Goal: Task Accomplishment & Management: Use online tool/utility

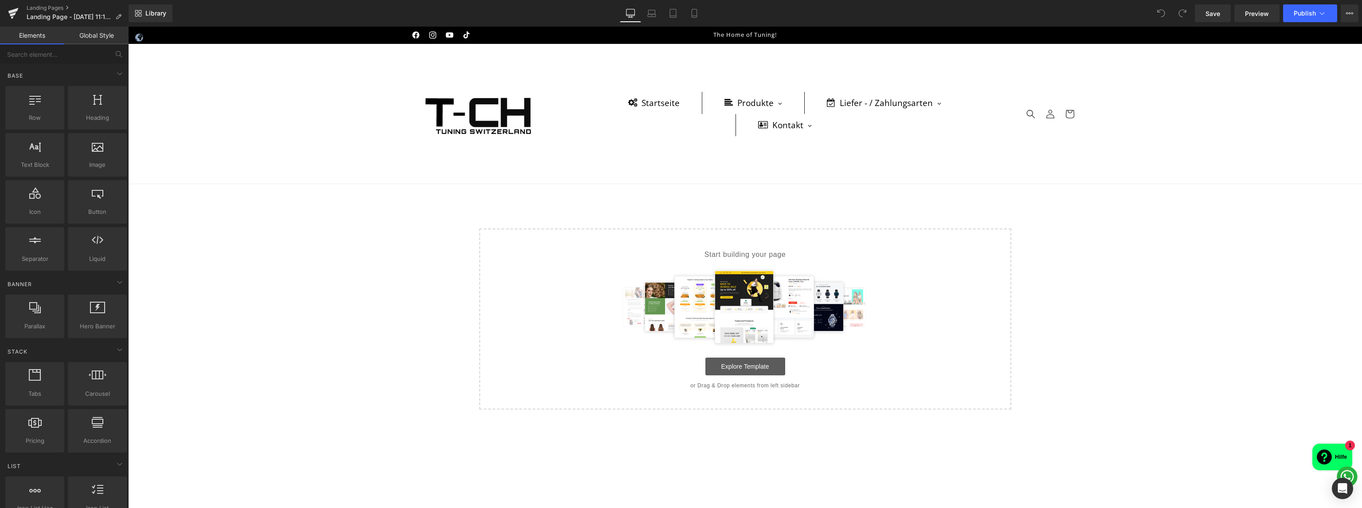
click at [742, 366] on link "Explore Template" at bounding box center [745, 366] width 80 height 18
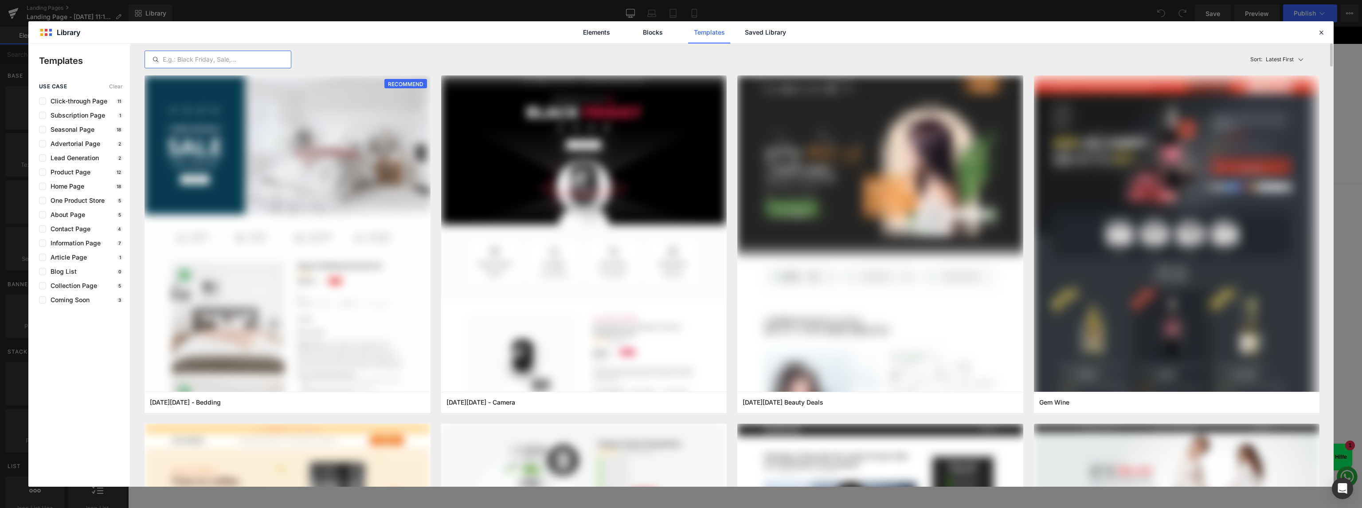
click at [212, 59] on input "text" at bounding box center [218, 59] width 146 height 11
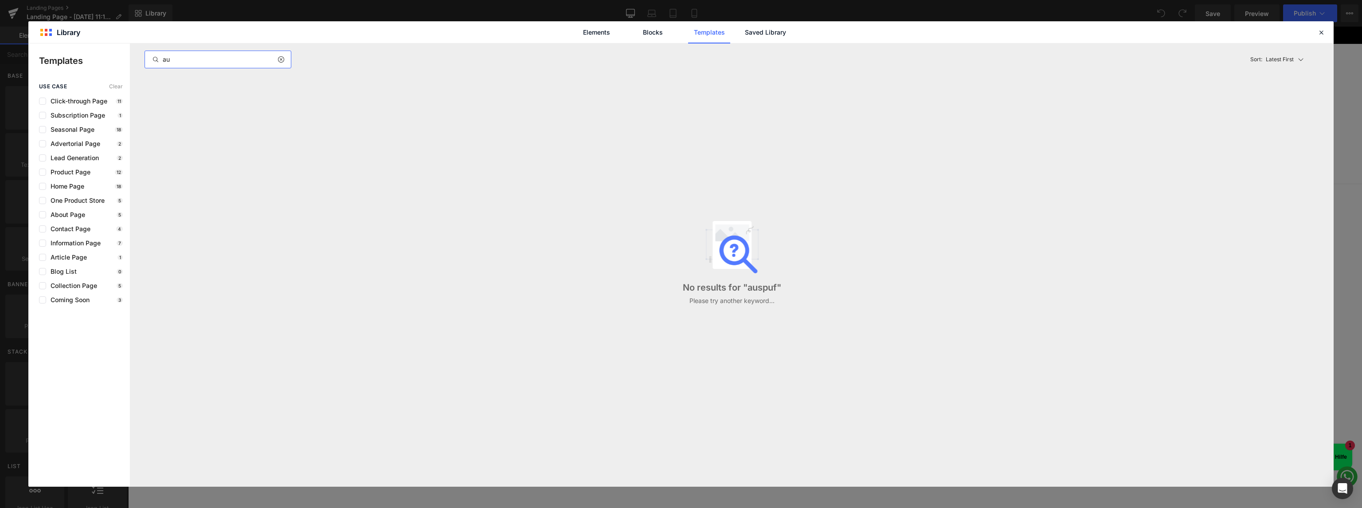
type input "a"
type input "exhaust"
drag, startPoint x: 212, startPoint y: 59, endPoint x: 126, endPoint y: 51, distance: 86.0
click at [126, 51] on div "Templates use case Clear Click-through Page 11 Subscription Page 1 Seasonal Pag…" at bounding box center [680, 264] width 1305 height 443
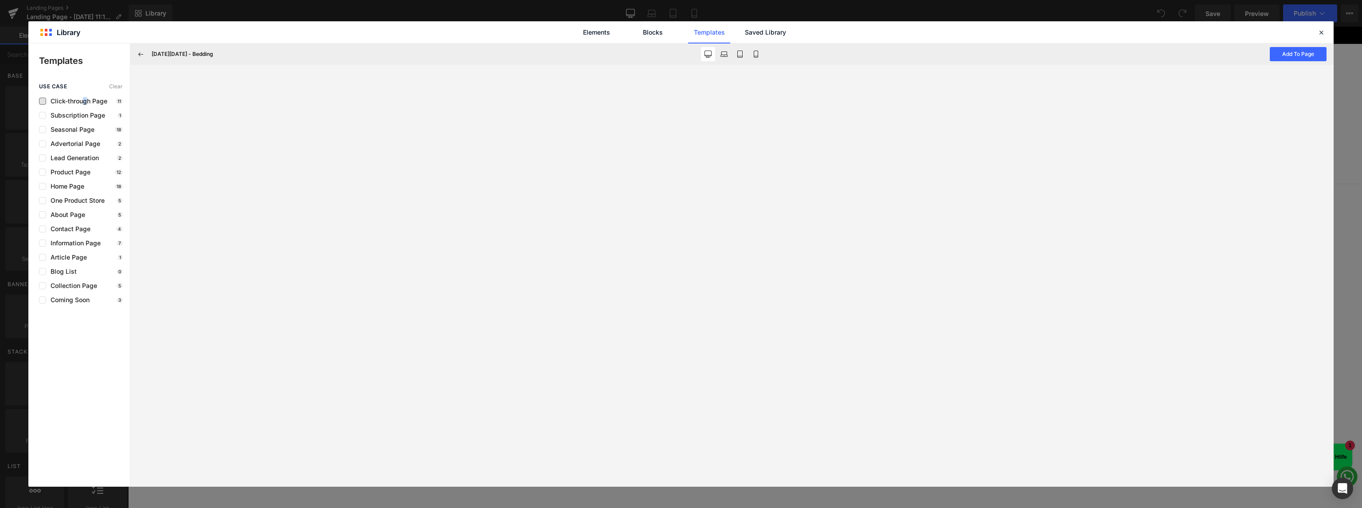
drag, startPoint x: 86, startPoint y: 98, endPoint x: 76, endPoint y: 103, distance: 11.1
click at [83, 99] on span "Click-through Page" at bounding box center [76, 101] width 61 height 7
click at [41, 98] on label at bounding box center [42, 101] width 7 height 7
click at [43, 101] on input "checkbox" at bounding box center [43, 101] width 0 height 0
click at [1308, 54] on button "Add To Page" at bounding box center [1298, 54] width 57 height 14
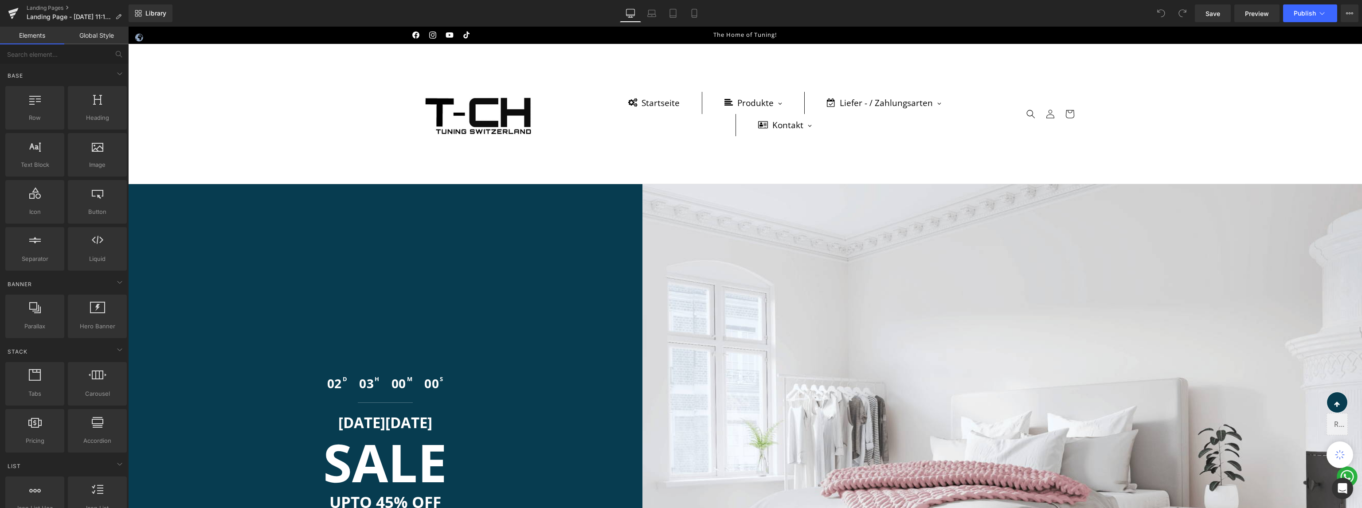
click at [396, 436] on h2 "SALE" at bounding box center [385, 462] width 501 height 52
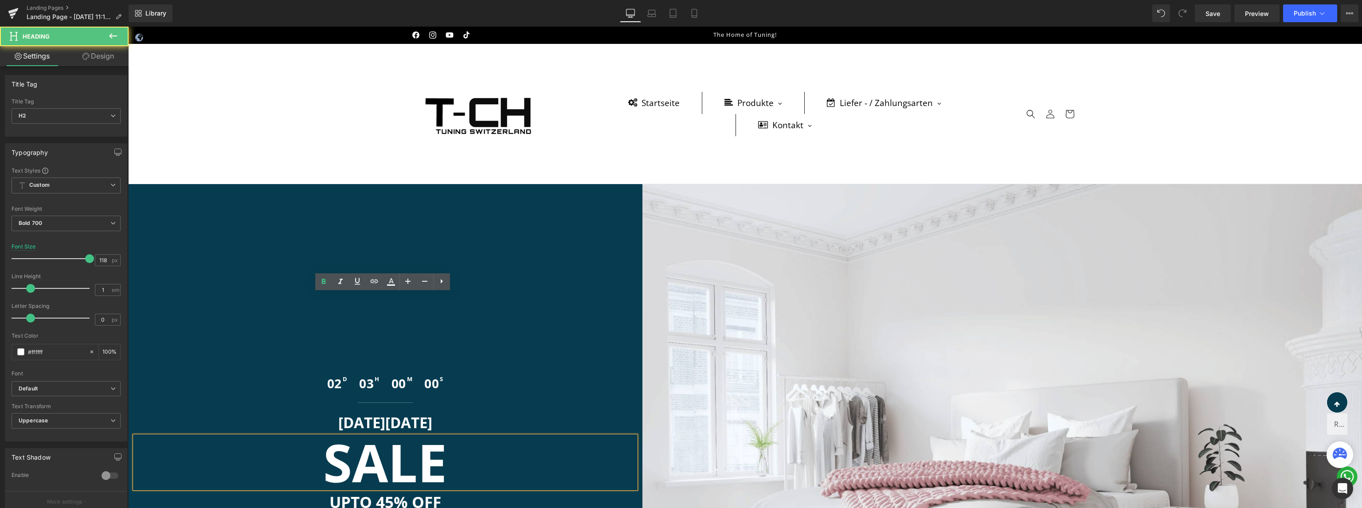
click at [489, 436] on h2 "SALE" at bounding box center [385, 462] width 501 height 52
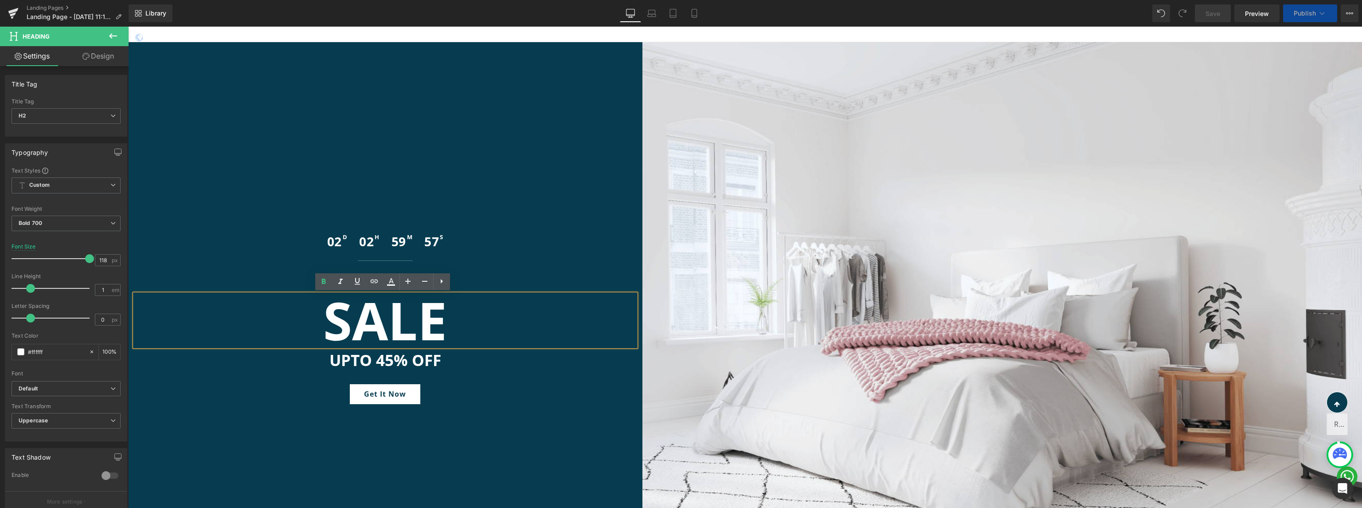
click at [413, 239] on div "02 D 02 H 59 M 57 S Countdown Timer" at bounding box center [385, 241] width 501 height 26
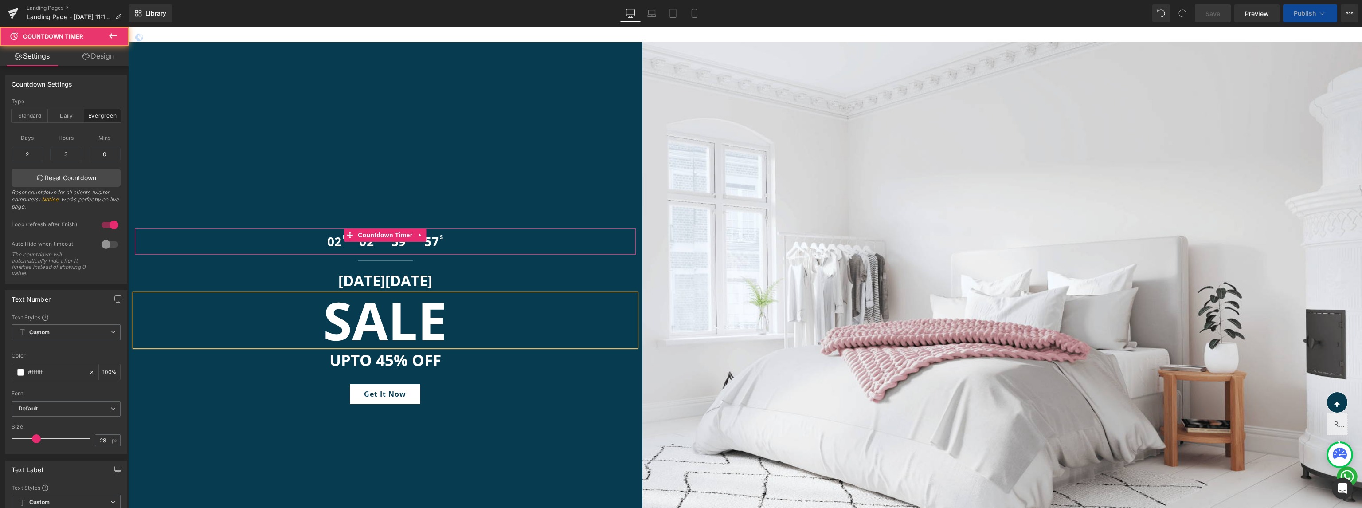
click at [473, 240] on div "02 D 02 H 59 M 57 S" at bounding box center [385, 241] width 501 height 26
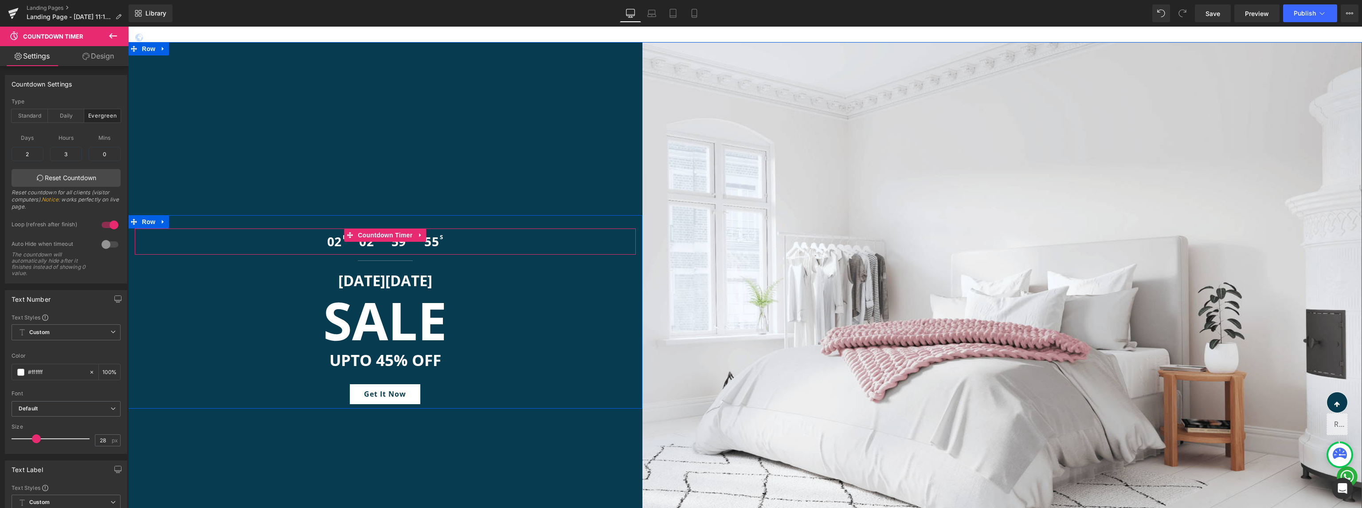
click at [462, 242] on div "02 D 02 H 59 M 55 S" at bounding box center [385, 241] width 501 height 26
click at [119, 37] on button at bounding box center [113, 37] width 31 height 20
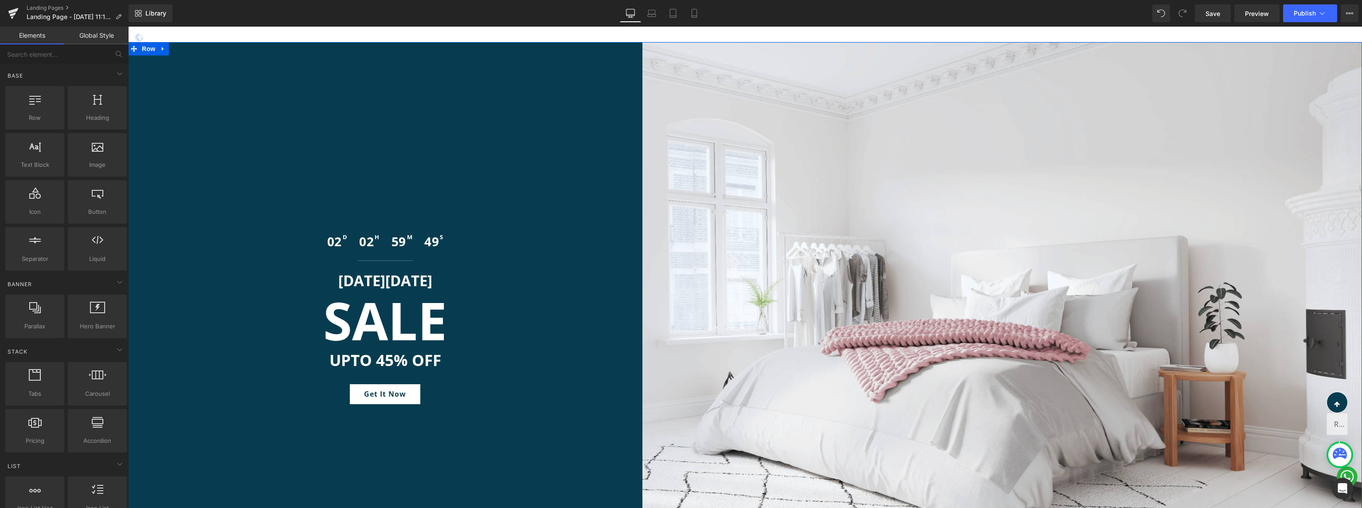
click at [433, 245] on span "49" at bounding box center [431, 241] width 15 height 16
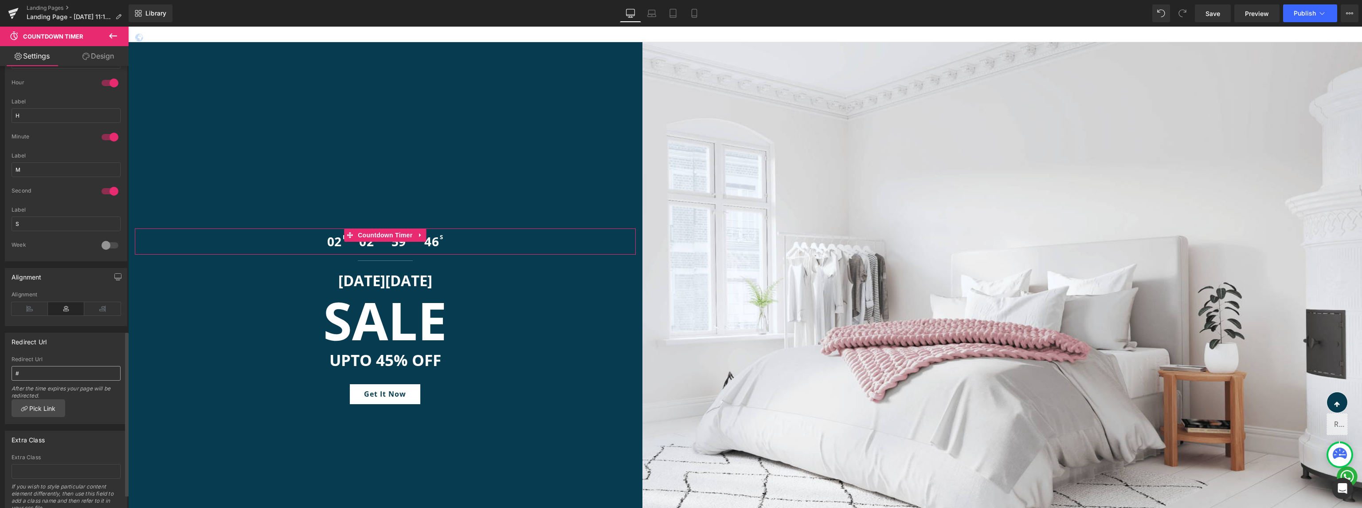
scroll to position [749, 0]
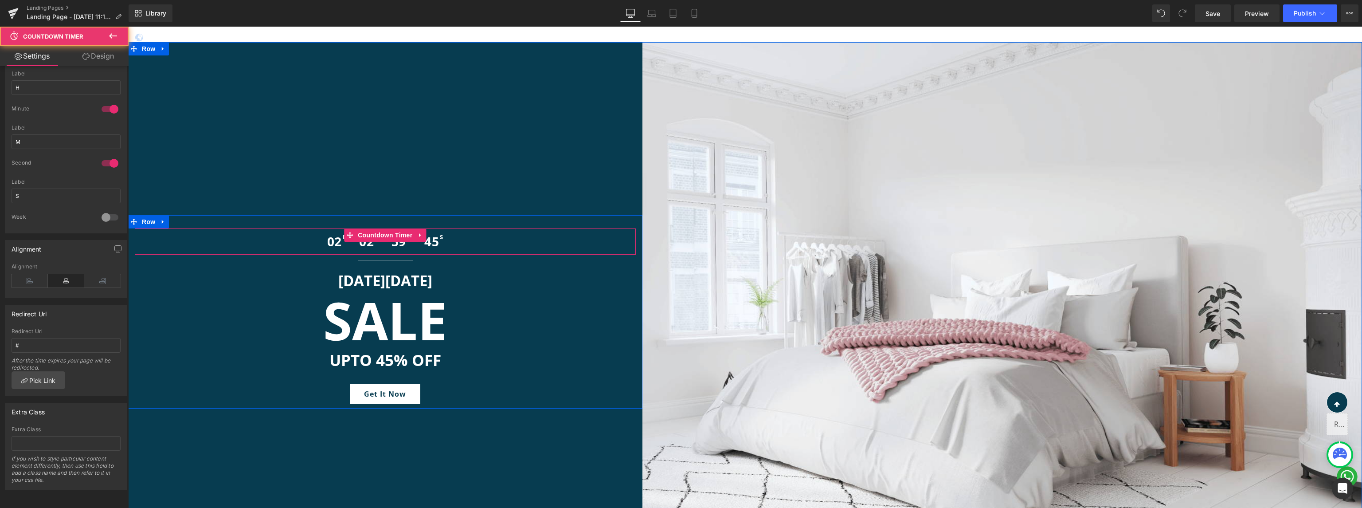
click at [513, 236] on div "02 D 02 H 59 M 45 S" at bounding box center [385, 241] width 501 height 26
click at [415, 229] on link at bounding box center [421, 234] width 12 height 13
click at [423, 236] on icon at bounding box center [426, 235] width 6 height 6
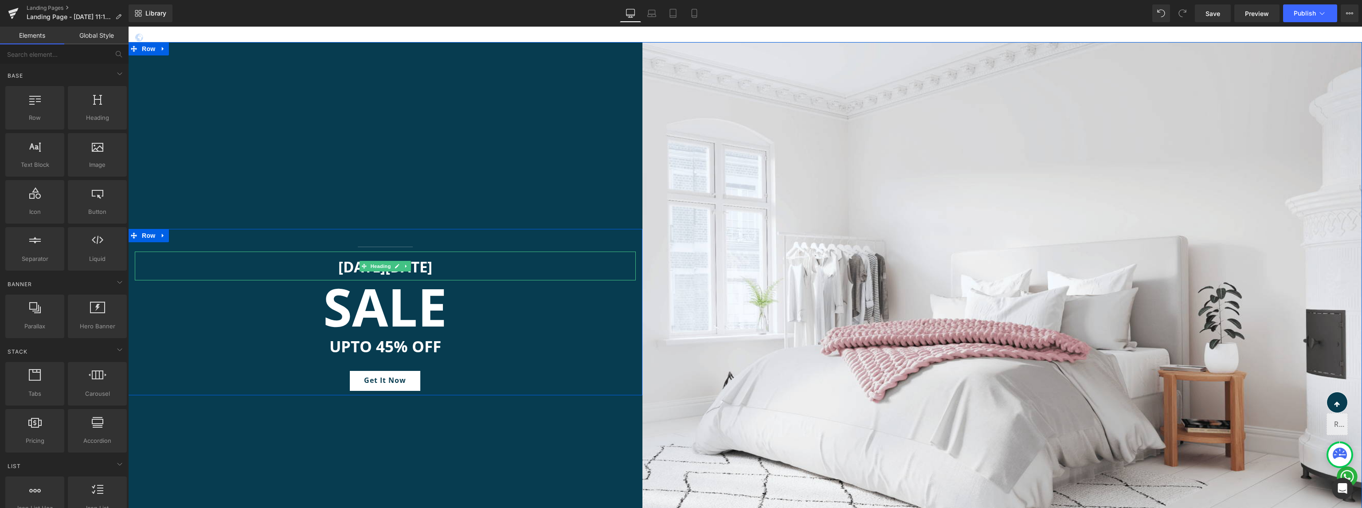
click at [447, 266] on h1 "CYBER MONDAY" at bounding box center [385, 267] width 501 height 19
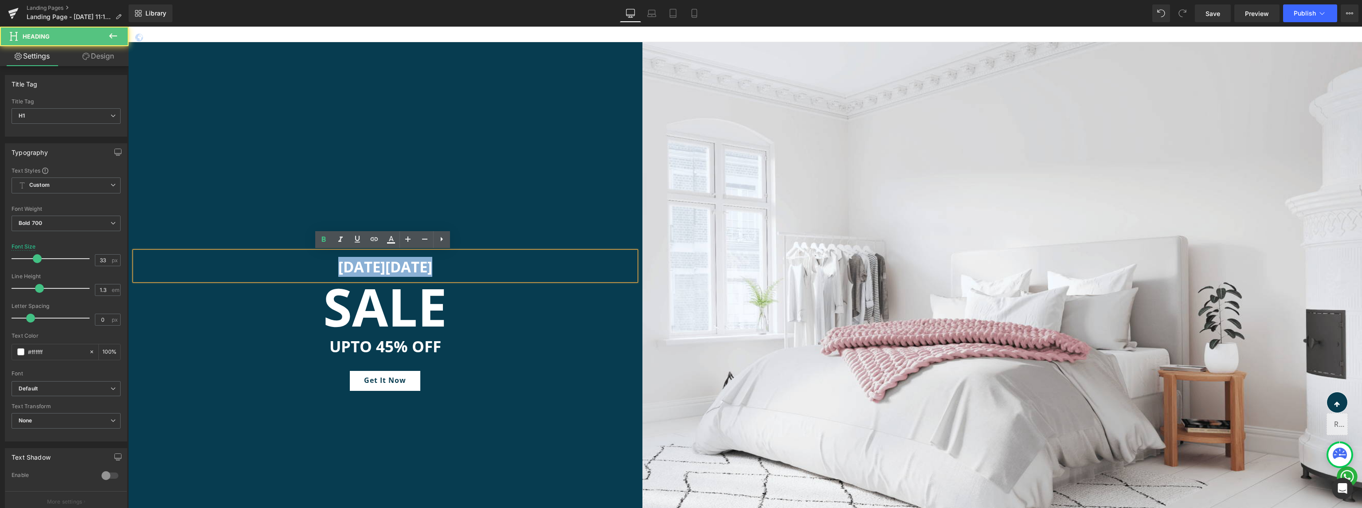
drag, startPoint x: 444, startPoint y: 264, endPoint x: 320, endPoint y: 262, distance: 124.2
click at [320, 262] on h1 "CYBER MONDAY" at bounding box center [385, 267] width 501 height 19
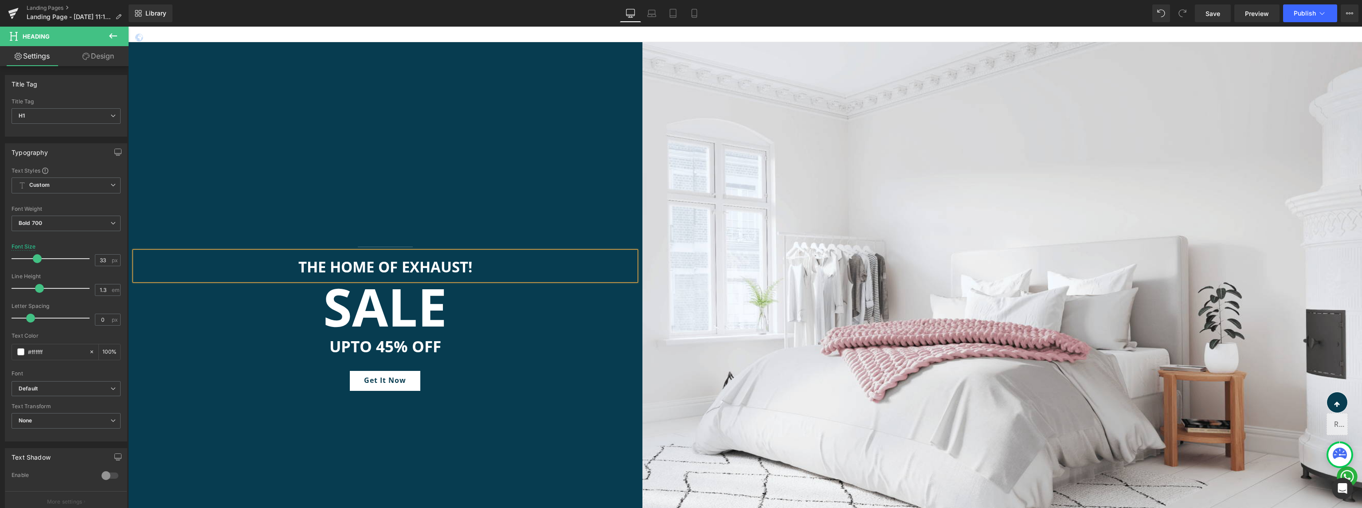
click at [436, 310] on h2 "SALE" at bounding box center [385, 306] width 501 height 52
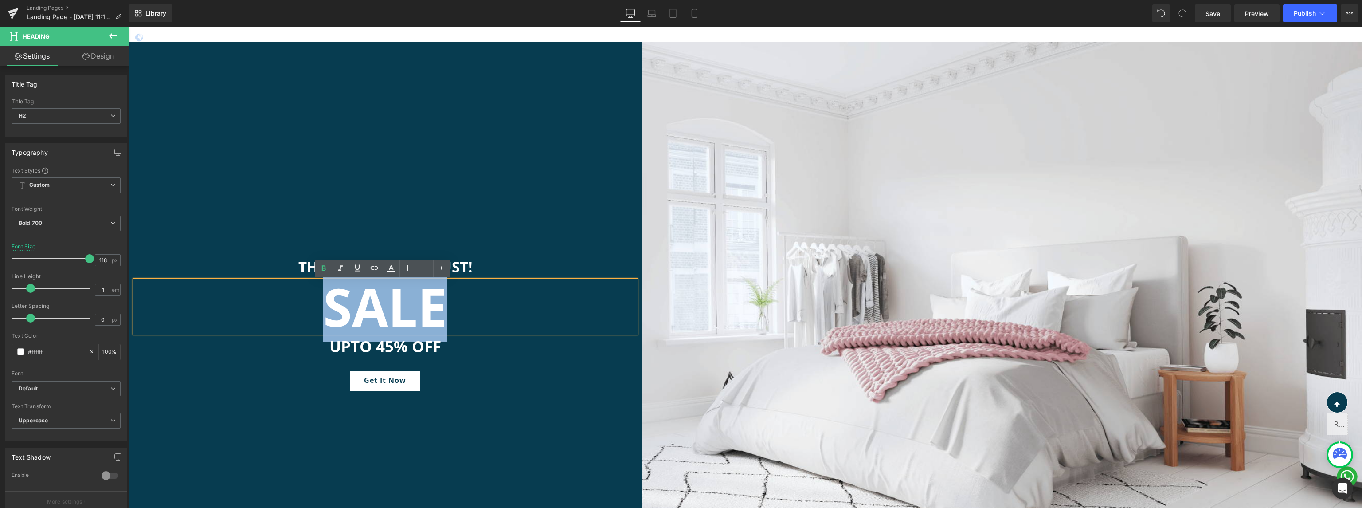
drag, startPoint x: 450, startPoint y: 312, endPoint x: 333, endPoint y: 314, distance: 116.6
click at [333, 314] on h2 "SALE" at bounding box center [385, 306] width 501 height 52
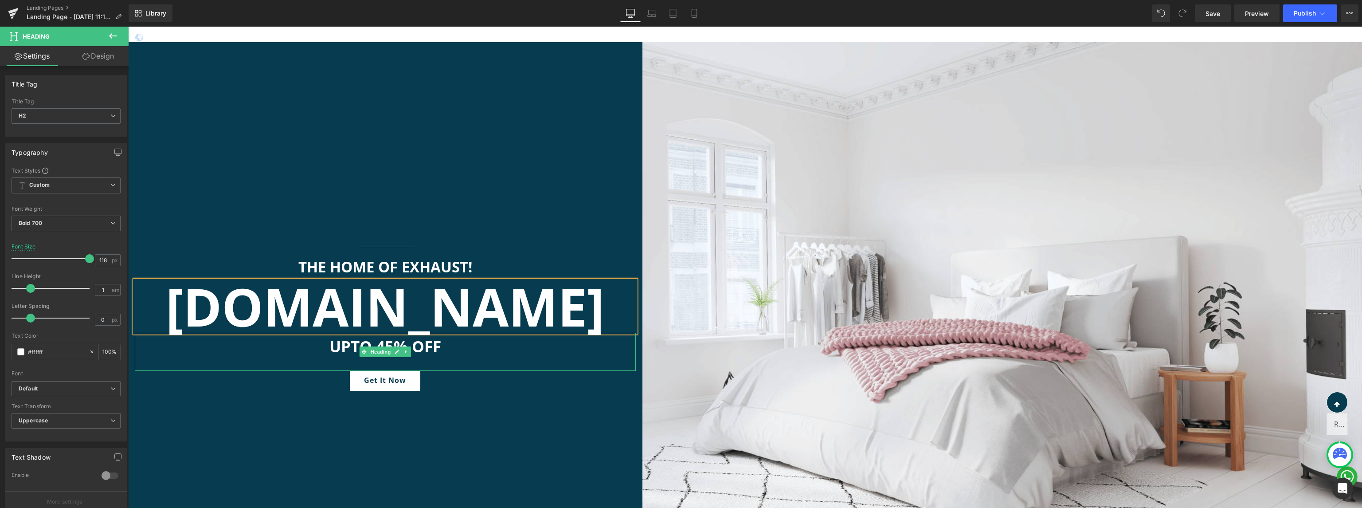
click at [434, 347] on h1 "UPTO 45% OFF" at bounding box center [385, 346] width 501 height 20
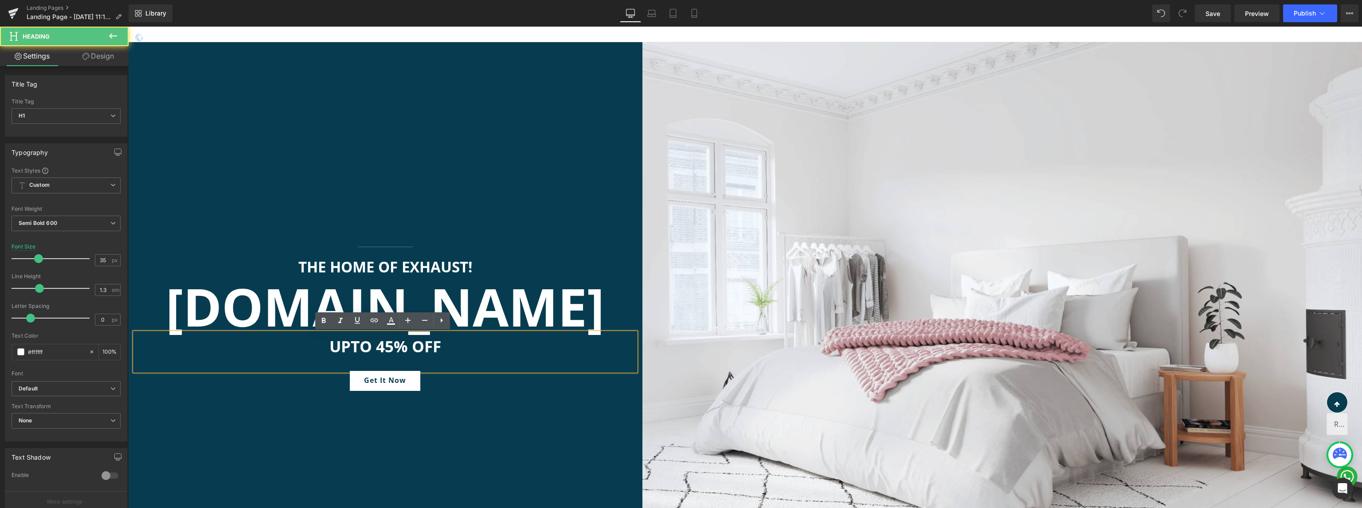
click at [444, 347] on h1 "UPTO 45% OFF" at bounding box center [385, 346] width 501 height 20
drag, startPoint x: 439, startPoint y: 346, endPoint x: 330, endPoint y: 341, distance: 109.2
click at [330, 341] on h1 "UPTO 45% OFF" at bounding box center [385, 346] width 501 height 20
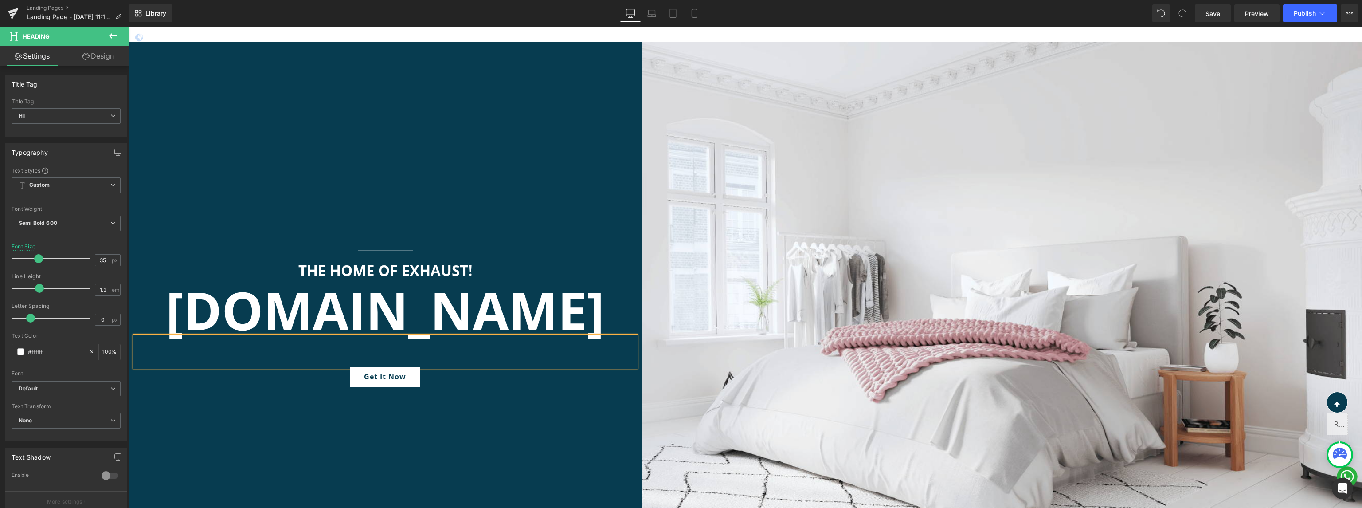
scroll to position [145, 0]
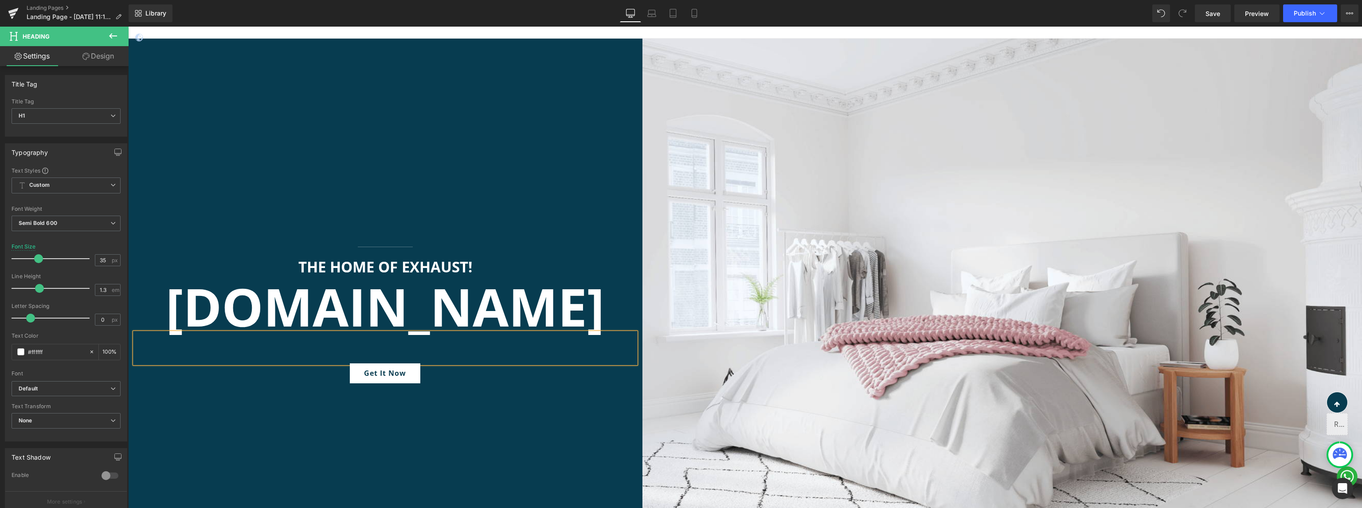
click at [405, 348] on div at bounding box center [385, 348] width 501 height 31
click at [449, 376] on div "Get It Now" at bounding box center [385, 373] width 501 height 20
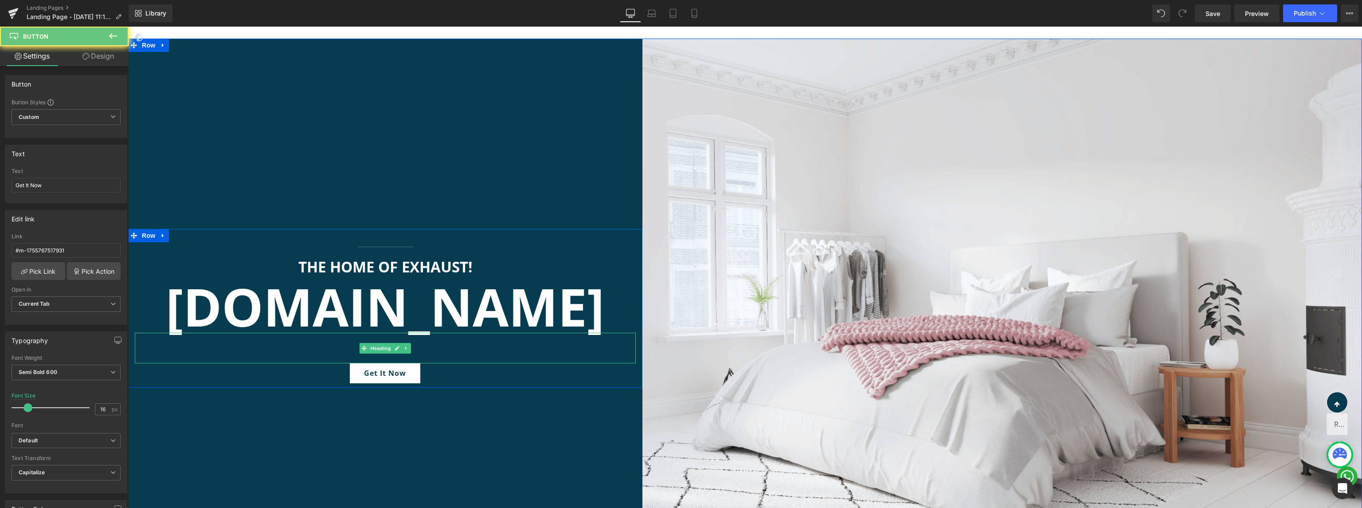
click at [448, 346] on div at bounding box center [385, 348] width 501 height 31
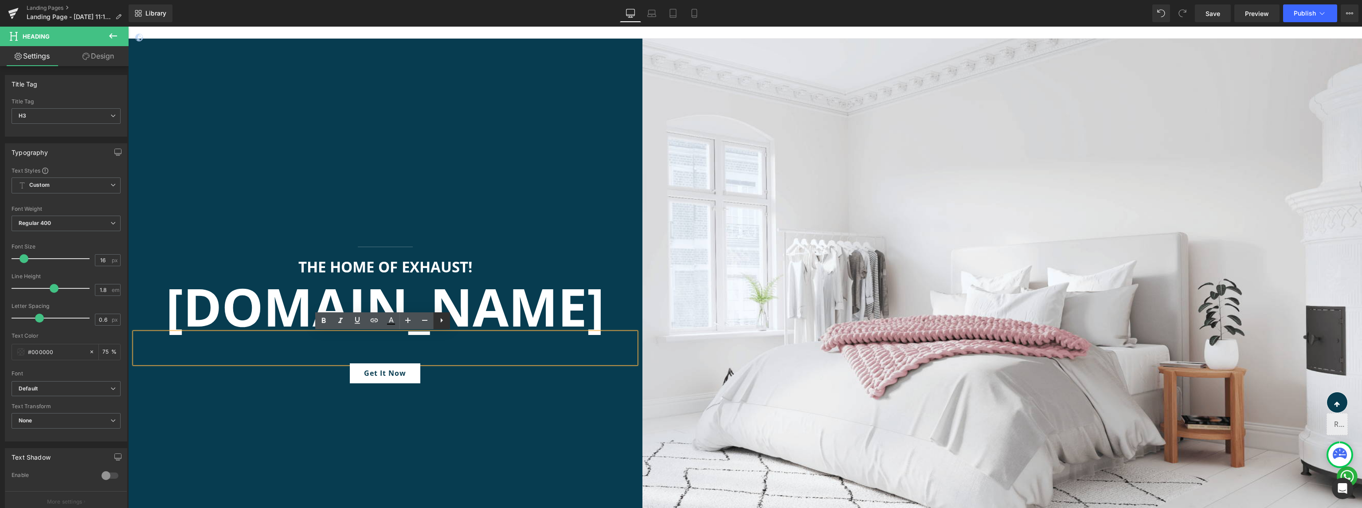
click at [440, 319] on icon at bounding box center [441, 320] width 11 height 11
click at [454, 356] on div at bounding box center [385, 348] width 501 height 31
click at [475, 364] on div at bounding box center [385, 364] width 501 height 2
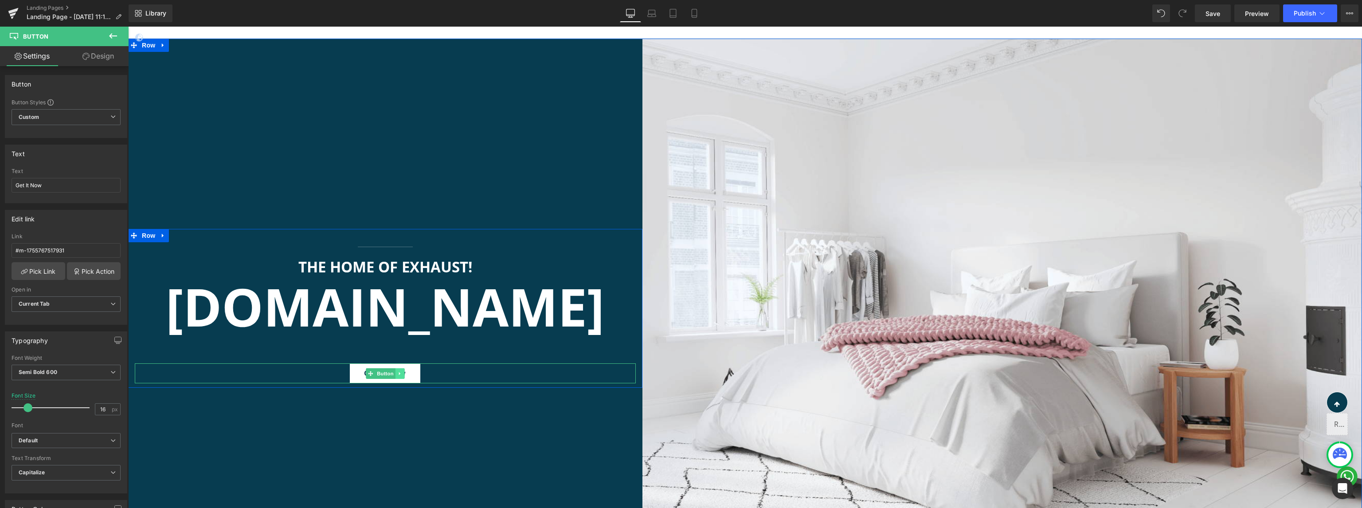
click at [396, 370] on link at bounding box center [400, 373] width 9 height 11
click at [403, 373] on icon at bounding box center [404, 373] width 5 height 5
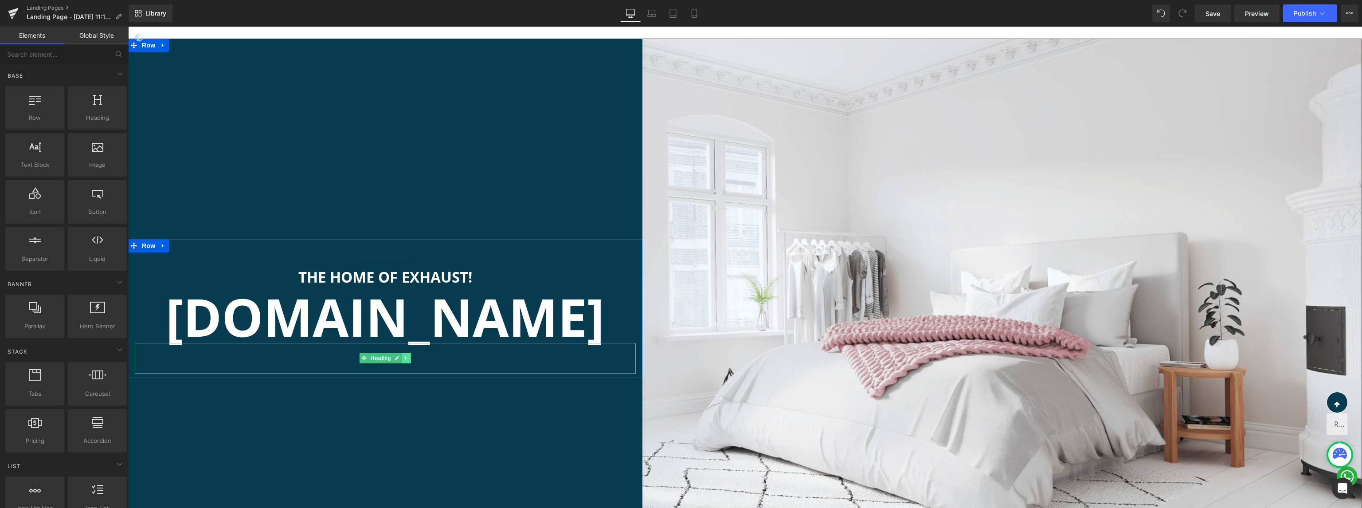
click at [404, 360] on icon at bounding box center [406, 357] width 5 height 5
click at [409, 356] on icon at bounding box center [410, 358] width 5 height 5
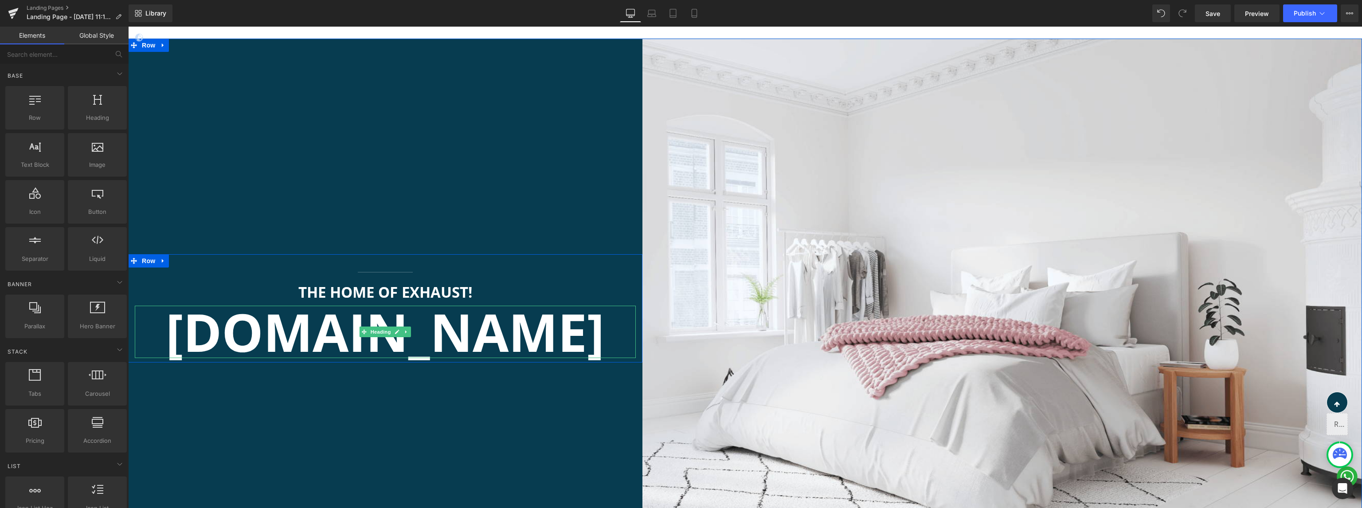
click at [494, 324] on h2 "[DOMAIN_NAME]" at bounding box center [385, 332] width 501 height 52
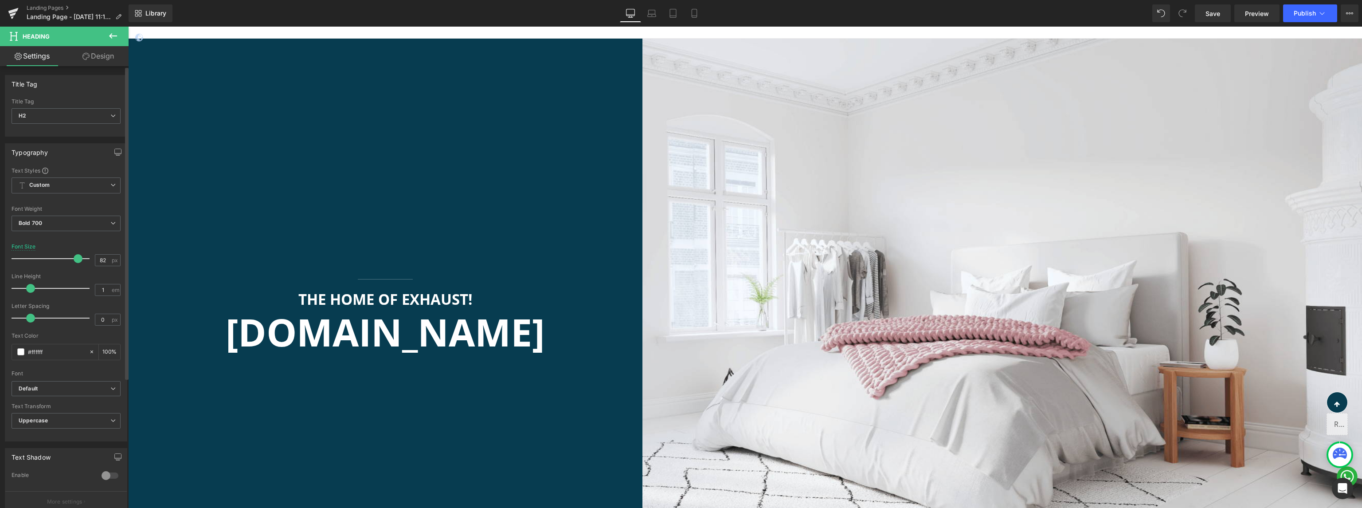
type input "81"
drag, startPoint x: 87, startPoint y: 255, endPoint x: 73, endPoint y: 258, distance: 14.4
click at [73, 258] on span at bounding box center [74, 258] width 9 height 9
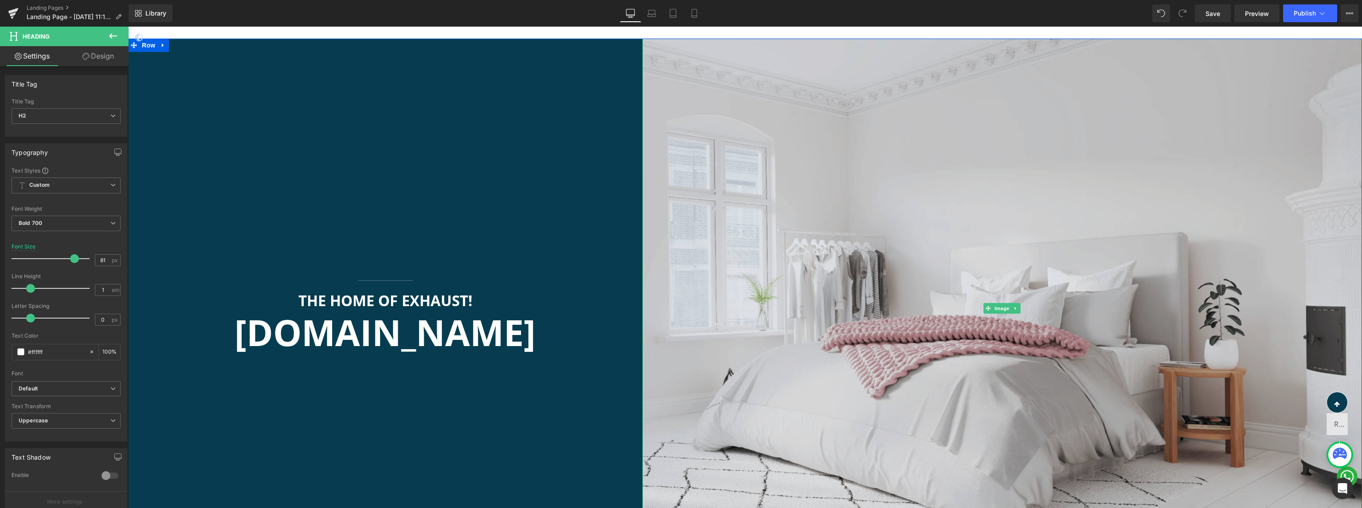
click at [966, 202] on img at bounding box center [1003, 309] width 720 height 540
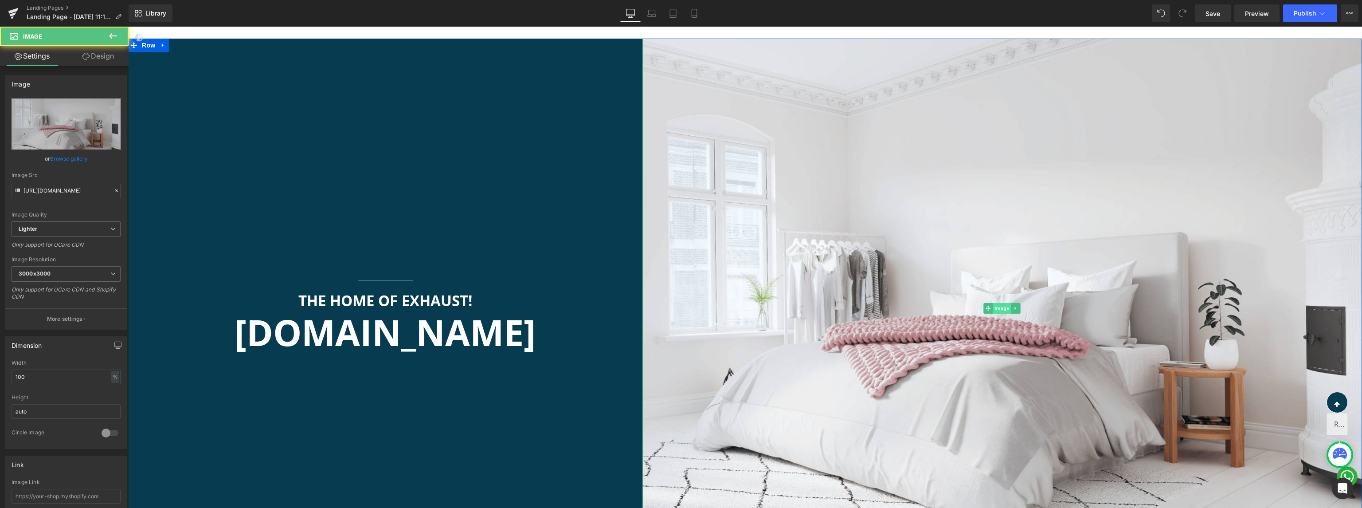
click at [1000, 305] on span "Image" at bounding box center [1002, 308] width 19 height 11
click at [1015, 308] on icon at bounding box center [1015, 308] width 1 height 3
click at [984, 309] on link "Image" at bounding box center [983, 308] width 27 height 11
click at [997, 307] on span "Image" at bounding box center [1002, 308] width 19 height 11
click at [59, 155] on link "Browse gallery" at bounding box center [69, 159] width 38 height 16
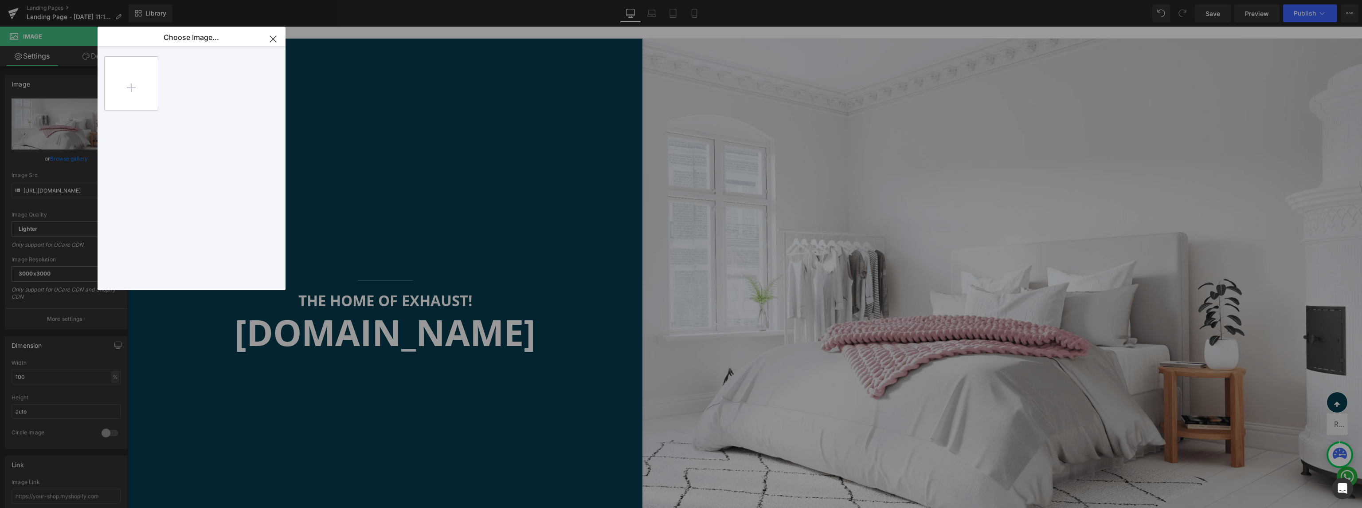
click at [121, 92] on input "file" at bounding box center [131, 83] width 53 height 53
type input "C:\fakepath\l-performance-golf-7-gti-vfl-fl-clubsport-tcr-terrorline-112.webp"
click at [191, 85] on div "l-perfo...-112.webp 73.64 KB" at bounding box center [192, 83] width 54 height 54
type input "[URL][DOMAIN_NAME]"
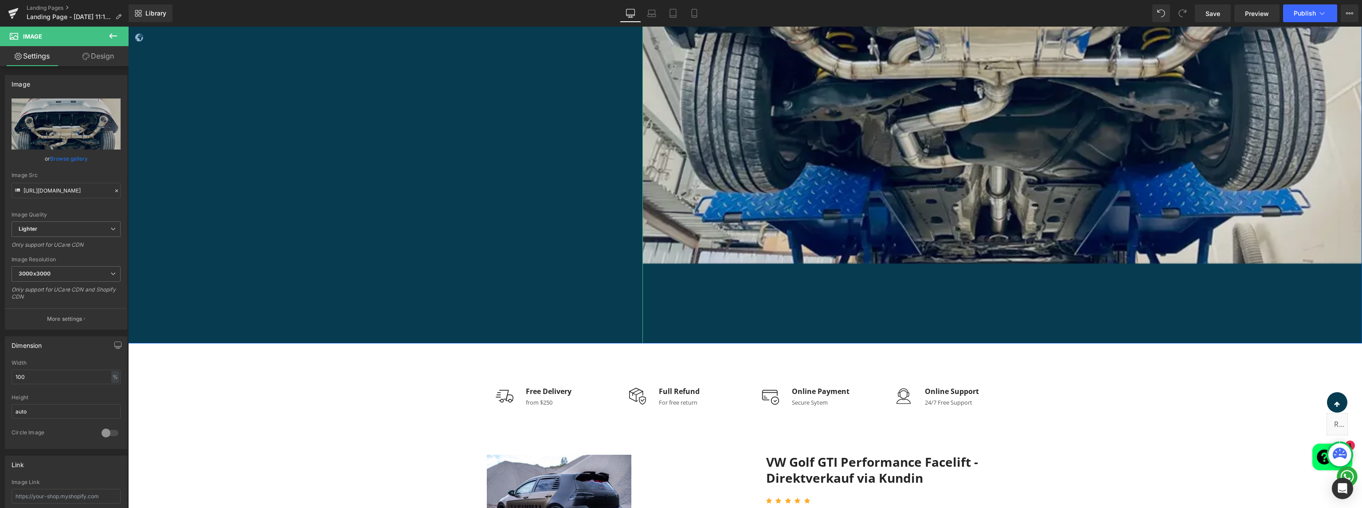
scroll to position [678, 0]
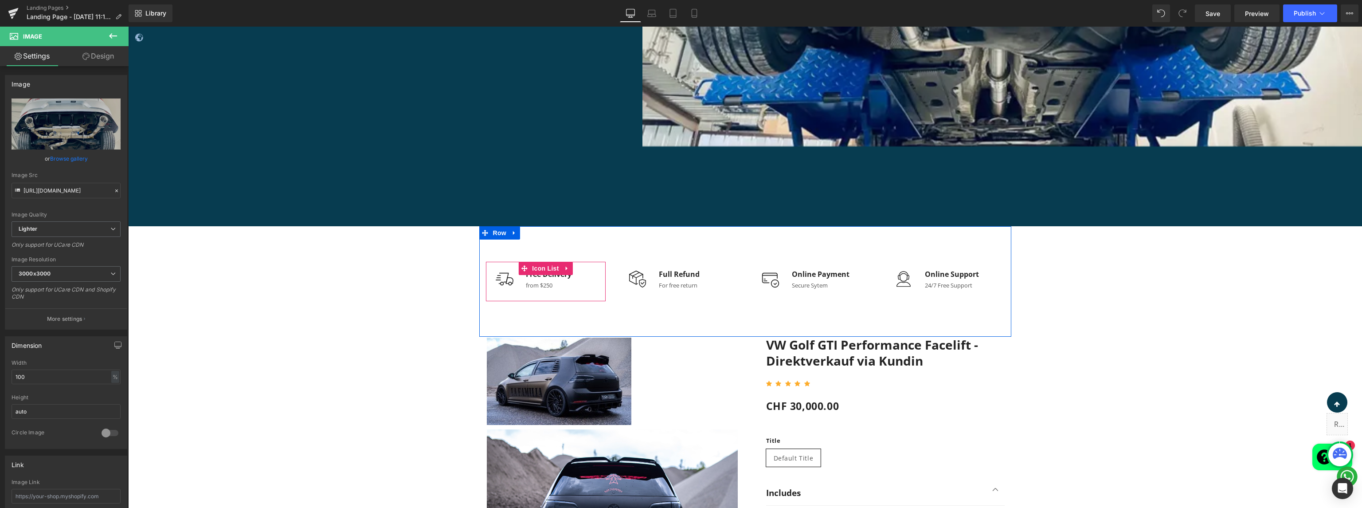
click at [584, 294] on div "Image Free Delivery Text Block from $250 Text Block Icon List" at bounding box center [546, 281] width 120 height 39
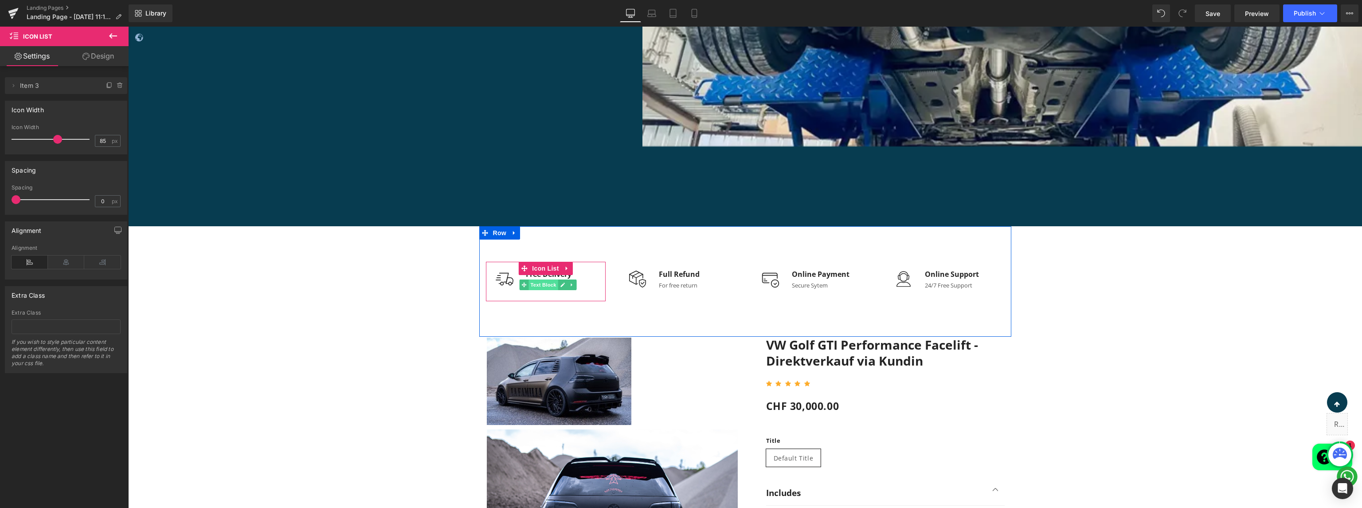
click at [543, 285] on span "Text Block" at bounding box center [543, 284] width 29 height 11
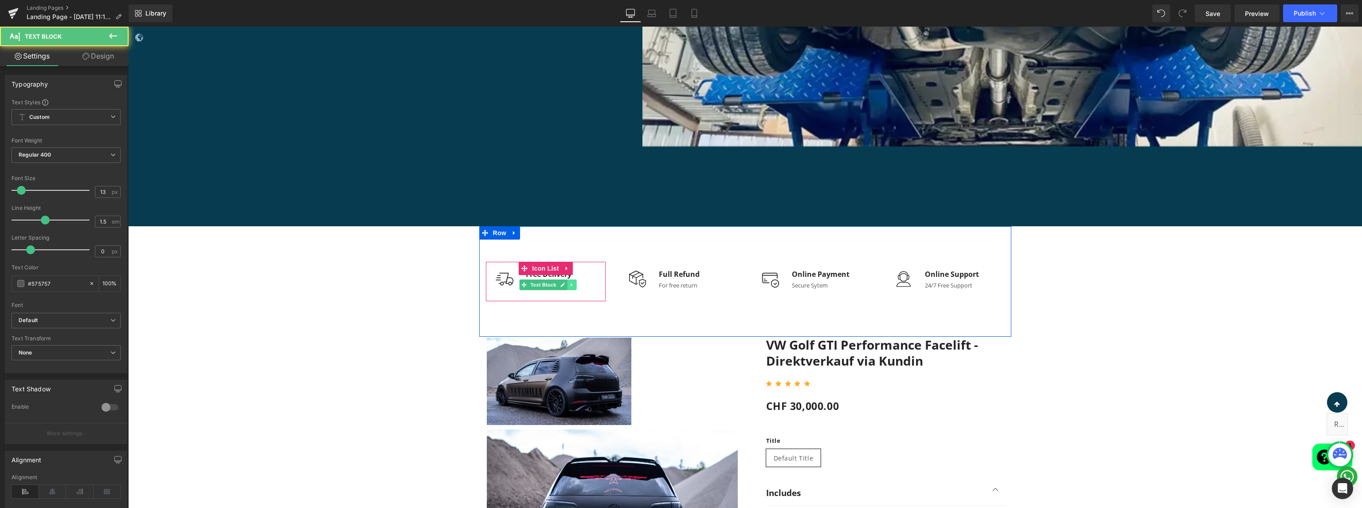
click at [569, 283] on icon at bounding box center [571, 284] width 5 height 5
click at [574, 286] on icon at bounding box center [576, 284] width 5 height 5
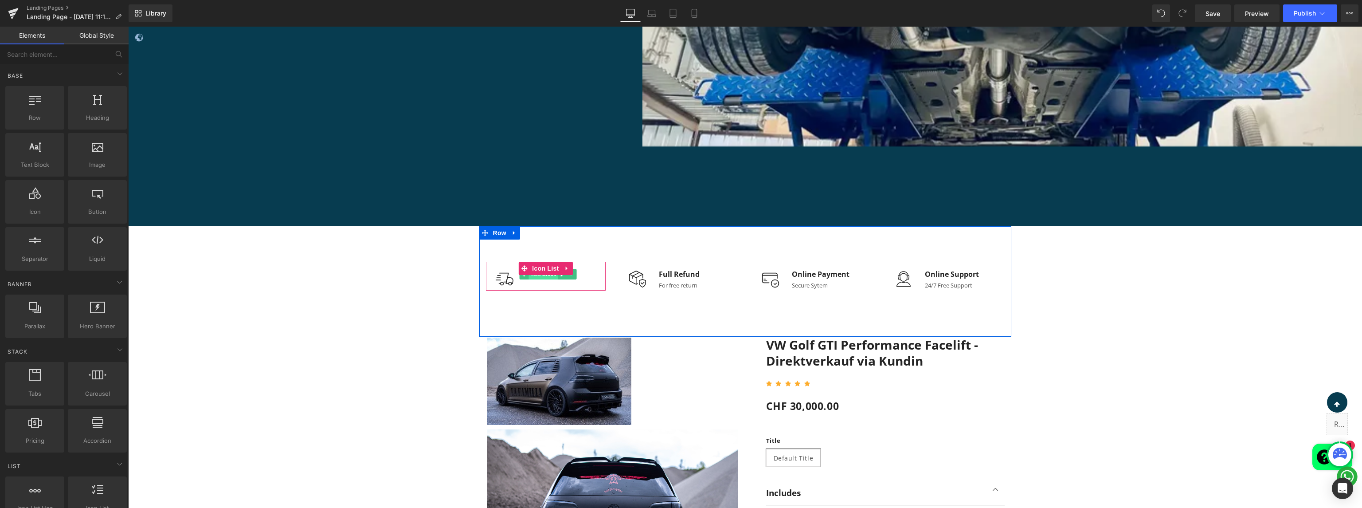
click at [541, 277] on span "Text Block" at bounding box center [543, 274] width 29 height 11
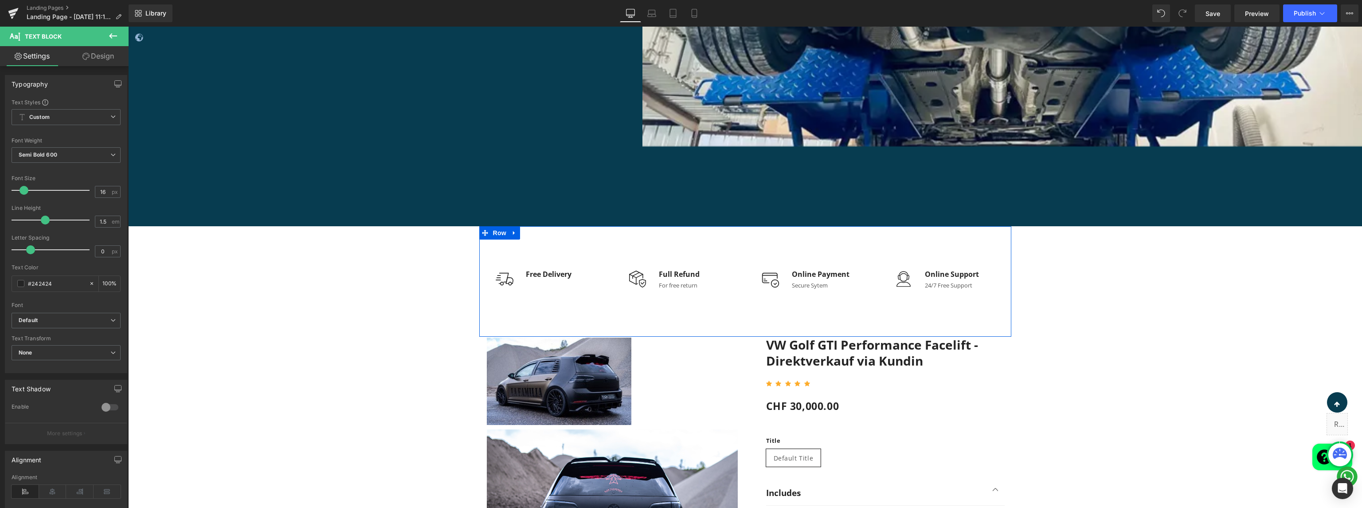
click at [571, 241] on div "Image Free Delivery Text Block Icon List Image Full Refund Text Block For free …" at bounding box center [745, 281] width 532 height 110
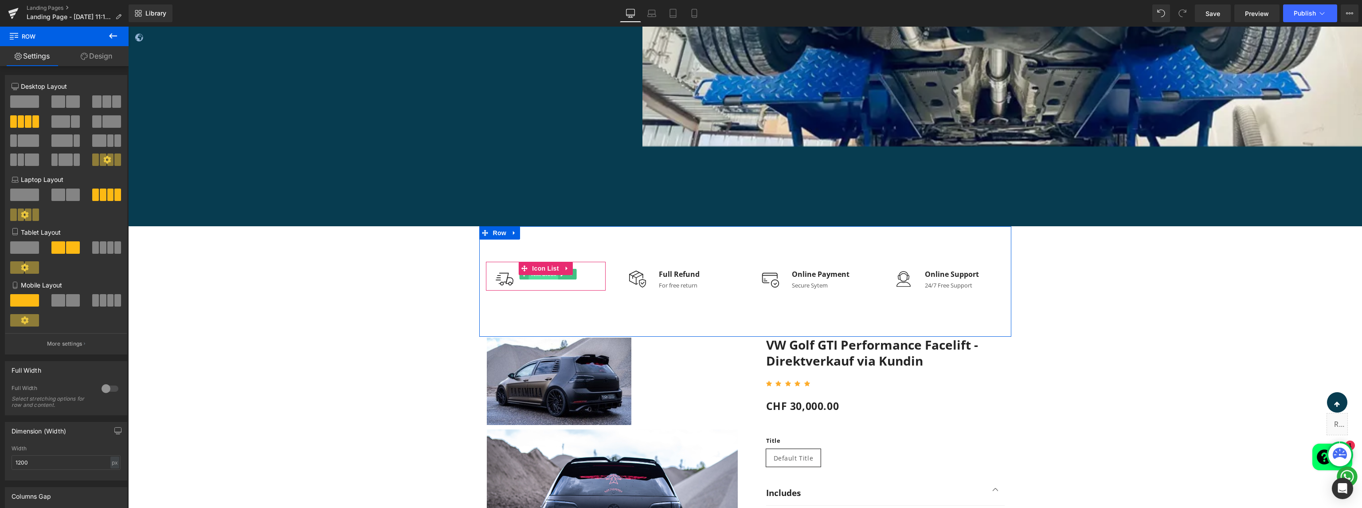
click at [536, 278] on span "Text Block" at bounding box center [543, 274] width 29 height 11
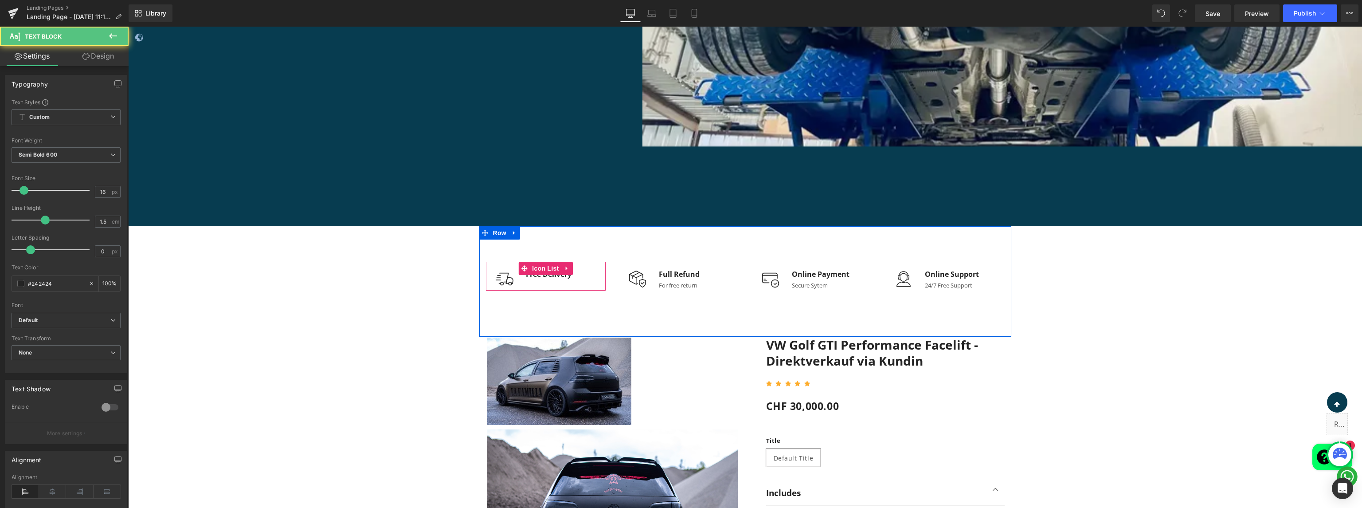
click at [555, 286] on div "Image Free Delivery Text Block Icon List" at bounding box center [546, 276] width 120 height 29
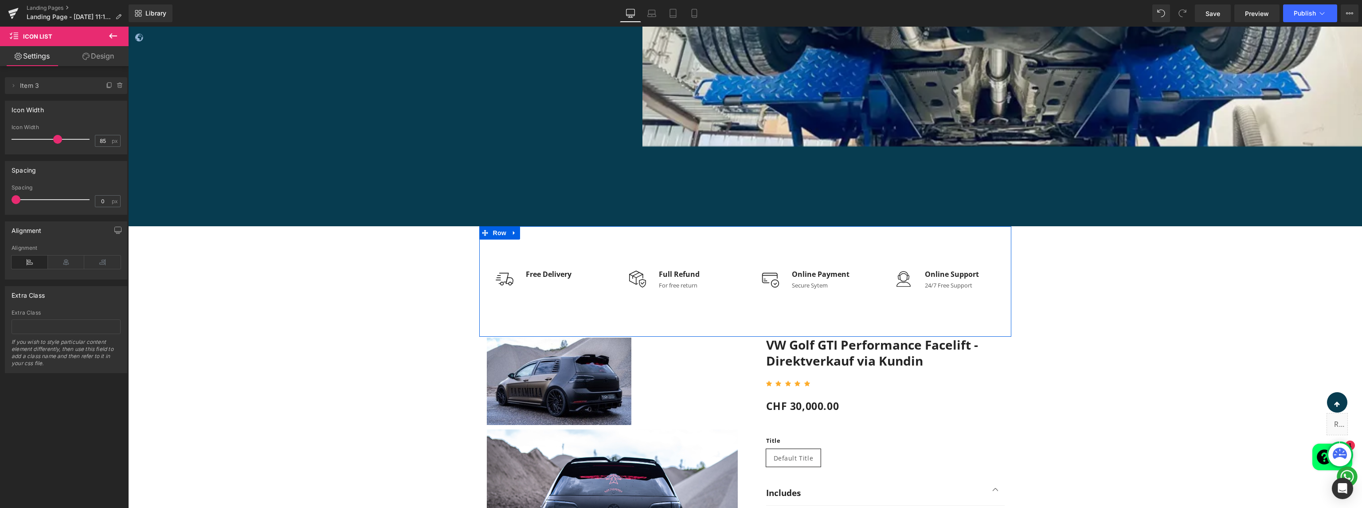
click at [616, 315] on div "Image Free Delivery Text Block Icon List Image Full Refund Text Block For free …" at bounding box center [745, 281] width 532 height 110
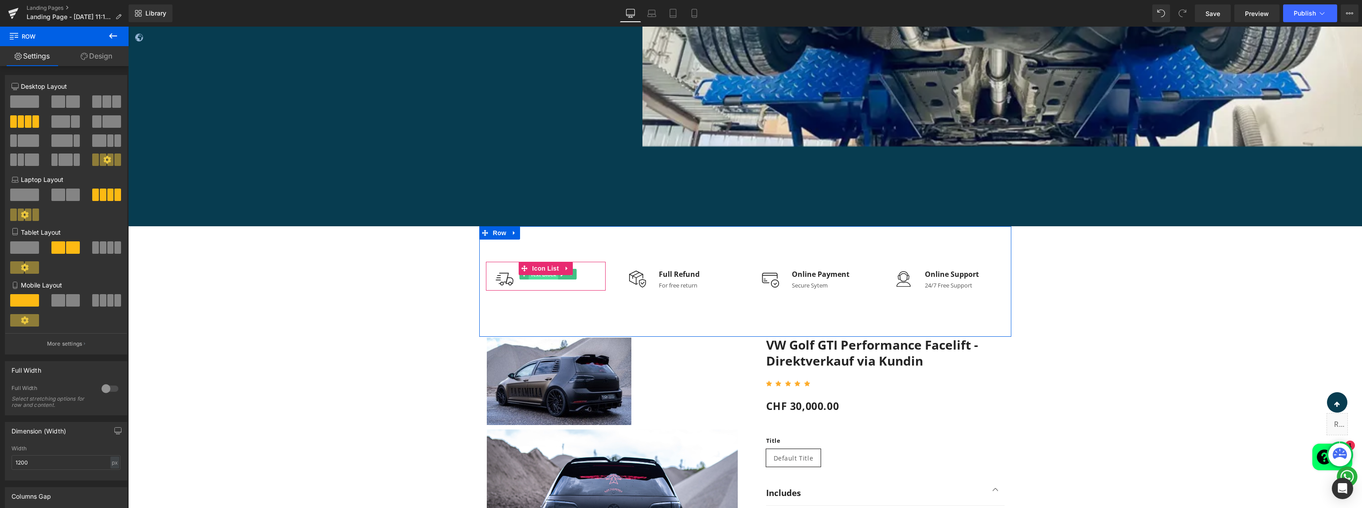
click at [538, 278] on span "Text Block" at bounding box center [543, 274] width 29 height 11
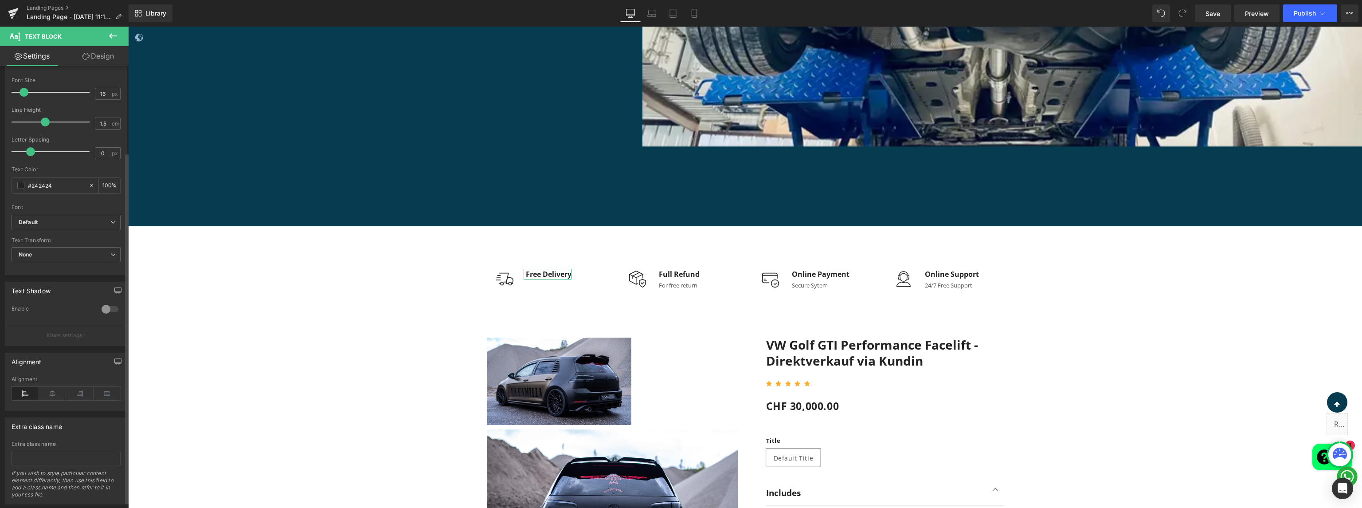
scroll to position [116, 0]
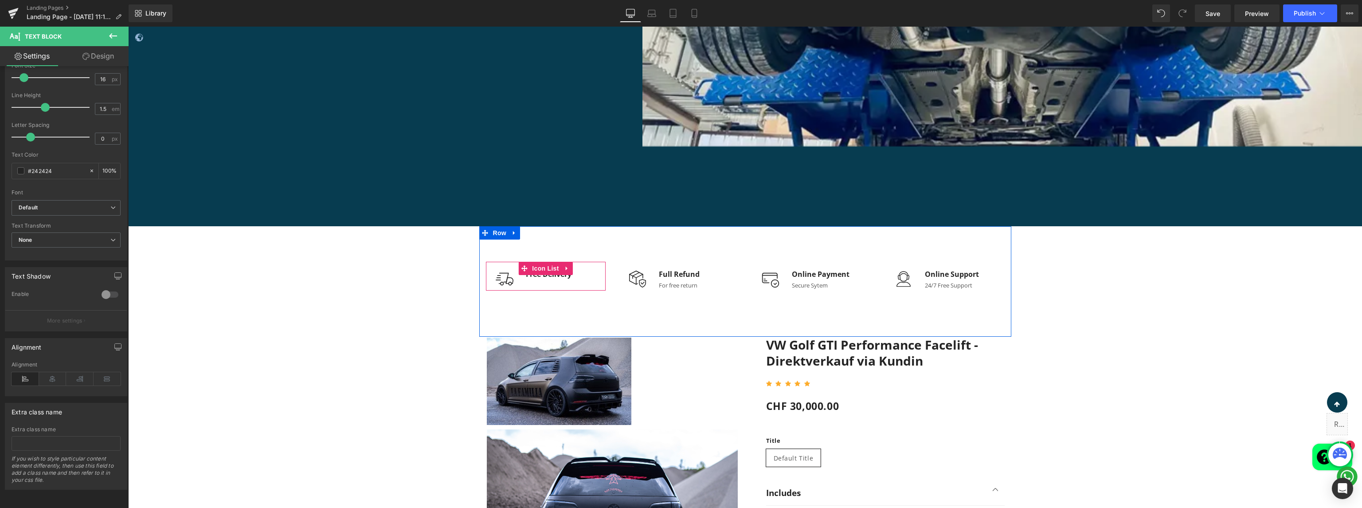
click at [576, 277] on div "Image Free Delivery Text Block" at bounding box center [546, 276] width 120 height 15
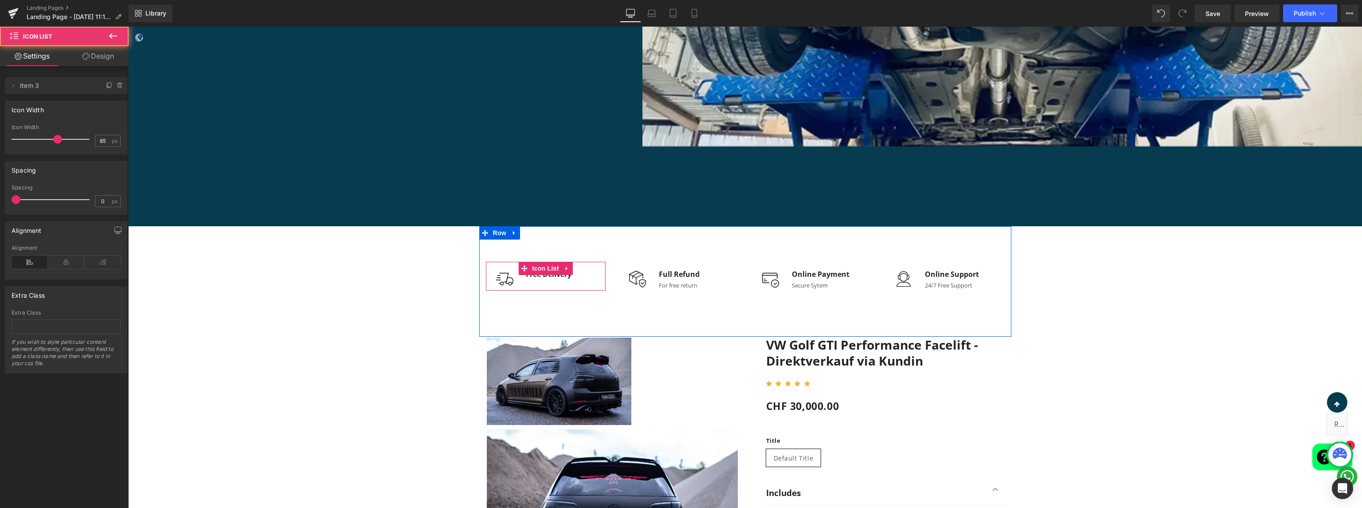
click at [558, 279] on div "Image Free Delivery Text Block" at bounding box center [546, 276] width 120 height 15
click at [550, 277] on span "Text Block" at bounding box center [543, 274] width 29 height 11
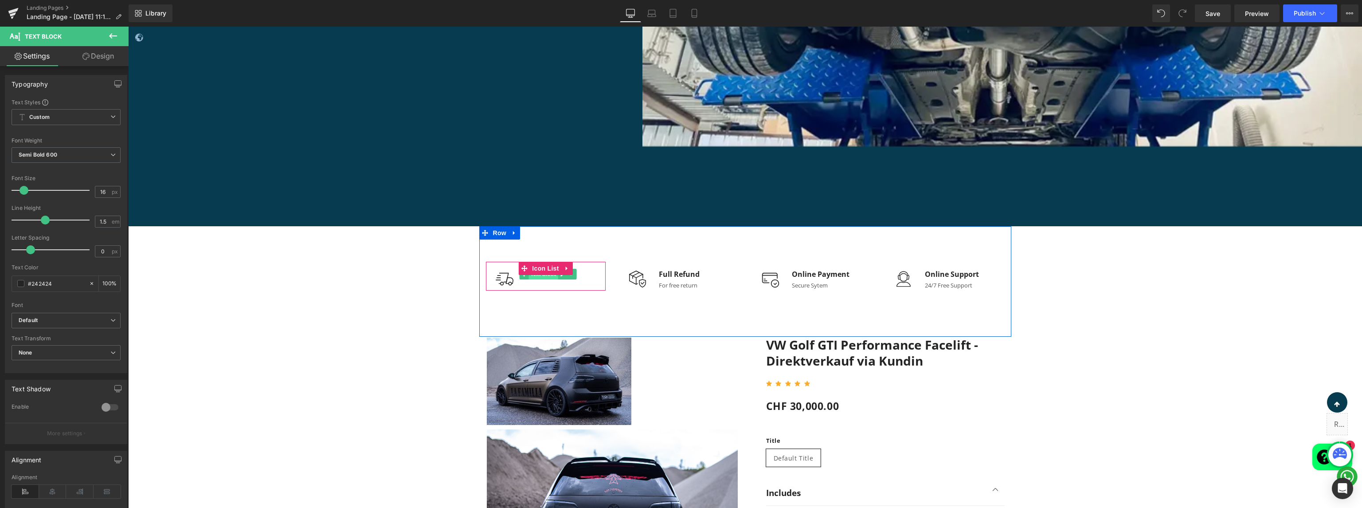
click at [532, 278] on span "Text Block" at bounding box center [543, 274] width 29 height 11
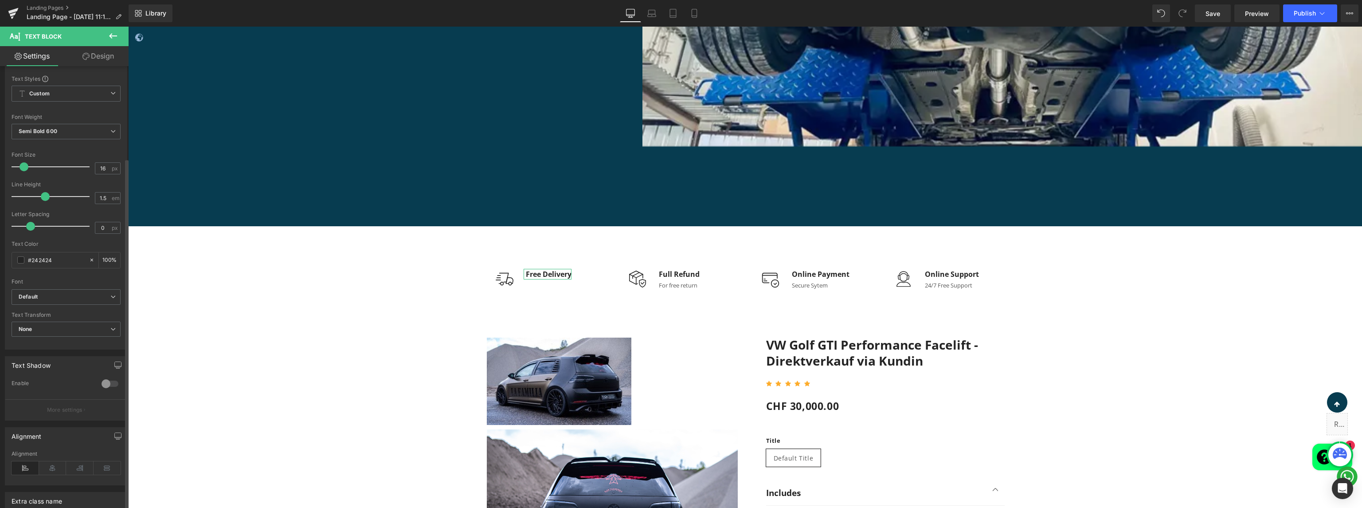
scroll to position [0, 0]
drag, startPoint x: 83, startPoint y: 59, endPoint x: 35, endPoint y: 58, distance: 48.8
click at [83, 59] on icon at bounding box center [85, 56] width 7 height 7
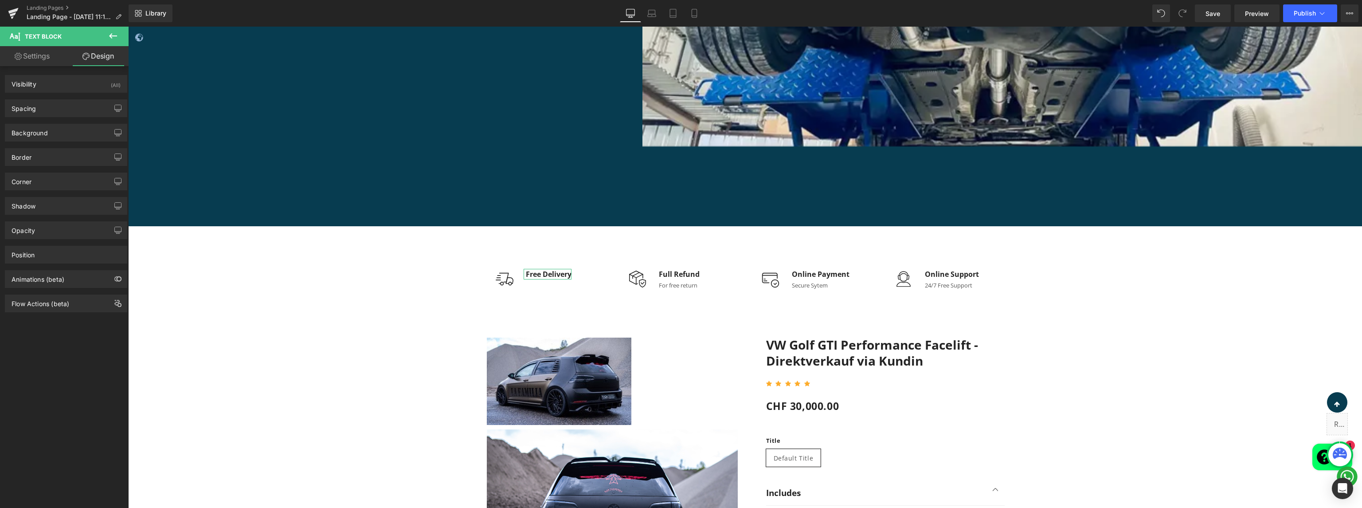
click at [34, 58] on link "Settings" at bounding box center [32, 56] width 64 height 20
type input "100"
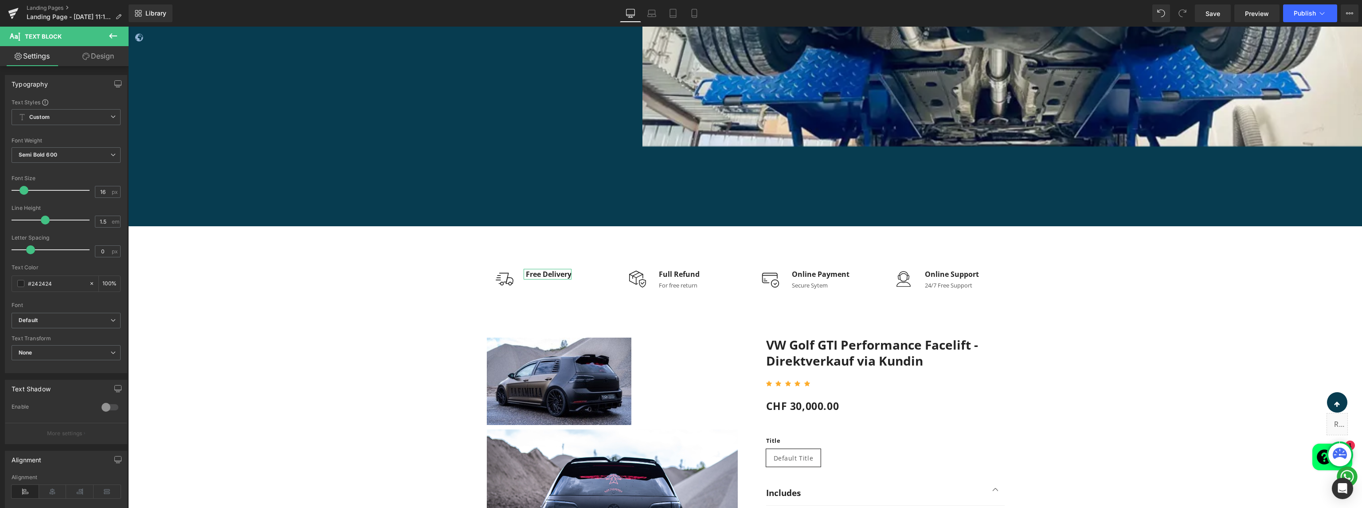
click at [31, 55] on link "Settings" at bounding box center [32, 56] width 64 height 20
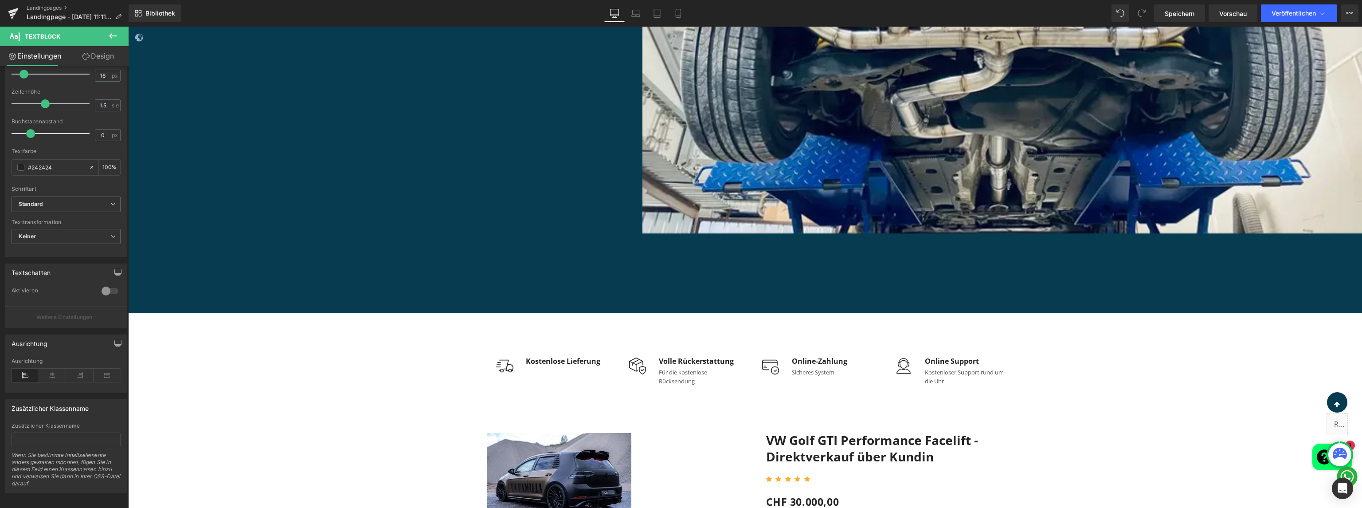
scroll to position [571, 0]
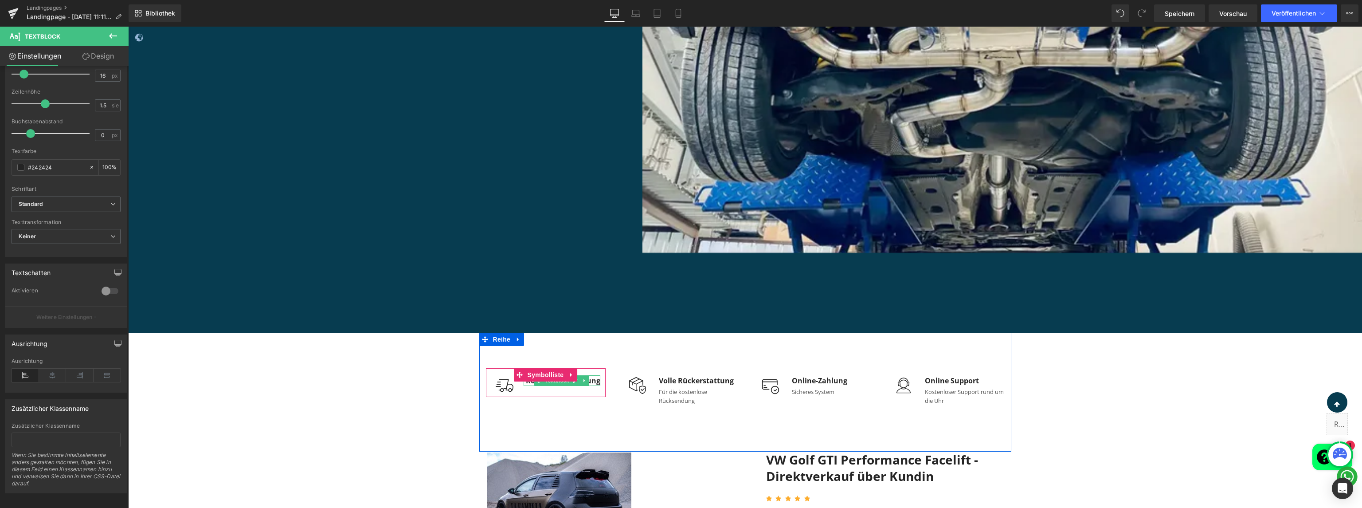
click at [592, 383] on font "Kostenlose Lieferung" at bounding box center [563, 381] width 74 height 10
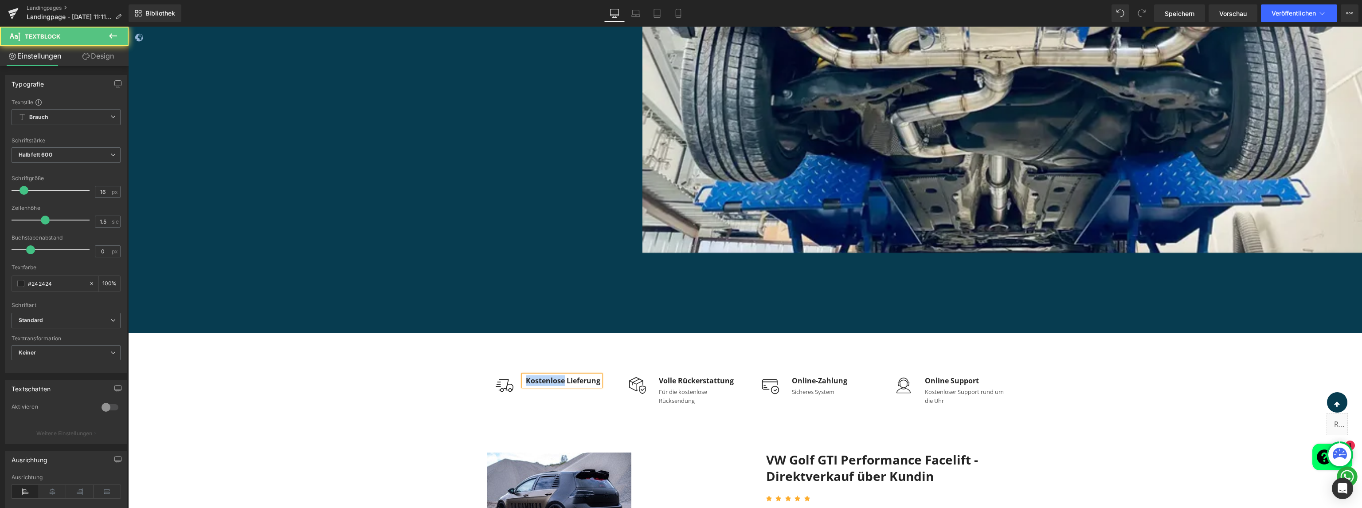
drag, startPoint x: 562, startPoint y: 381, endPoint x: 509, endPoint y: 381, distance: 53.2
click at [509, 381] on li "Bild Kostenlose Lieferung Textblock" at bounding box center [543, 380] width 114 height 11
click at [526, 381] on font "Lieferung" at bounding box center [543, 381] width 34 height 10
click at [557, 380] on div "Lieferung" at bounding box center [542, 380] width 36 height 11
click at [731, 380] on div "Volle Rückerstattung" at bounding box center [698, 380] width 82 height 11
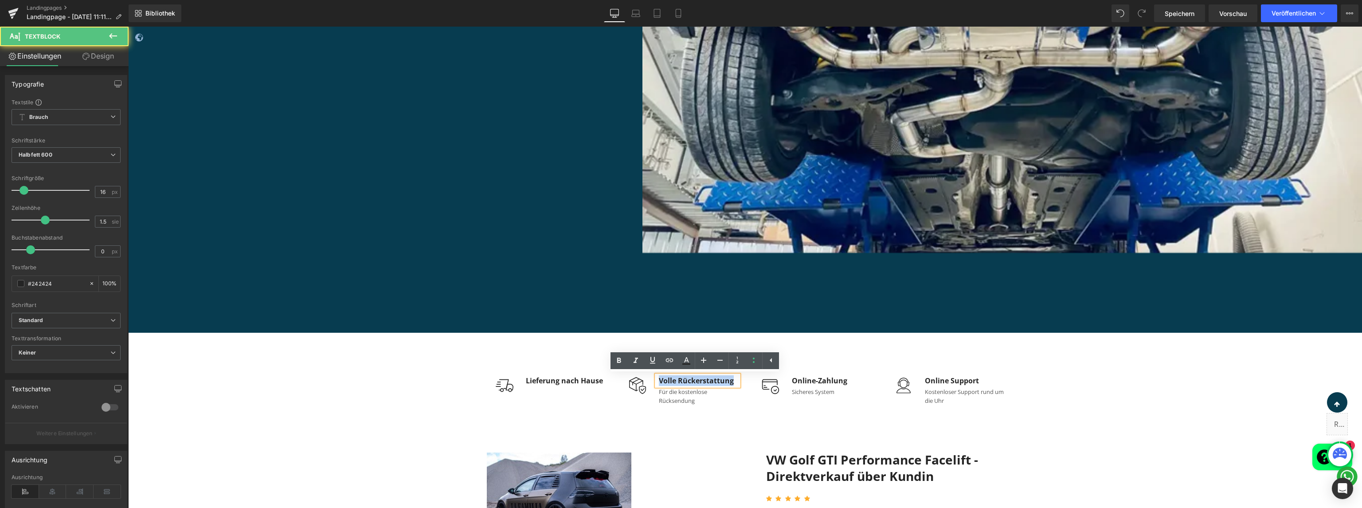
drag, startPoint x: 730, startPoint y: 380, endPoint x: 656, endPoint y: 376, distance: 74.2
click at [659, 376] on font "Volle Rückerstattung" at bounding box center [696, 381] width 75 height 10
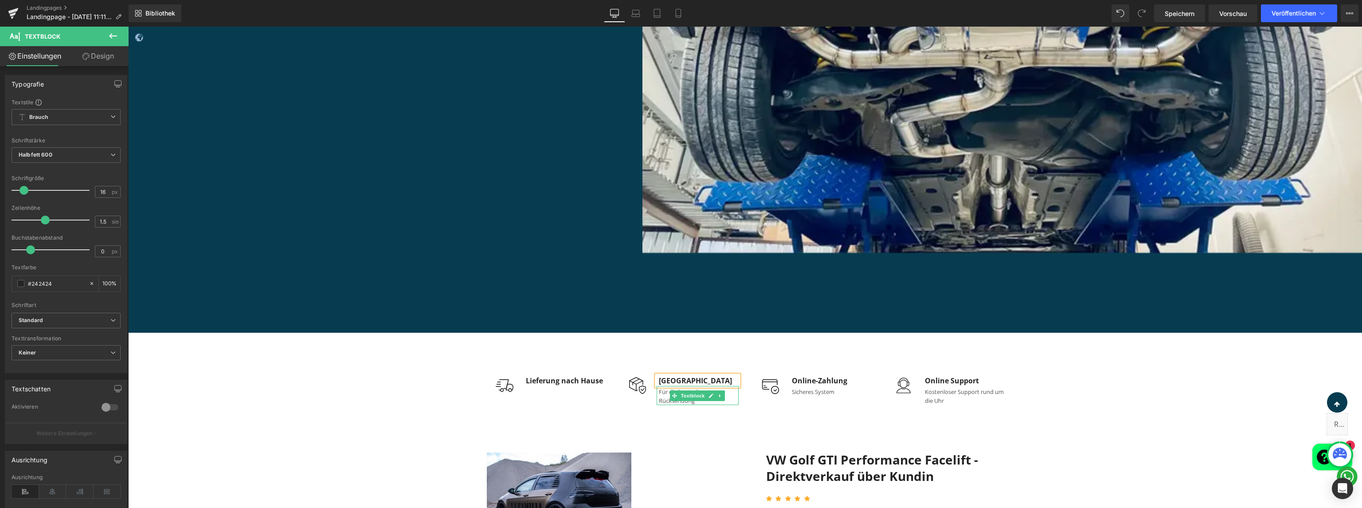
click at [730, 399] on div "Für die kostenlose Rücksendung" at bounding box center [698, 395] width 82 height 19
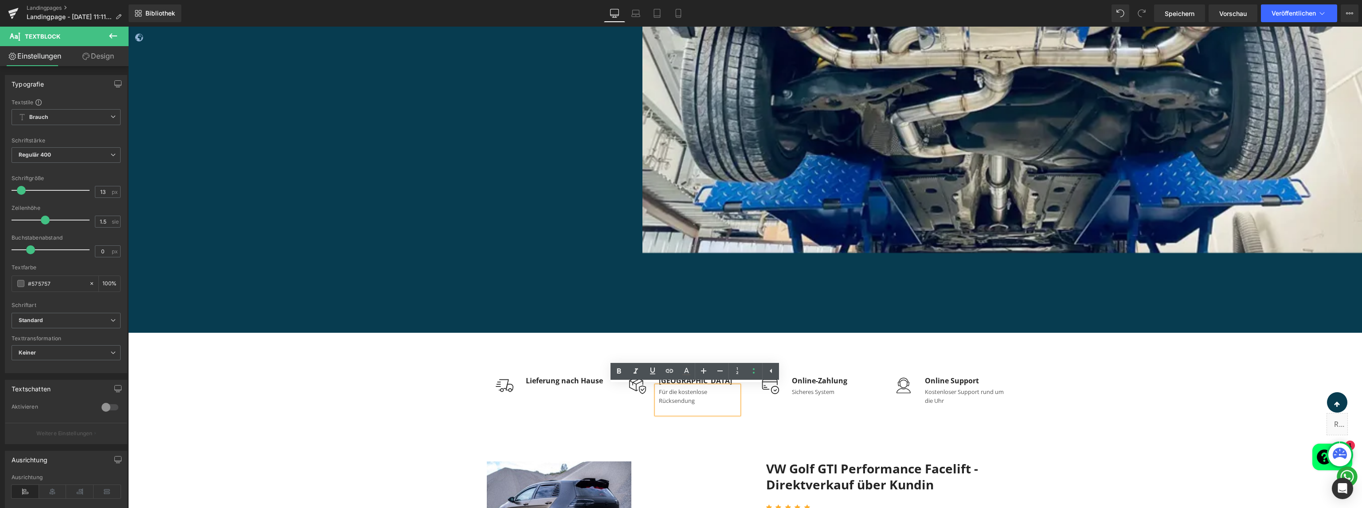
click at [755, 423] on div "Bild Lieferung nach Hause Textblock Symbolliste Bild Lieferbediungen Textblock …" at bounding box center [745, 396] width 532 height 127
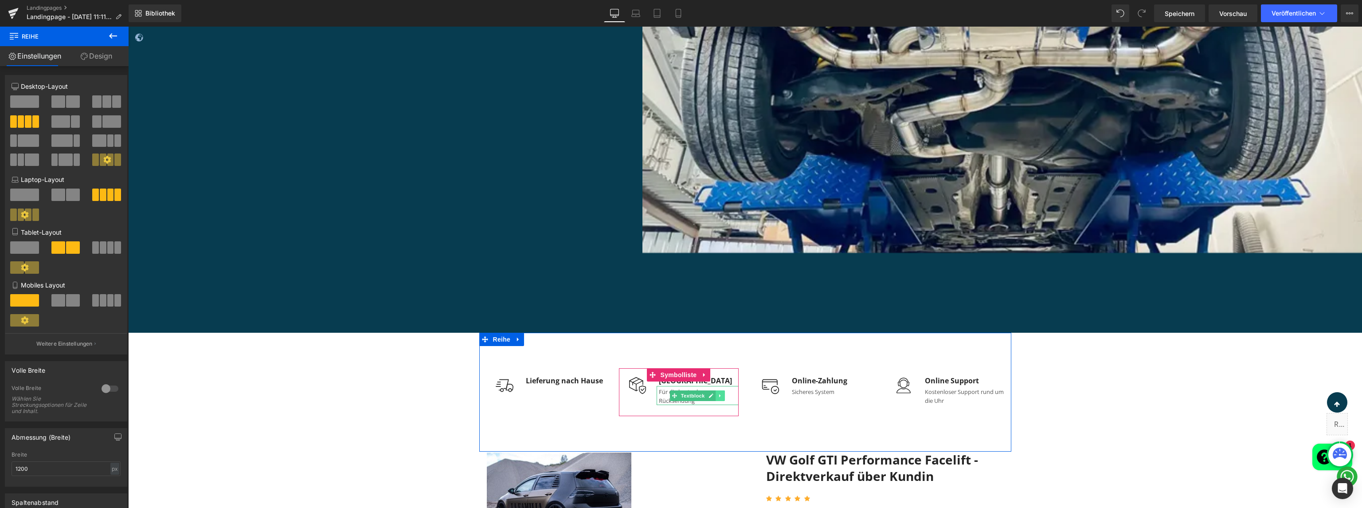
click at [718, 394] on icon at bounding box center [720, 395] width 5 height 5
click at [722, 394] on icon at bounding box center [724, 395] width 5 height 5
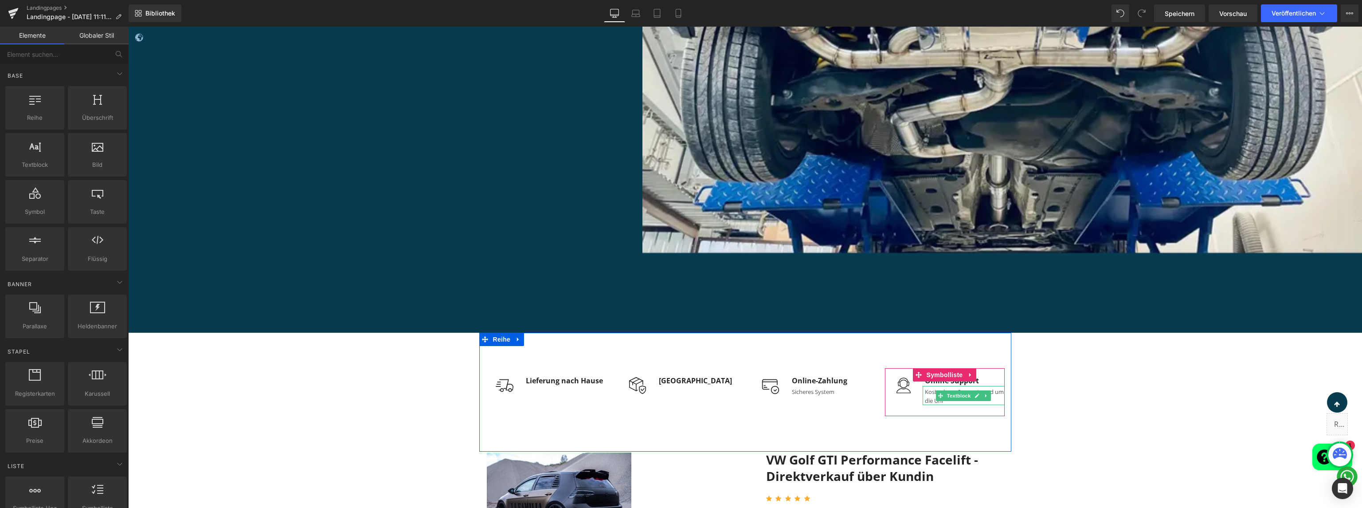
click at [995, 399] on div "Kostenloser Support rund um die Uhr" at bounding box center [964, 395] width 82 height 19
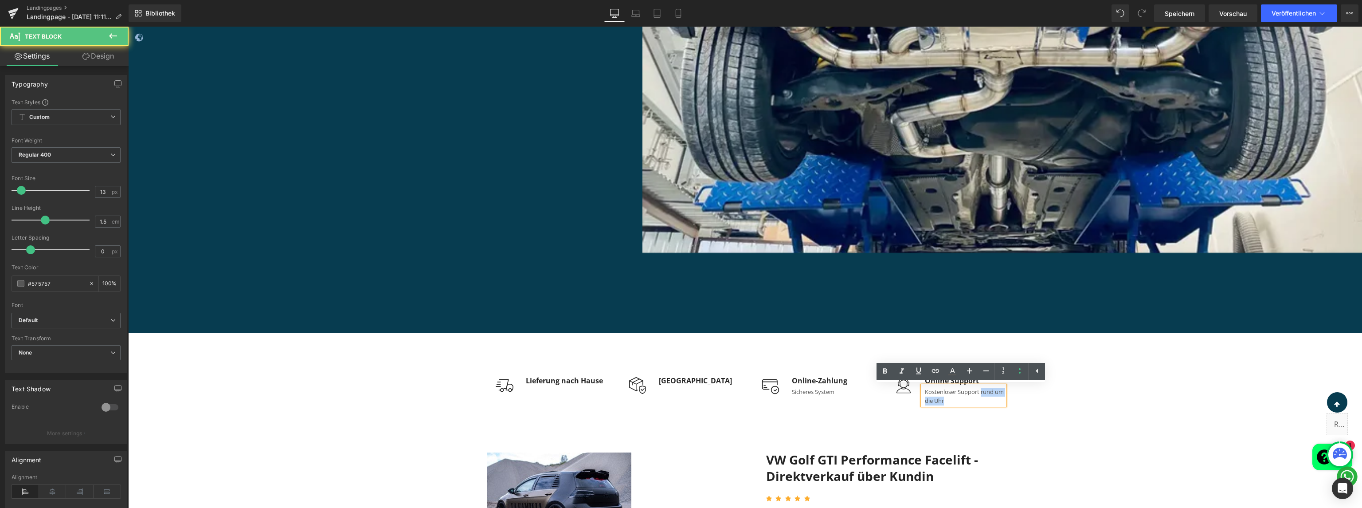
drag, startPoint x: 991, startPoint y: 398, endPoint x: 979, endPoint y: 393, distance: 13.6
click at [979, 393] on div "Kostenloser Support rund um die Uhr" at bounding box center [964, 395] width 82 height 19
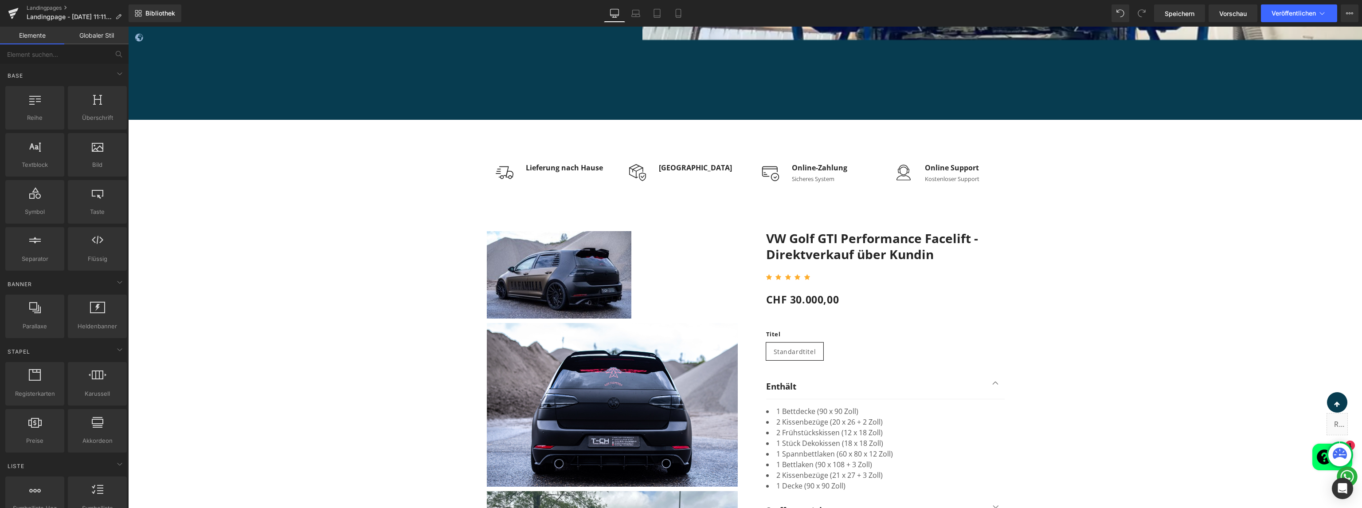
click at [967, 291] on div "CHF 30.000,00 CHF 0 - -2999900%" at bounding box center [885, 299] width 239 height 18
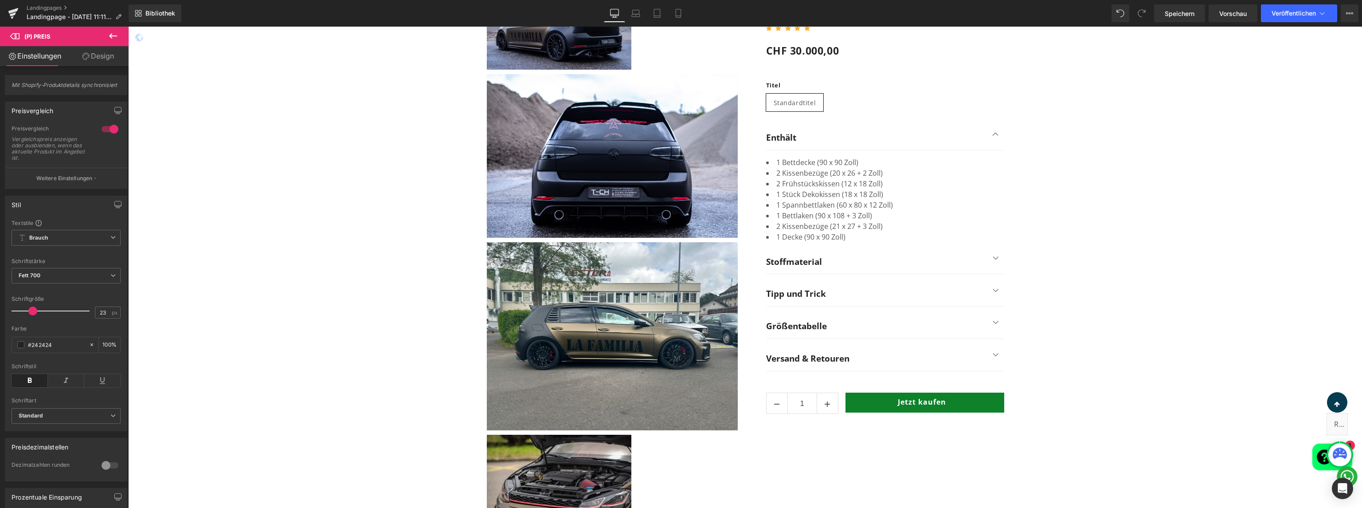
scroll to position [1032, 0]
click at [337, 198] on div at bounding box center [745, 261] width 1234 height 558
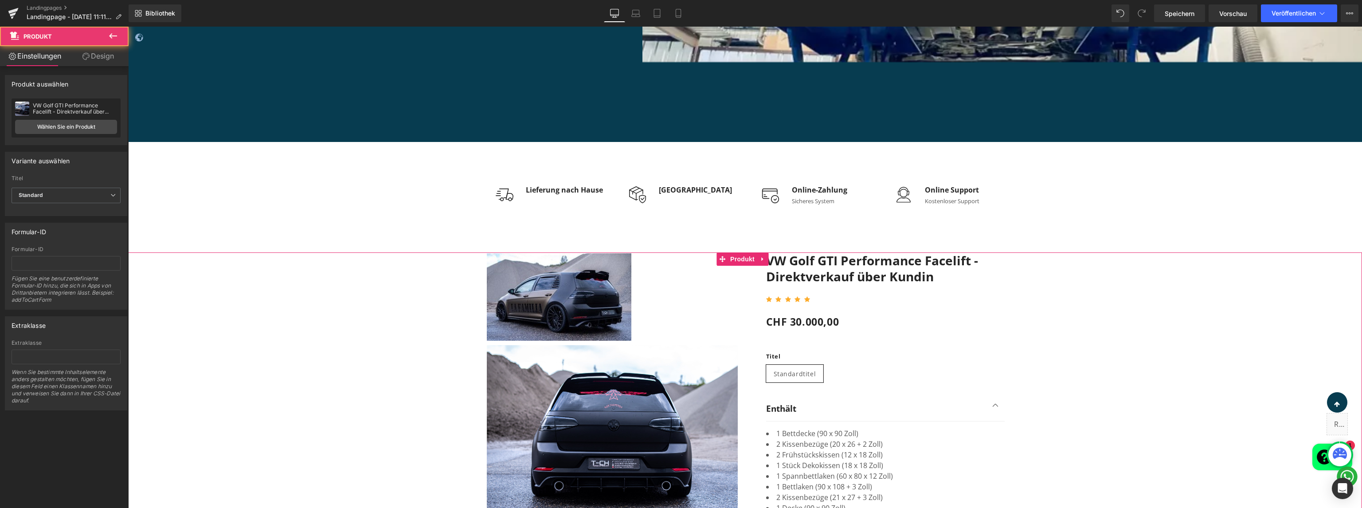
scroll to position [748, 0]
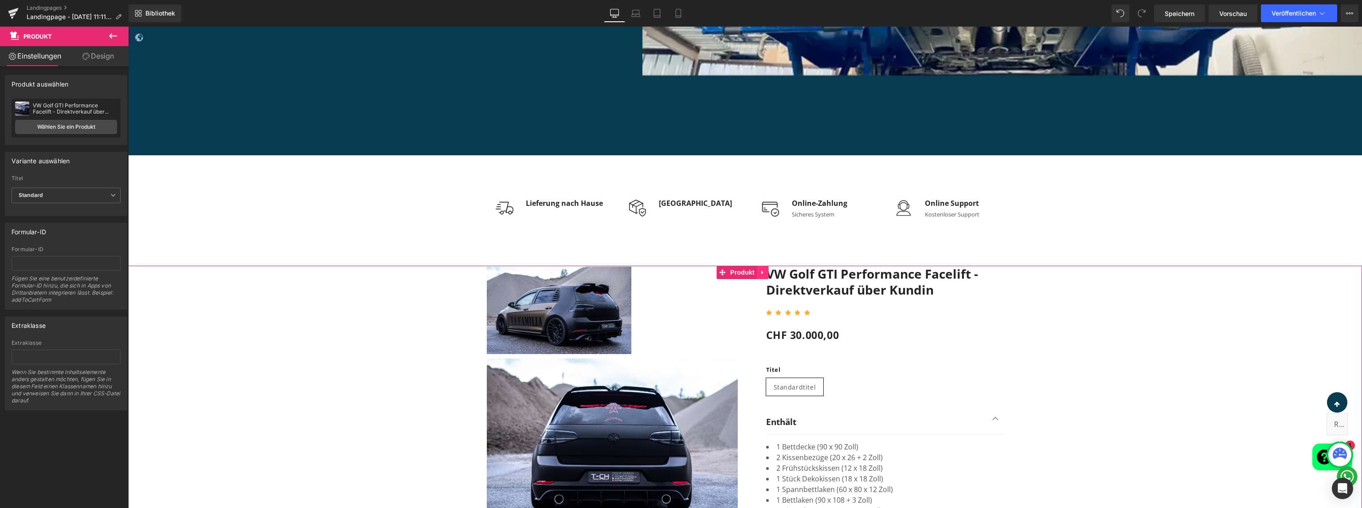
click at [764, 274] on icon at bounding box center [763, 272] width 6 height 7
click at [766, 269] on icon at bounding box center [768, 272] width 6 height 6
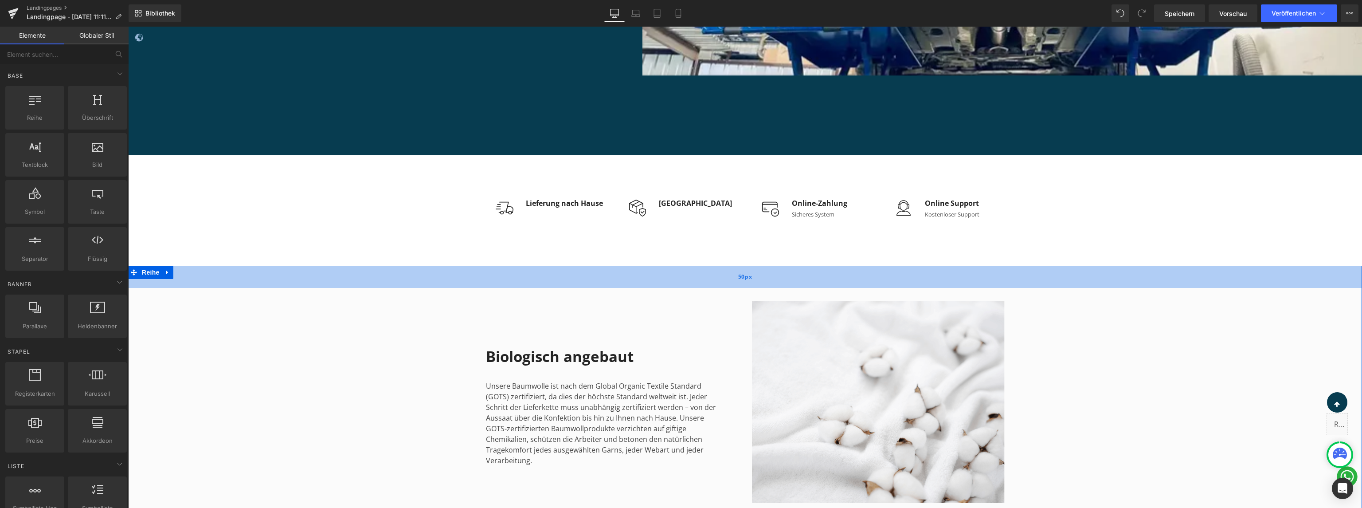
click at [746, 272] on span "50px" at bounding box center [745, 277] width 14 height 10
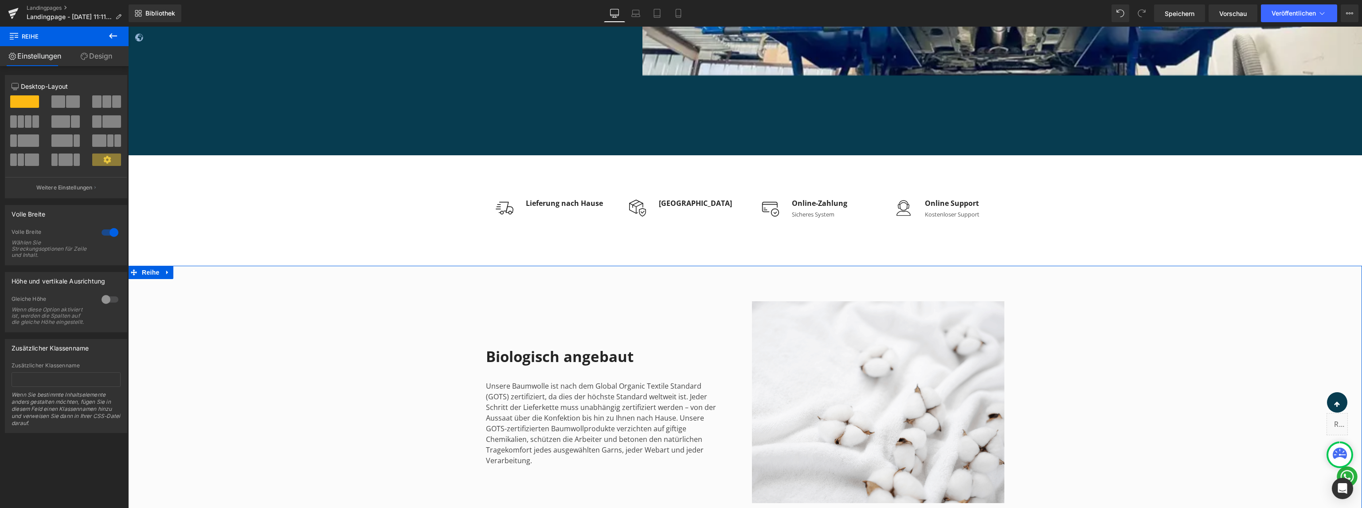
click at [80, 60] on link "Design" at bounding box center [96, 56] width 64 height 20
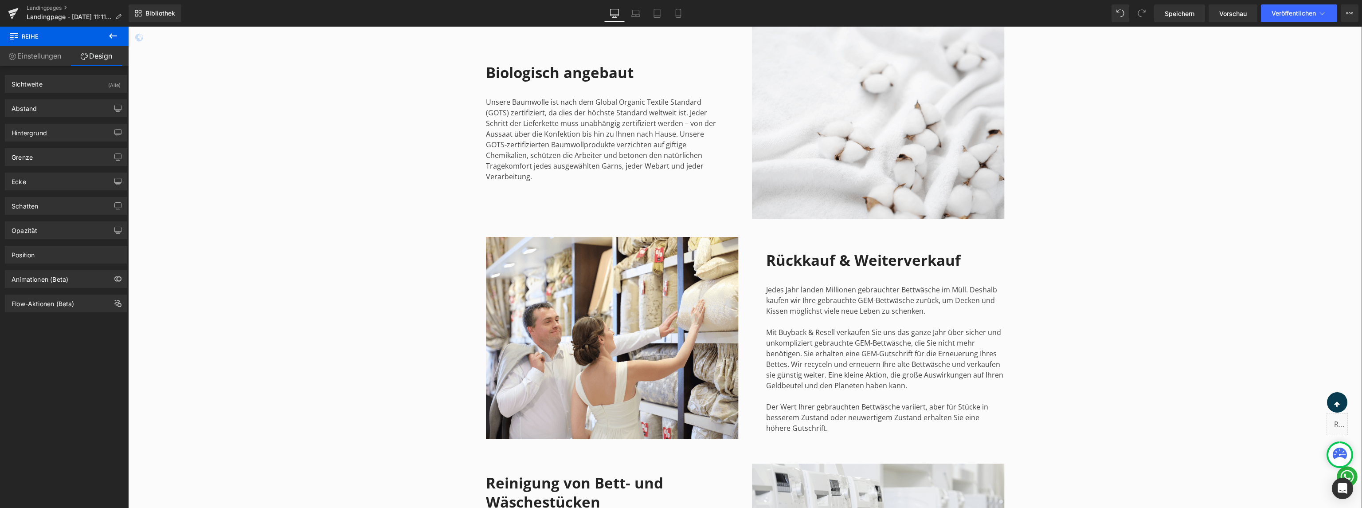
click at [1127, 205] on div "Bild Biologisch angebaut Überschrift Unsere Baumwolle ist nach dem Global Organ…" at bounding box center [745, 338] width 1234 height 669
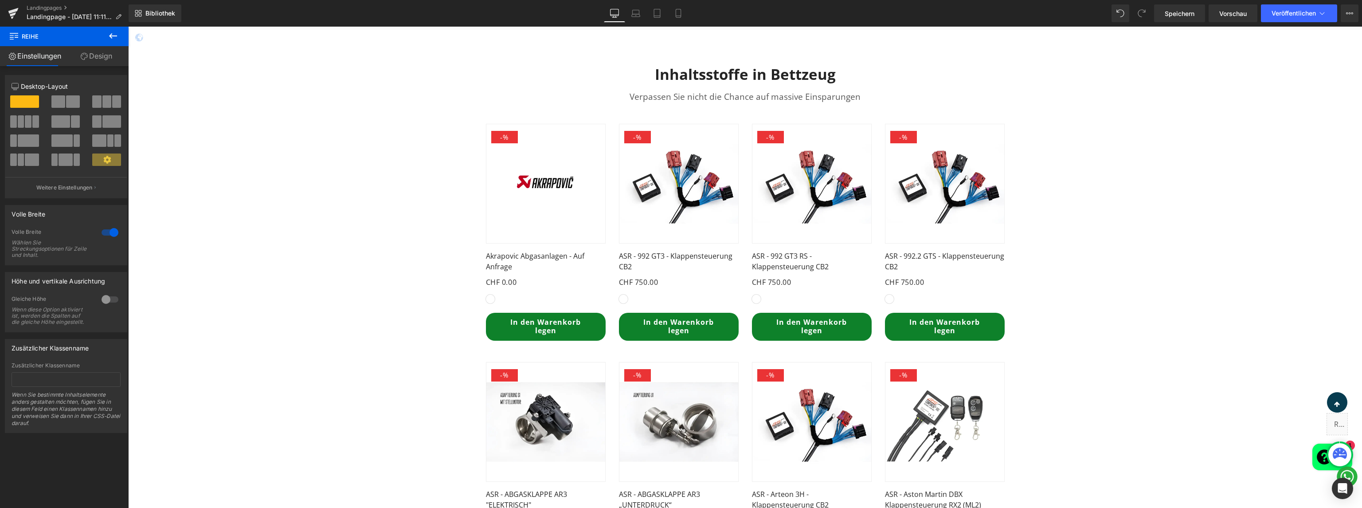
scroll to position [1529, 0]
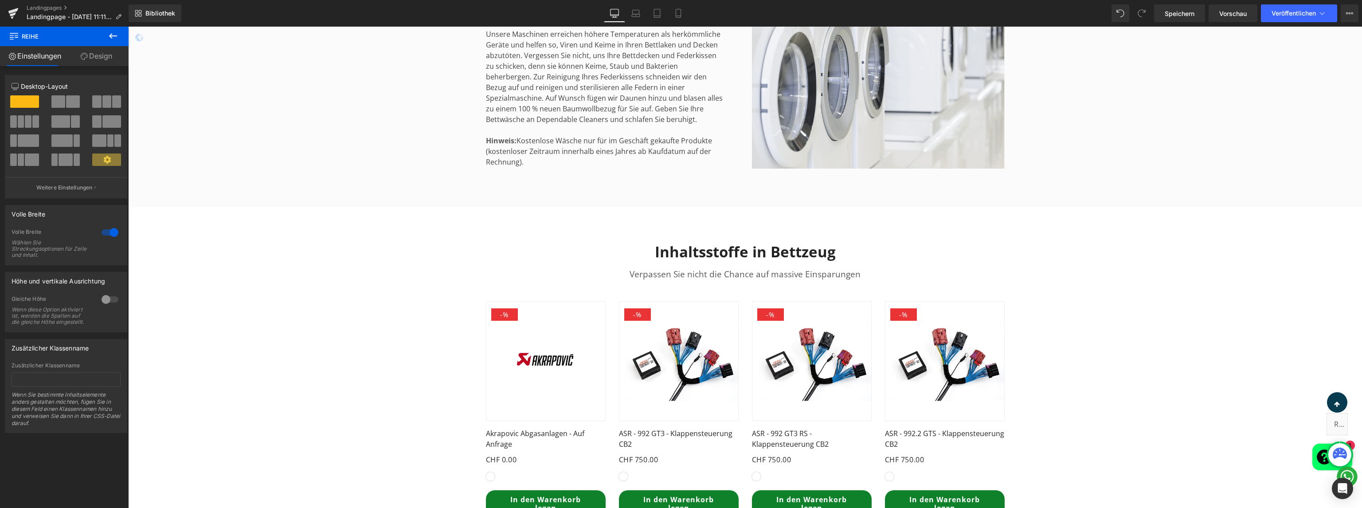
click at [878, 239] on div "Inhaltsstoffe in Bettzeug Überschrift Verpassen Sie nicht die Chance auf massiv…" at bounding box center [745, 254] width 532 height 51
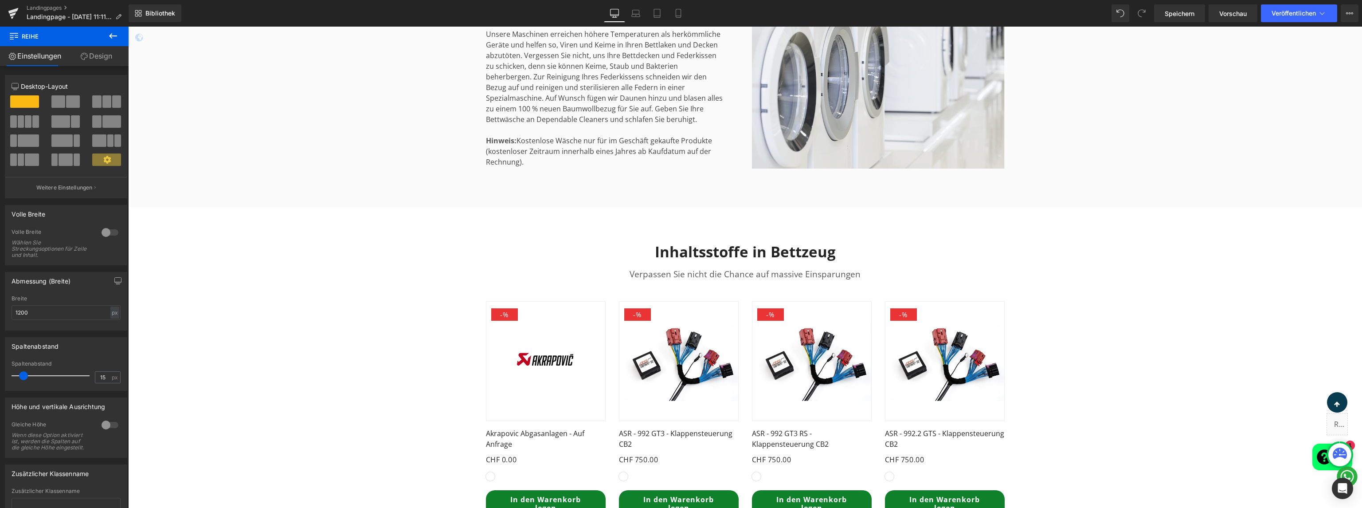
click at [353, 276] on div "Inhaltsstoffe in Bettzeug Überschrift Verpassen Sie nicht die Chance auf massiv…" at bounding box center [745, 504] width 1234 height 550
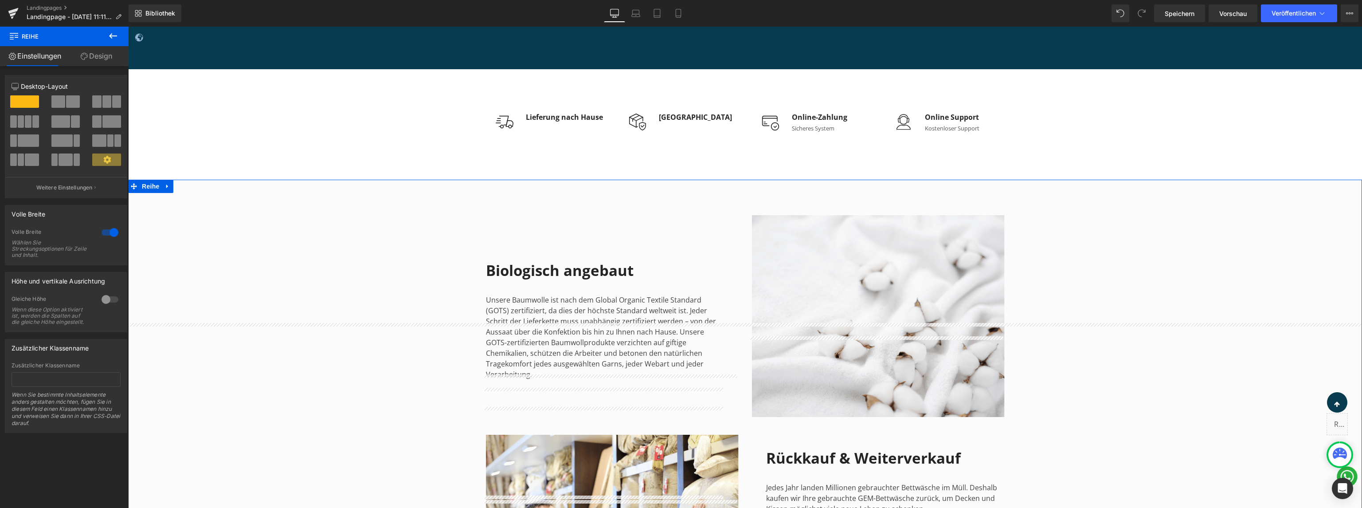
scroll to position [713, 0]
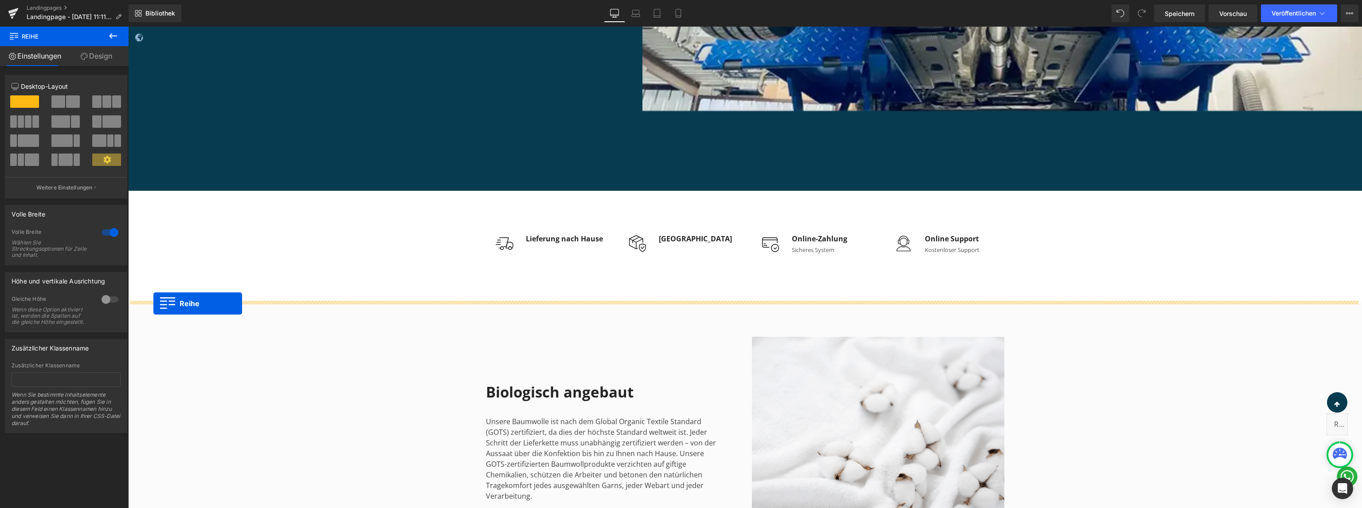
drag, startPoint x: 131, startPoint y: 214, endPoint x: 153, endPoint y: 303, distance: 92.4
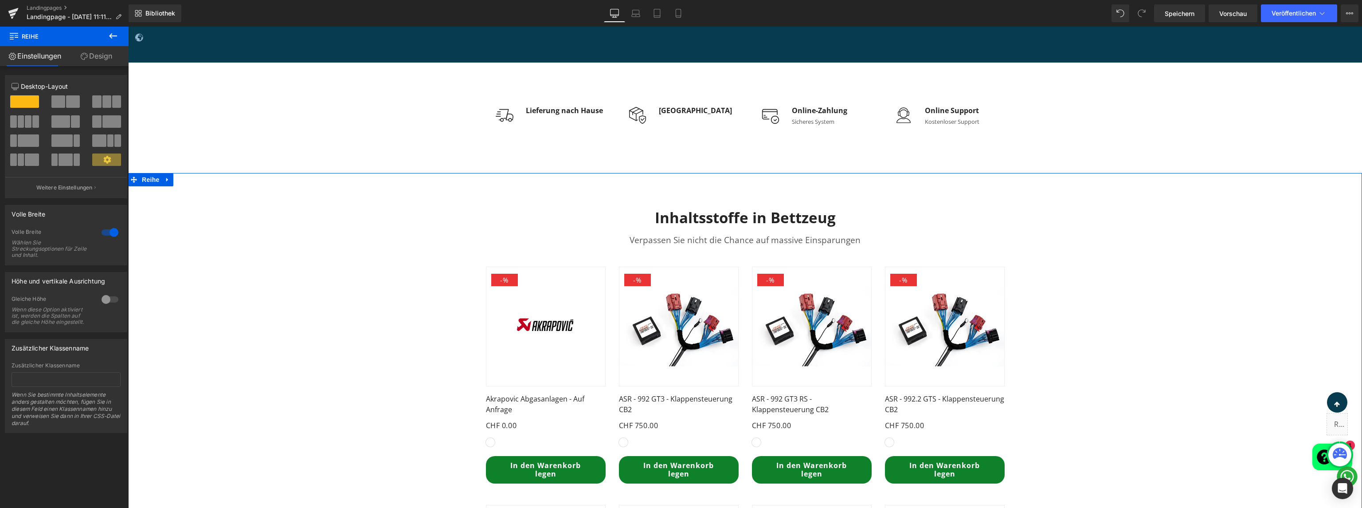
scroll to position [890, 0]
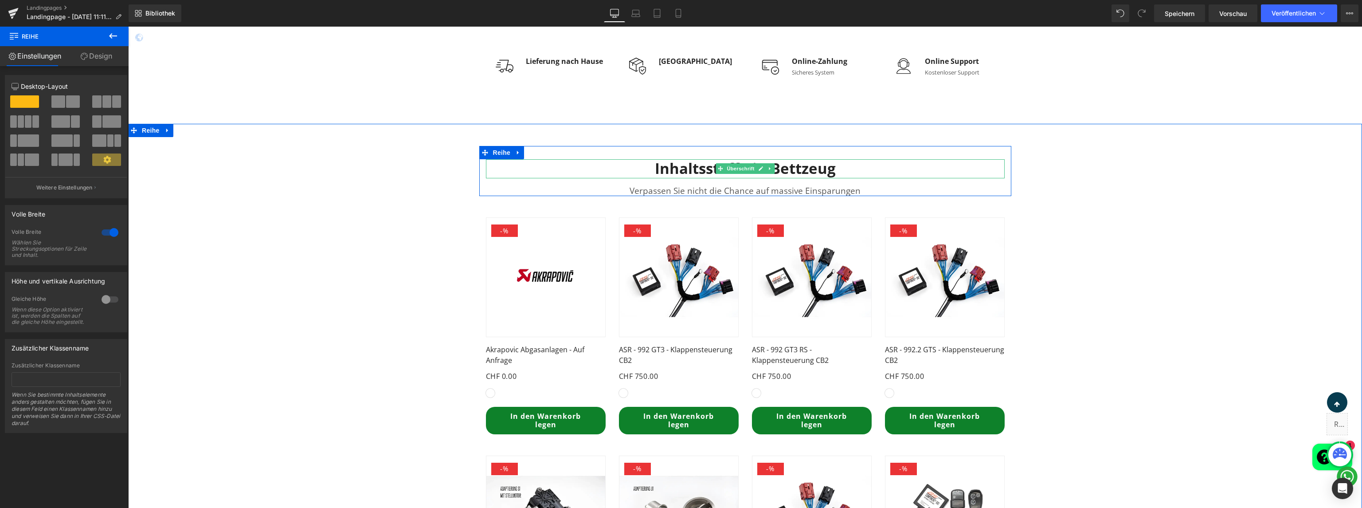
click at [801, 172] on font "Inhaltsstoffe in Bettzeug" at bounding box center [745, 168] width 181 height 20
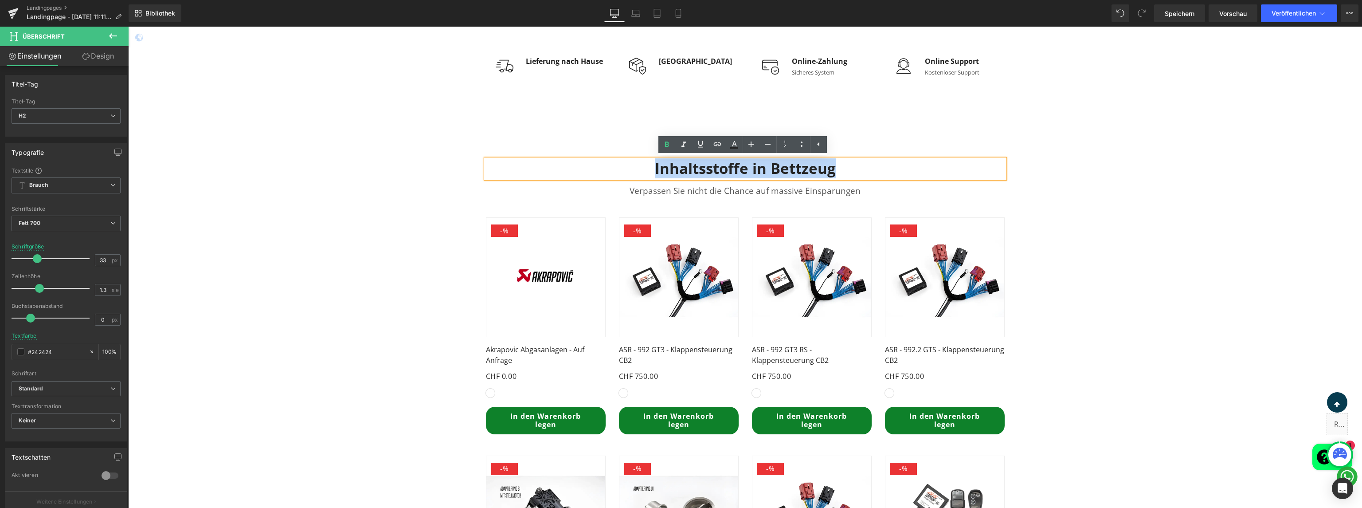
drag, startPoint x: 841, startPoint y: 169, endPoint x: 642, endPoint y: 167, distance: 199.1
click at [642, 167] on h2 "Inhaltsstoffe in Bettzeug" at bounding box center [745, 168] width 519 height 19
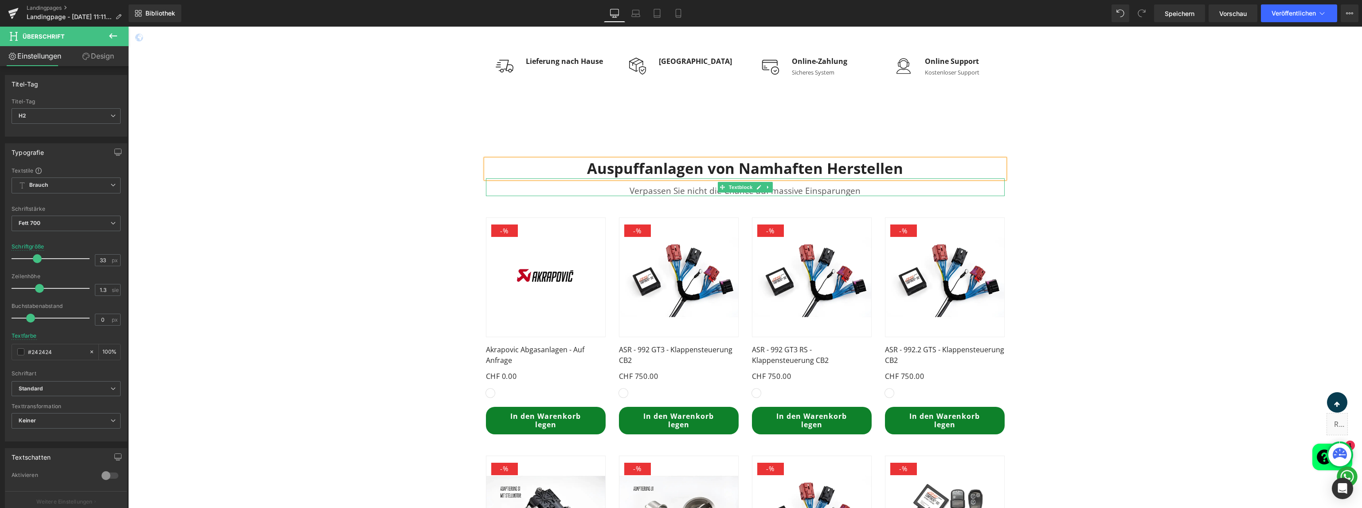
click at [823, 191] on font "Verpassen Sie nicht die Chance auf massive Einsparungen" at bounding box center [745, 191] width 231 height 12
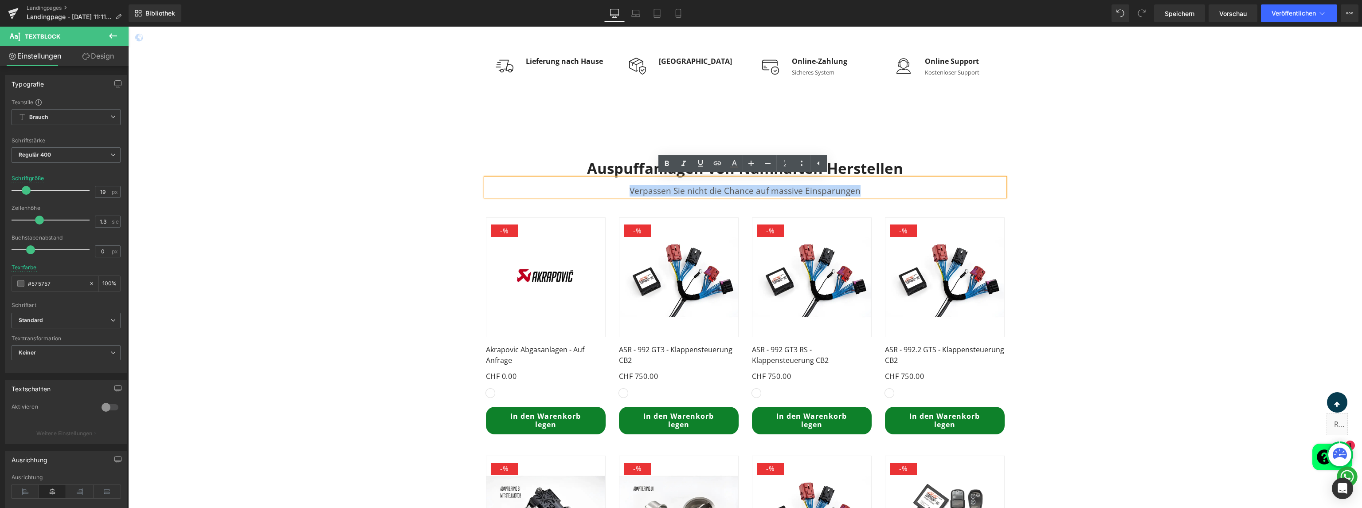
drag, startPoint x: 840, startPoint y: 187, endPoint x: 625, endPoint y: 188, distance: 214.6
click at [625, 188] on div "Verpassen Sie nicht die Chance auf massive Einsparungen" at bounding box center [745, 187] width 519 height 18
click at [867, 190] on div "Verpassen Sie nicht die Chance auf massive Einsparungen" at bounding box center [745, 187] width 519 height 18
drag, startPoint x: 862, startPoint y: 193, endPoint x: 768, endPoint y: 195, distance: 93.6
click at [768, 195] on div "Verpassen Sie nicht die Chance auf massive Einsparungen" at bounding box center [745, 187] width 519 height 18
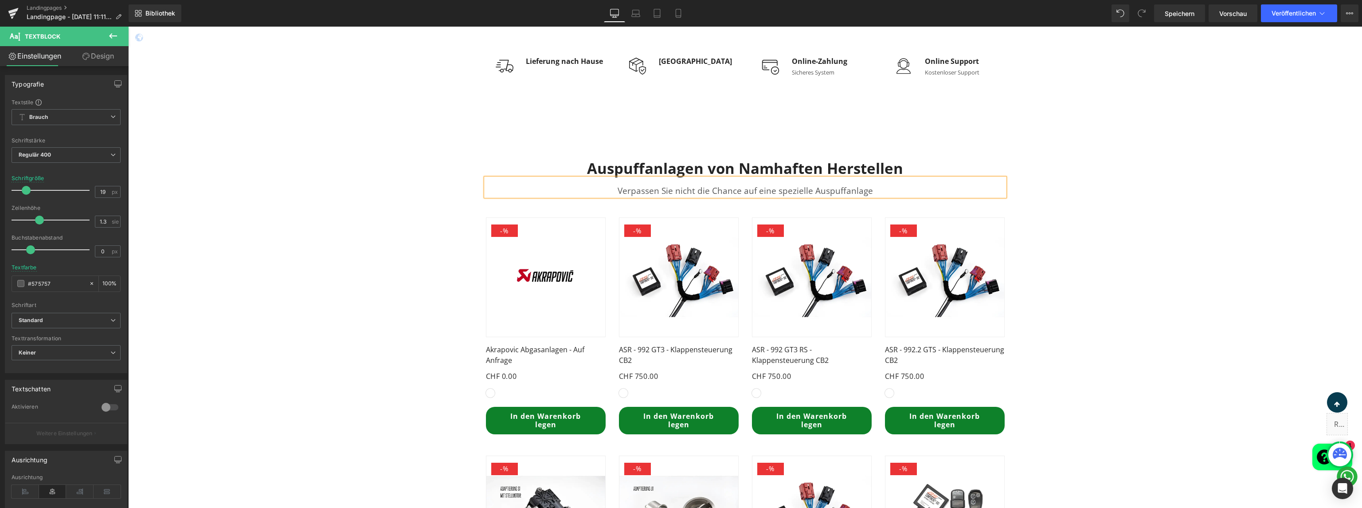
click at [1123, 185] on div "Auspuffanlagen von Namhaften Herstellen Überschrift Verpassen Sie nicht die Cha…" at bounding box center [745, 421] width 1234 height 550
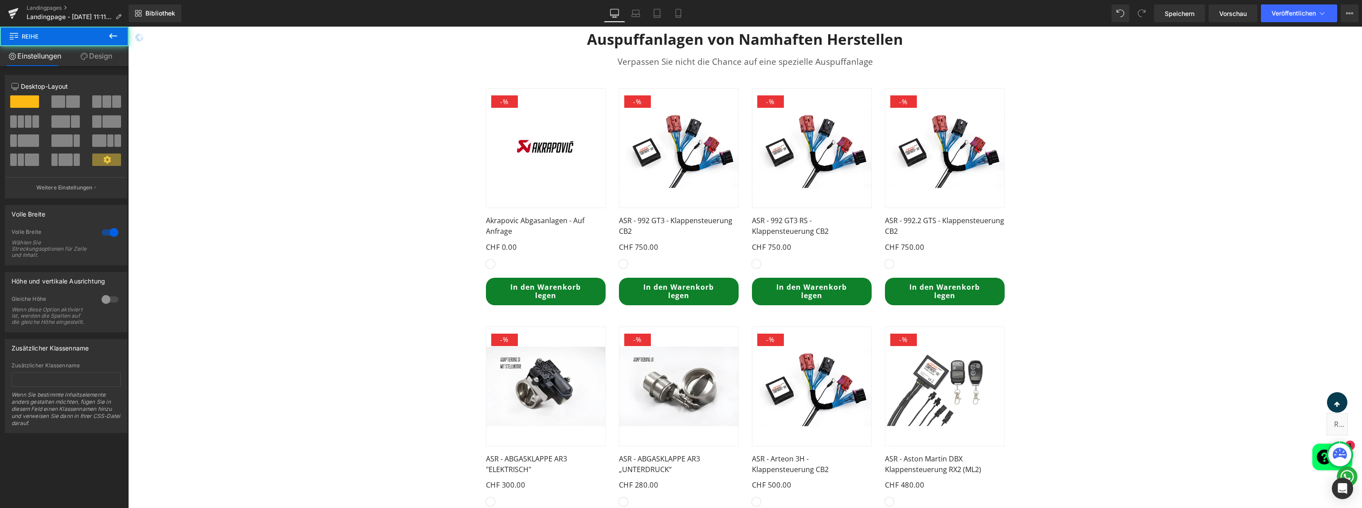
scroll to position [1103, 0]
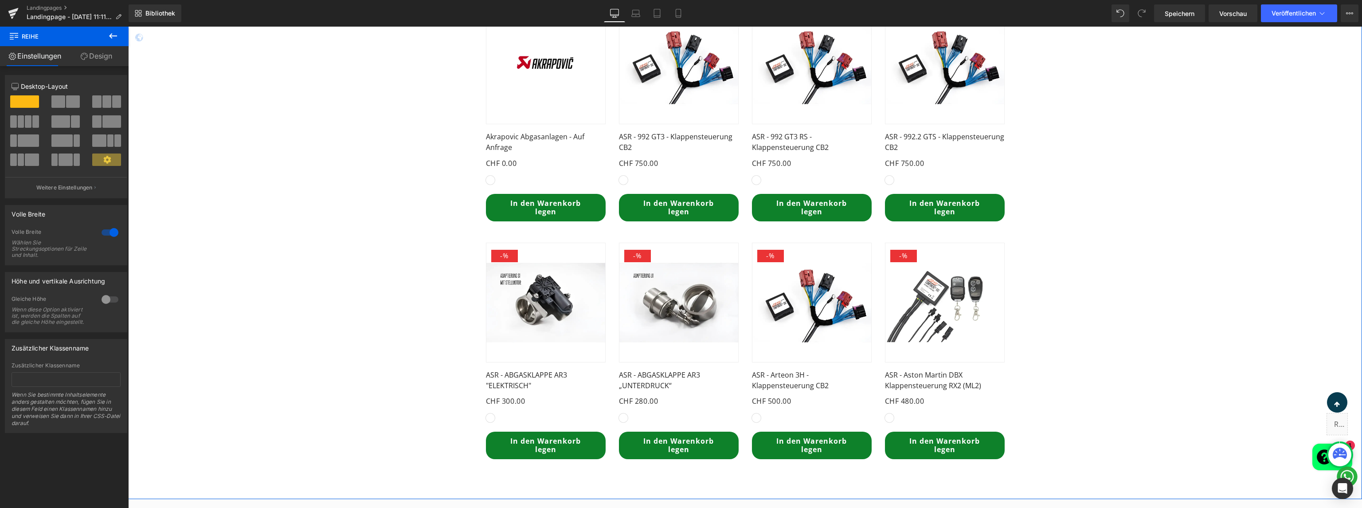
click at [1122, 127] on div "Auspuffanlagen von Namhaften Herstellen Überschrift Verpassen Sie nicht die Cha…" at bounding box center [745, 208] width 1234 height 550
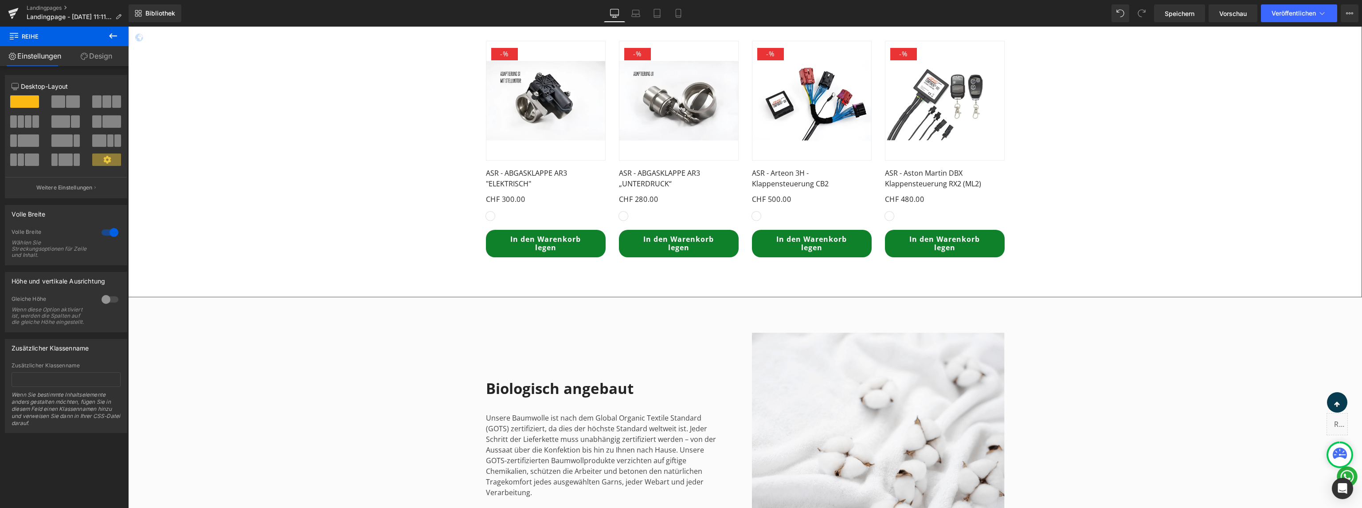
scroll to position [1423, 0]
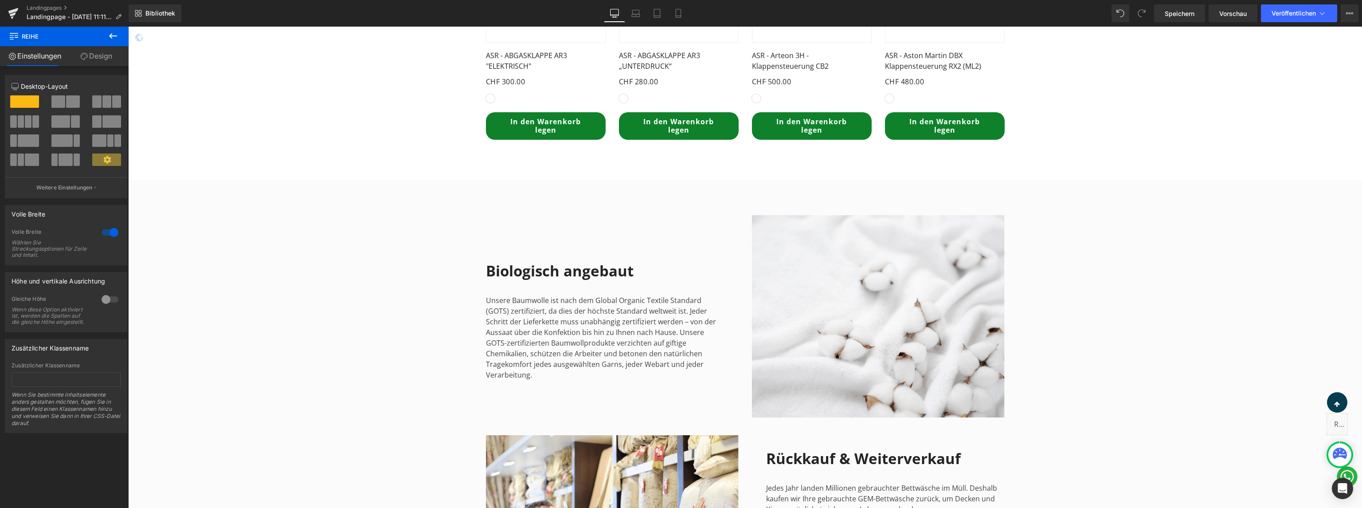
click at [887, 318] on icon at bounding box center [889, 316] width 5 height 5
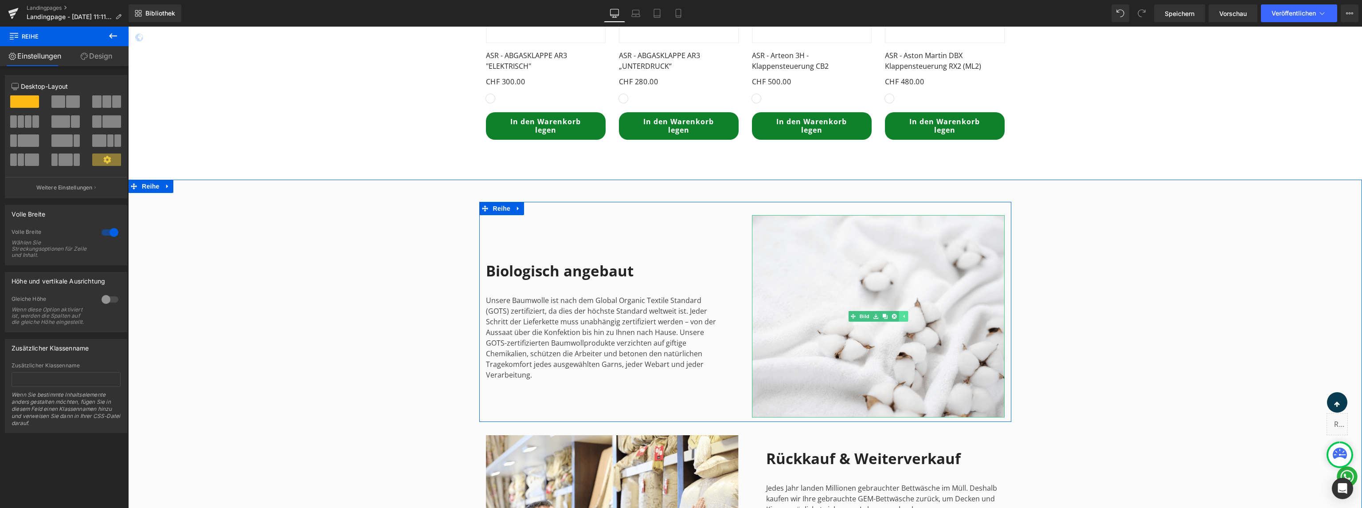
click at [901, 314] on icon at bounding box center [903, 316] width 5 height 5
click at [887, 314] on icon at bounding box center [889, 316] width 5 height 5
click at [892, 317] on icon at bounding box center [894, 316] width 5 height 5
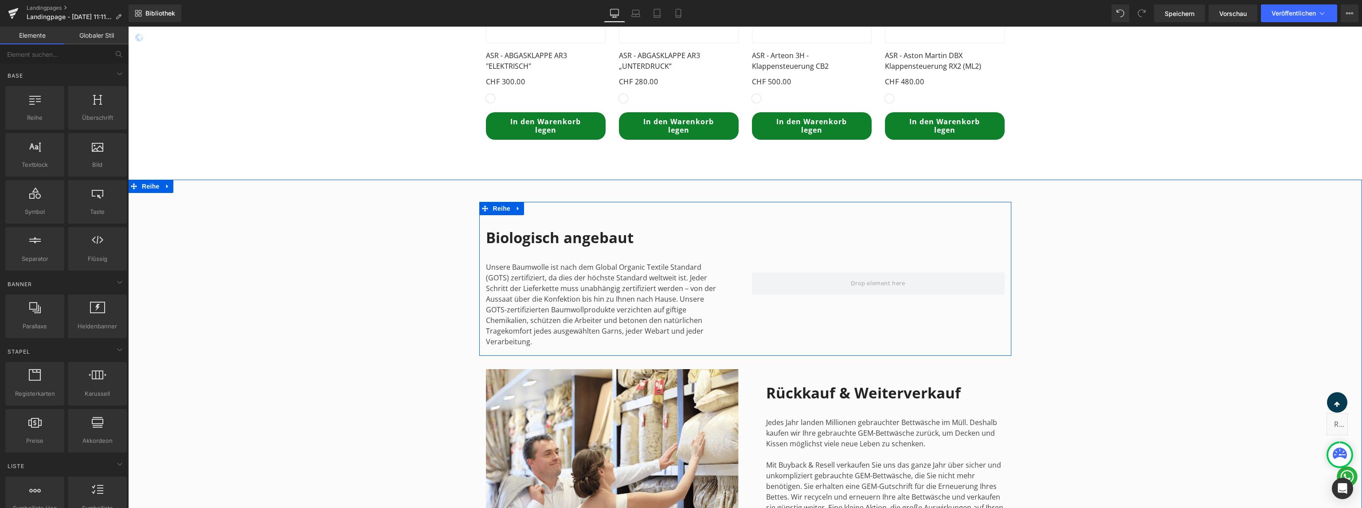
click at [920, 231] on div at bounding box center [878, 283] width 266 height 136
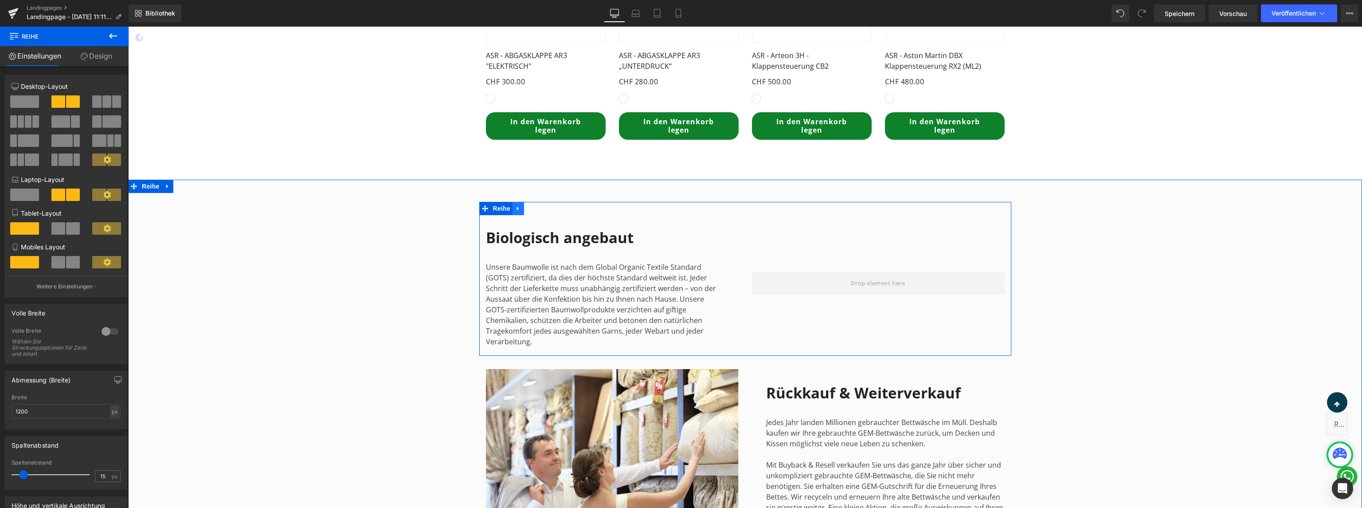
click at [517, 209] on icon at bounding box center [518, 209] width 2 height 4
click at [541, 211] on link at bounding box center [542, 208] width 12 height 13
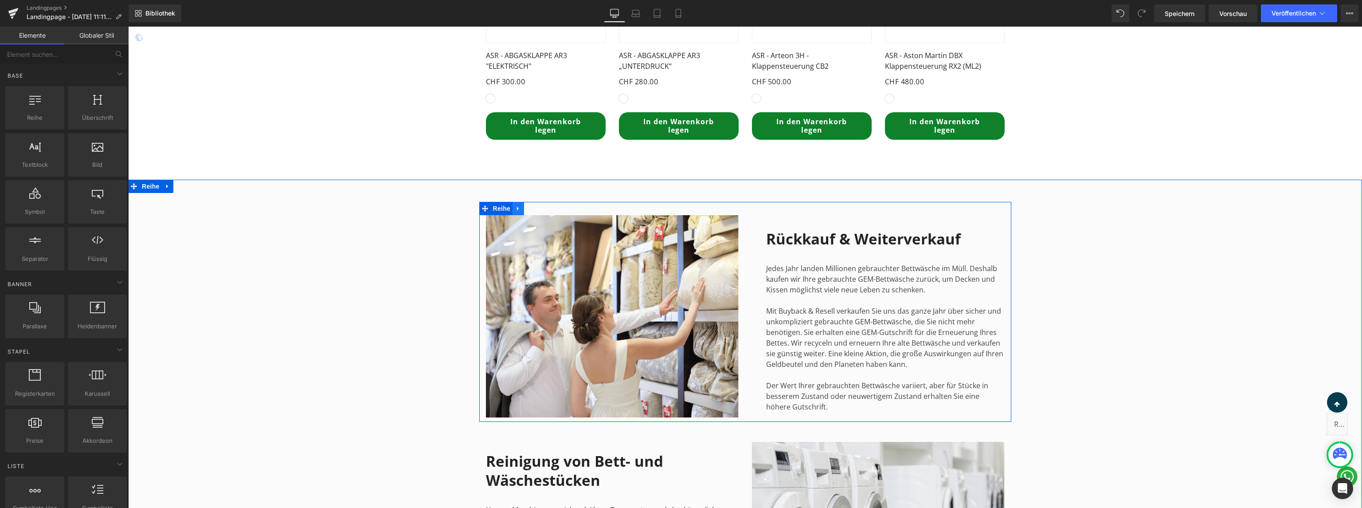
click at [516, 206] on icon at bounding box center [518, 208] width 6 height 7
click at [540, 211] on icon at bounding box center [541, 208] width 6 height 6
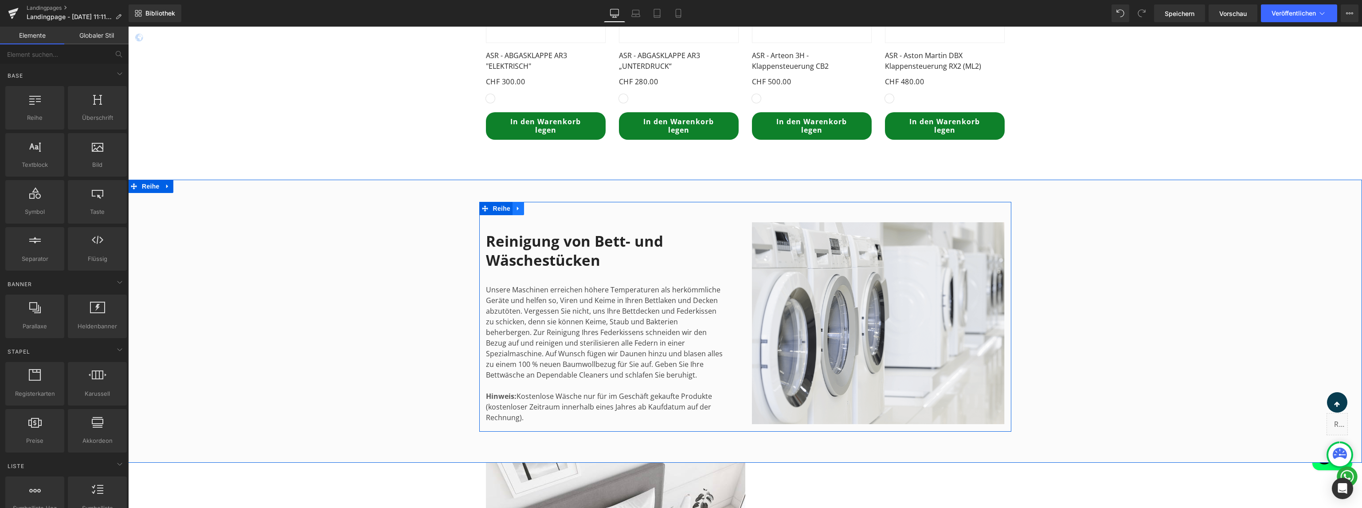
click at [515, 208] on icon at bounding box center [518, 208] width 6 height 7
click at [538, 210] on icon at bounding box center [541, 208] width 6 height 6
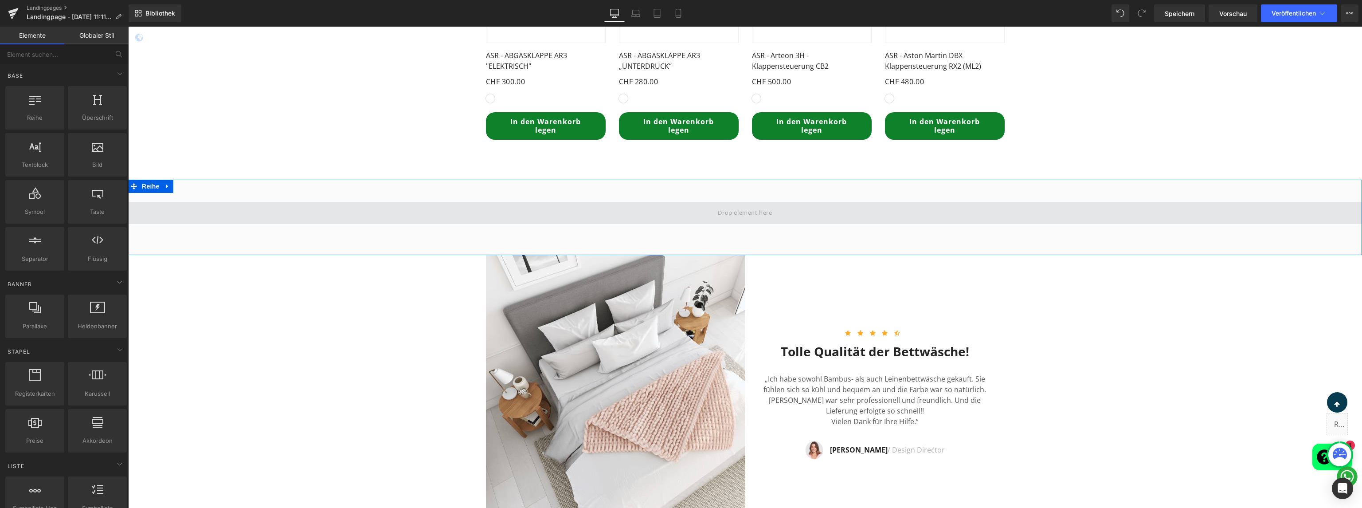
drag, startPoint x: 564, startPoint y: 222, endPoint x: 513, endPoint y: 224, distance: 51.9
click at [564, 222] on span at bounding box center [745, 213] width 1234 height 22
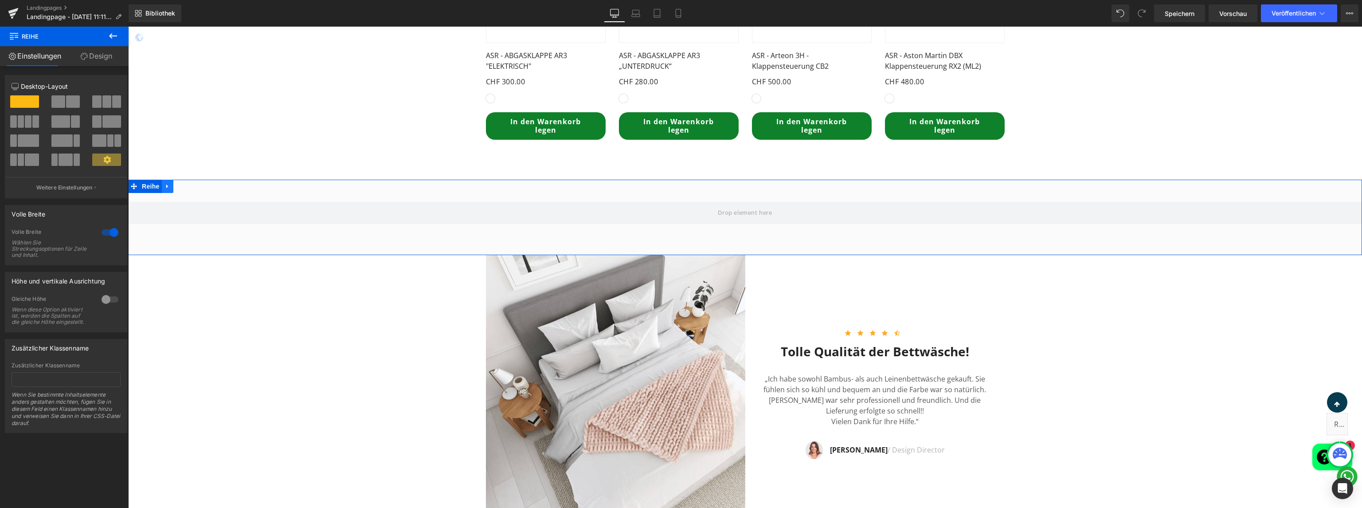
click at [165, 186] on icon at bounding box center [168, 186] width 6 height 7
click at [188, 188] on icon at bounding box center [191, 186] width 6 height 7
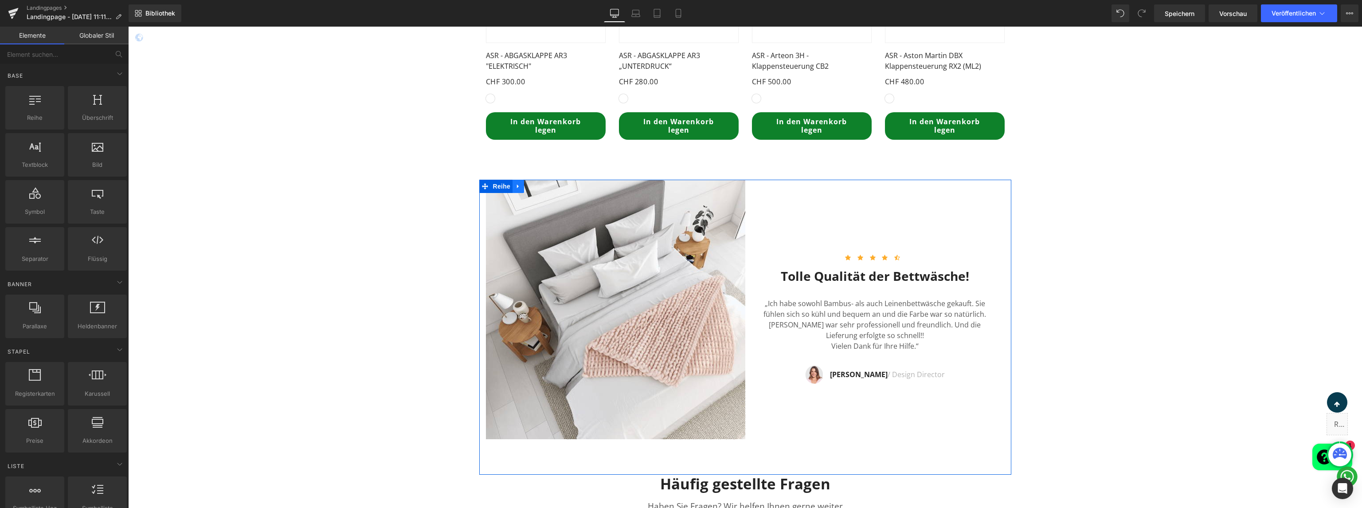
click at [517, 187] on icon at bounding box center [518, 186] width 2 height 4
click at [538, 188] on icon at bounding box center [541, 186] width 6 height 6
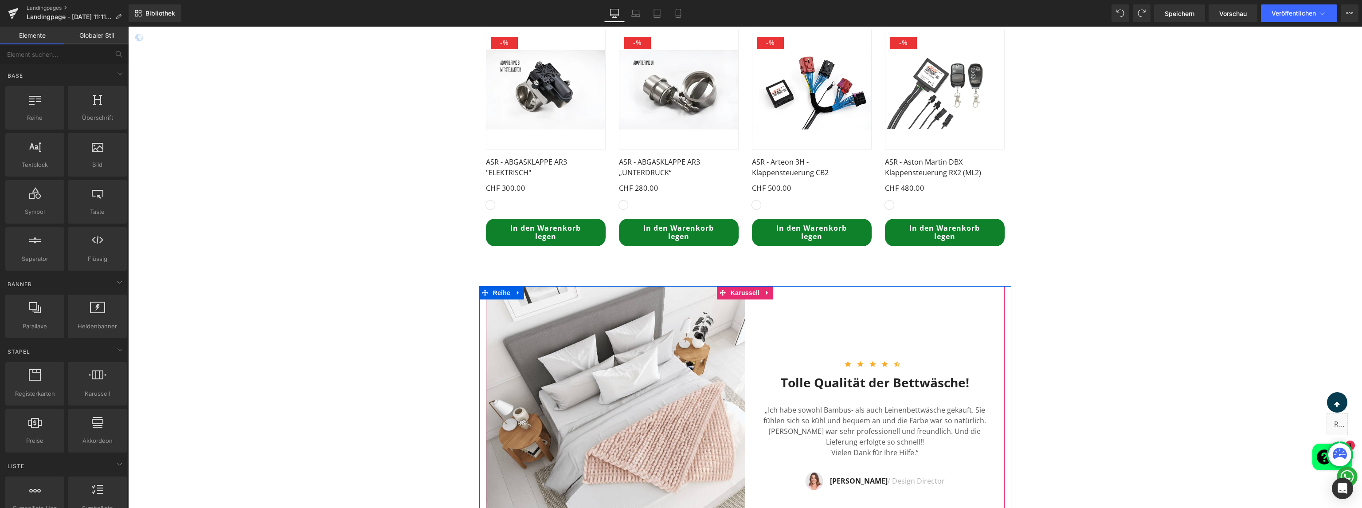
scroll to position [1316, 0]
click at [772, 317] on div "Symbol Symbol Symbol Symbol Symbol Symbolliste Hoz Tolle Qualität der Bettwäsch…" at bounding box center [874, 415] width 259 height 259
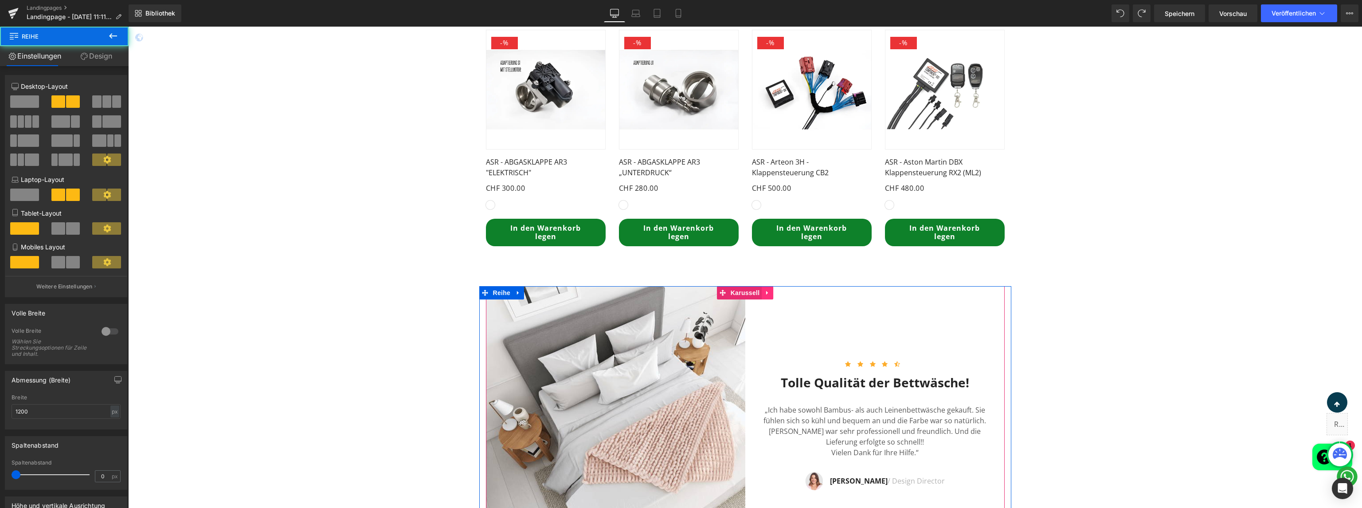
click at [764, 291] on icon at bounding box center [767, 293] width 6 height 7
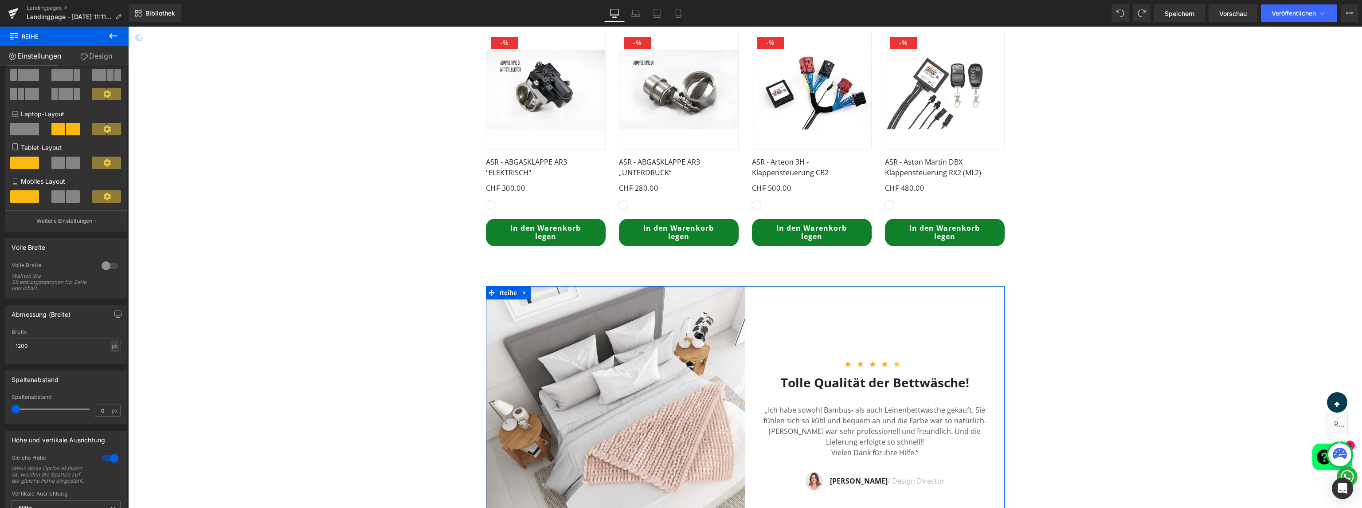
scroll to position [19, 0]
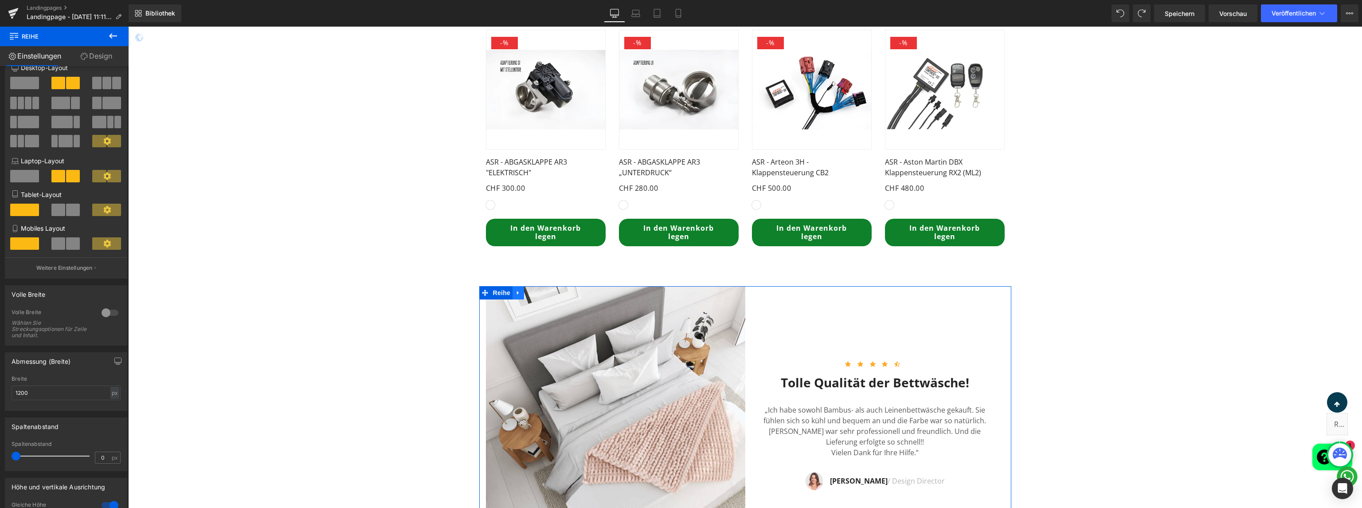
click at [516, 294] on icon at bounding box center [518, 293] width 6 height 7
click at [541, 296] on link at bounding box center [542, 292] width 12 height 13
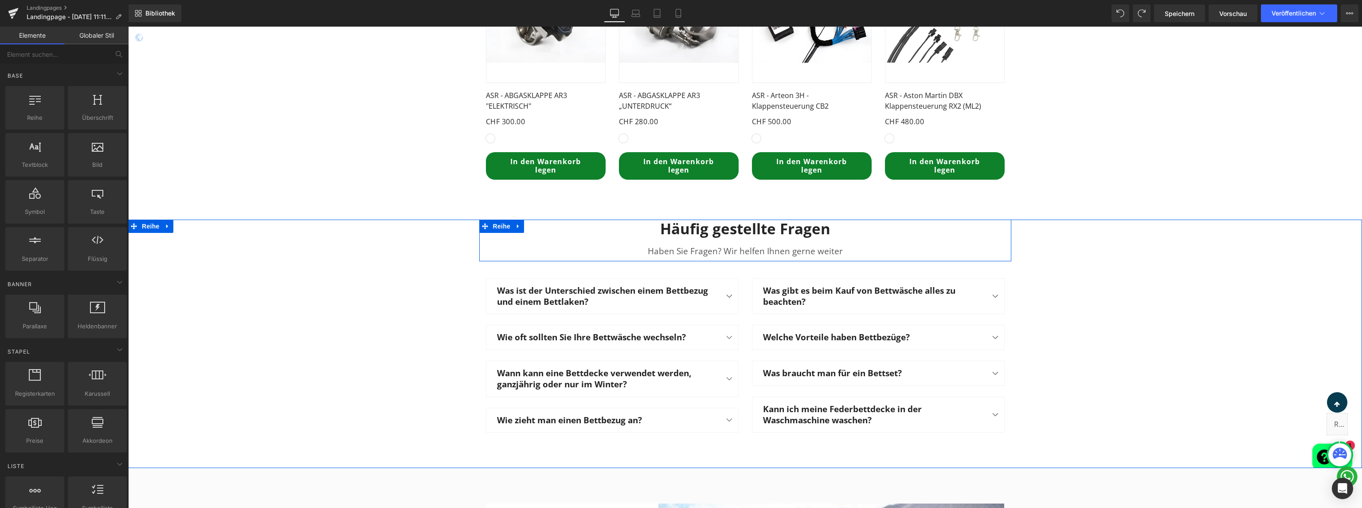
scroll to position [1423, 0]
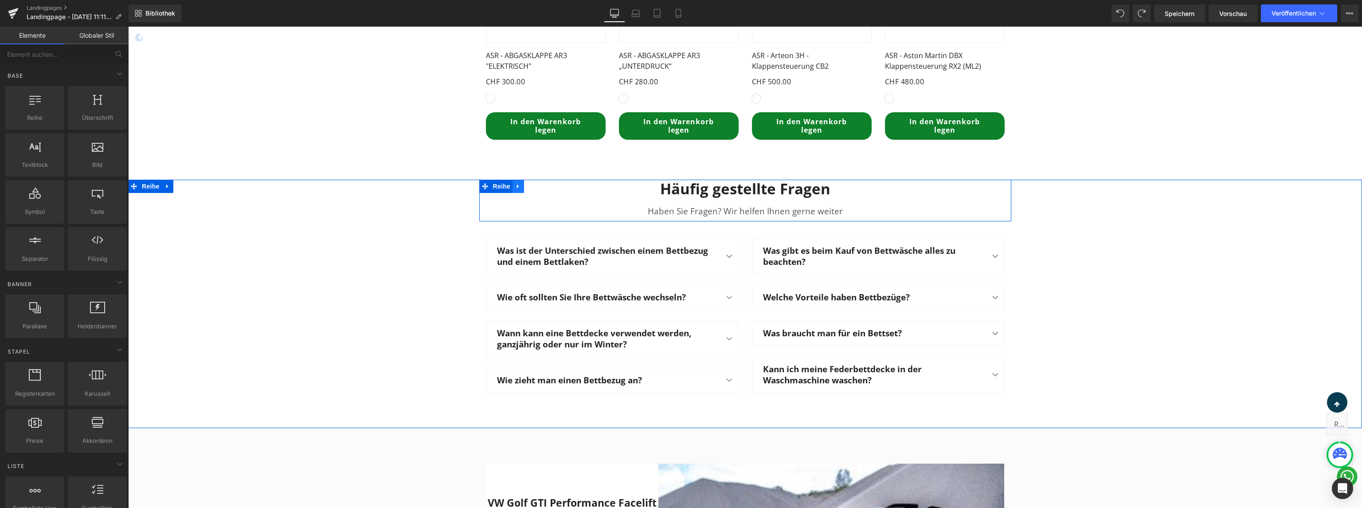
click at [516, 188] on icon at bounding box center [518, 186] width 6 height 7
click at [538, 188] on icon at bounding box center [541, 186] width 6 height 6
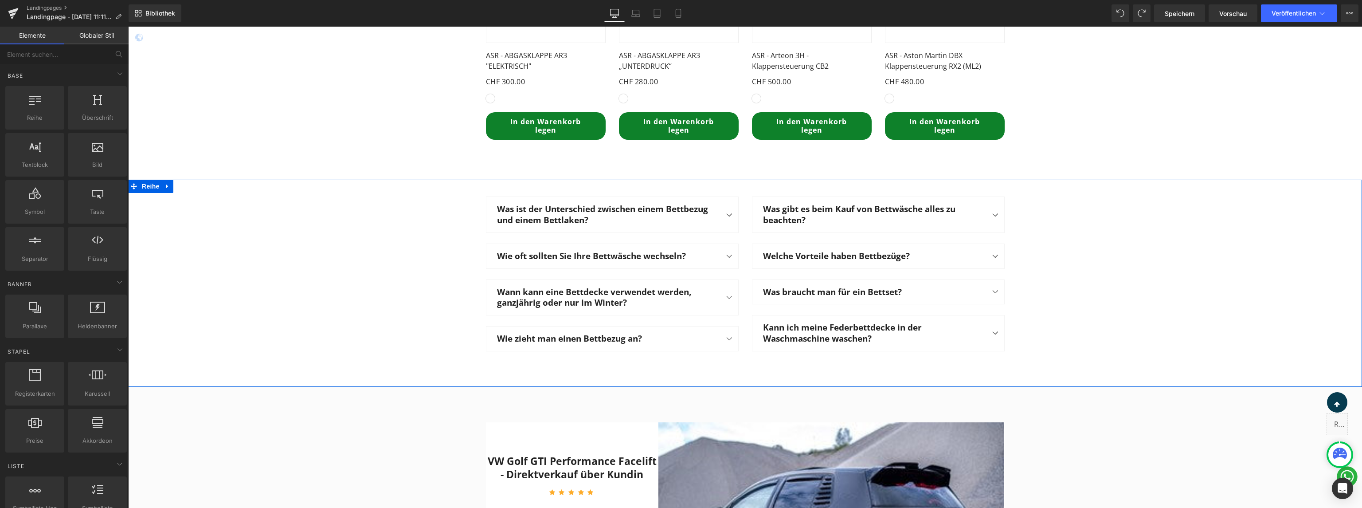
click at [446, 208] on div "Was ist der Unterschied zwischen einem Bettbezug und einem Bettlaken? Textblock…" at bounding box center [745, 268] width 1234 height 176
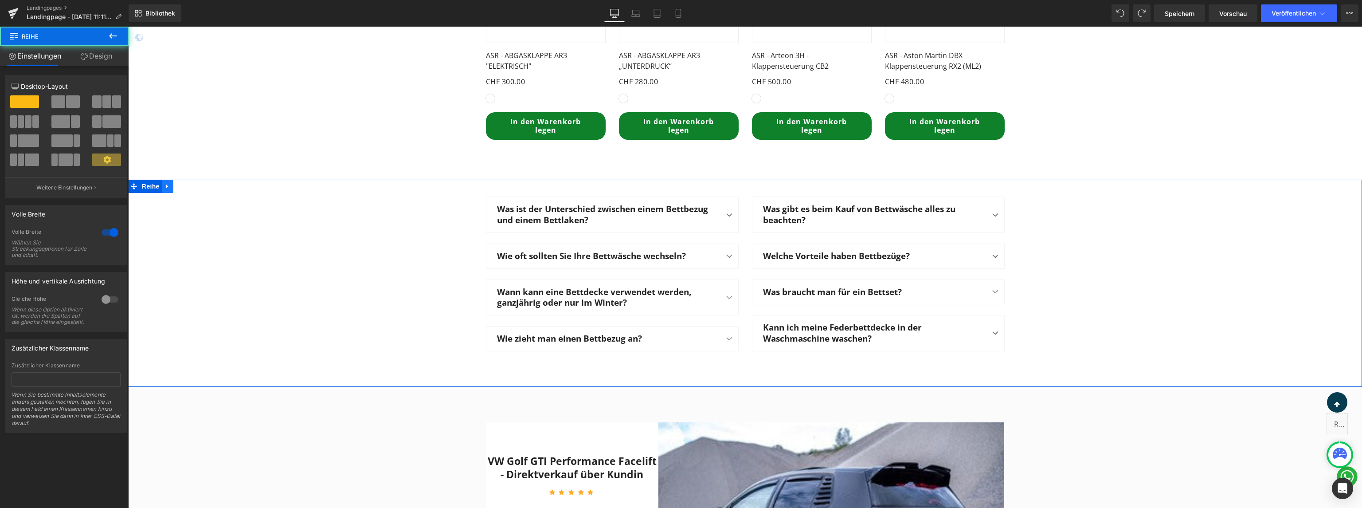
click at [165, 186] on icon at bounding box center [168, 186] width 6 height 7
click at [188, 188] on icon at bounding box center [191, 186] width 6 height 7
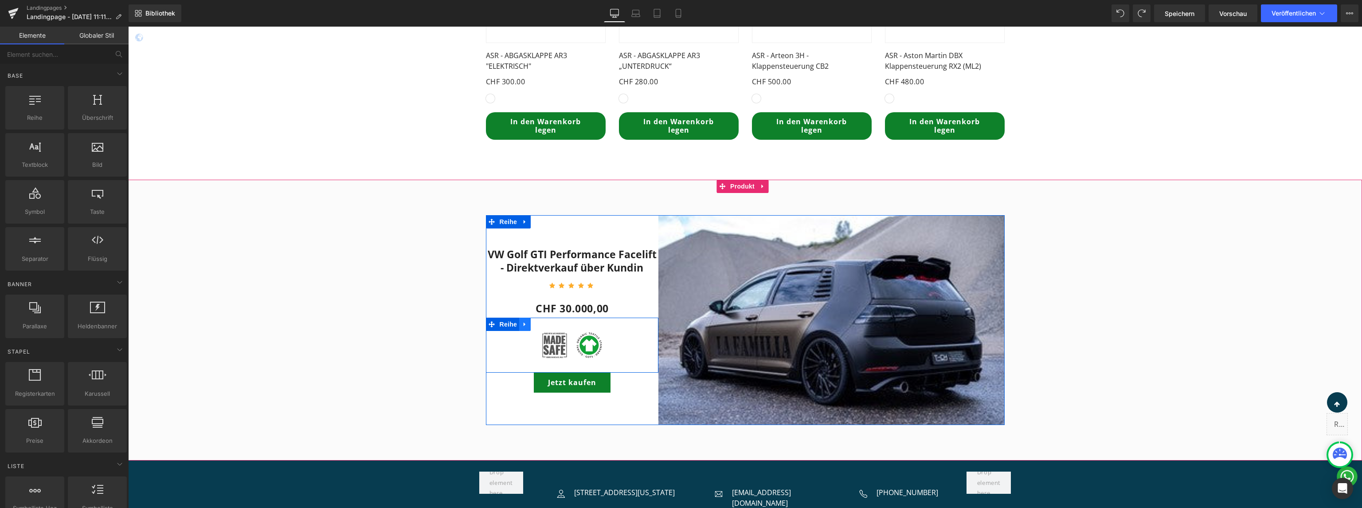
click at [519, 325] on link at bounding box center [525, 323] width 12 height 13
click at [545, 327] on icon at bounding box center [548, 324] width 6 height 6
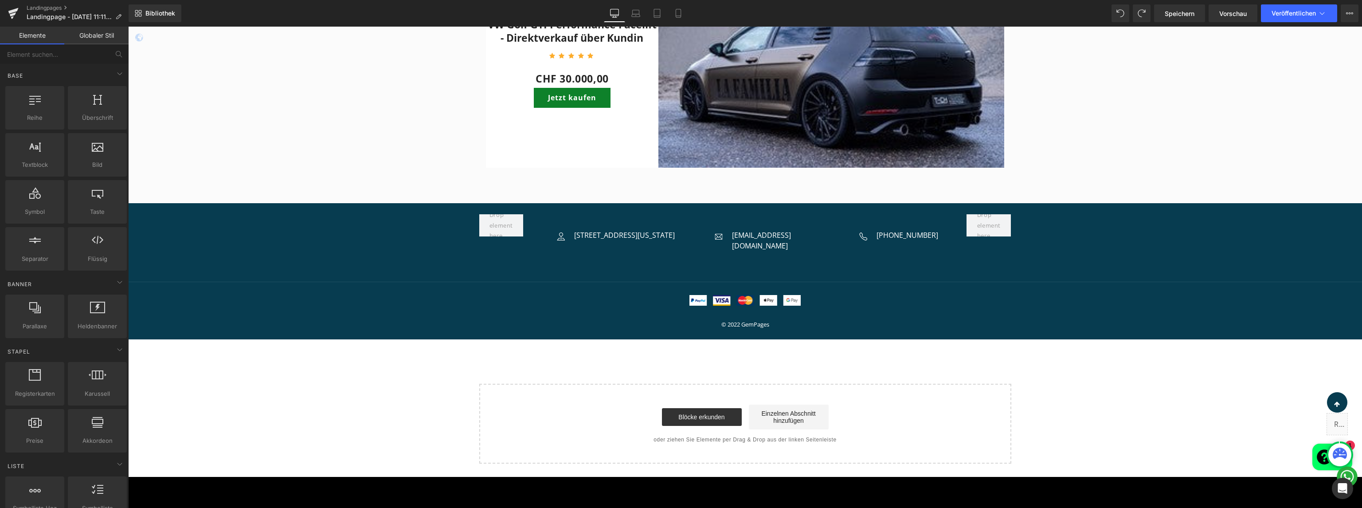
scroll to position [1674, 0]
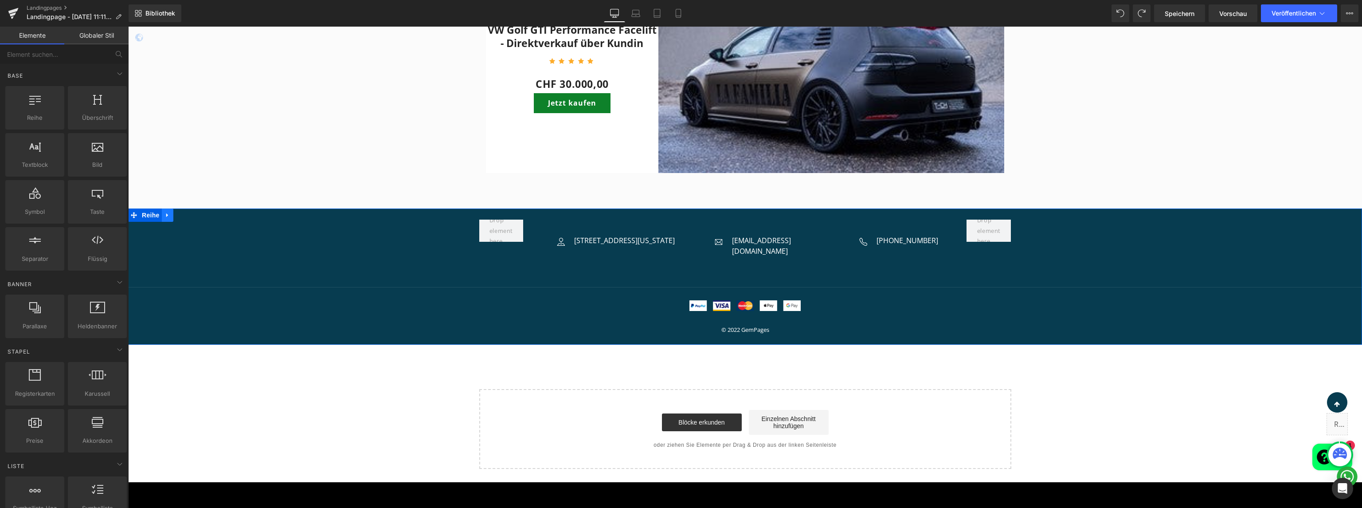
click at [166, 216] on icon at bounding box center [167, 215] width 2 height 4
click at [185, 215] on link at bounding box center [191, 214] width 12 height 13
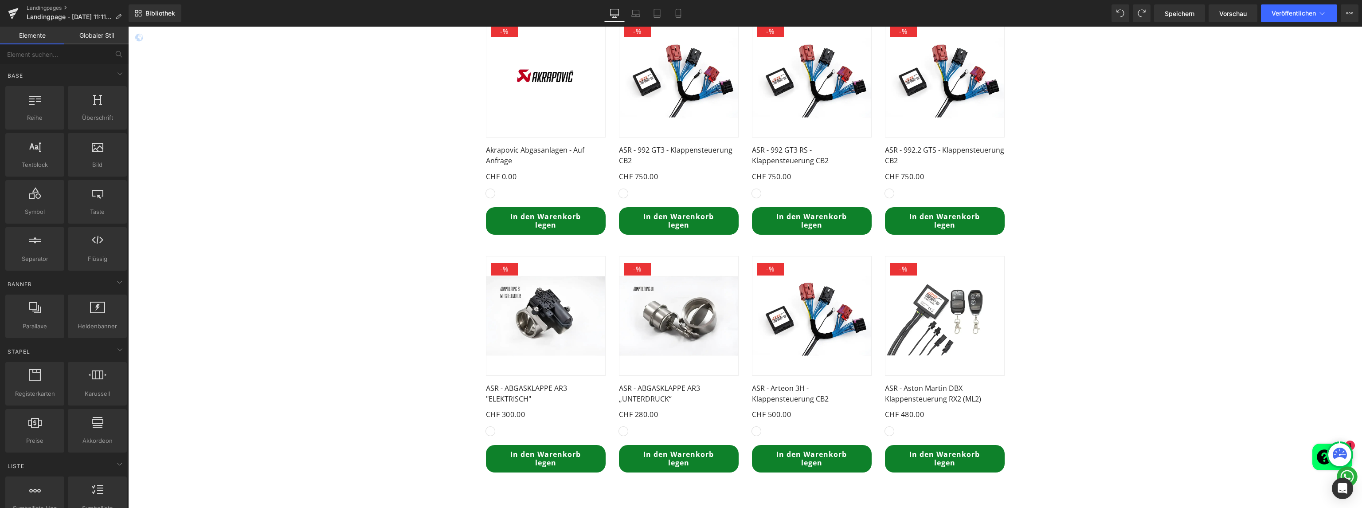
scroll to position [929, 0]
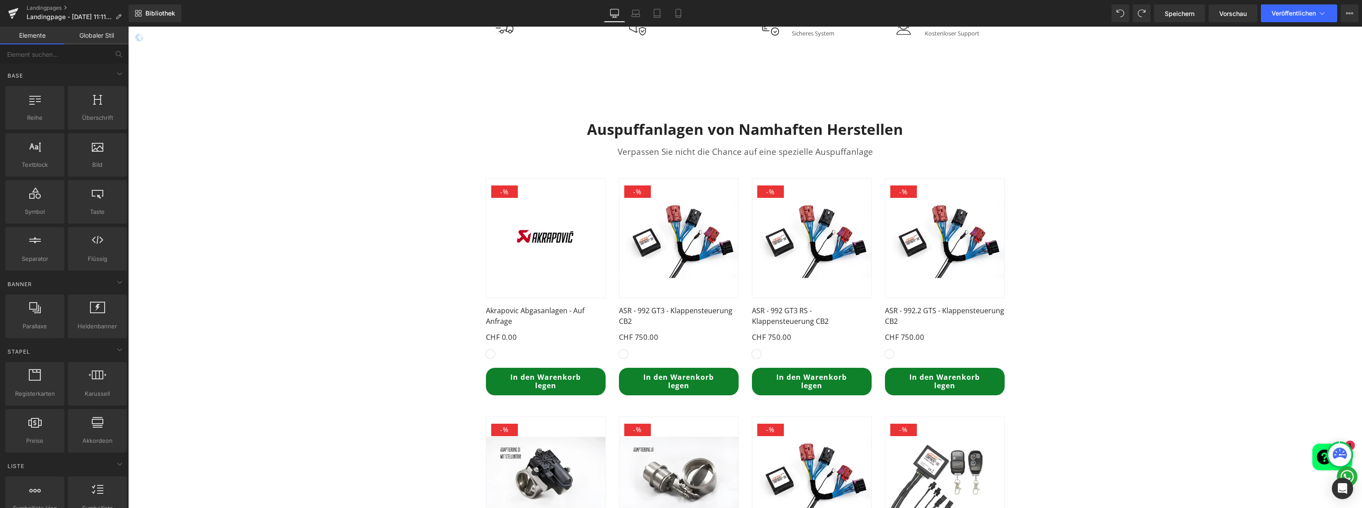
click at [1093, 300] on div "Auspuffanlagen von Namhaften Herstellen Überschrift Verpassen Sie nicht die Cha…" at bounding box center [745, 382] width 1234 height 550
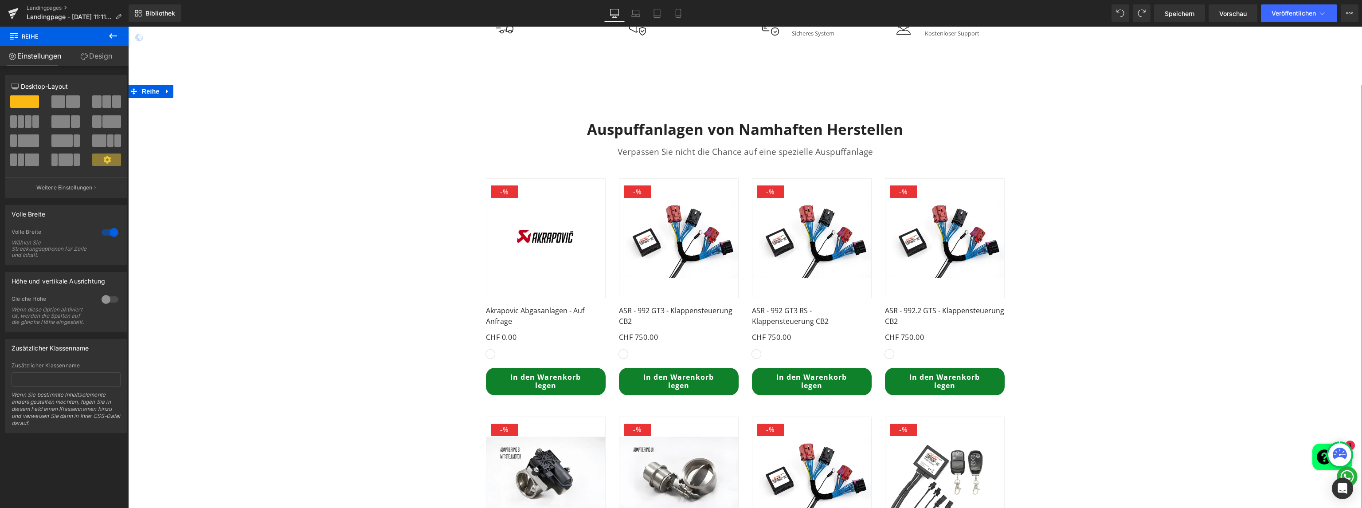
click at [62, 98] on span at bounding box center [58, 101] width 14 height 12
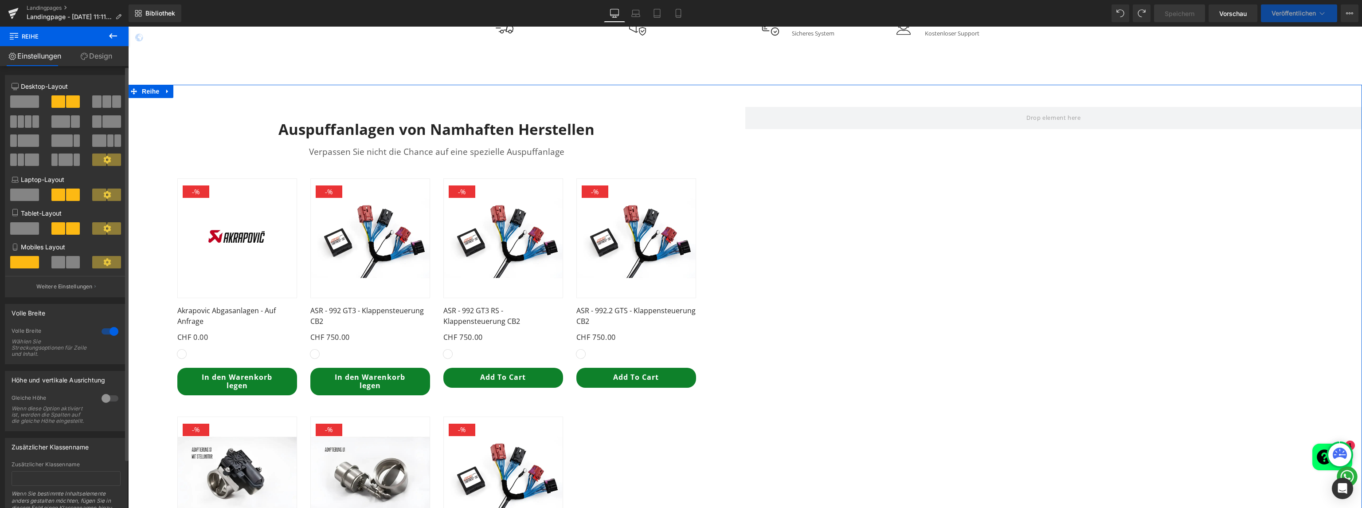
click at [18, 103] on span at bounding box center [24, 101] width 29 height 12
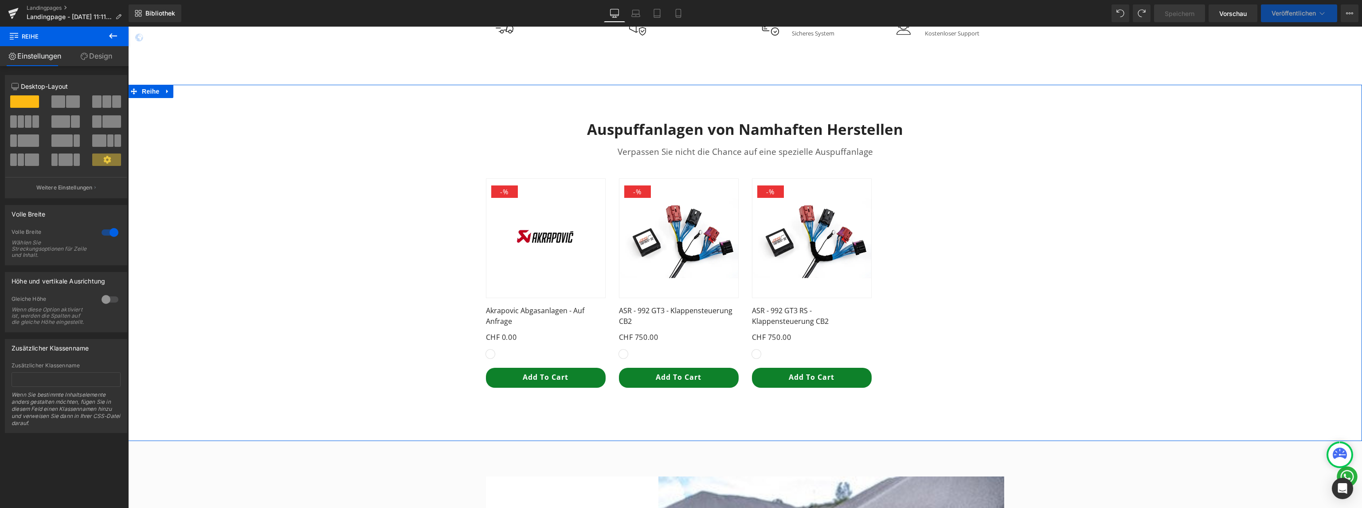
click at [107, 231] on div at bounding box center [109, 232] width 21 height 14
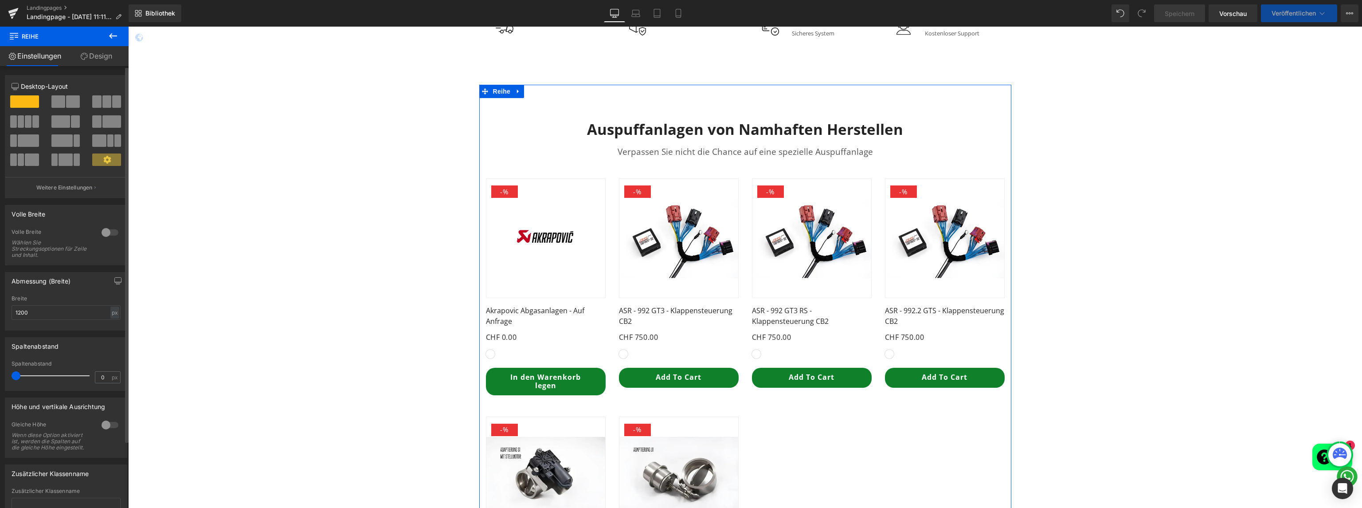
click at [103, 235] on div at bounding box center [109, 232] width 21 height 14
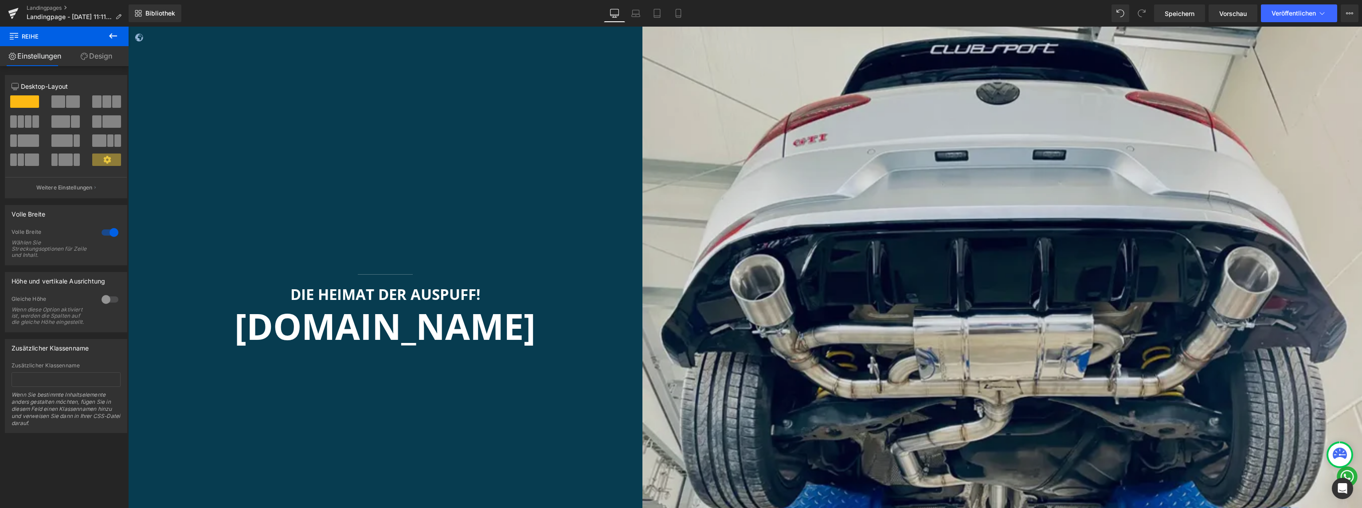
scroll to position [248, 0]
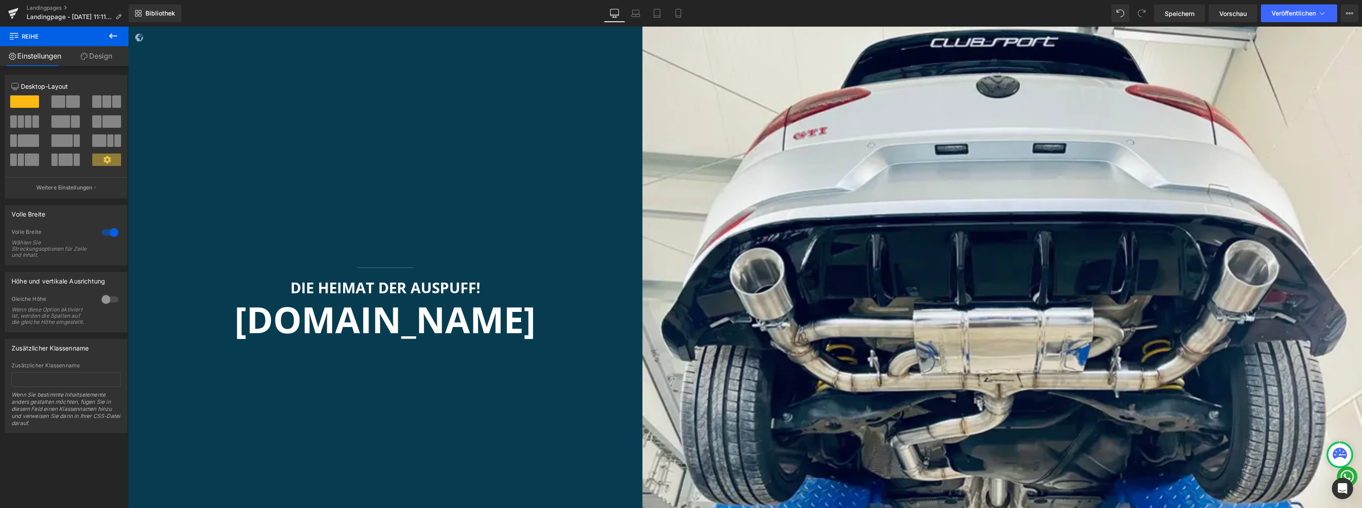
click at [109, 35] on icon at bounding box center [113, 36] width 11 height 11
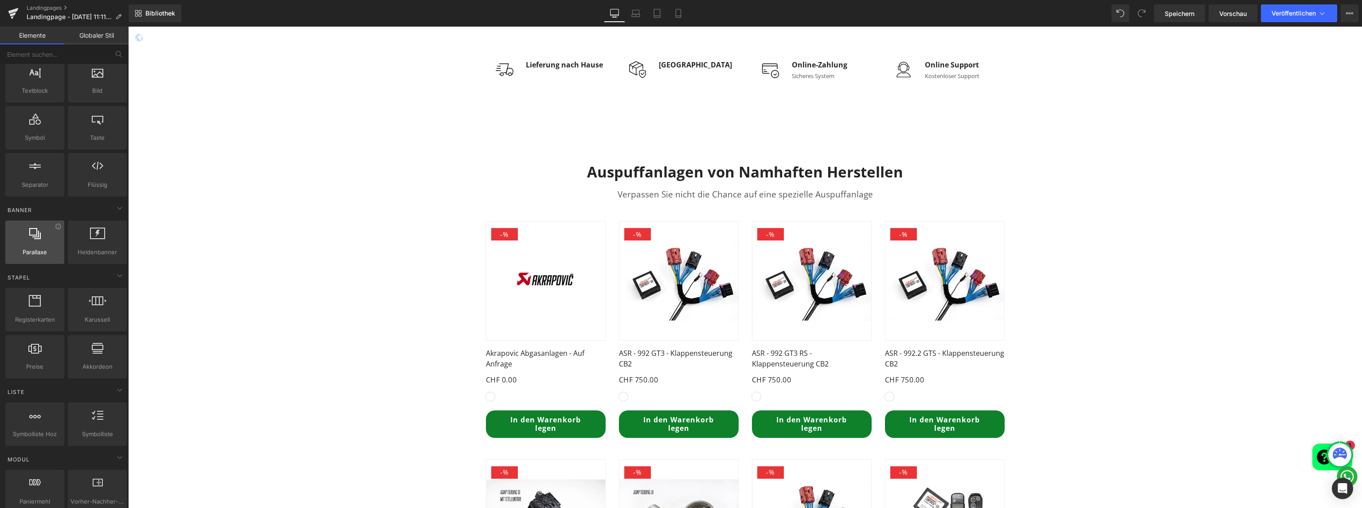
scroll to position [106, 0]
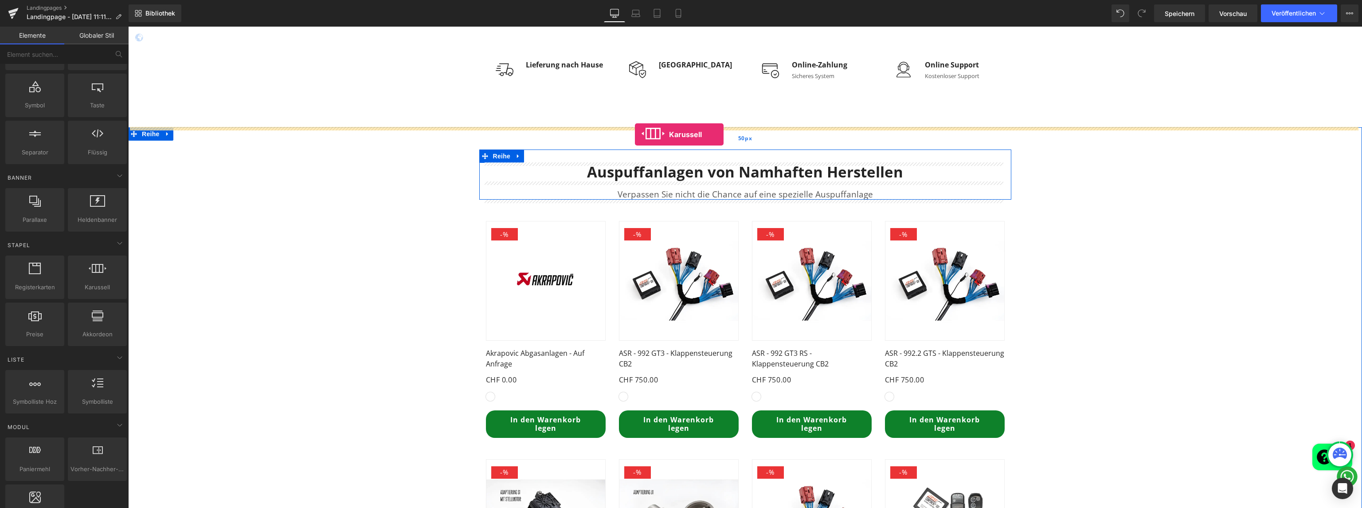
drag, startPoint x: 221, startPoint y: 309, endPoint x: 635, endPoint y: 134, distance: 449.3
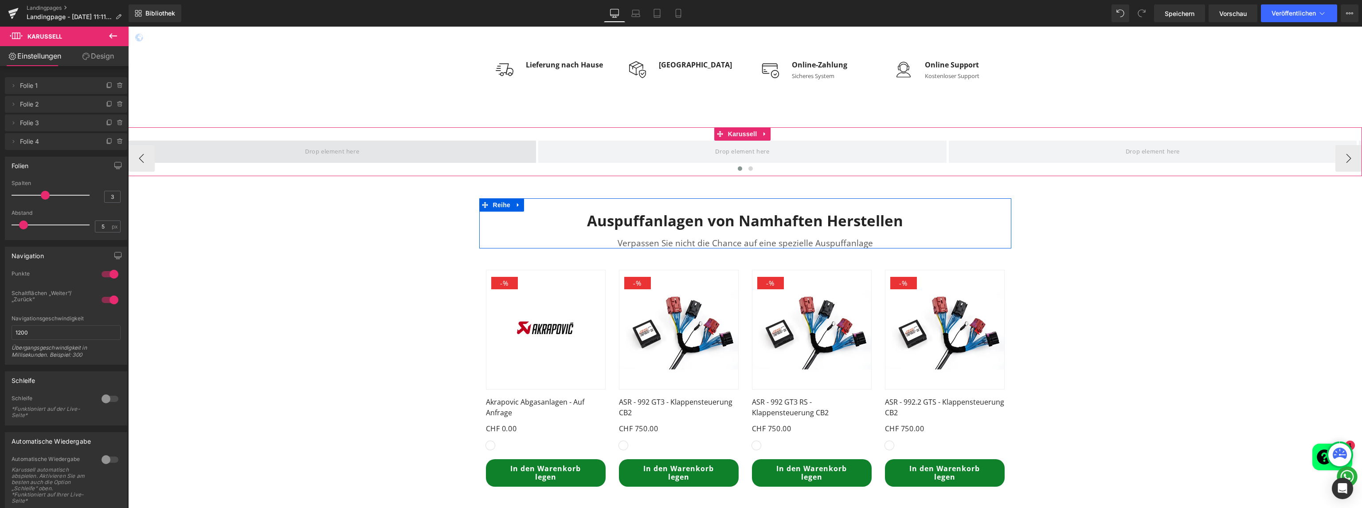
click at [379, 150] on span at bounding box center [332, 152] width 408 height 22
drag, startPoint x: 51, startPoint y: 92, endPoint x: 41, endPoint y: 90, distance: 10.0
click at [50, 92] on span "Folie 1" at bounding box center [57, 85] width 74 height 17
click at [27, 86] on font "Folie 1" at bounding box center [29, 86] width 18 height 8
click at [11, 87] on icon at bounding box center [13, 85] width 7 height 7
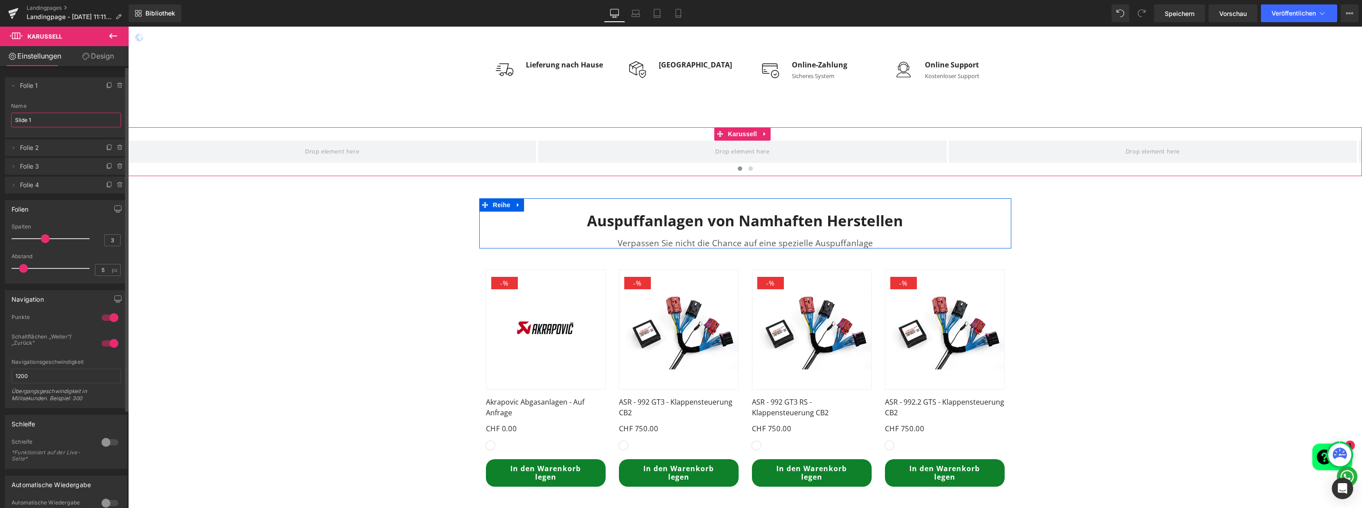
click at [33, 119] on input "Slide 1" at bounding box center [66, 120] width 110 height 15
drag, startPoint x: 40, startPoint y: 118, endPoint x: 0, endPoint y: 118, distance: 40.4
click at [0, 118] on div "Löschen Stornieren Folie 1 Slide 1 Name Slide 1 Löschen Stornieren Folie 2 Slid…" at bounding box center [66, 130] width 133 height 125
type input "EXHAUST"
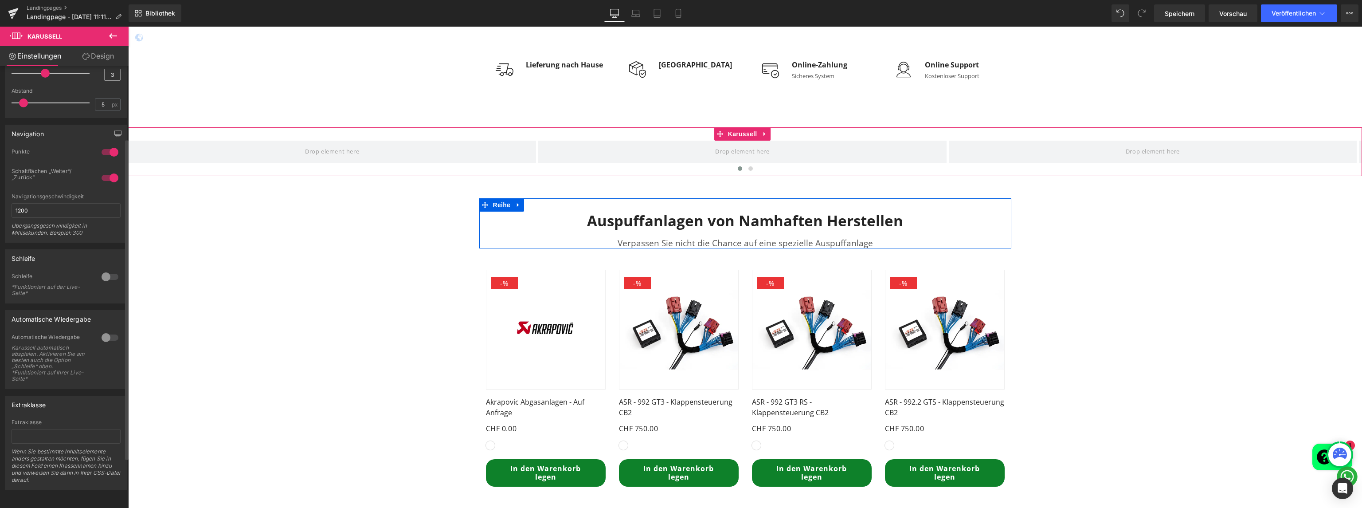
scroll to position [0, 0]
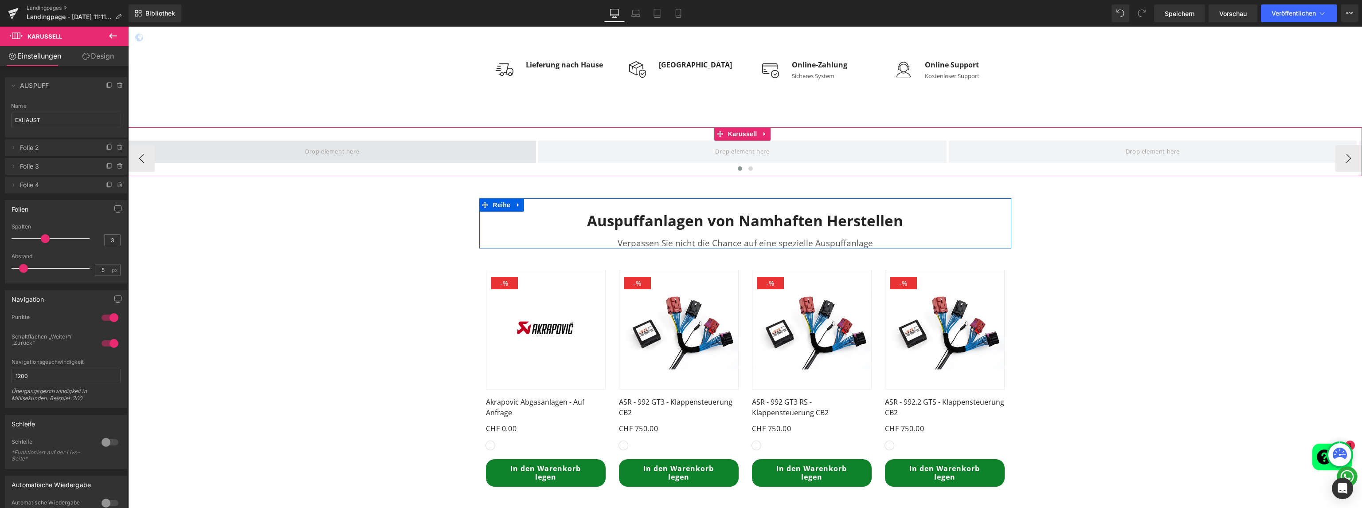
drag, startPoint x: 397, startPoint y: 146, endPoint x: 376, endPoint y: 148, distance: 21.4
click at [397, 146] on span at bounding box center [332, 152] width 408 height 22
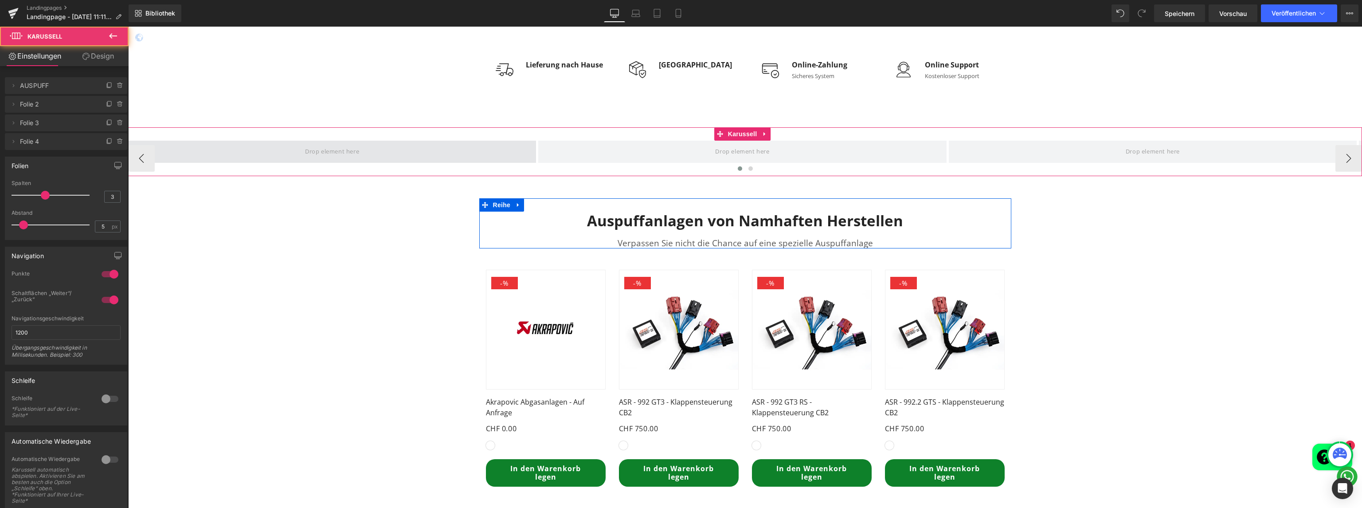
click at [328, 151] on span at bounding box center [332, 151] width 60 height 15
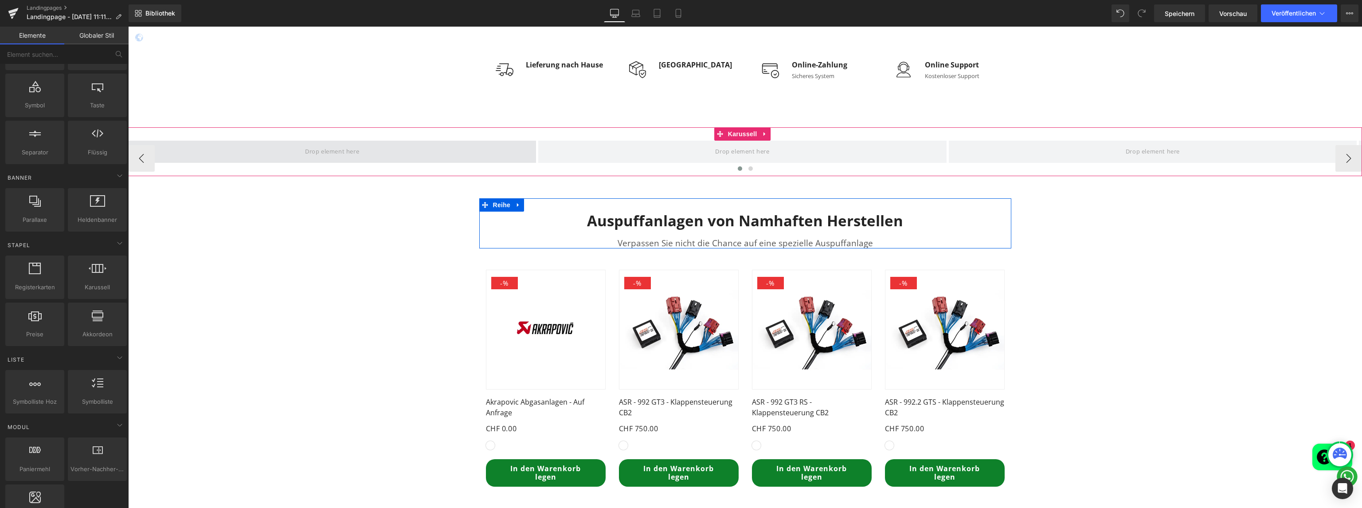
click at [328, 151] on span at bounding box center [332, 151] width 60 height 15
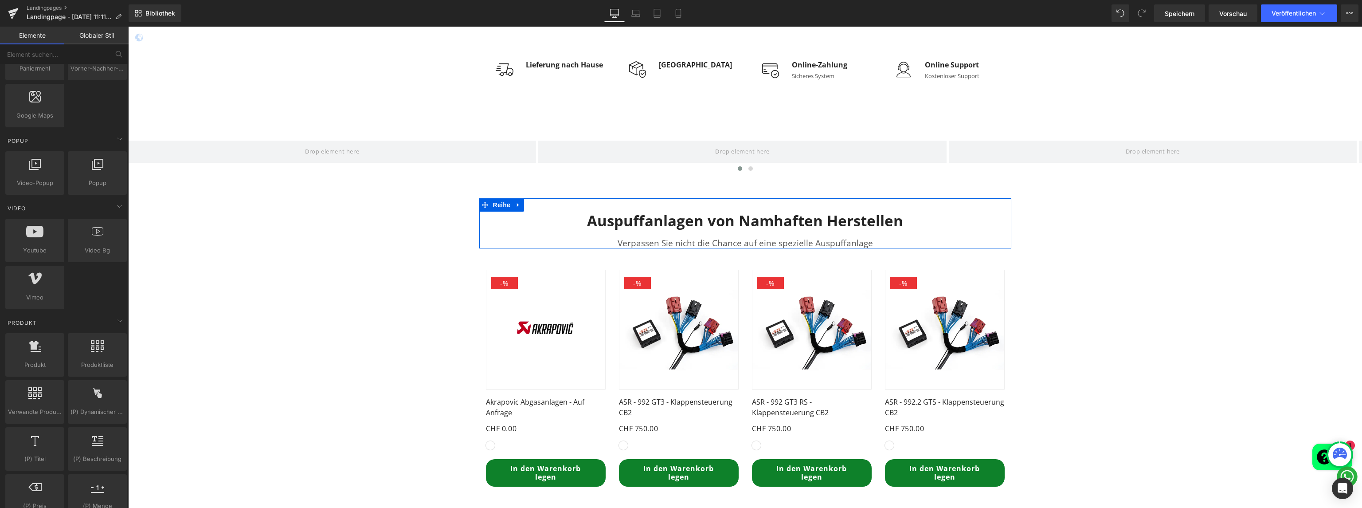
scroll to position [532, 0]
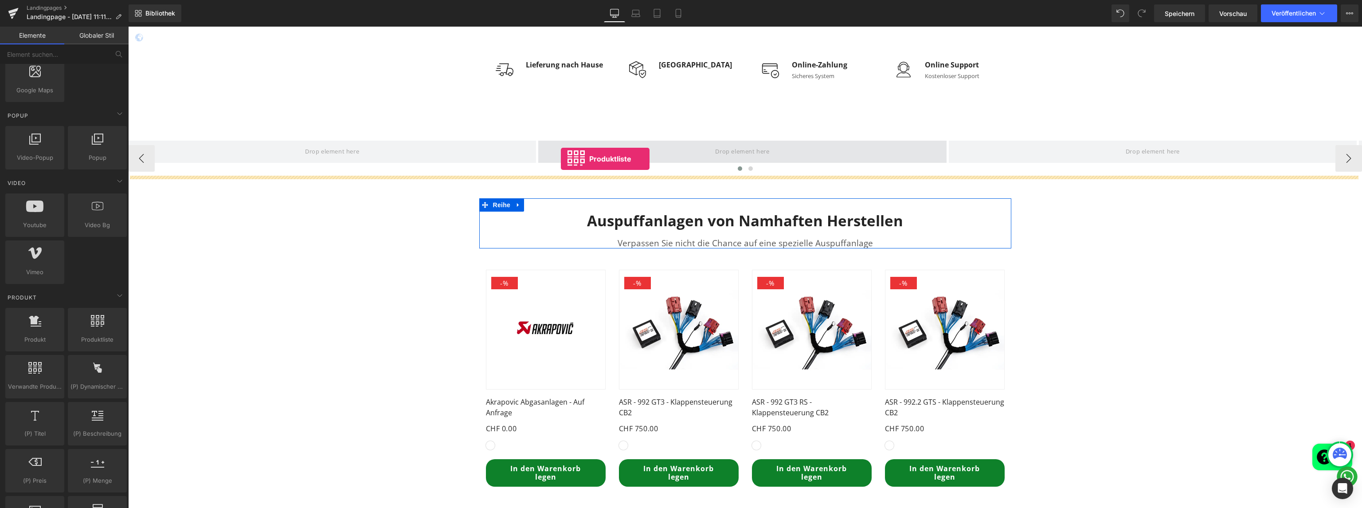
drag, startPoint x: 222, startPoint y: 357, endPoint x: 561, endPoint y: 159, distance: 392.9
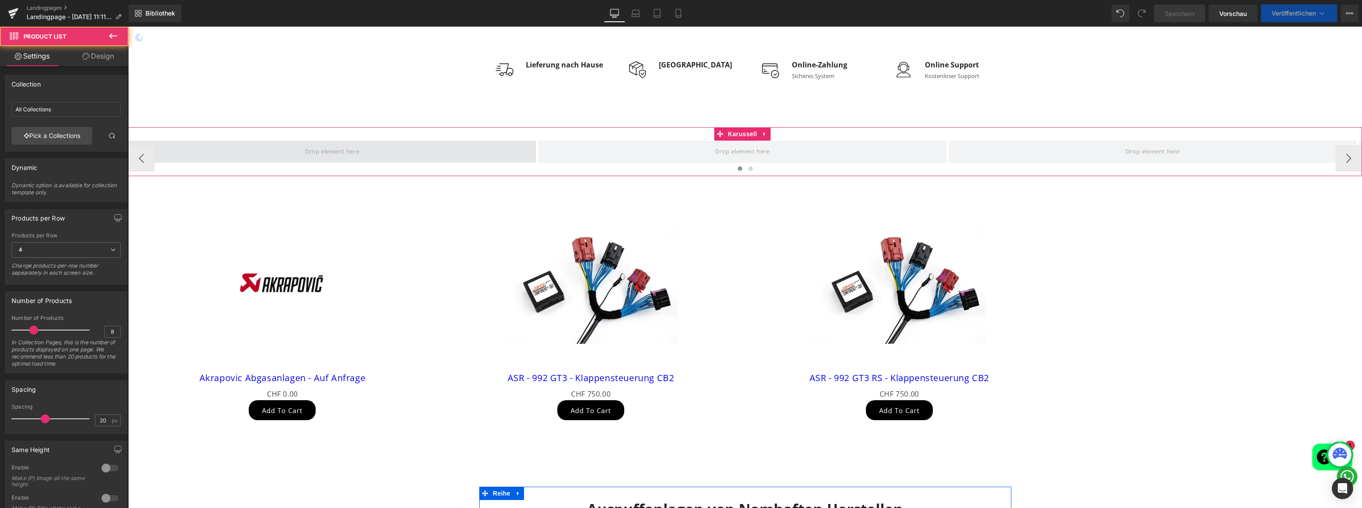
click at [213, 148] on span at bounding box center [332, 152] width 408 height 22
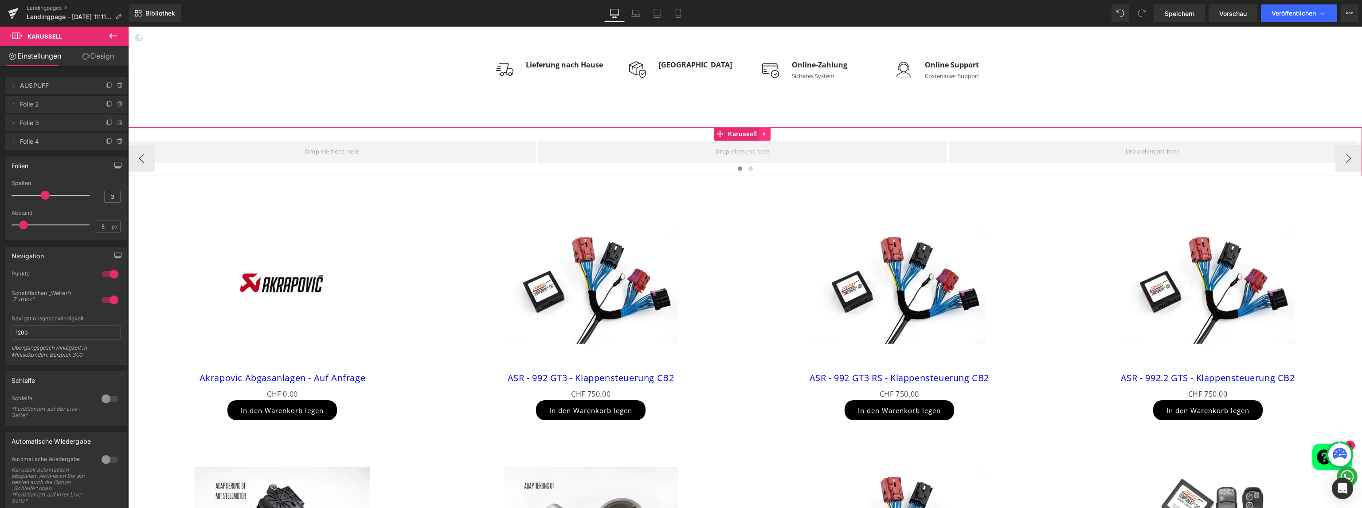
click at [765, 133] on icon at bounding box center [765, 133] width 6 height 7
click at [769, 133] on icon at bounding box center [771, 133] width 6 height 7
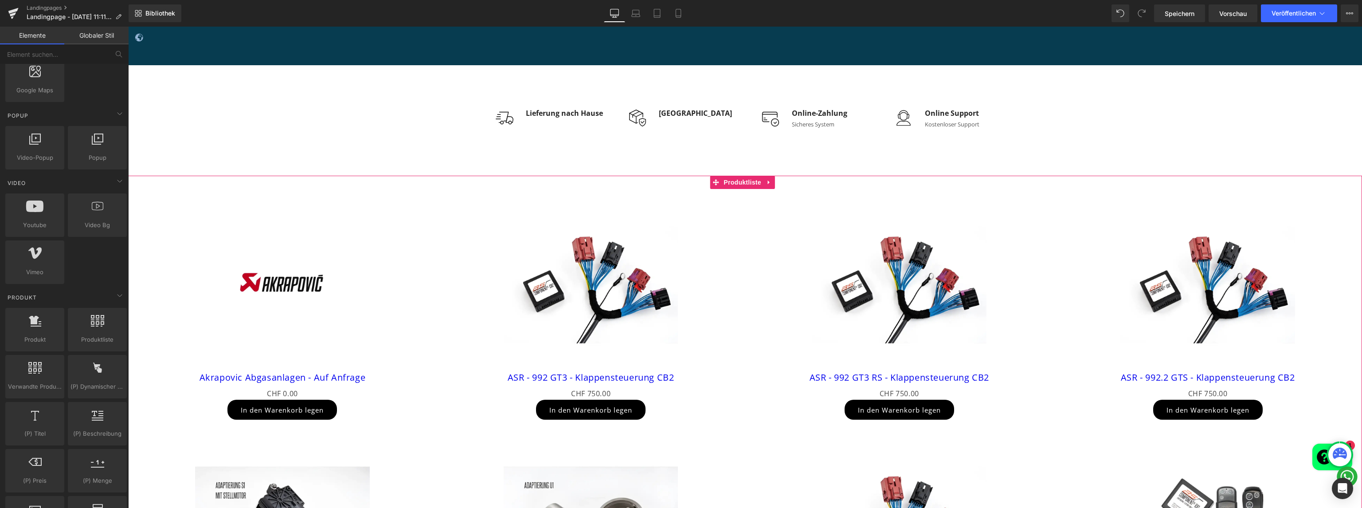
scroll to position [816, 0]
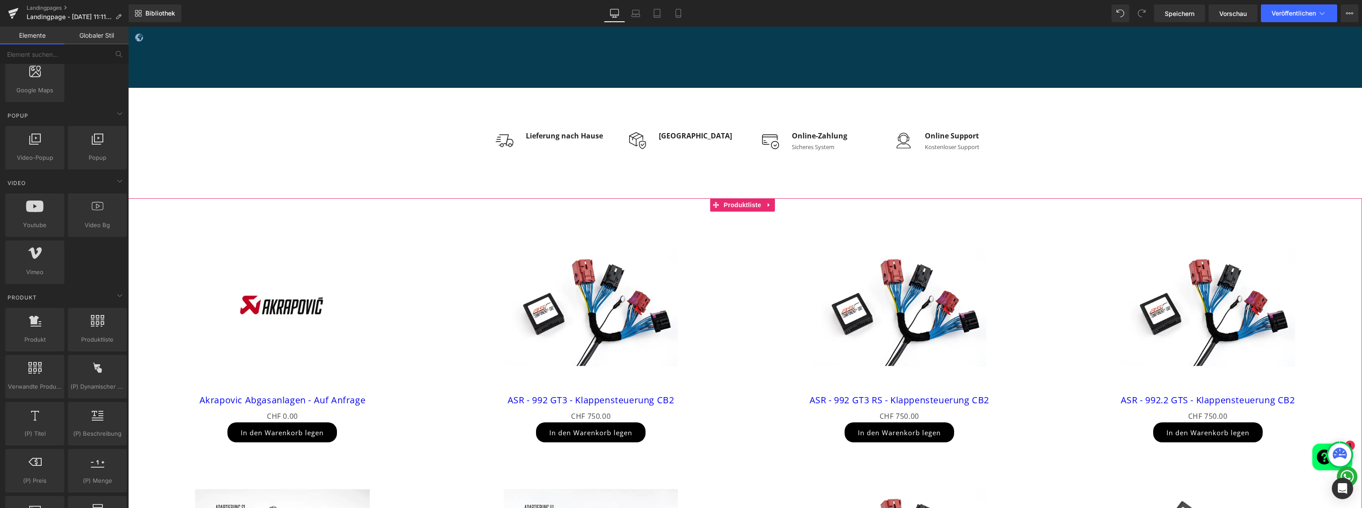
click at [432, 257] on div "Ausverkauf (P) Bild Akrapovic Abgasanlagen - Auf Anfrage (P) Titel CHF 0 CHF 0.…" at bounding box center [282, 332] width 309 height 240
click at [97, 38] on font "Globaler Stil" at bounding box center [96, 35] width 35 height 8
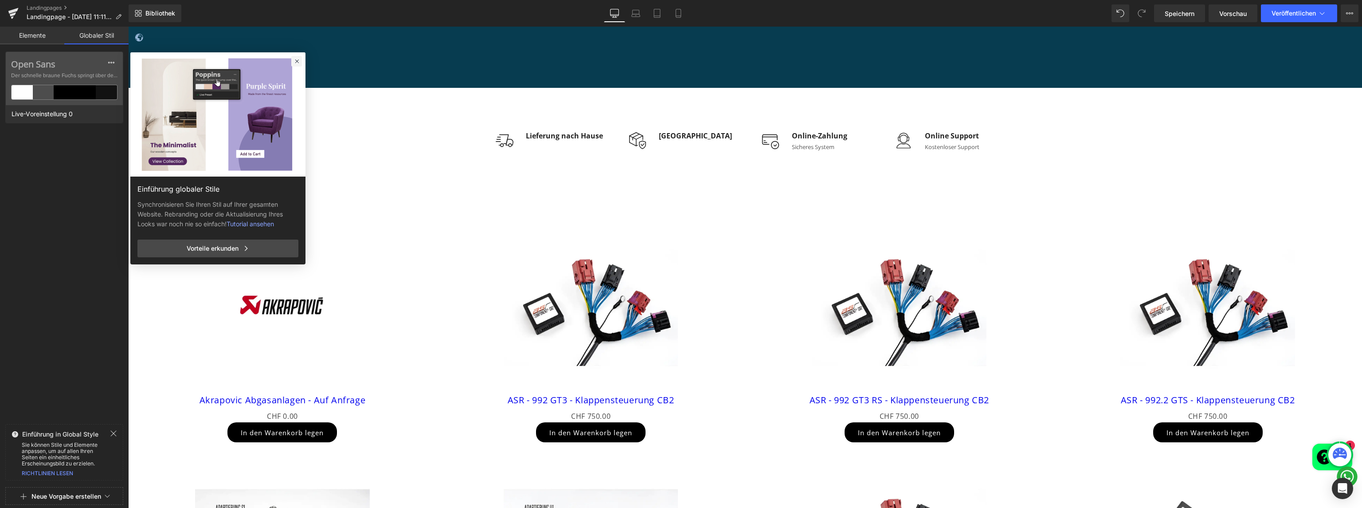
click at [294, 62] on icon at bounding box center [297, 61] width 6 height 6
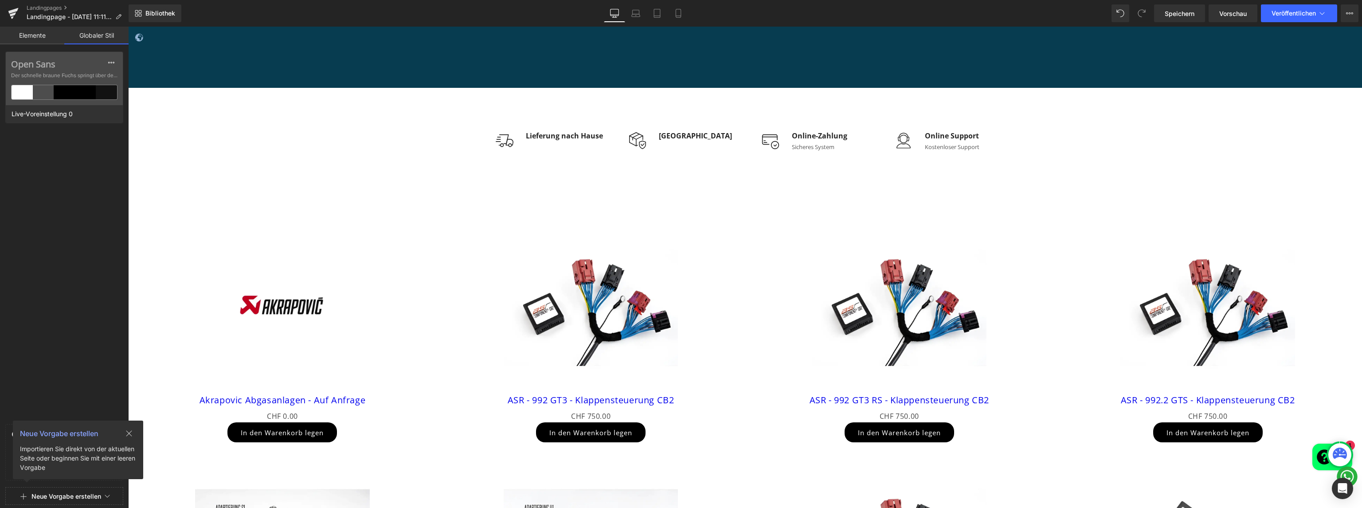
click at [38, 30] on link "Elemente" at bounding box center [32, 36] width 64 height 18
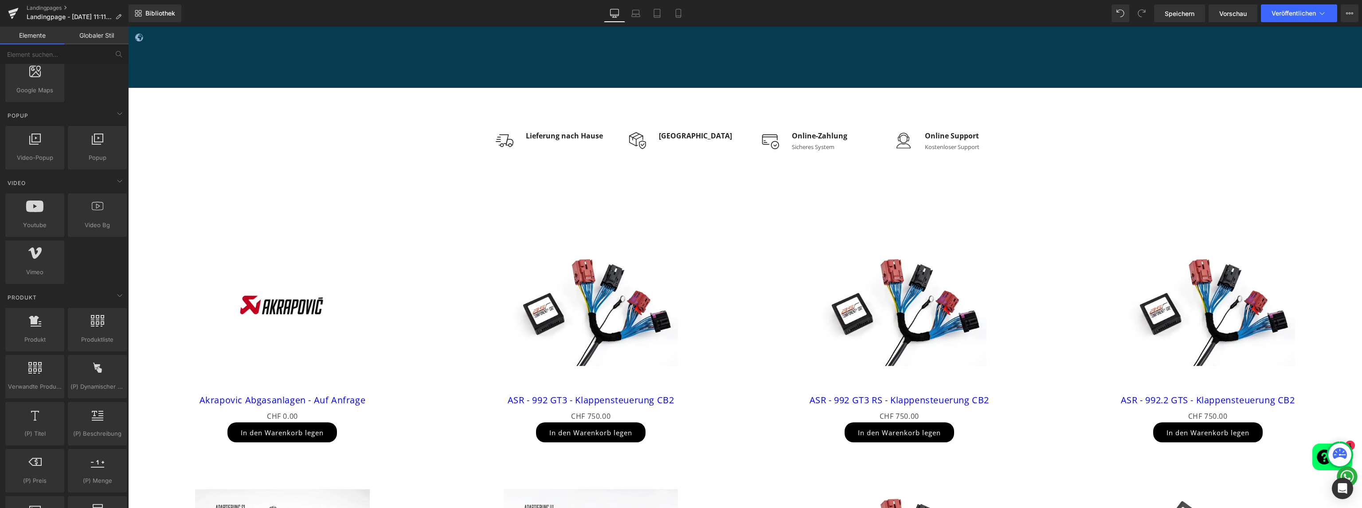
click at [411, 246] on div "Ausverkauf" at bounding box center [282, 307] width 291 height 174
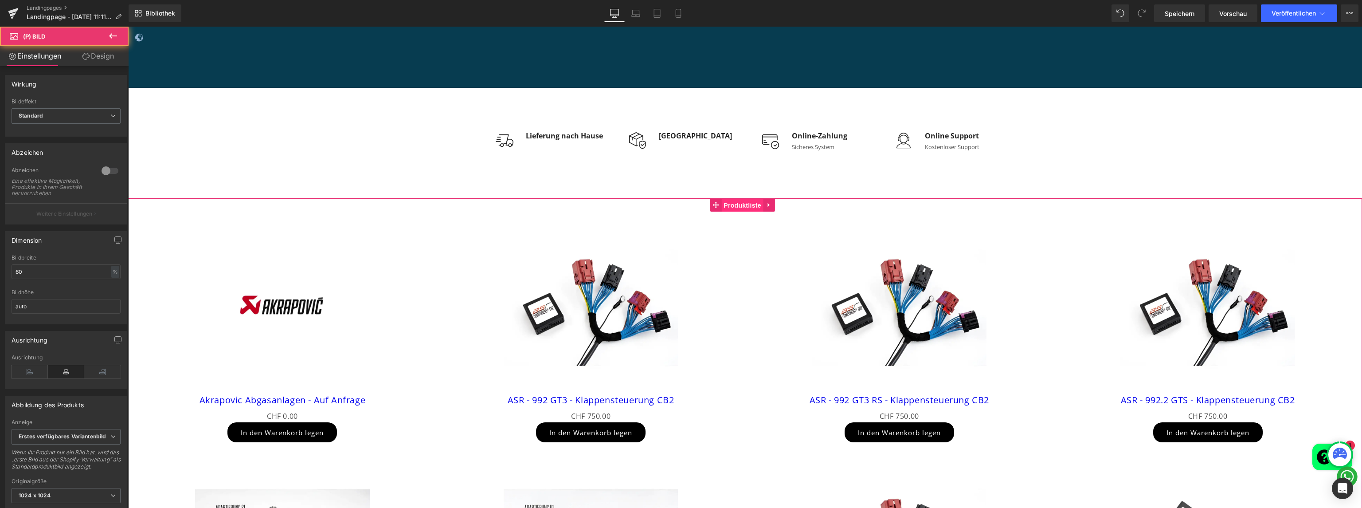
click at [752, 209] on font "Produktliste" at bounding box center [743, 205] width 38 height 13
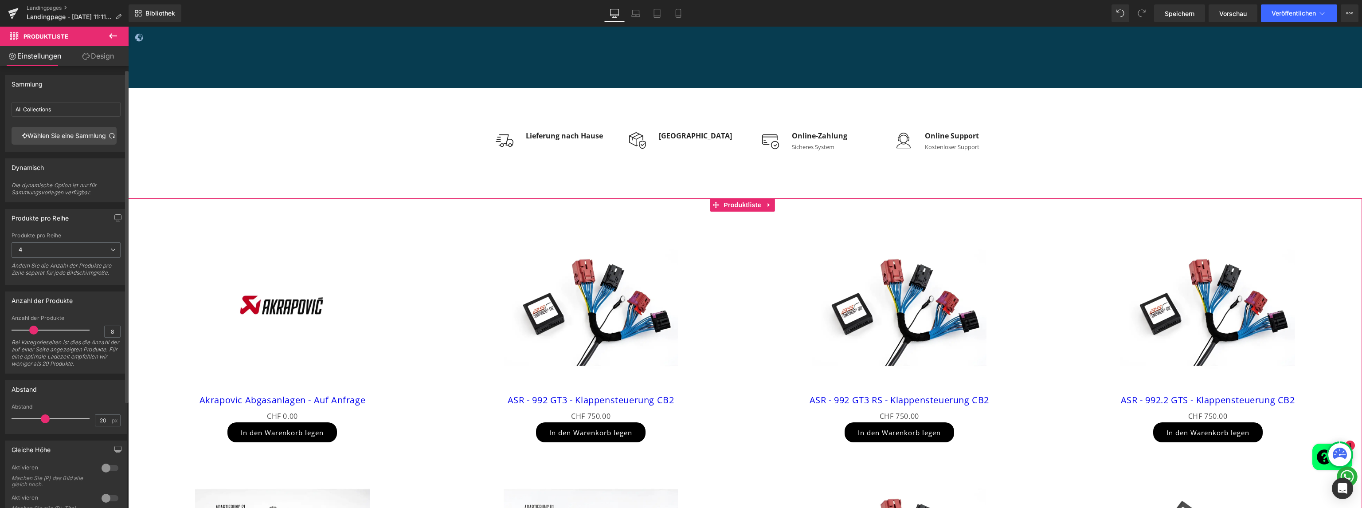
scroll to position [71, 0]
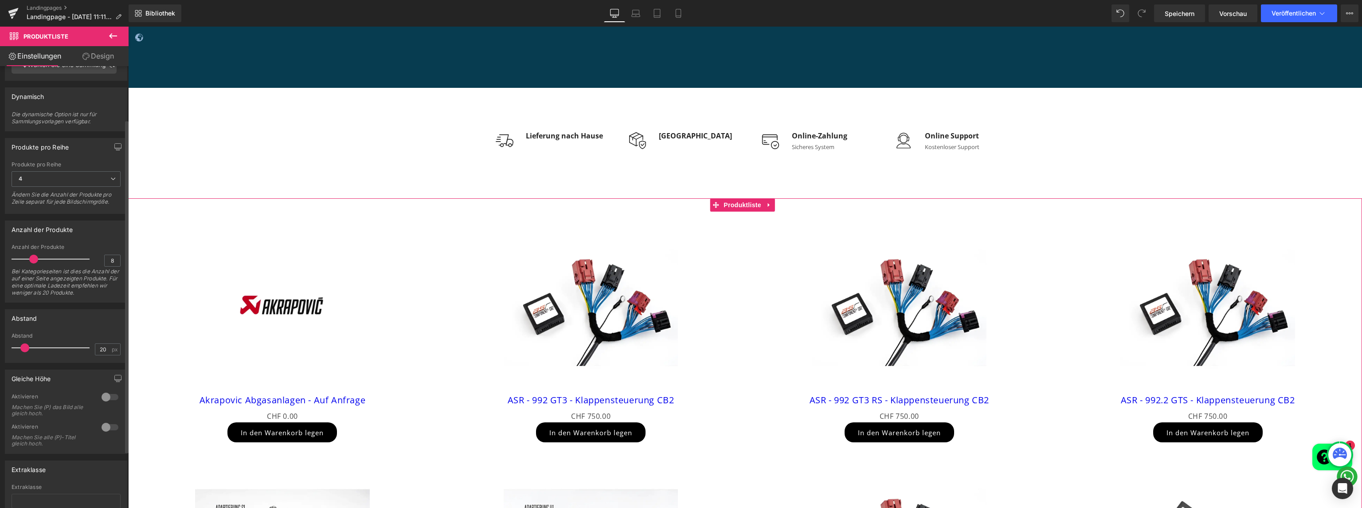
drag, startPoint x: 42, startPoint y: 351, endPoint x: 24, endPoint y: 351, distance: 18.6
click at [24, 351] on span at bounding box center [24, 347] width 9 height 9
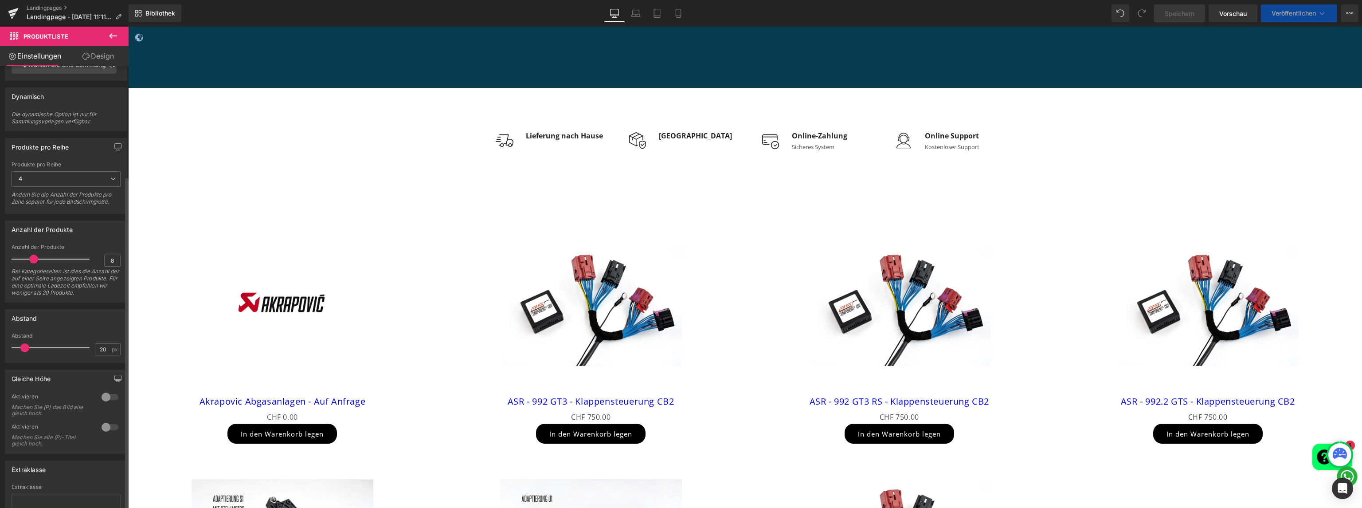
scroll to position [146, 0]
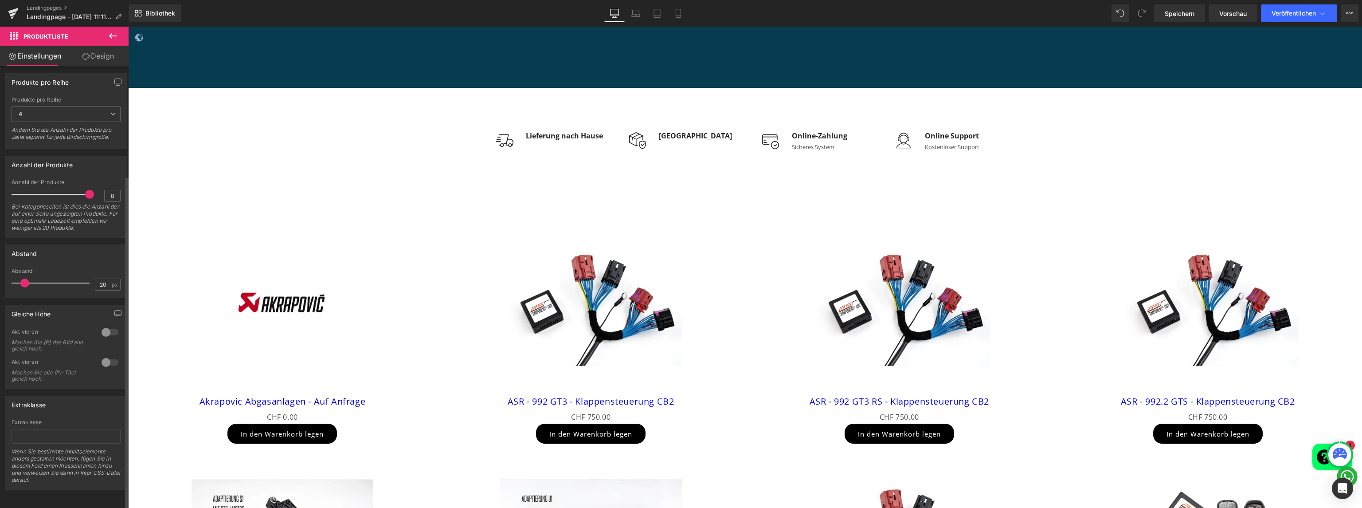
drag, startPoint x: 39, startPoint y: 189, endPoint x: 98, endPoint y: 190, distance: 59.0
click at [98, 190] on div "Anzahl der Produkte 8 Bei Kategorieseiten ist dies die Anzahl der auf einer Sei…" at bounding box center [66, 208] width 109 height 58
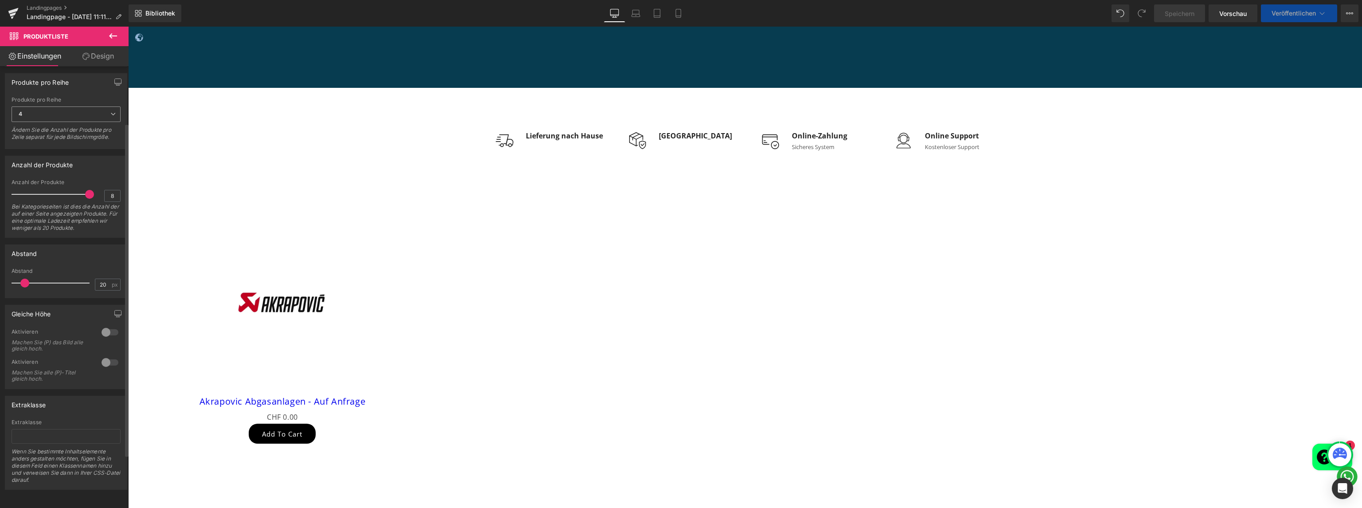
scroll to position [75, 0]
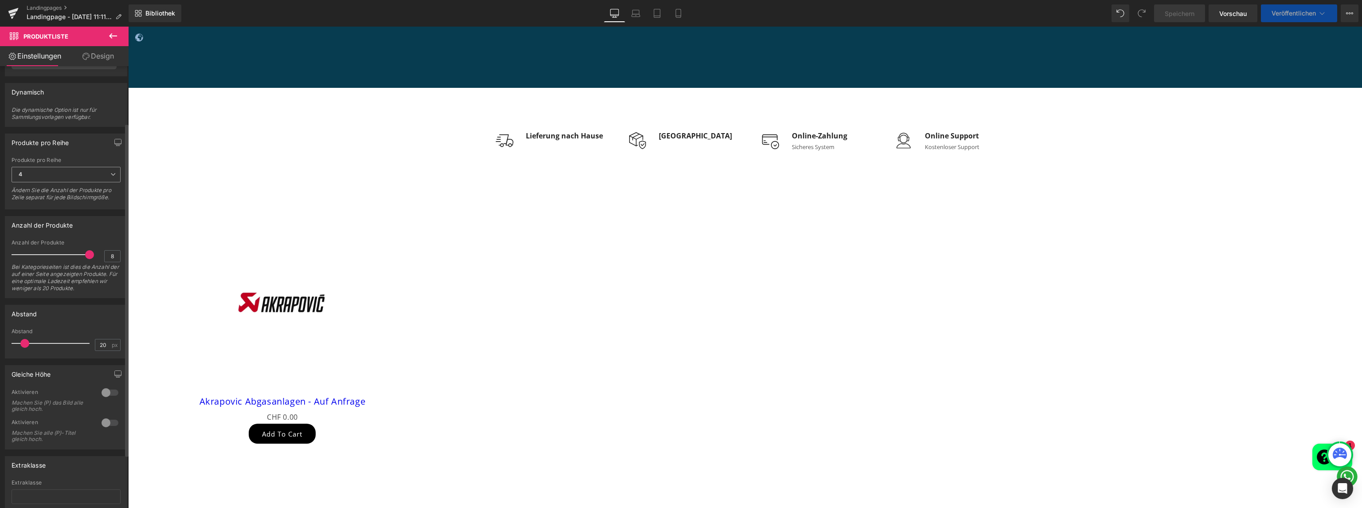
click at [63, 182] on span "4" at bounding box center [66, 175] width 109 height 16
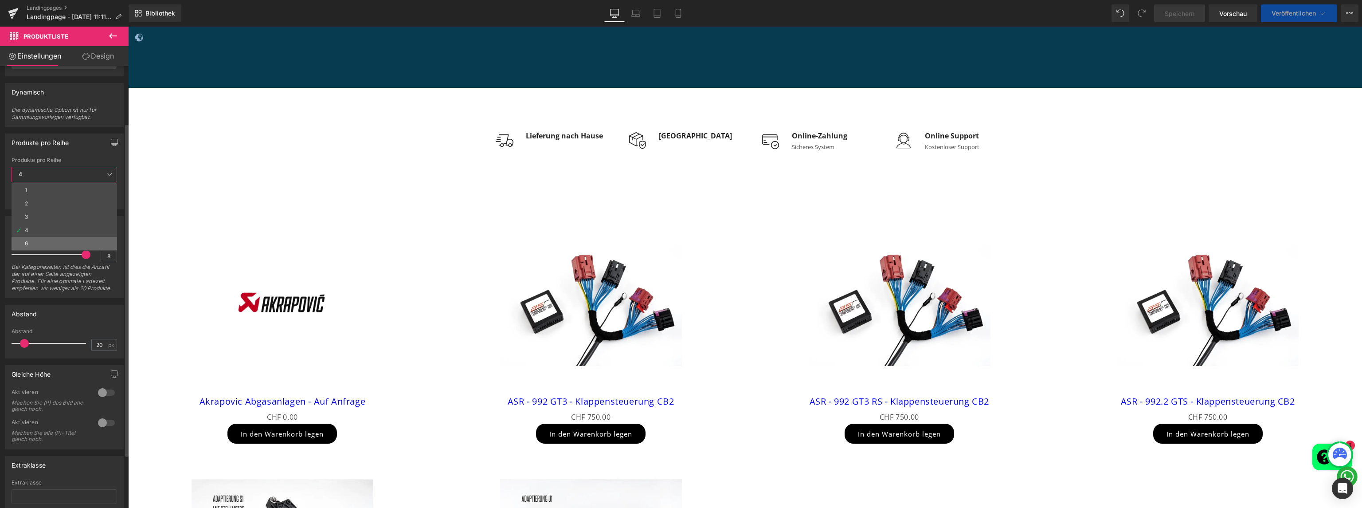
click at [42, 250] on li "6" at bounding box center [65, 243] width 106 height 13
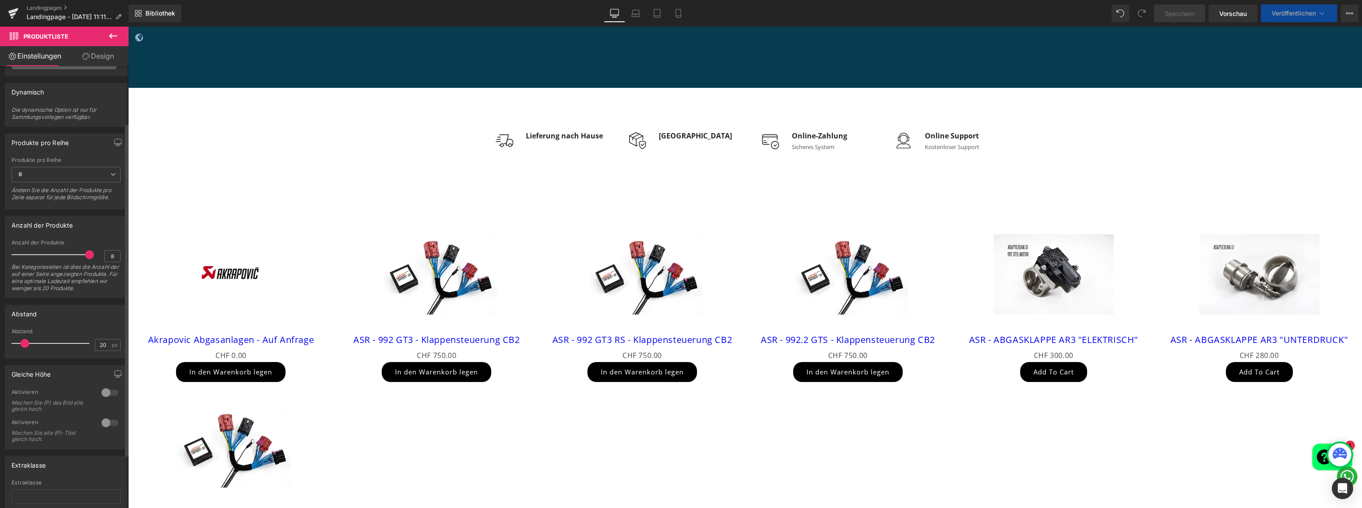
scroll to position [0, 0]
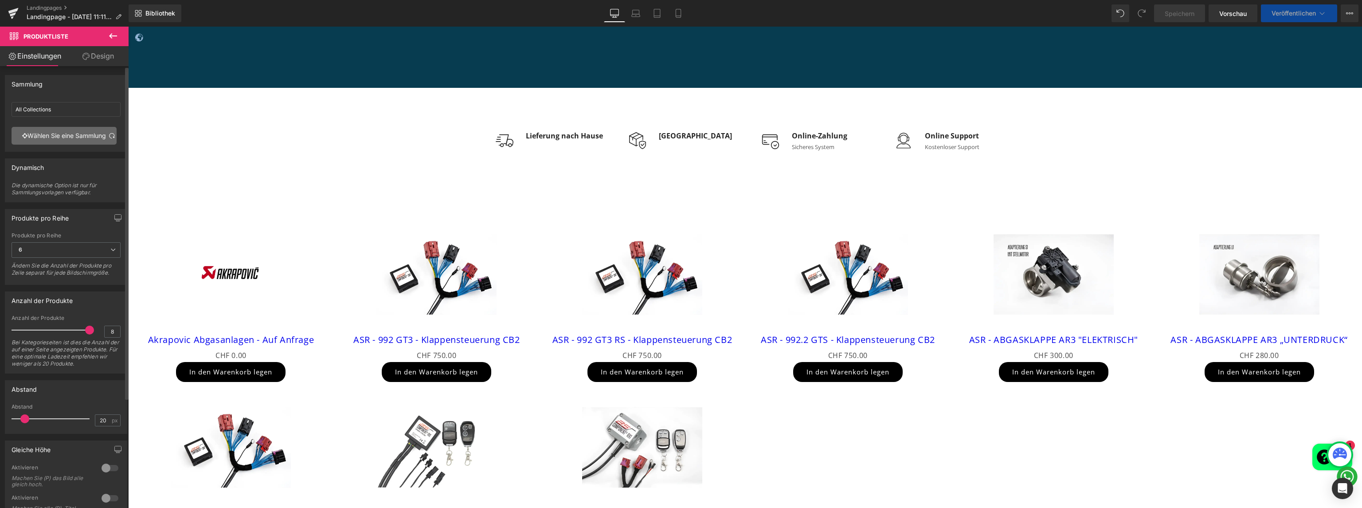
click at [64, 139] on font "Wählen Sie eine Sammlung" at bounding box center [66, 136] width 78 height 8
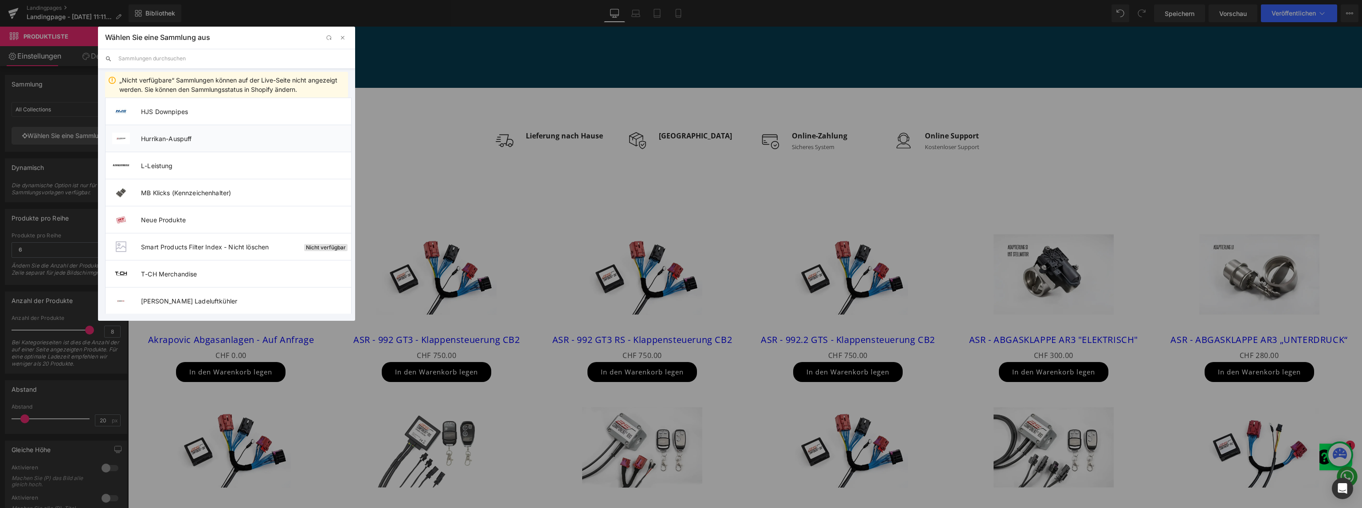
scroll to position [469, 0]
click at [171, 238] on font "L-Leistung" at bounding box center [156, 242] width 31 height 8
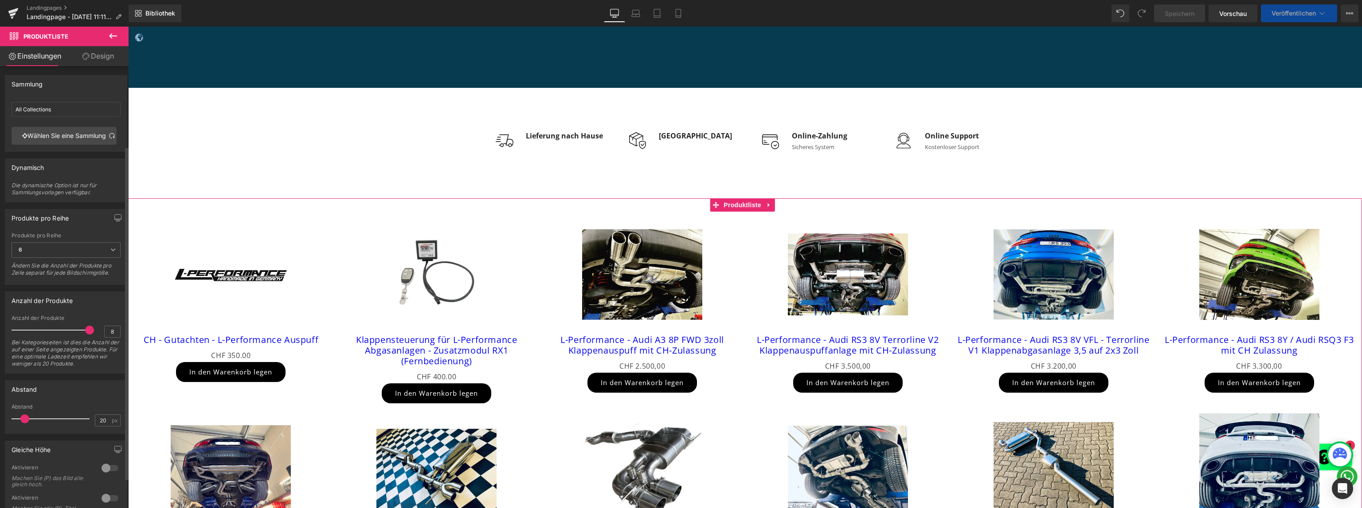
scroll to position [106, 0]
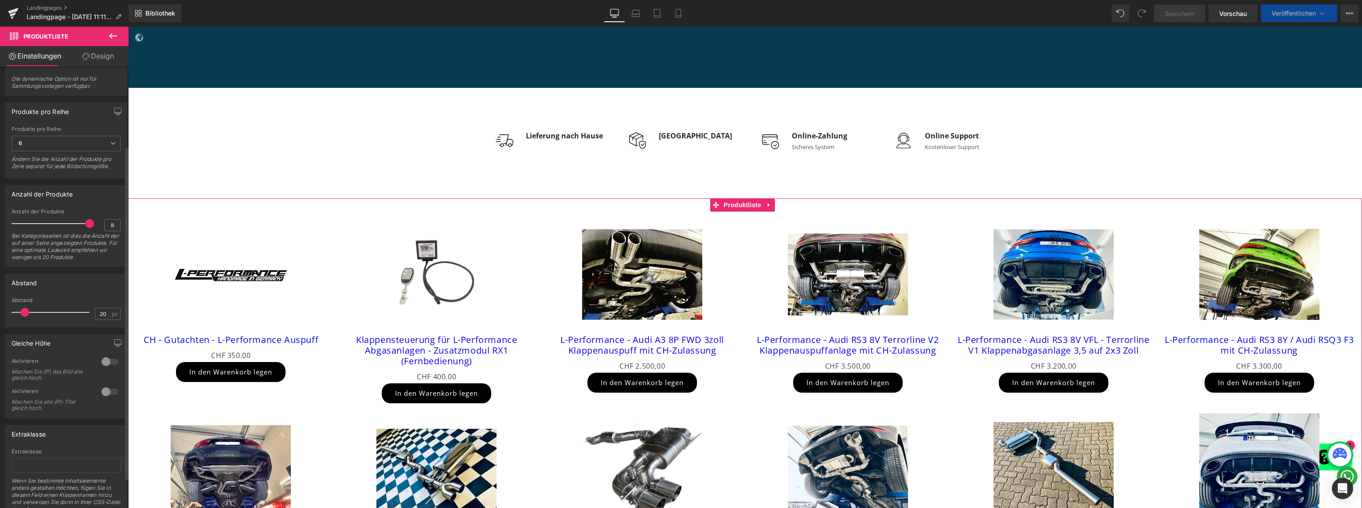
click at [103, 368] on div at bounding box center [109, 361] width 21 height 14
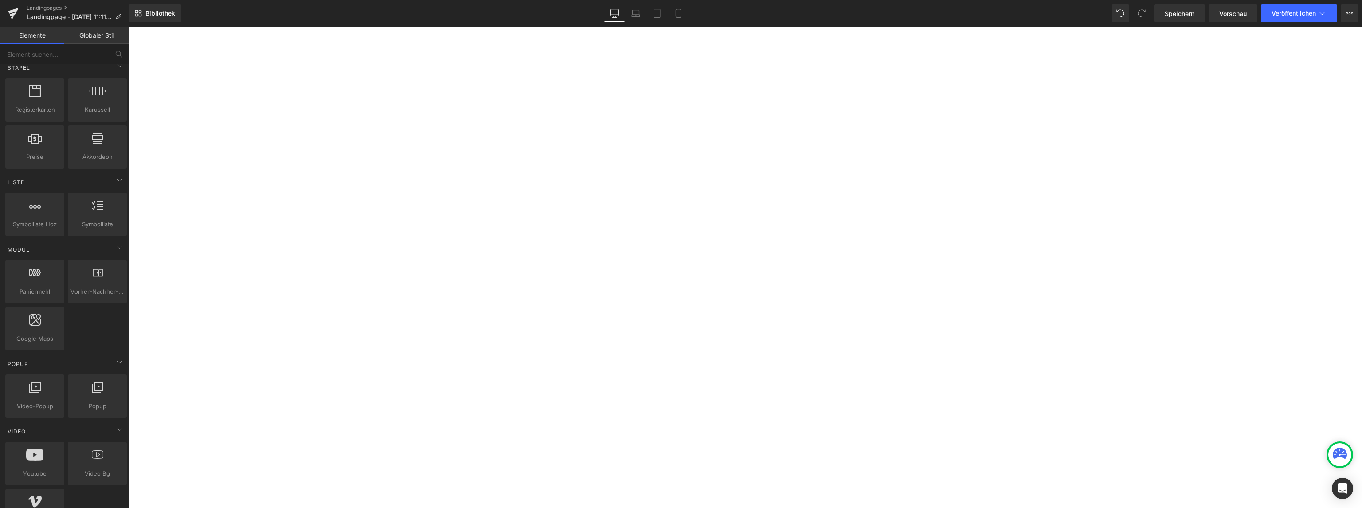
scroll to position [1368, 0]
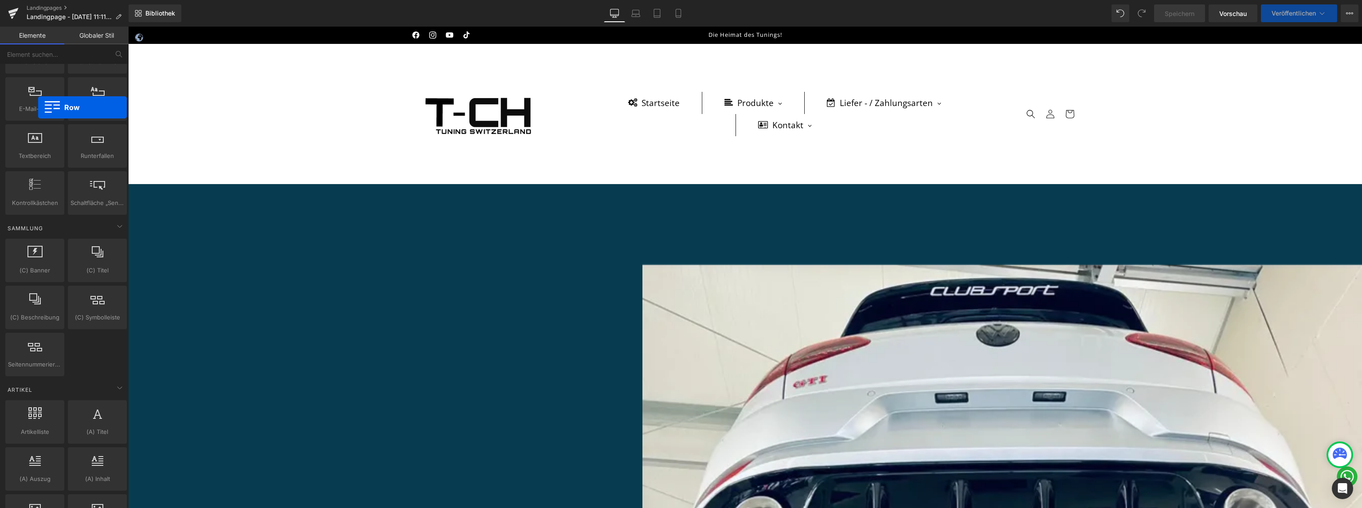
drag, startPoint x: 37, startPoint y: 107, endPoint x: 277, endPoint y: 235, distance: 271.6
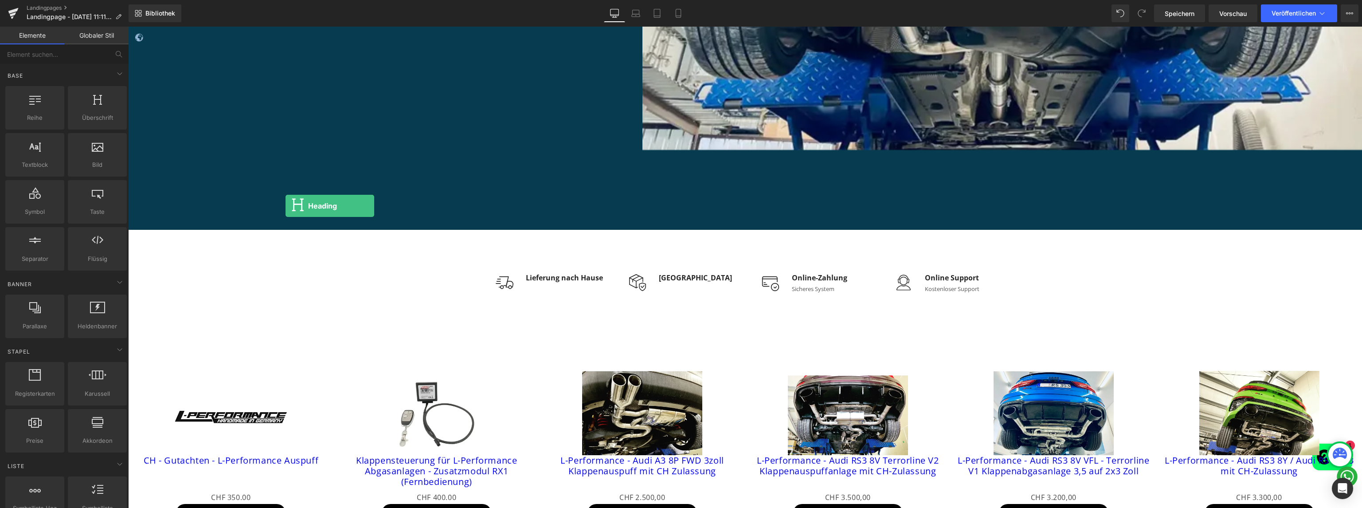
scroll to position [0, 0]
drag, startPoint x: 227, startPoint y: 138, endPoint x: 564, endPoint y: 335, distance: 389.9
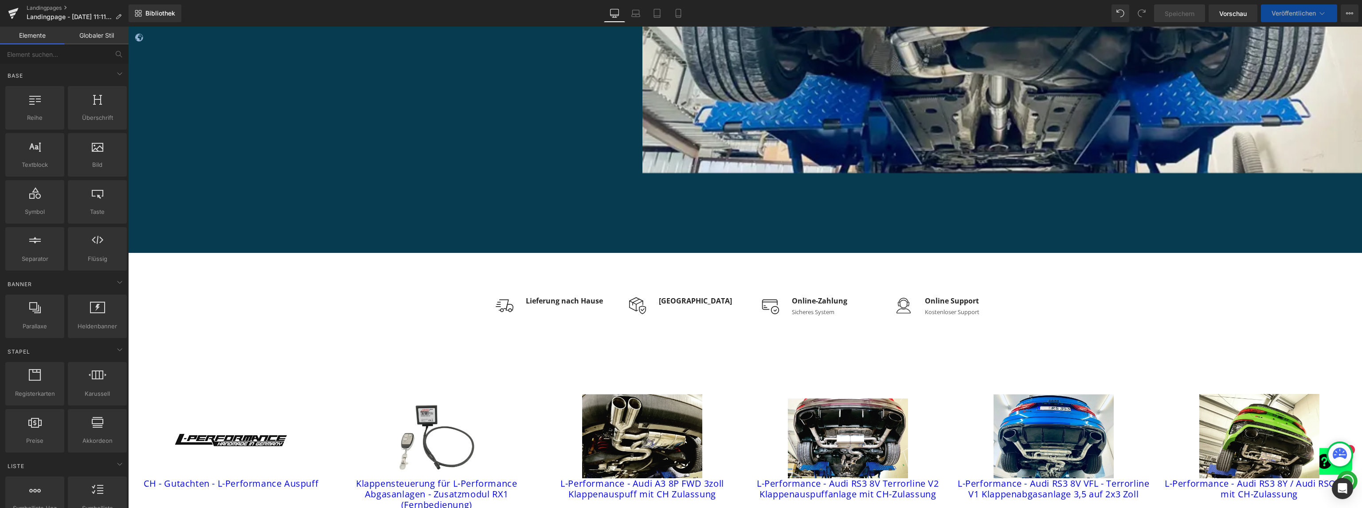
scroll to position [1676, 0]
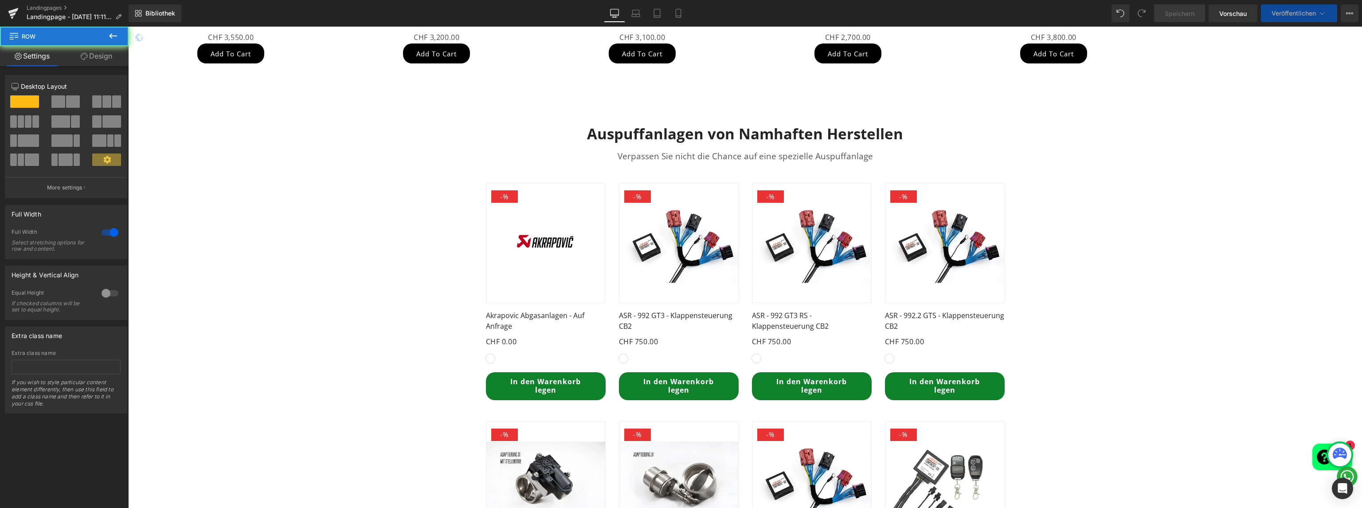
click at [417, 208] on div "Auspuffanlagen von Namhaften Herstellen Überschrift Verpassen Sie nicht die Cha…" at bounding box center [745, 386] width 1234 height 550
click at [200, 147] on div "Auspuffanlagen von Namhaften Herstellen Überschrift Verpassen Sie nicht die Cha…" at bounding box center [745, 386] width 1234 height 550
click at [420, 409] on div "Auspuffanlagen von Namhaften Herstellen Überschrift Verpassen Sie nicht die Cha…" at bounding box center [745, 386] width 1234 height 550
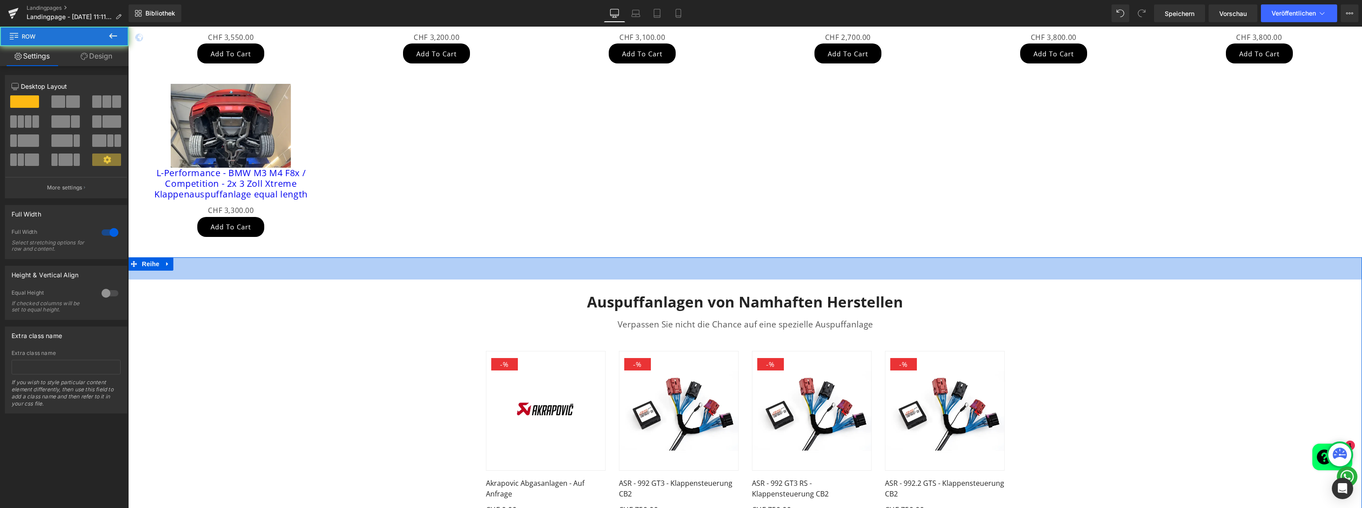
click at [162, 265] on link at bounding box center [168, 263] width 12 height 13
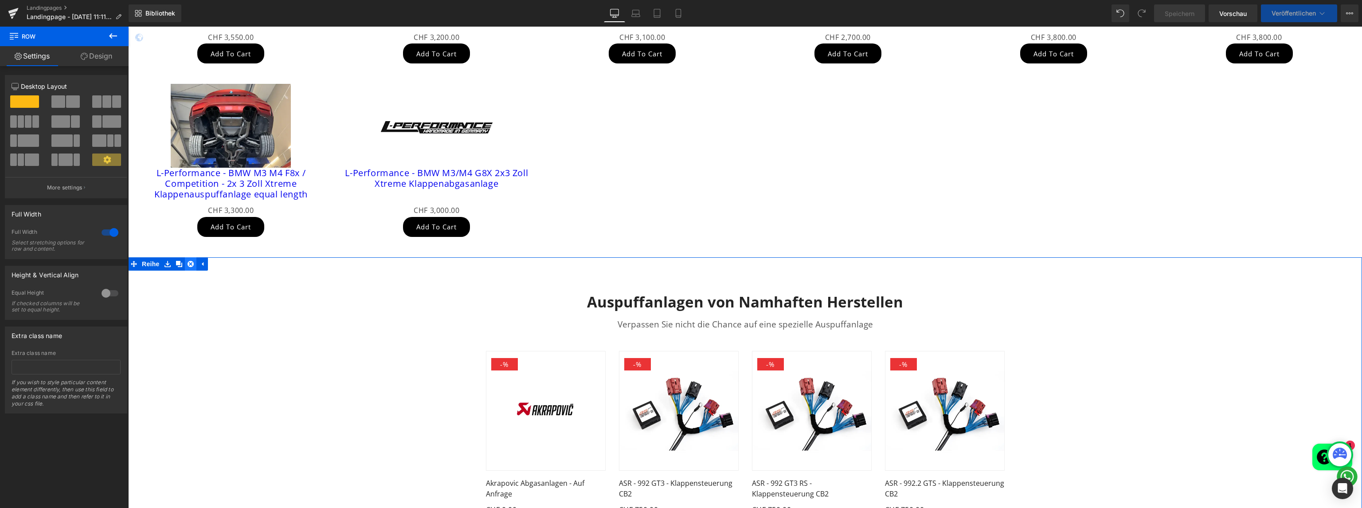
click at [188, 265] on icon at bounding box center [191, 264] width 6 height 6
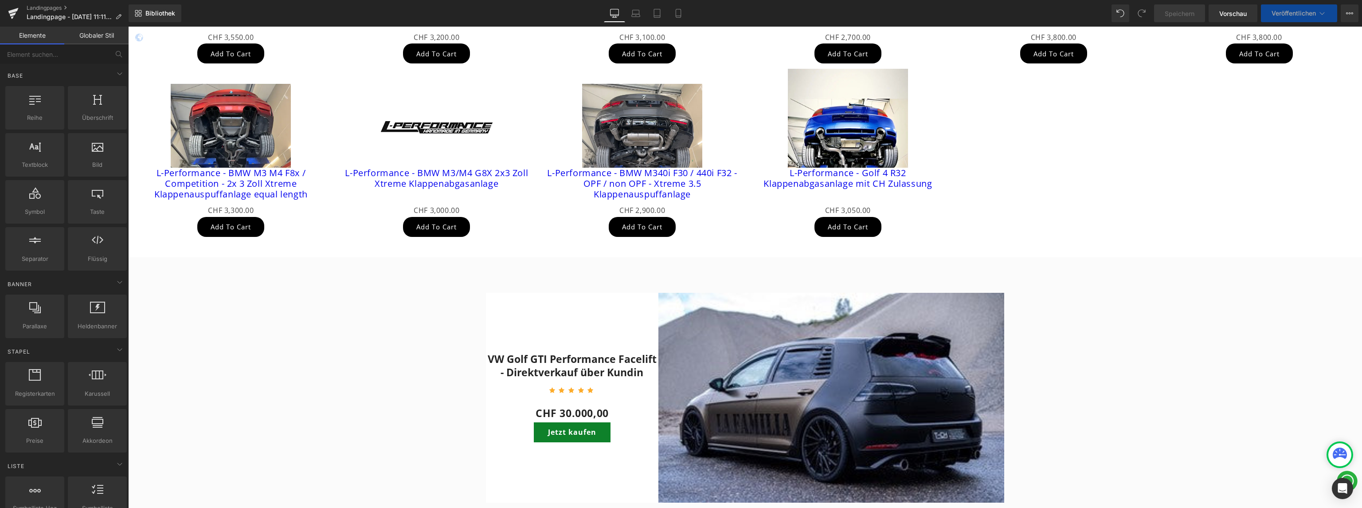
click at [400, 344] on div "VW Golf GTI Performance Facelift - Direktverkauf über Kundin (P) Titel Symbol S…" at bounding box center [745, 392] width 1234 height 227
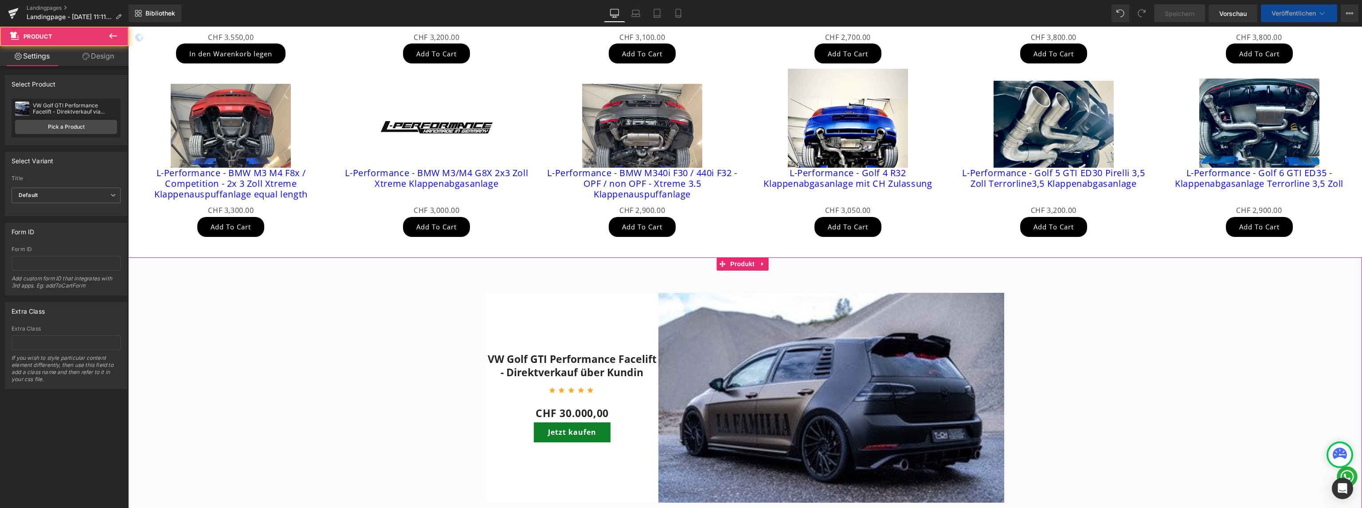
click at [765, 266] on link at bounding box center [763, 263] width 12 height 13
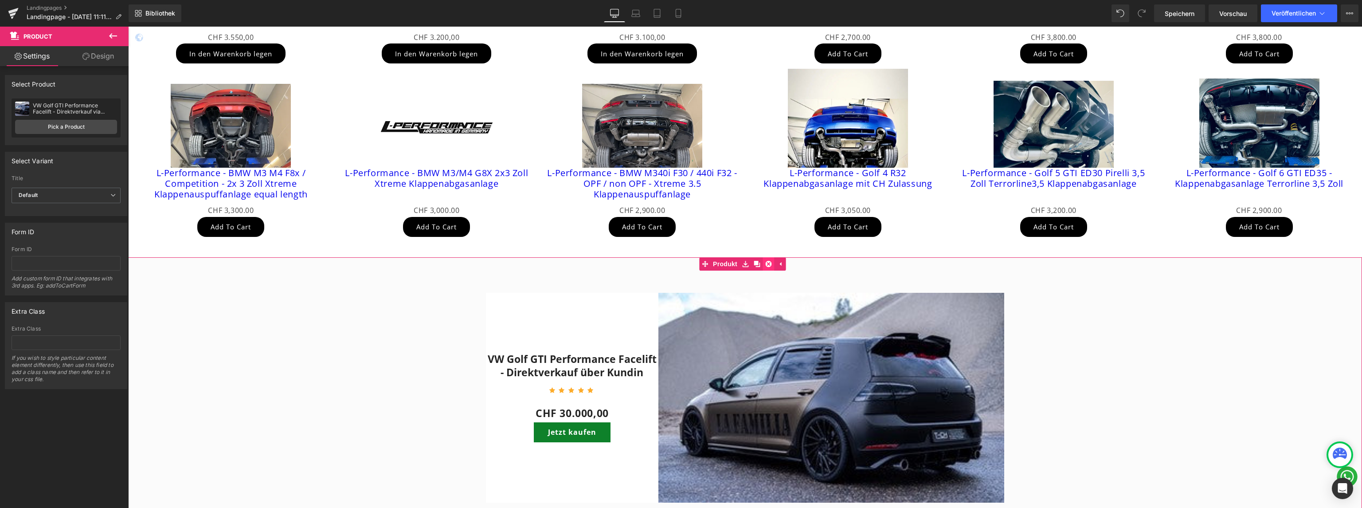
click at [767, 265] on icon at bounding box center [768, 264] width 6 height 6
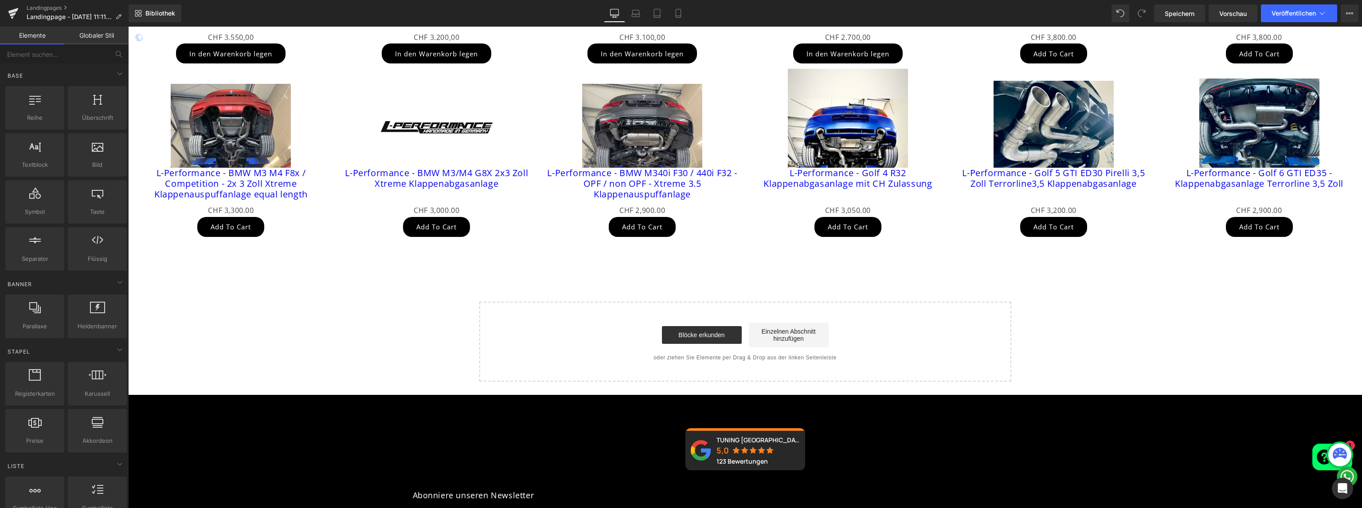
scroll to position [1428, 0]
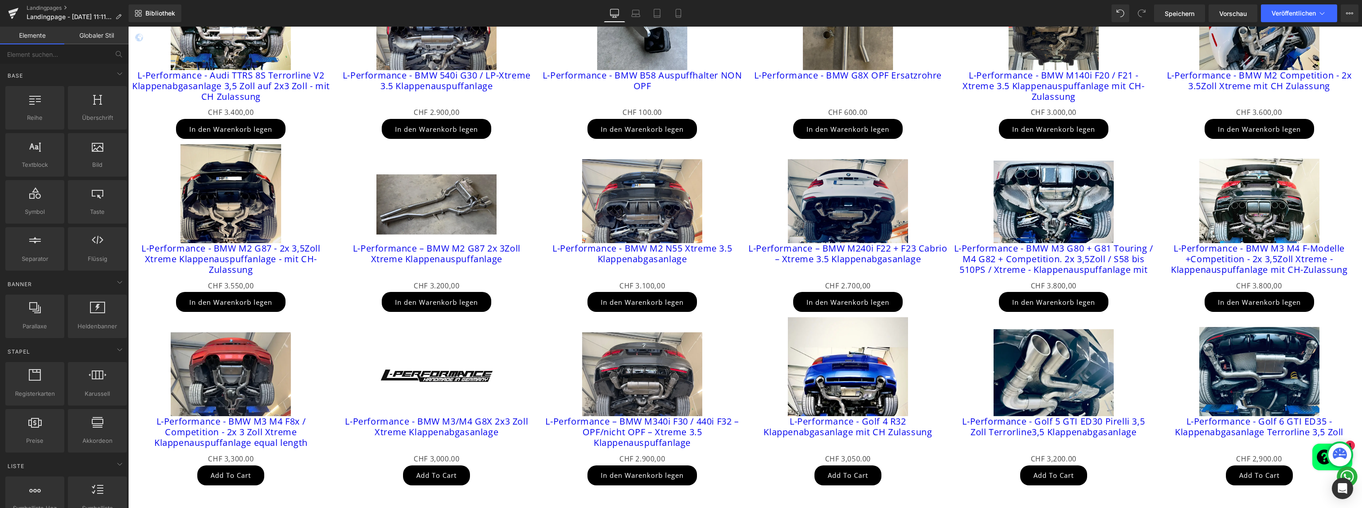
click at [334, 221] on div "Ausverkauf (P) Bild L-Performance – BMW M2 G87 2x 3Zoll Xtreme Klappenauspuffan…" at bounding box center [437, 227] width 206 height 173
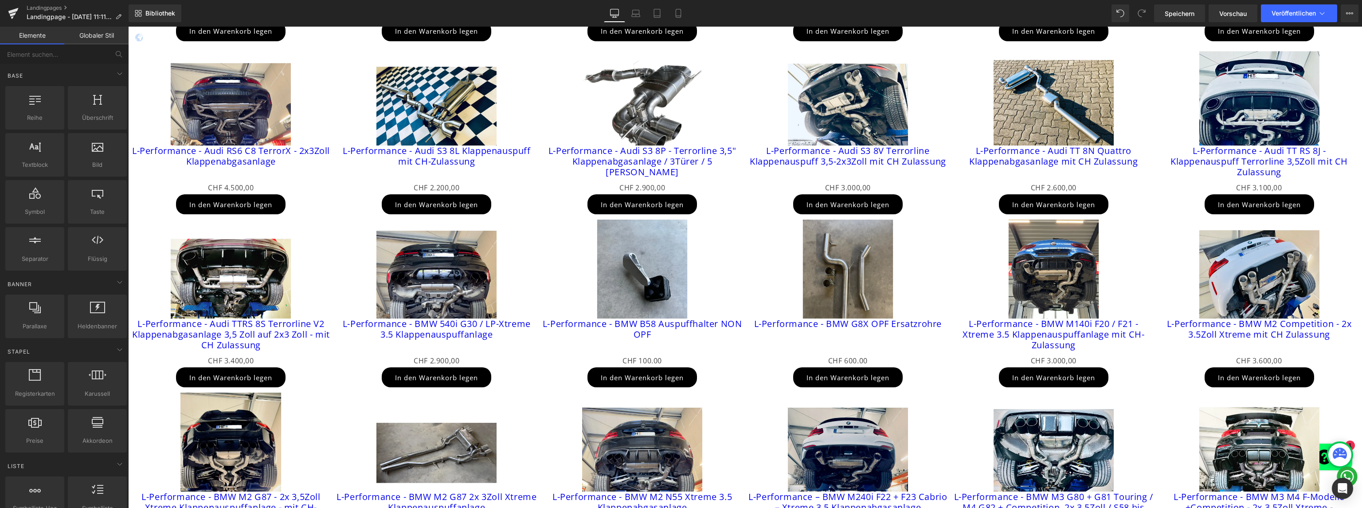
scroll to position [754, 0]
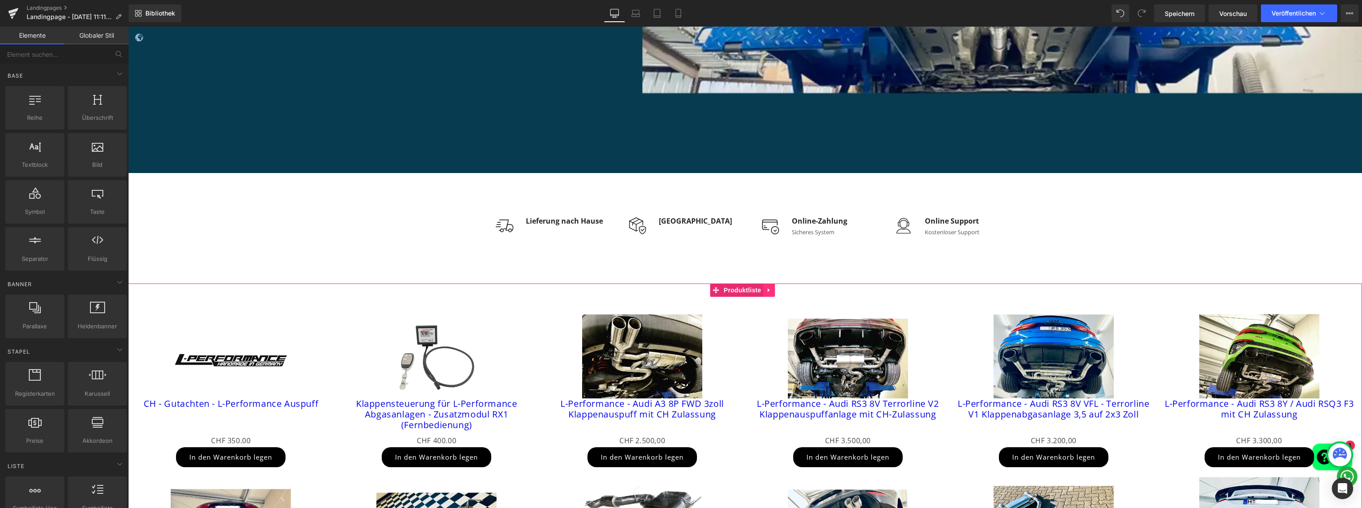
click at [766, 291] on icon at bounding box center [769, 289] width 6 height 7
click at [725, 288] on font "Produktliste" at bounding box center [725, 289] width 38 height 7
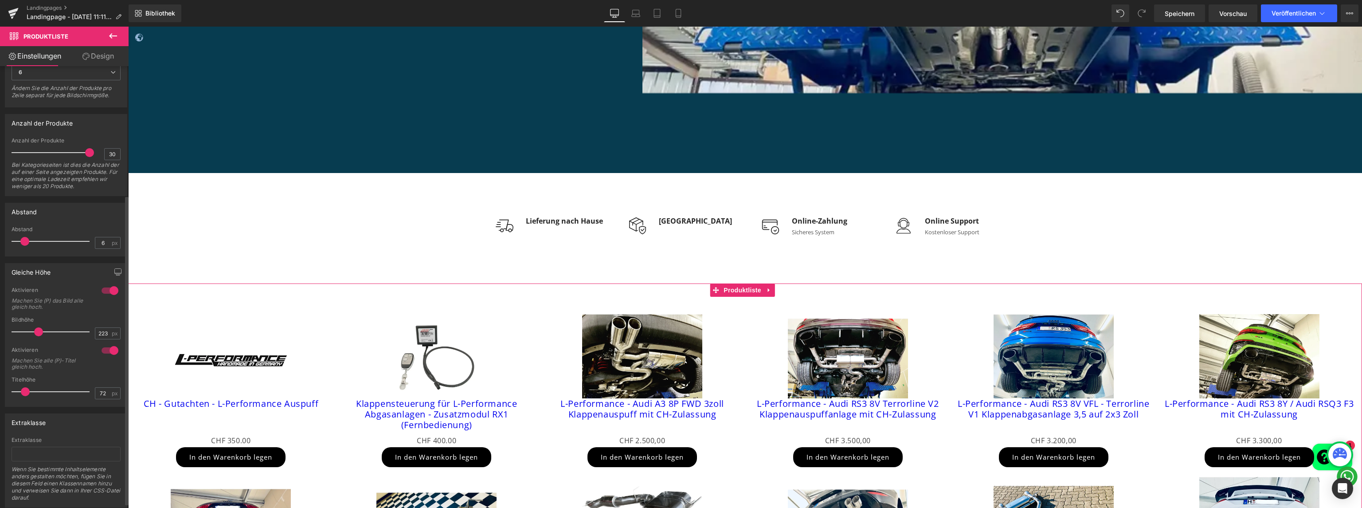
scroll to position [184, 0]
drag, startPoint x: 23, startPoint y: 239, endPoint x: 5, endPoint y: 239, distance: 17.7
click at [5, 239] on div "0px Abstand 0 px" at bounding box center [65, 234] width 121 height 30
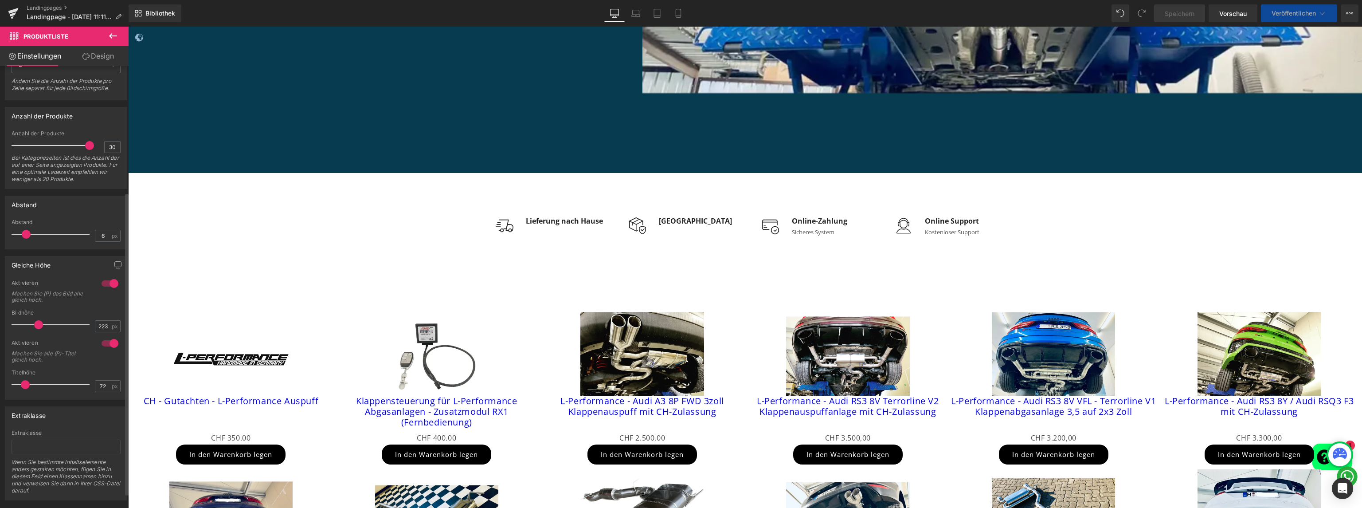
type input "8"
drag, startPoint x: 13, startPoint y: 238, endPoint x: 24, endPoint y: 240, distance: 11.8
click at [24, 239] on span at bounding box center [28, 234] width 9 height 9
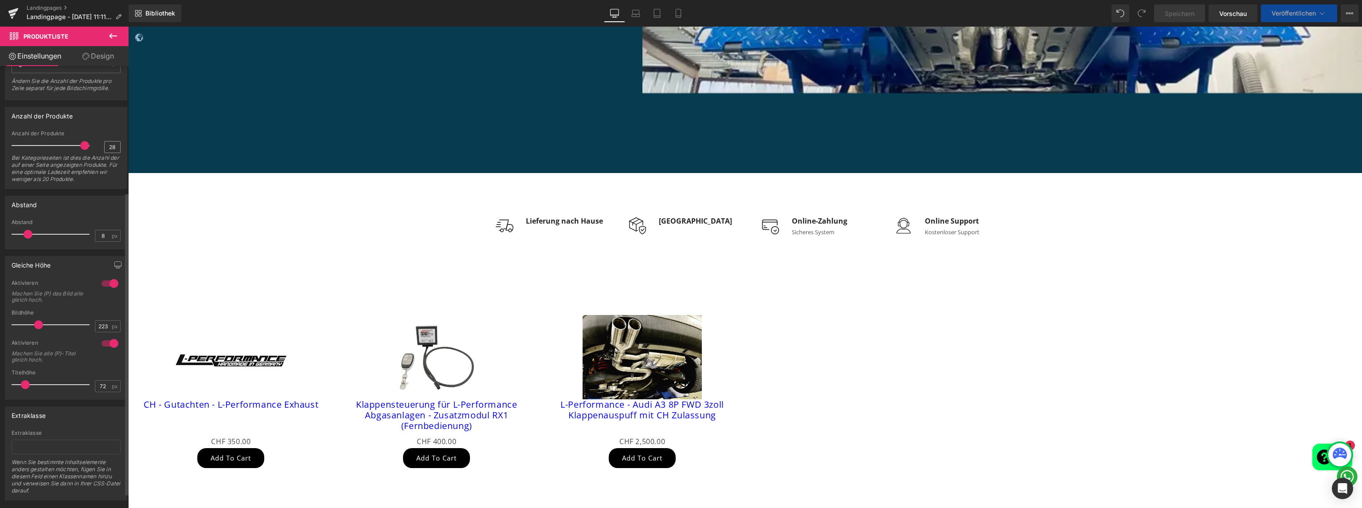
type input "30"
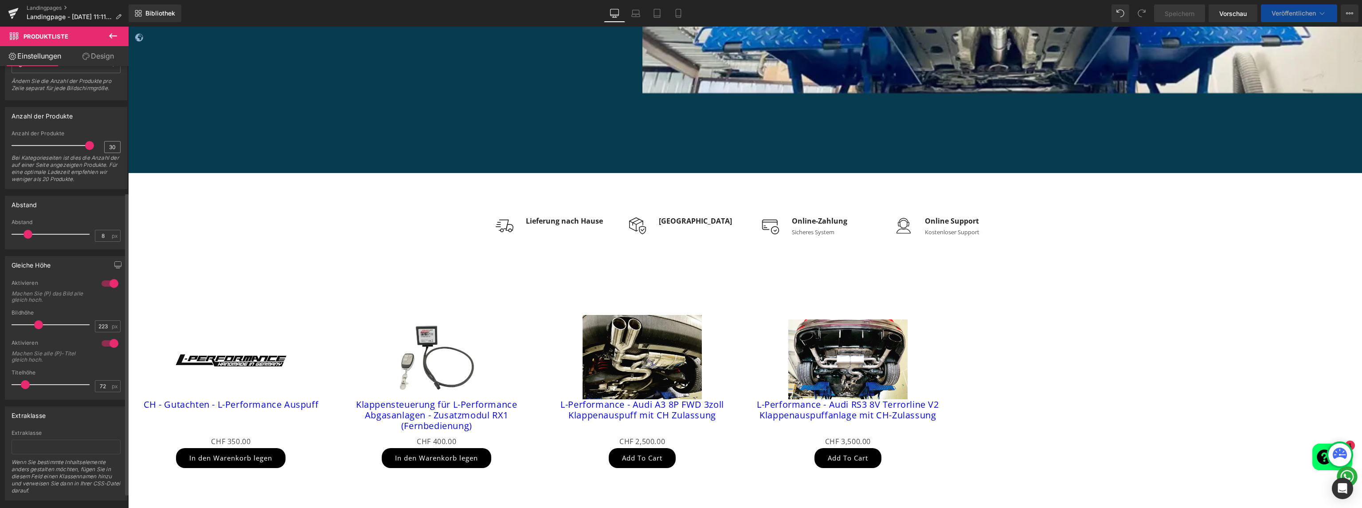
drag, startPoint x: 83, startPoint y: 151, endPoint x: 102, endPoint y: 154, distance: 19.3
click at [102, 154] on div "Anzahl der Produkte 30 Bei Kategorieseiten ist dies die Anzahl der auf einer Se…" at bounding box center [66, 159] width 109 height 58
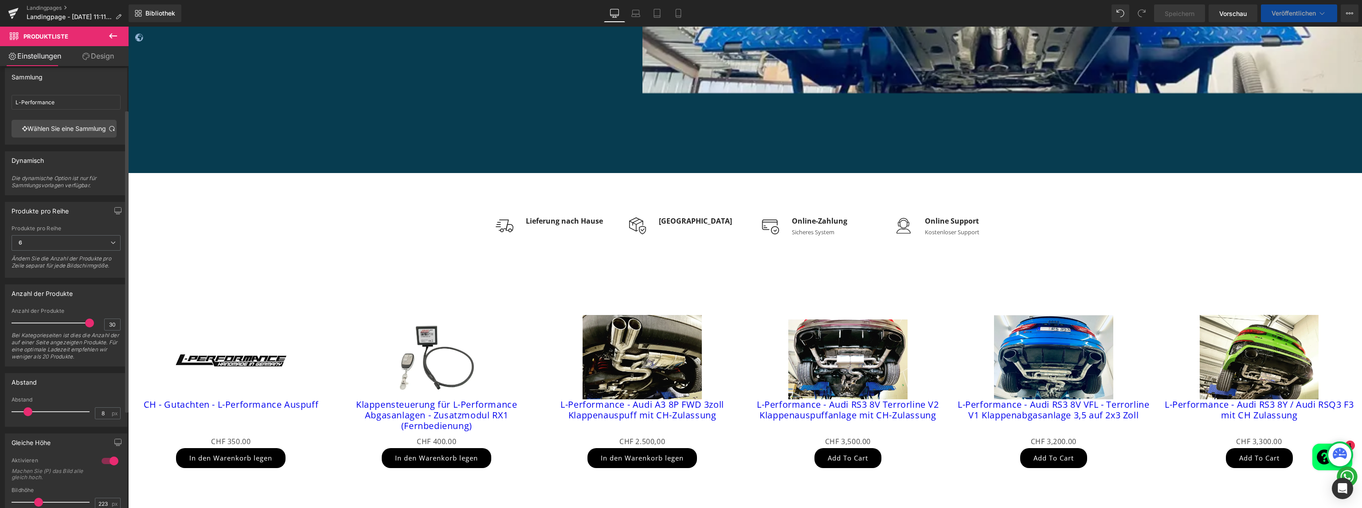
scroll to position [63, 0]
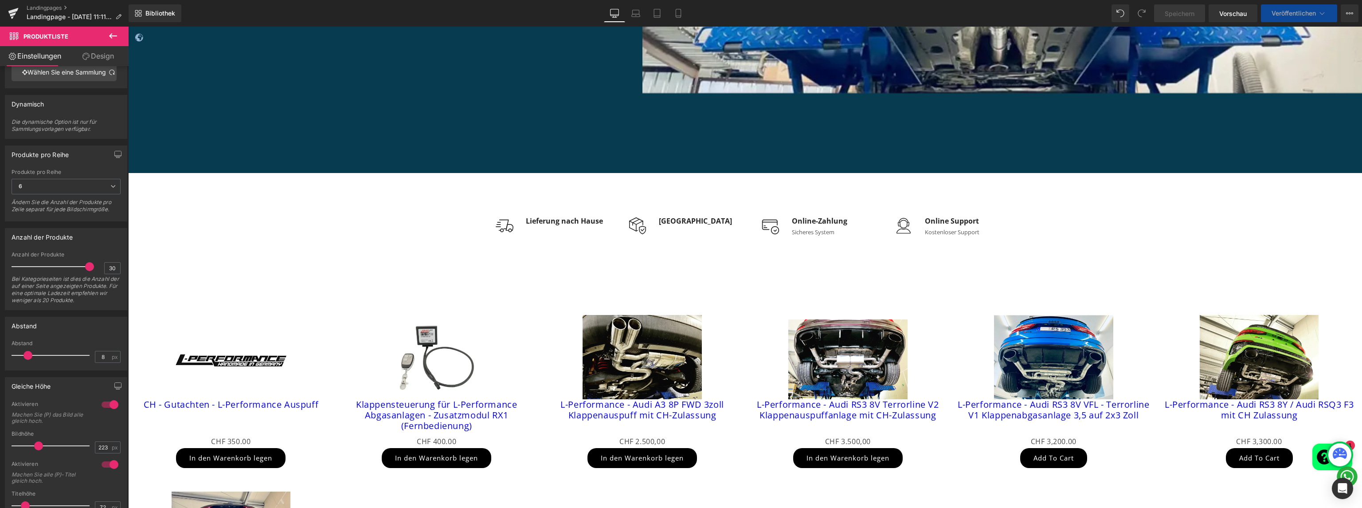
click at [98, 59] on font "Design" at bounding box center [102, 55] width 23 height 9
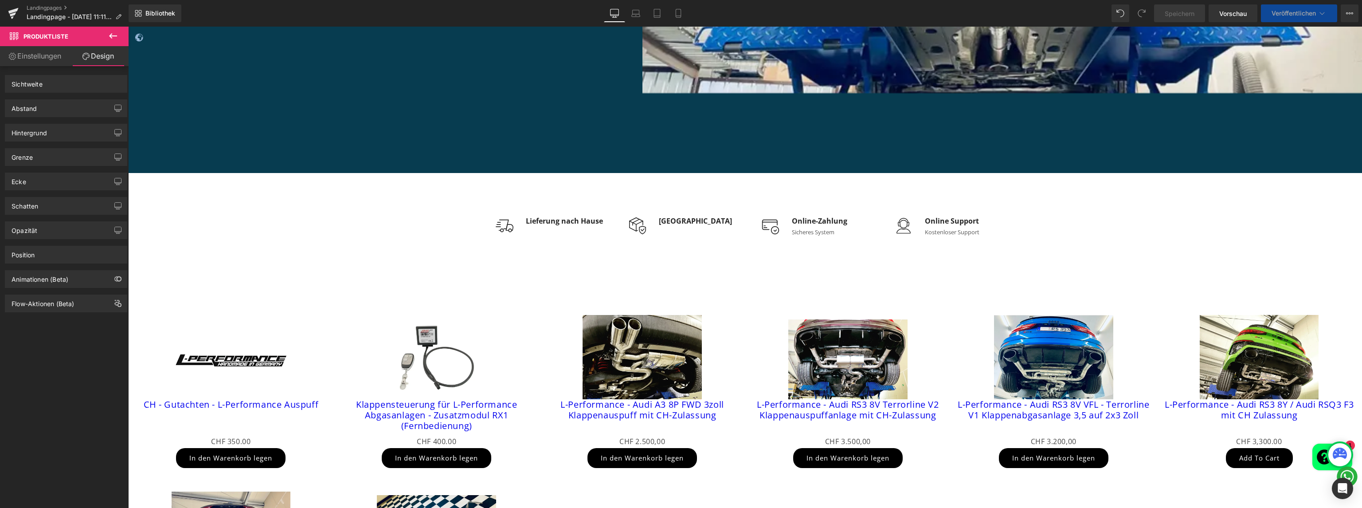
scroll to position [0, 0]
click at [57, 110] on div "Abstand" at bounding box center [65, 108] width 121 height 17
type input "1"
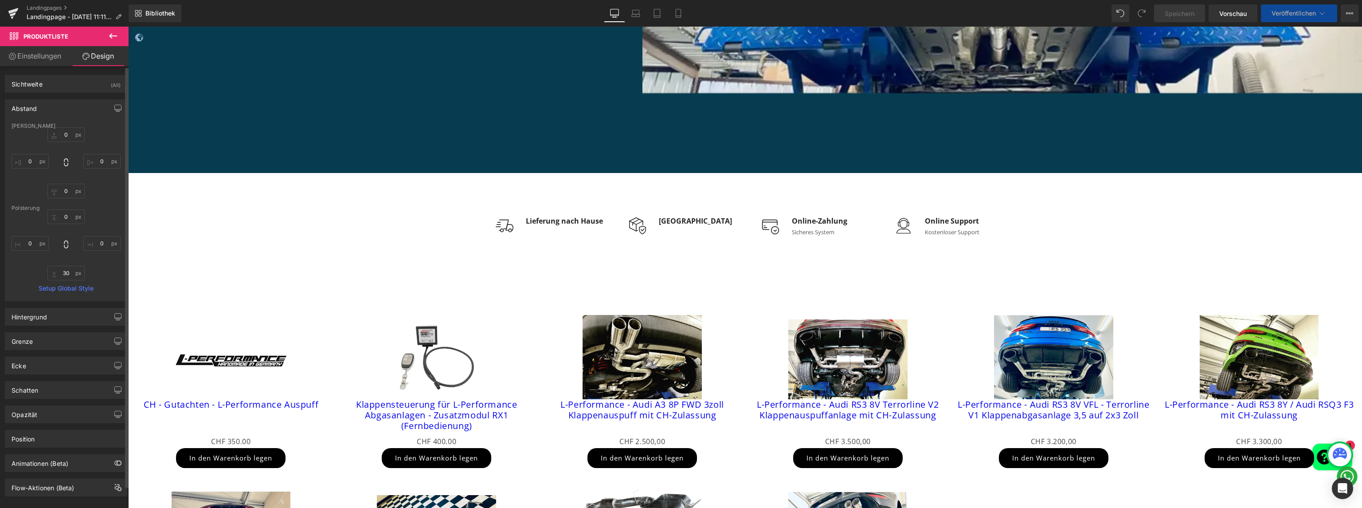
click at [57, 110] on div "Abstand" at bounding box center [65, 108] width 121 height 17
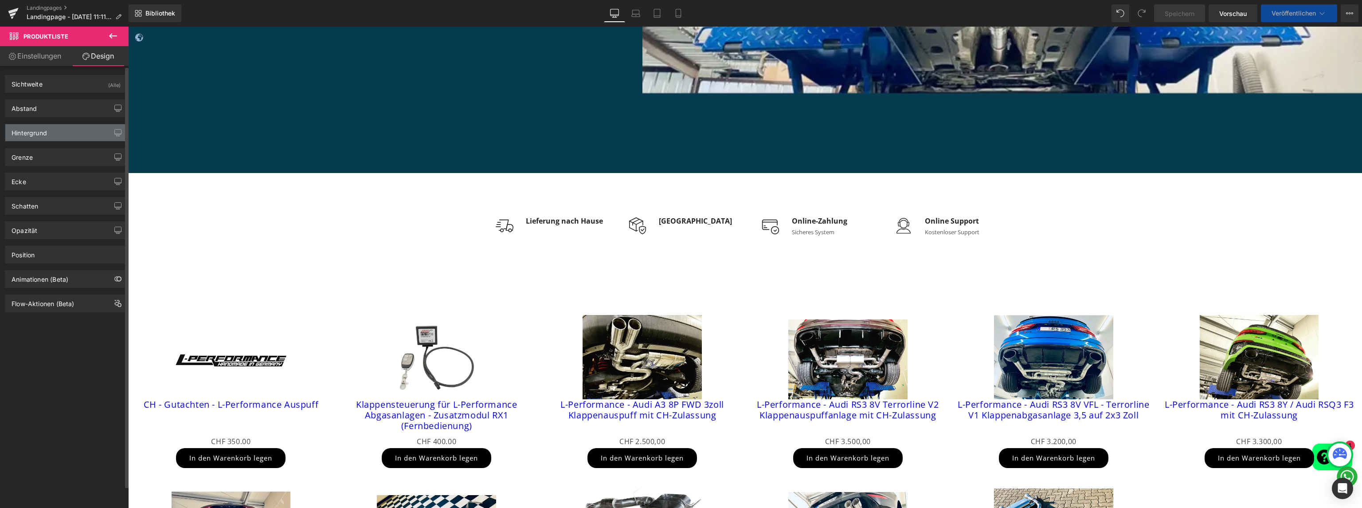
click at [57, 133] on div "Hintergrund" at bounding box center [65, 132] width 121 height 17
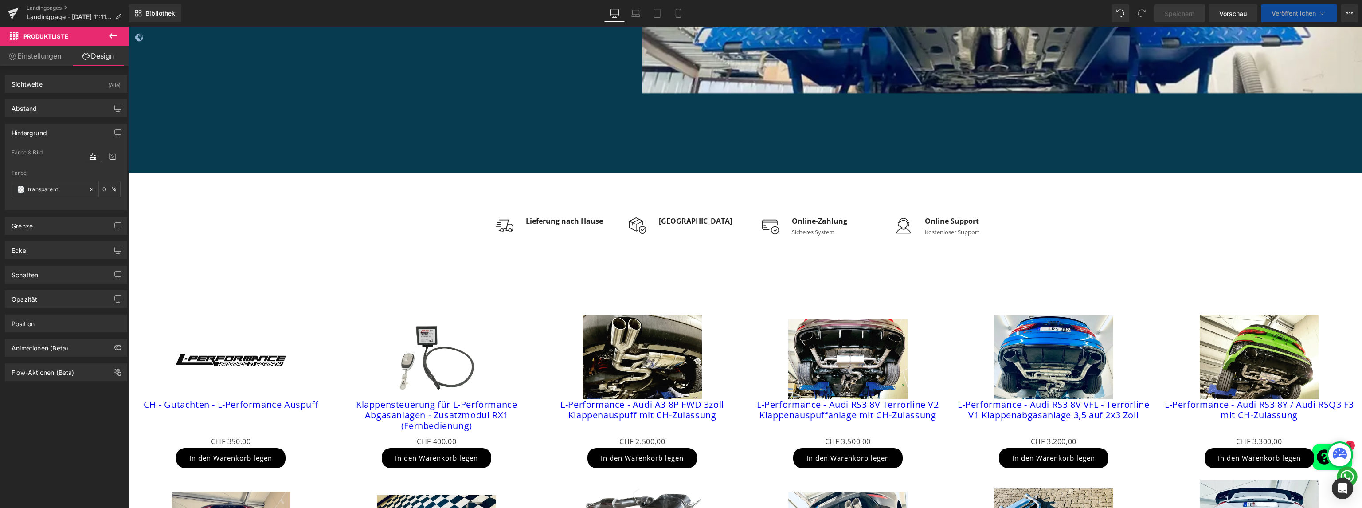
click at [57, 133] on div "Hintergrund" at bounding box center [65, 132] width 121 height 17
click at [53, 217] on div "Grenze" at bounding box center [65, 225] width 121 height 17
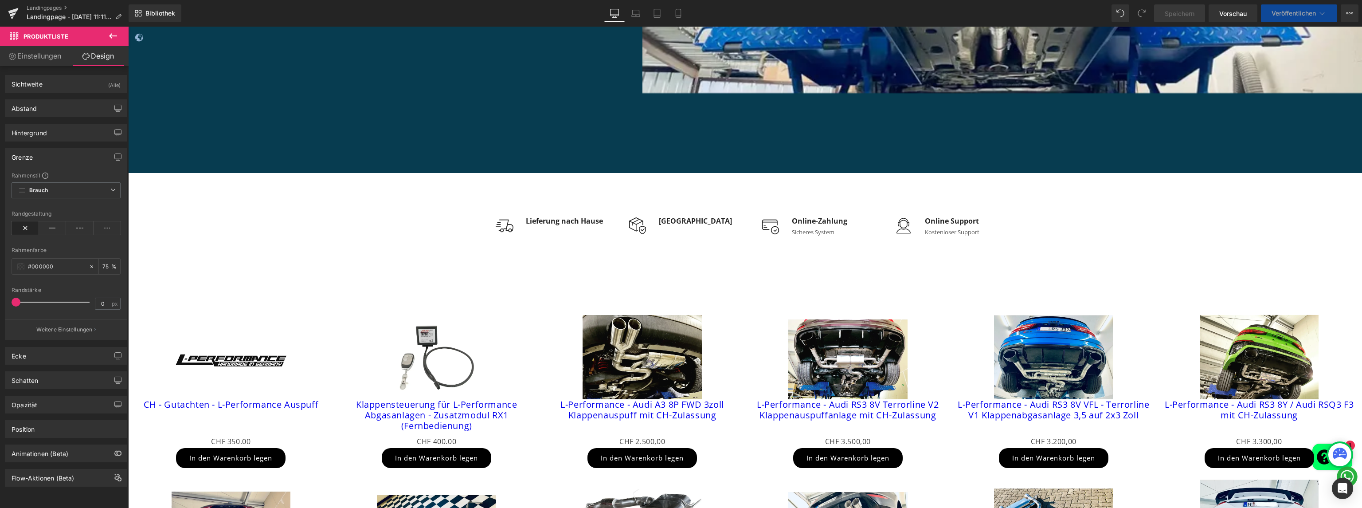
click at [53, 154] on div "Grenze" at bounding box center [65, 157] width 121 height 17
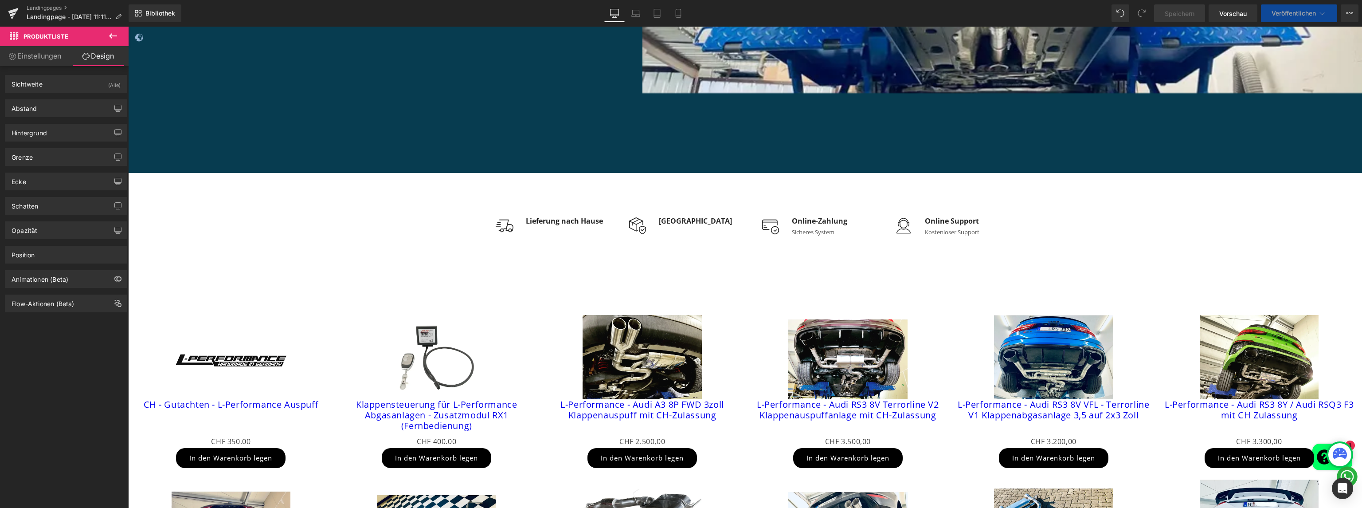
click at [40, 53] on font "Einstellungen" at bounding box center [39, 55] width 44 height 9
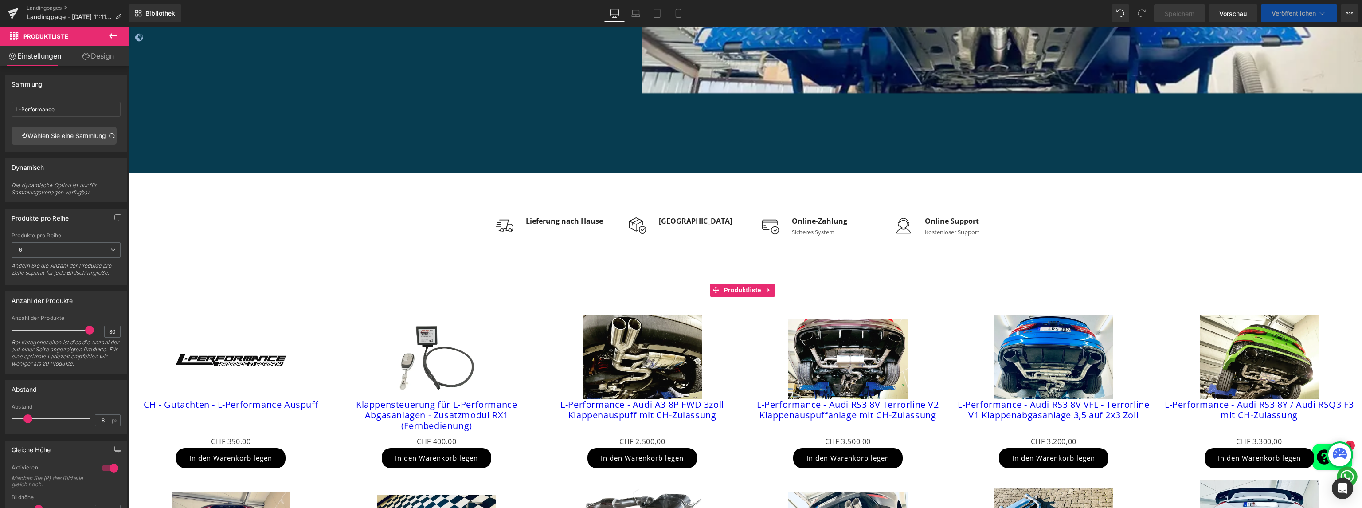
click at [85, 60] on link "Design" at bounding box center [98, 56] width 64 height 20
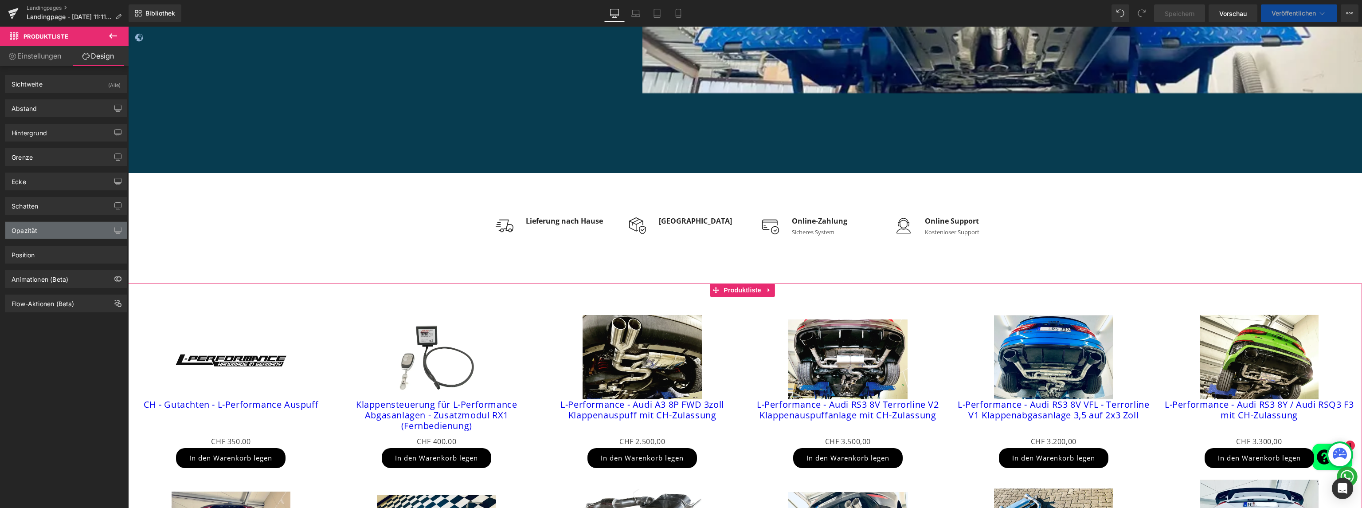
type input "0"
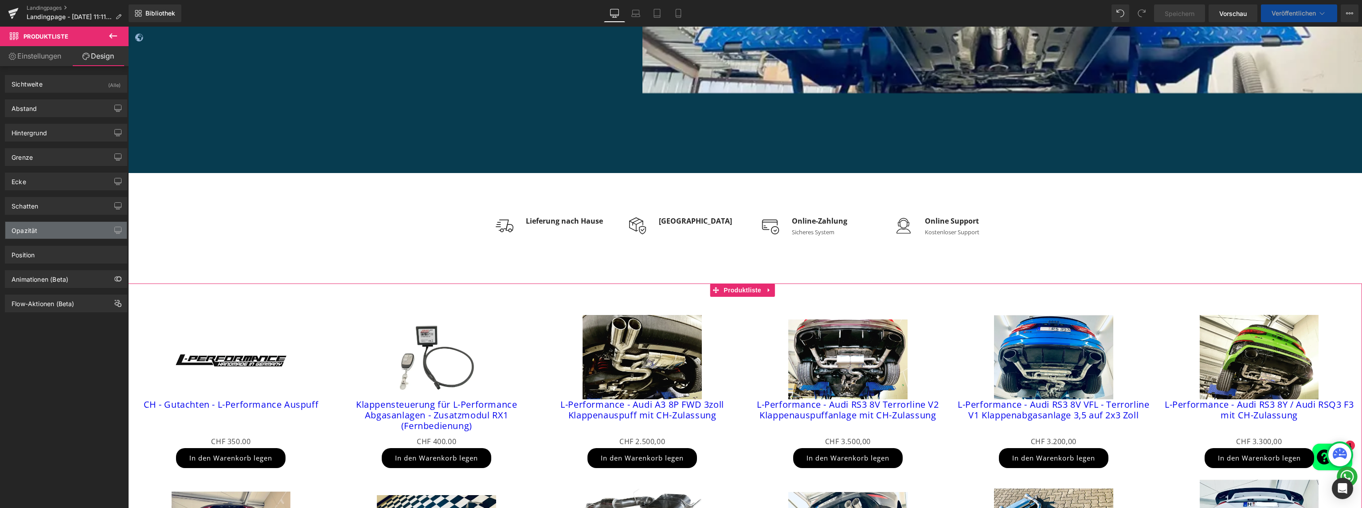
type input "0"
type input "30"
type input "0"
type input "75"
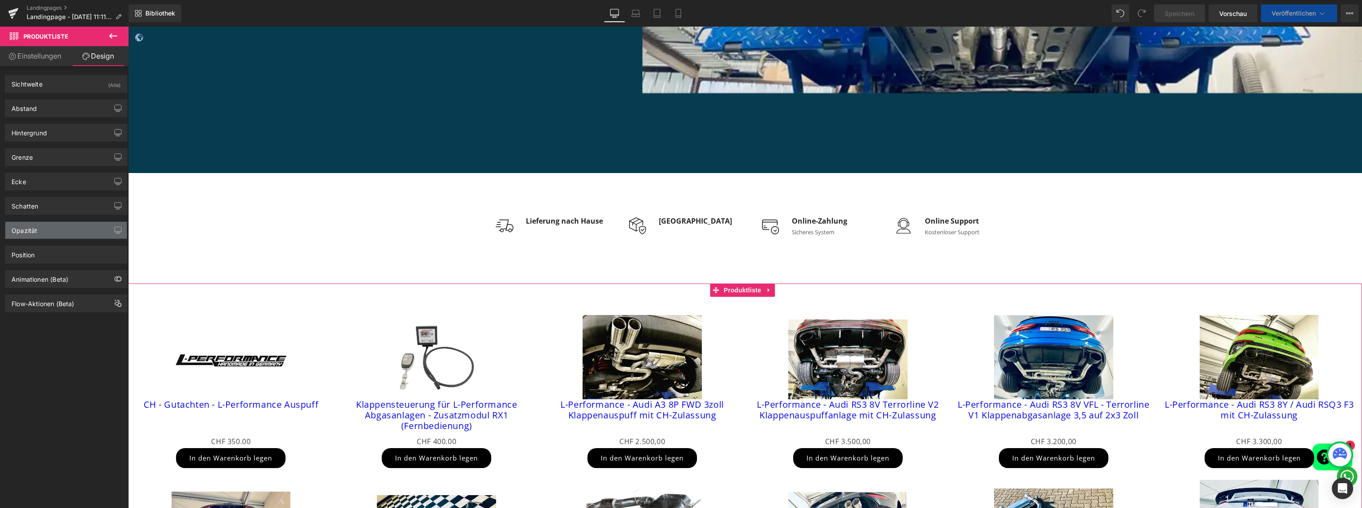
type input "100"
click at [56, 247] on div "Position" at bounding box center [65, 254] width 121 height 17
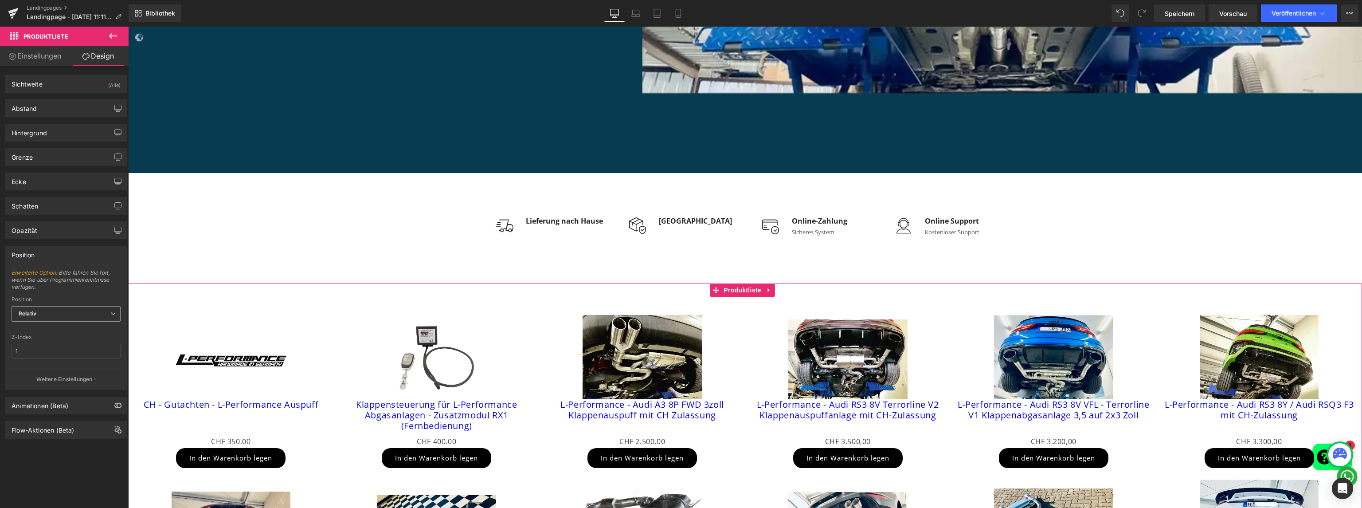
click at [57, 316] on span "Relativ" at bounding box center [66, 314] width 109 height 16
click at [56, 359] on li "Statisch" at bounding box center [66, 355] width 109 height 13
click at [47, 312] on span "Statisch" at bounding box center [66, 314] width 109 height 16
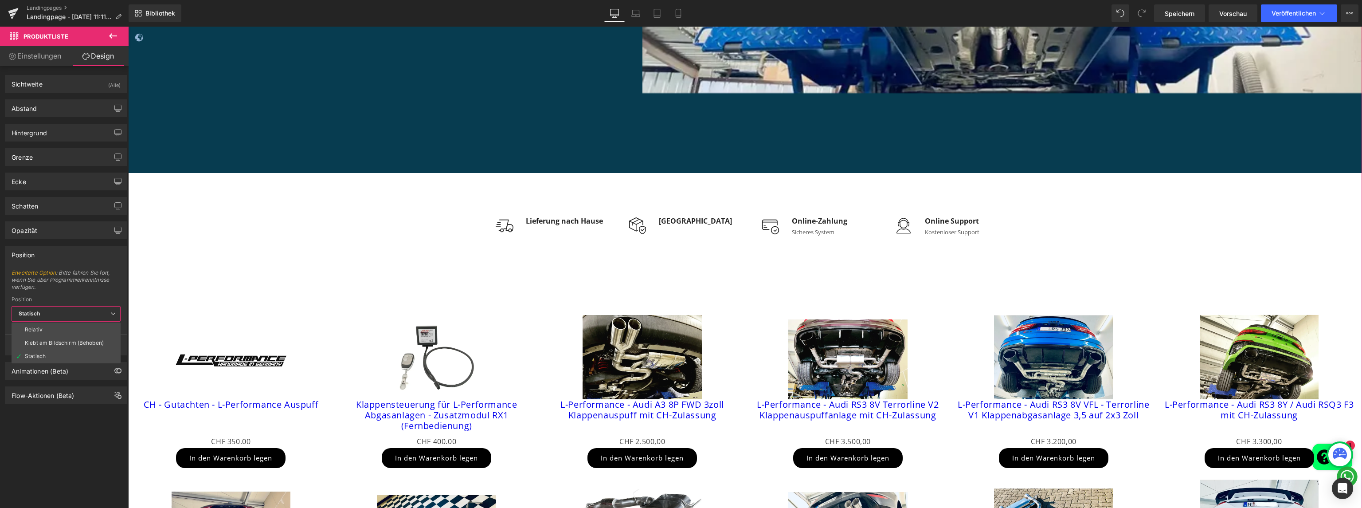
click at [40, 323] on li "Relativ" at bounding box center [66, 329] width 109 height 13
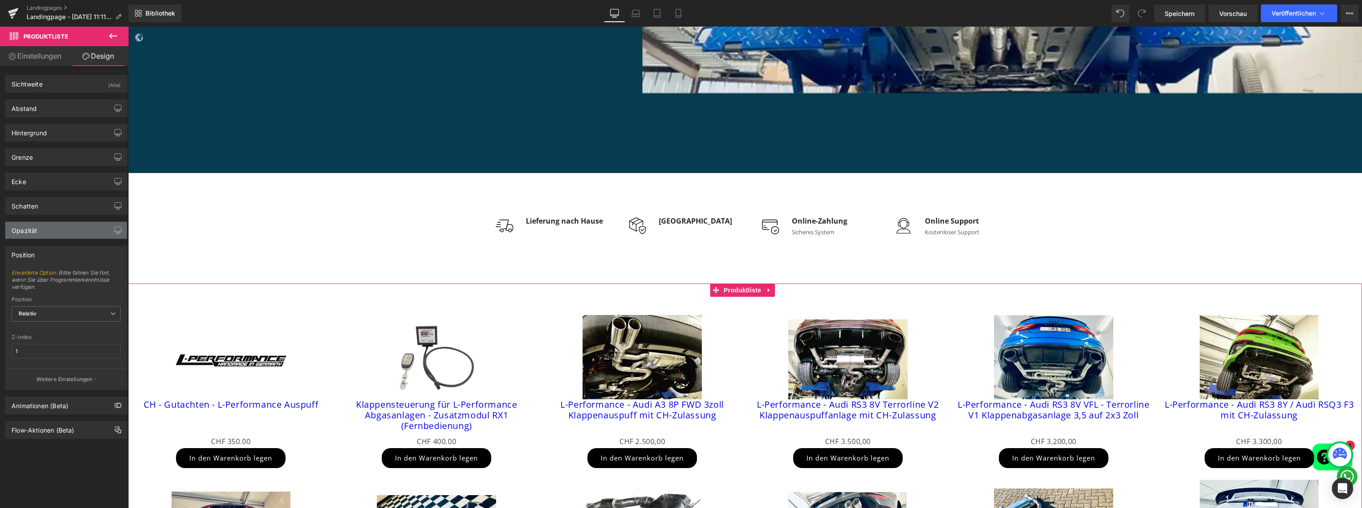
click at [37, 230] on div "Opazität" at bounding box center [65, 230] width 121 height 17
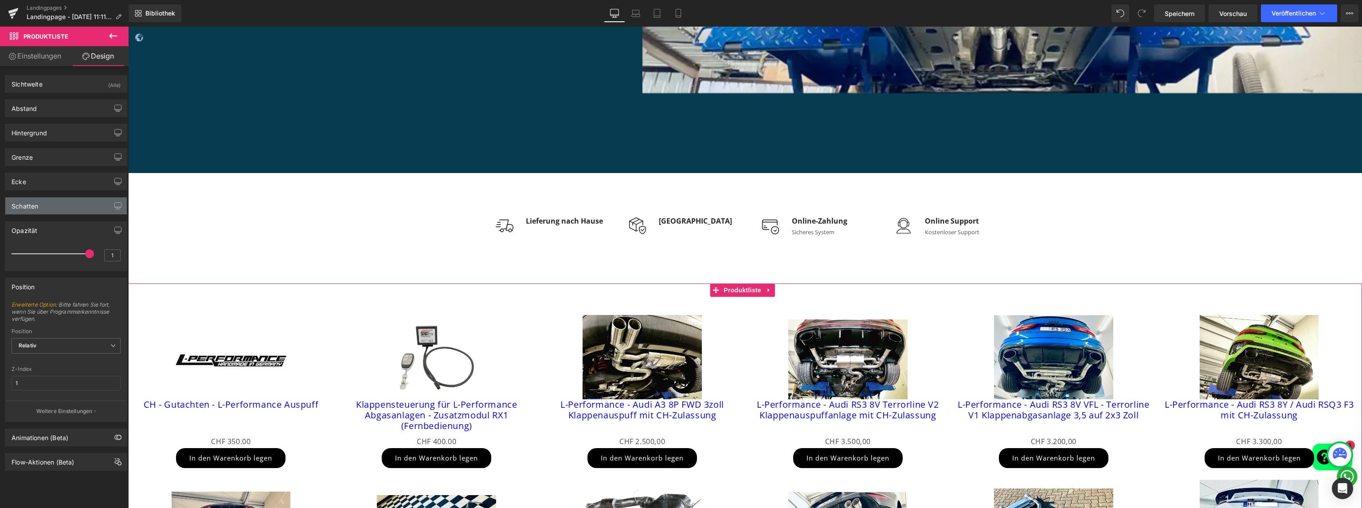
click at [39, 206] on div "Schatten" at bounding box center [65, 205] width 121 height 17
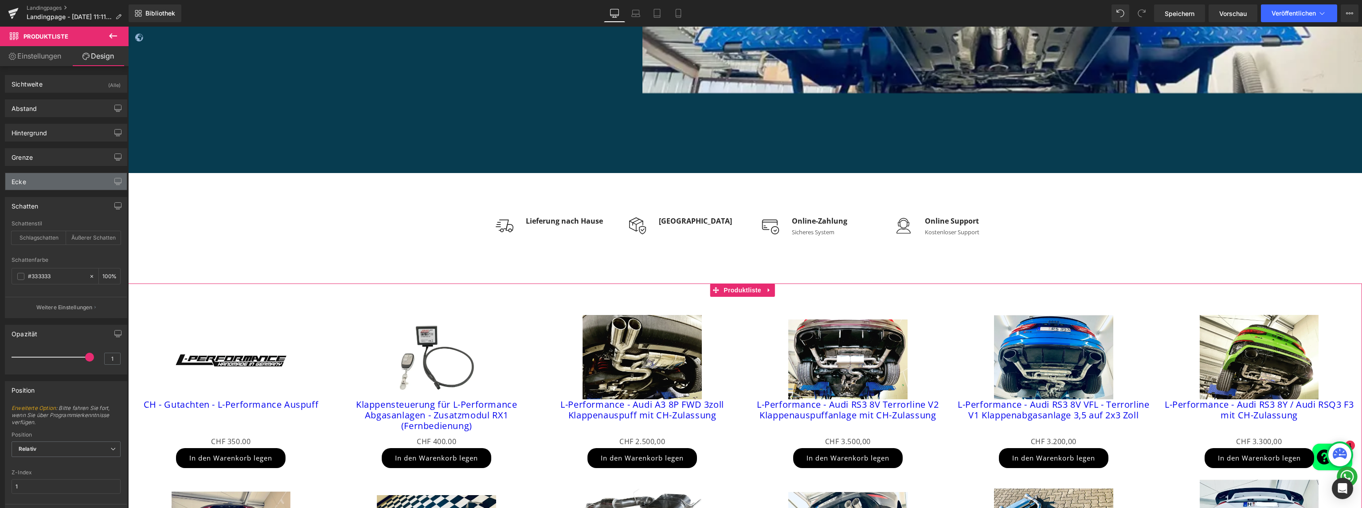
click at [39, 177] on div "Ecke" at bounding box center [65, 181] width 121 height 17
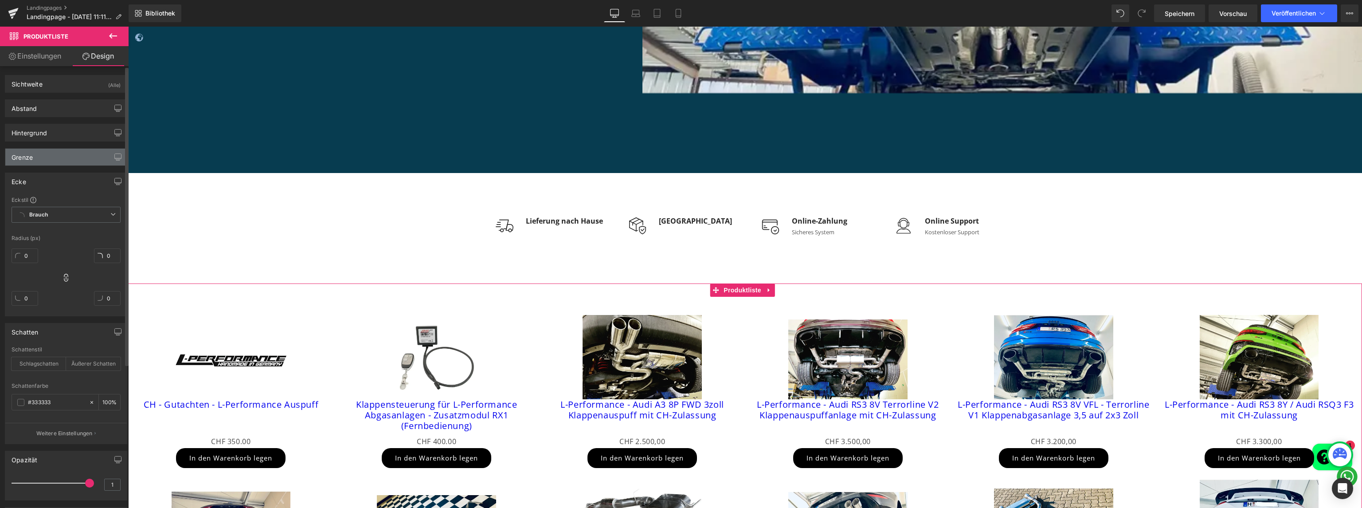
click at [39, 162] on div "Grenze" at bounding box center [65, 157] width 121 height 17
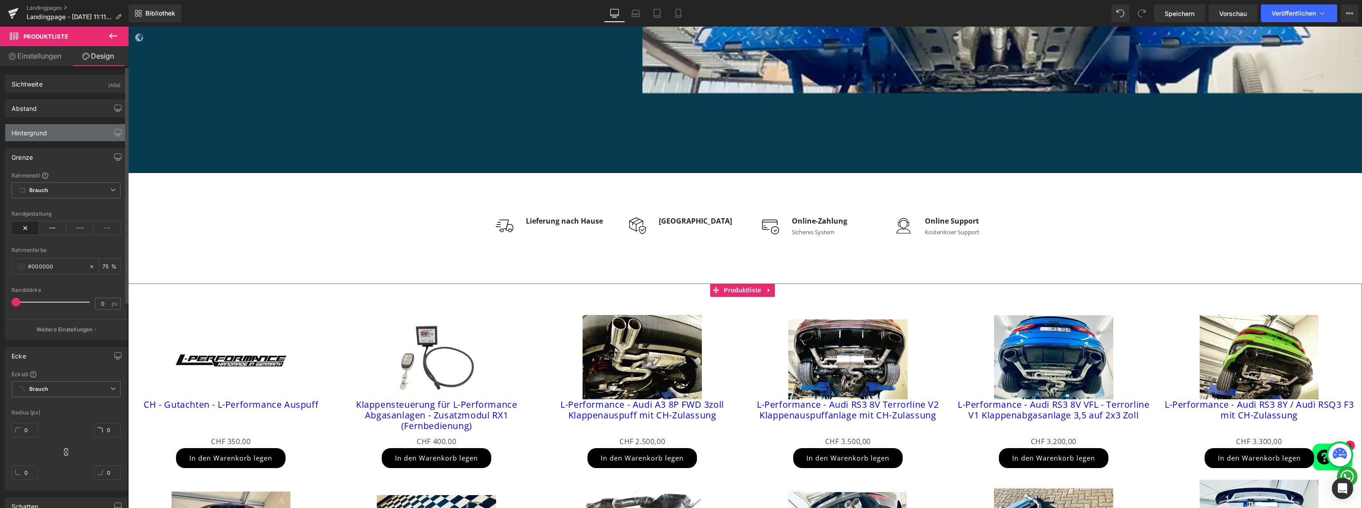
click at [43, 138] on div "Hintergrund" at bounding box center [65, 132] width 121 height 17
click at [39, 117] on div "Hintergrund Farbe & Bild color transparent Farbe transparent 0 % Bild Bild erse…" at bounding box center [66, 163] width 133 height 93
click at [38, 107] on div "Abstand" at bounding box center [65, 108] width 121 height 17
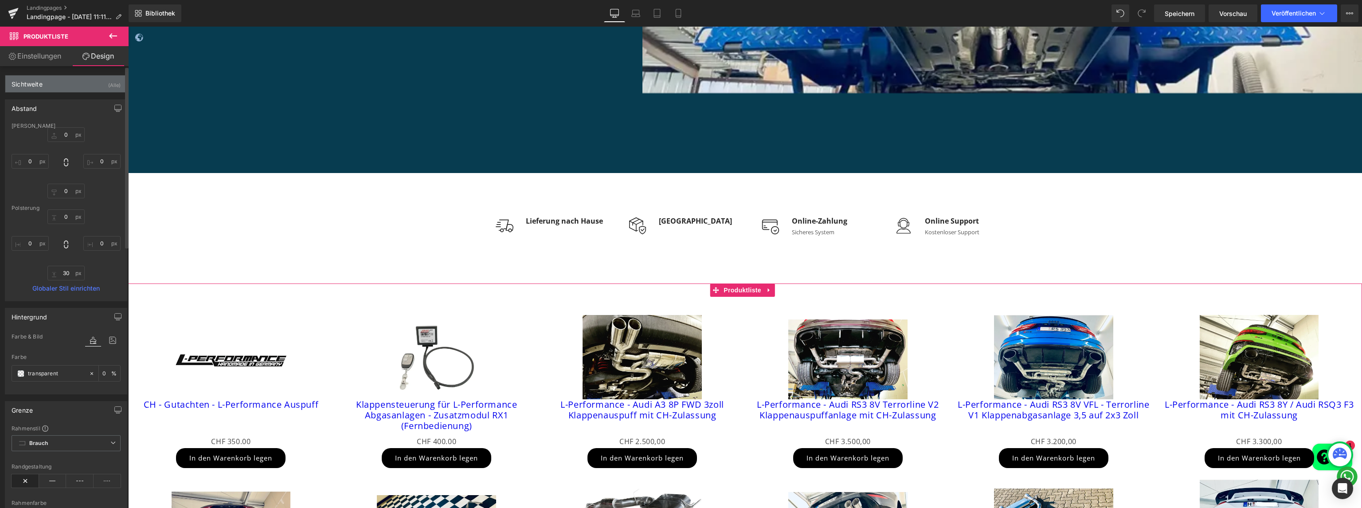
drag, startPoint x: 38, startPoint y: 85, endPoint x: 173, endPoint y: 154, distance: 151.9
click at [38, 85] on font "Sichtweite" at bounding box center [27, 84] width 31 height 8
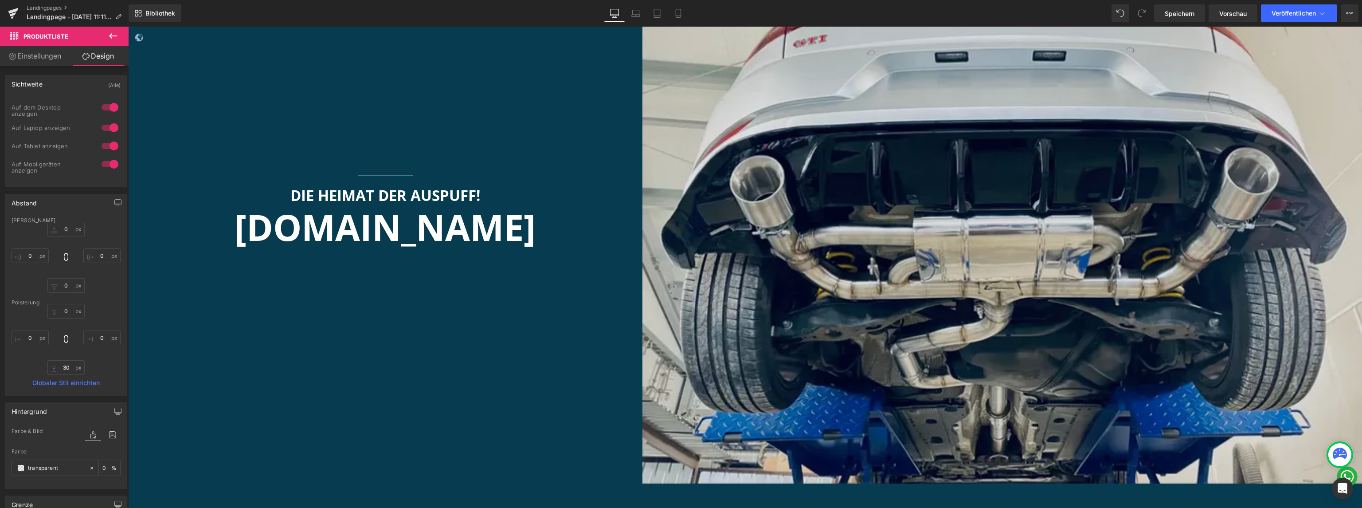
click at [935, 326] on img at bounding box center [1003, 203] width 720 height 720
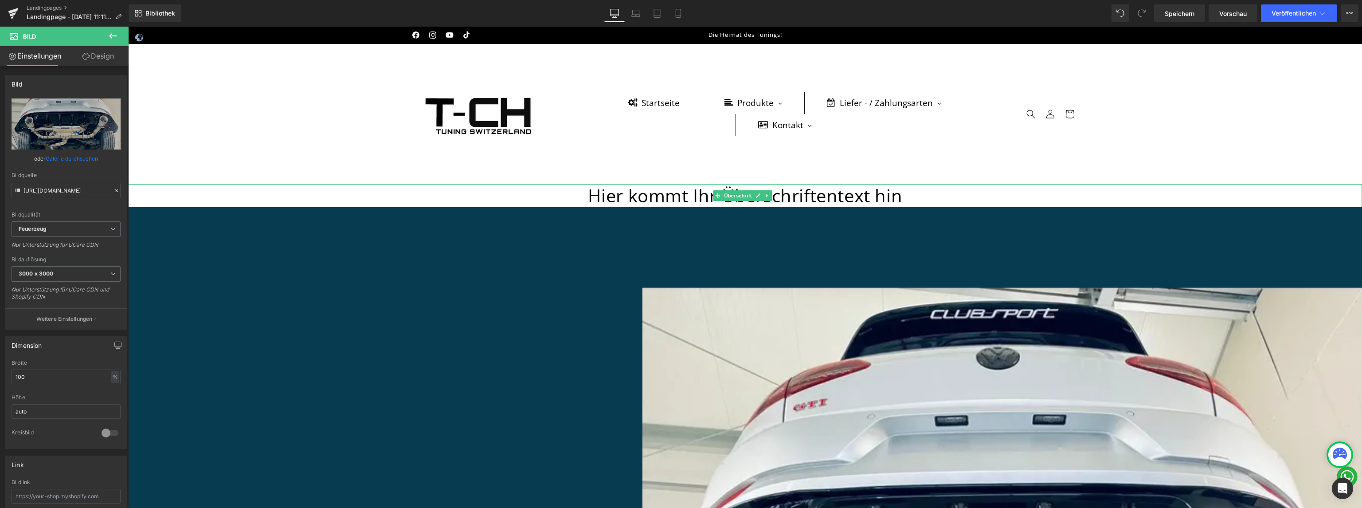
click at [763, 196] on link at bounding box center [767, 195] width 9 height 11
click at [878, 199] on font "Hier kommt Ihr Überschriftentext hin" at bounding box center [745, 195] width 315 height 24
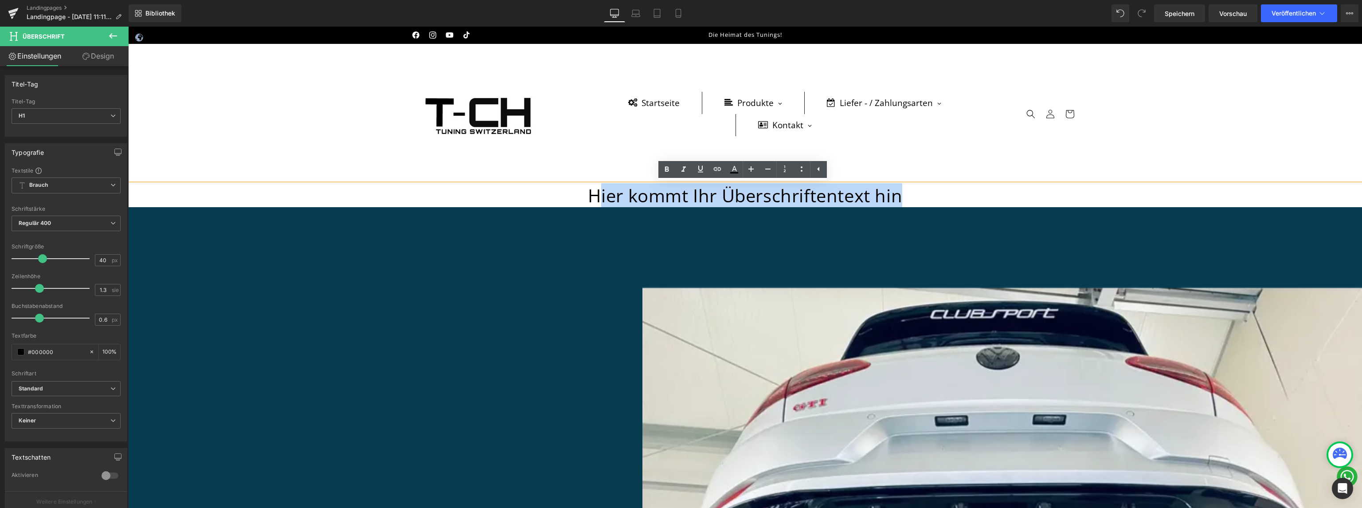
drag, startPoint x: 908, startPoint y: 194, endPoint x: 590, endPoint y: 200, distance: 318.0
click at [591, 200] on h1 "Hier kommt Ihr Überschriftentext hin" at bounding box center [745, 195] width 1234 height 23
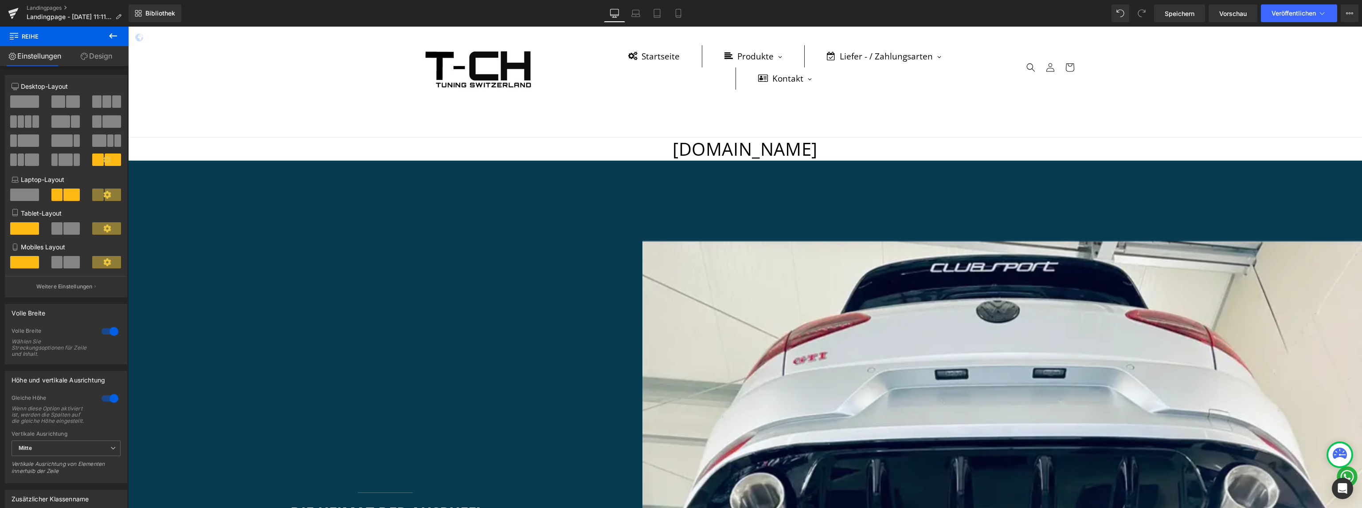
scroll to position [35, 0]
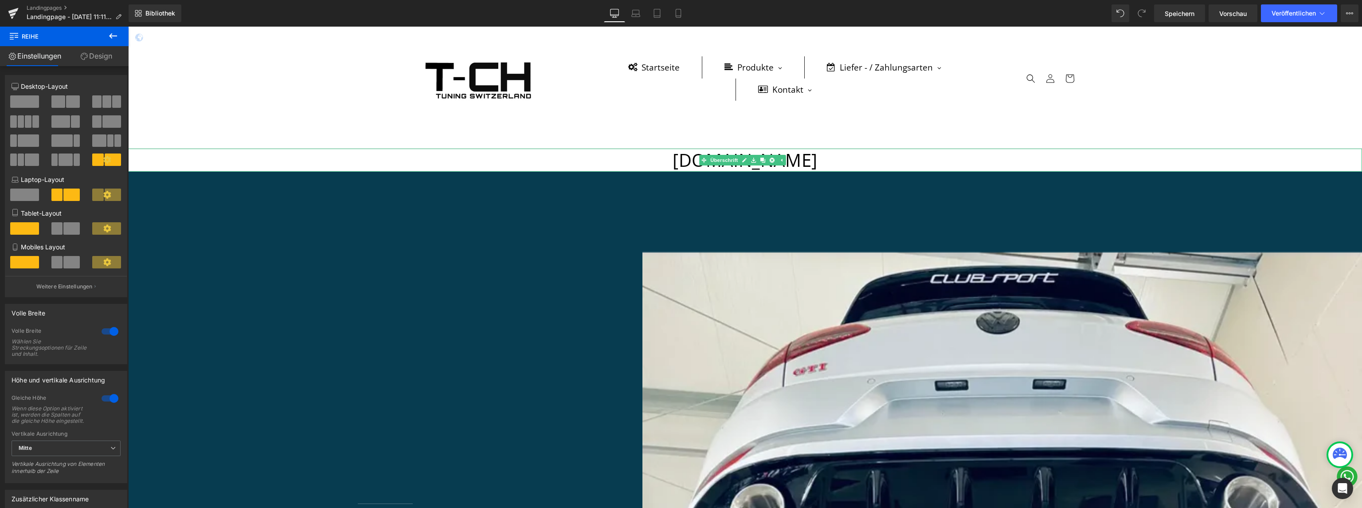
click at [703, 159] on div "[DOMAIN_NAME] Überschrift" at bounding box center [745, 160] width 1234 height 23
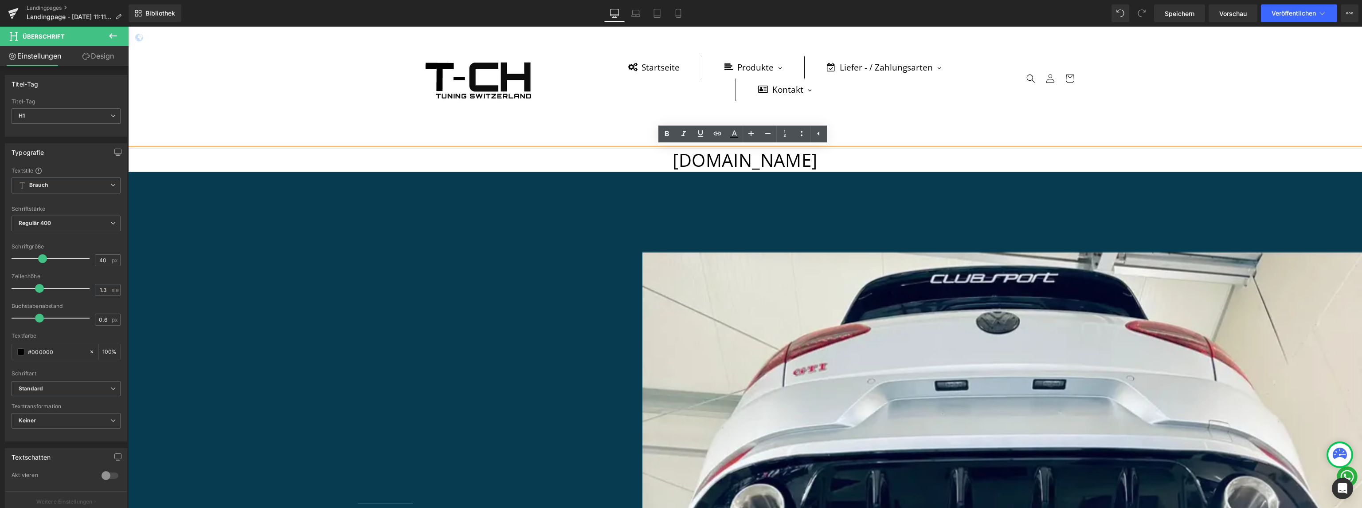
click at [843, 163] on h1 "[DOMAIN_NAME]" at bounding box center [745, 160] width 1234 height 23
click at [761, 159] on font "[DOMAIN_NAME]" at bounding box center [745, 160] width 145 height 24
click at [751, 109] on header "Startseite Produkte Suchfeld (nach Fahrzeug) Auspuffanlagen / Downpipes Akrapov…" at bounding box center [745, 78] width 709 height 140
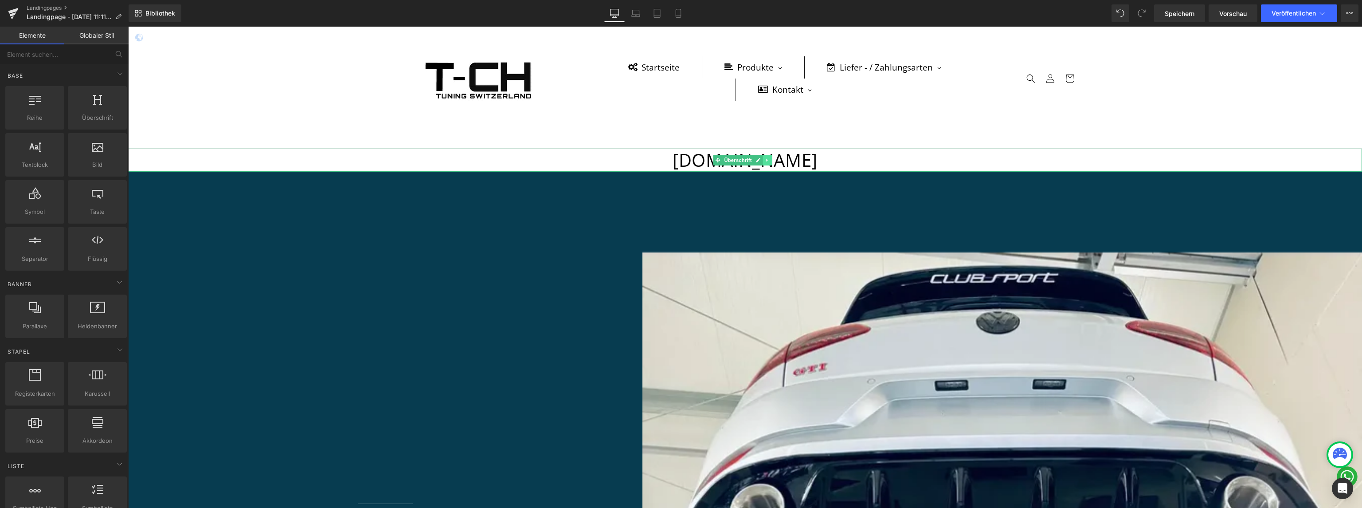
click at [769, 159] on icon at bounding box center [767, 159] width 5 height 5
click at [772, 159] on icon at bounding box center [771, 159] width 5 height 5
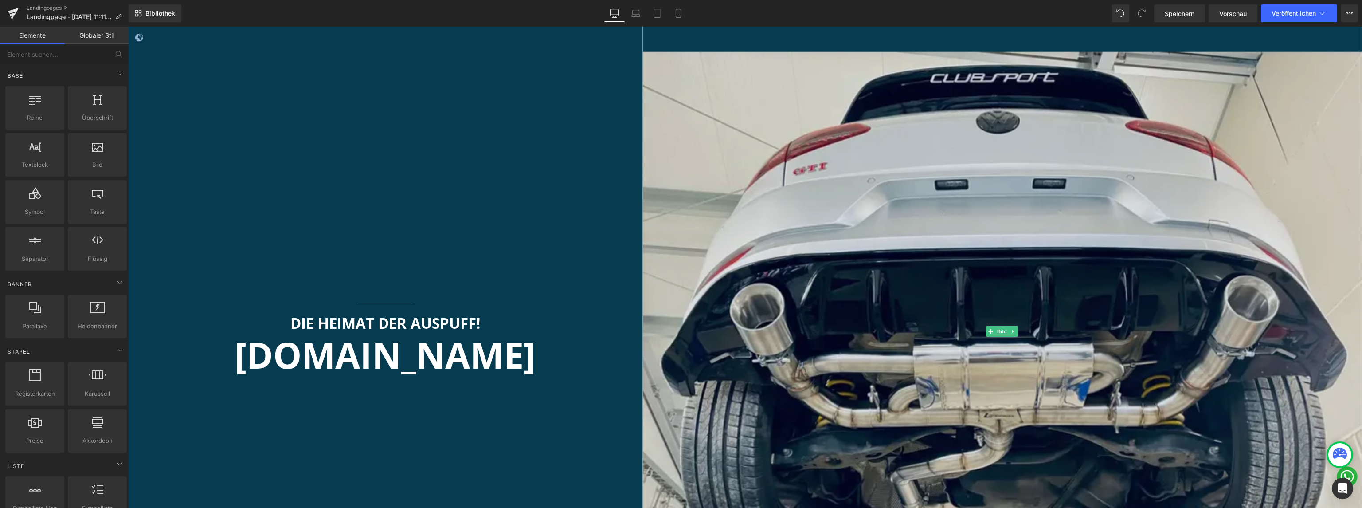
scroll to position [390, 0]
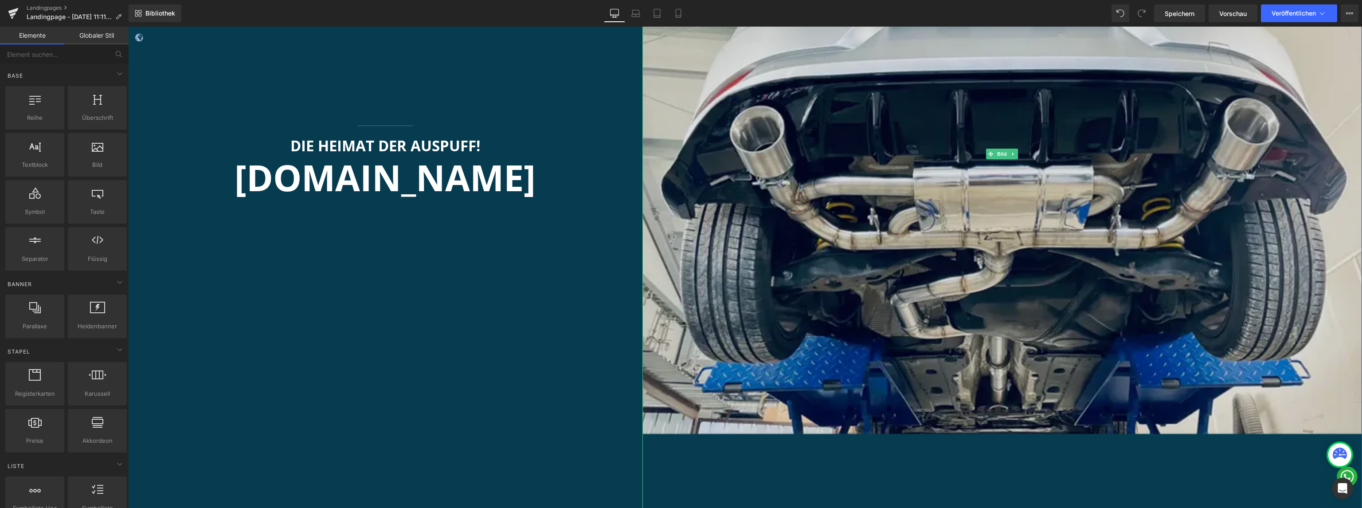
click at [1044, 269] on img at bounding box center [1003, 154] width 720 height 720
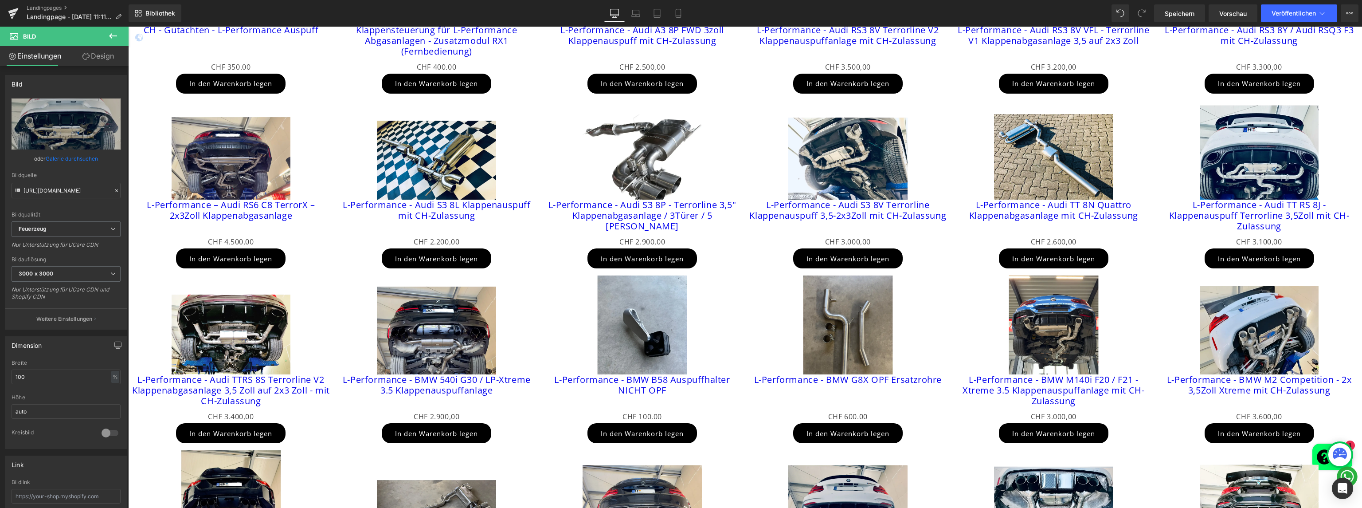
scroll to position [1089, 0]
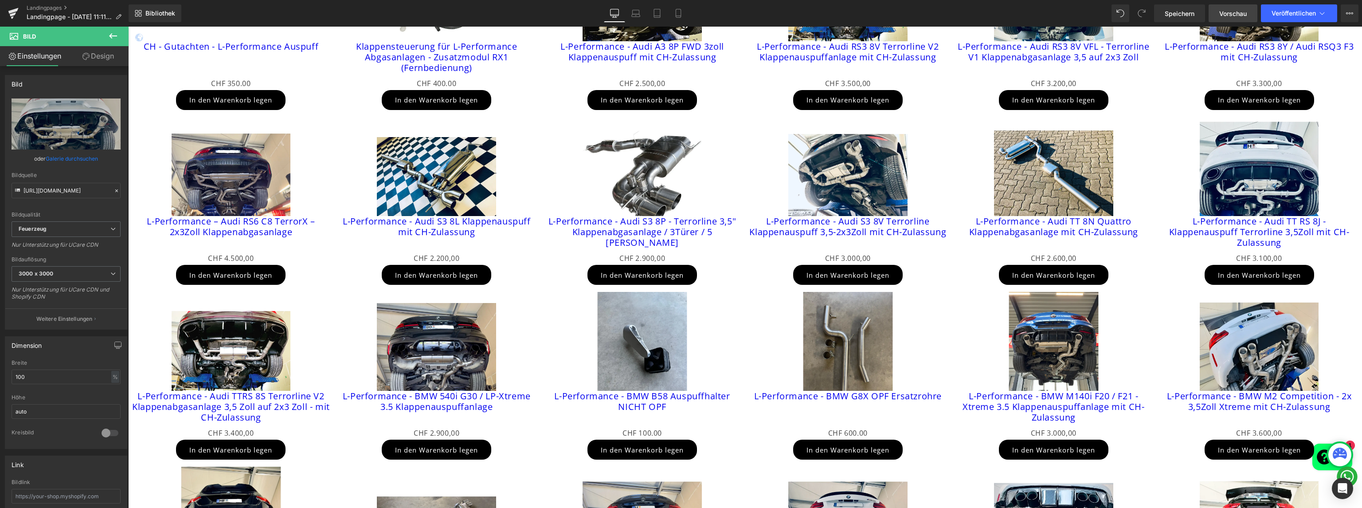
click at [1226, 10] on font "Vorschau" at bounding box center [1232, 14] width 27 height 8
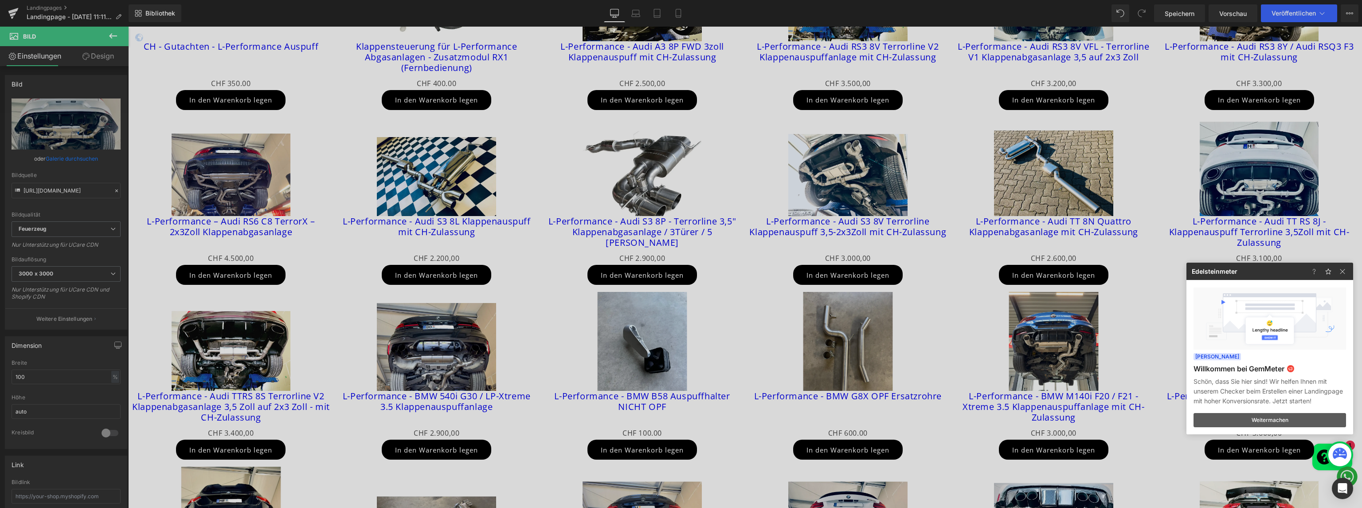
click at [1283, 424] on button "Weitermachen" at bounding box center [1270, 420] width 153 height 14
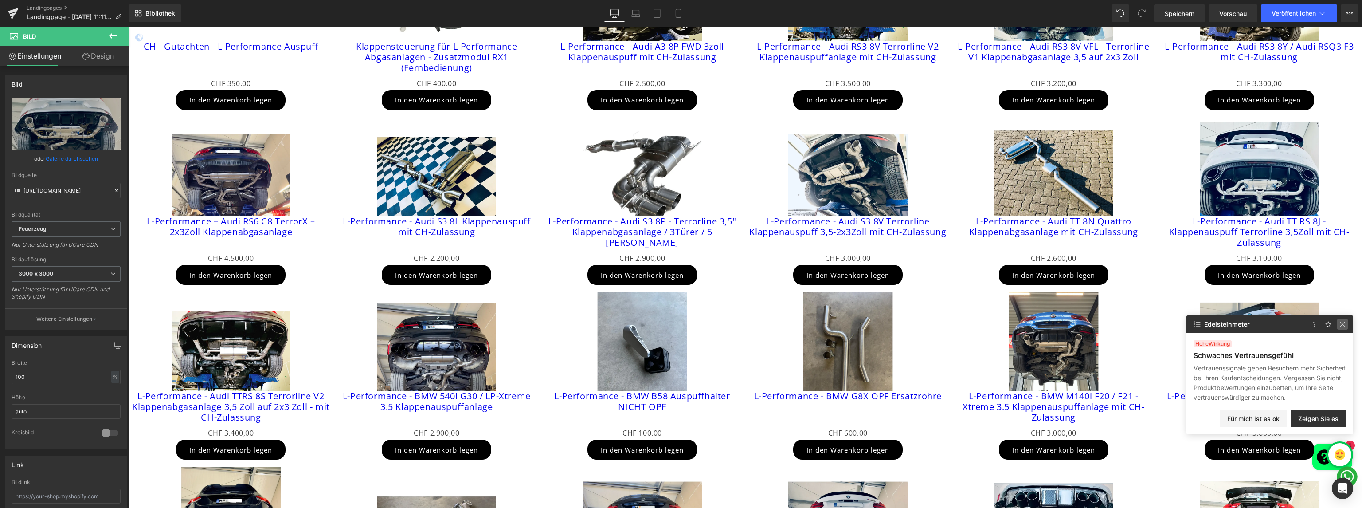
click at [1342, 319] on img at bounding box center [1342, 324] width 11 height 11
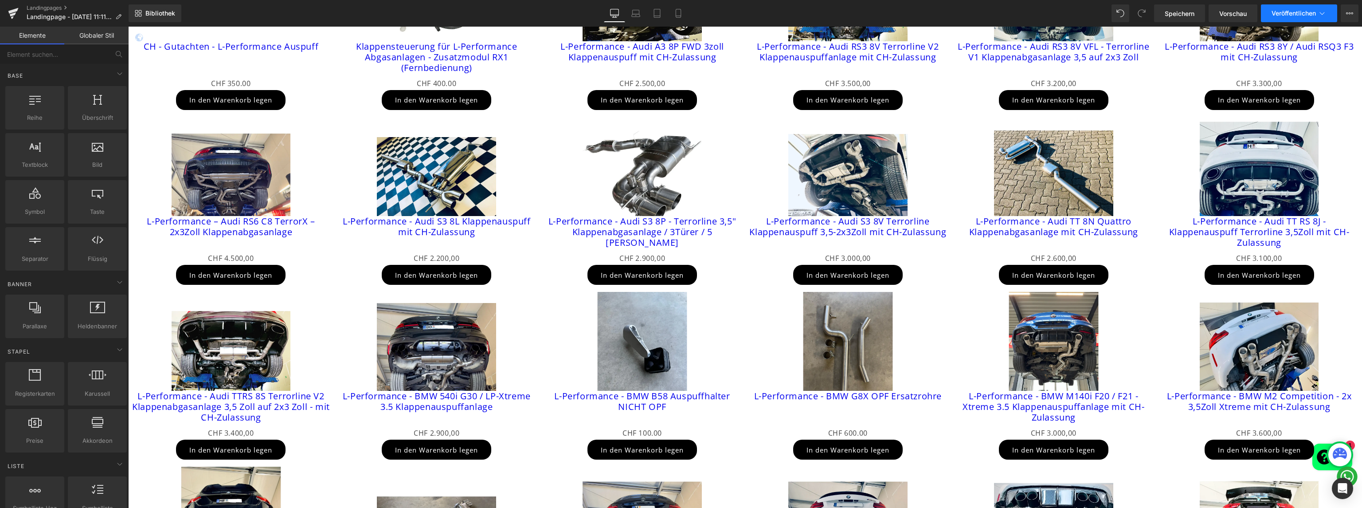
click at [1298, 16] on font "Veröffentlichen" at bounding box center [1294, 13] width 44 height 8
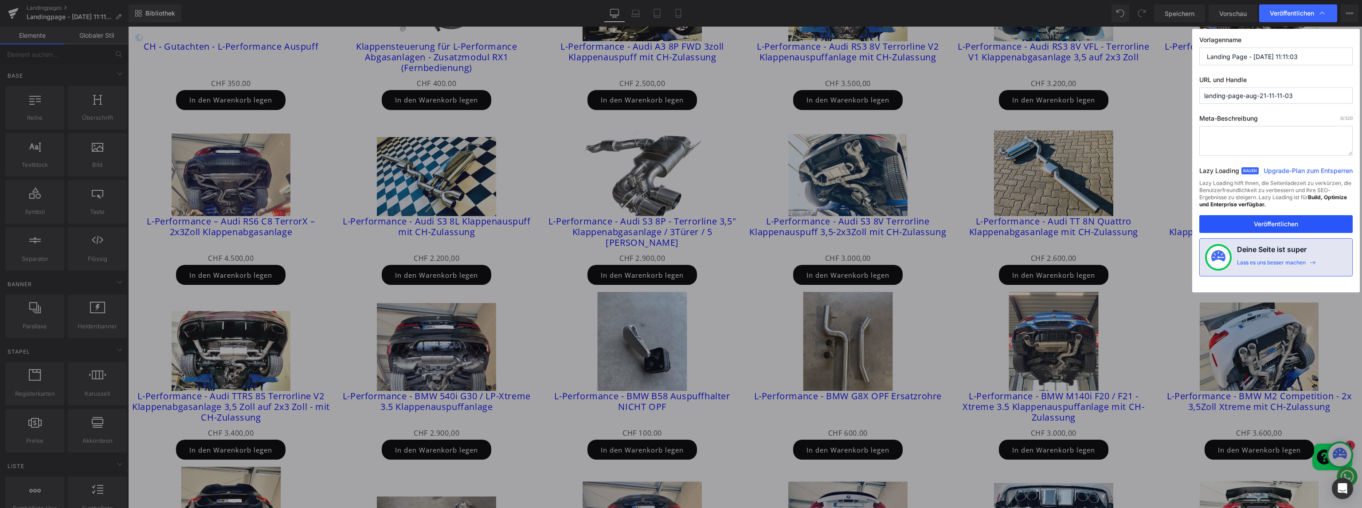
click at [1307, 223] on button "Veröffentlichen" at bounding box center [1275, 224] width 153 height 18
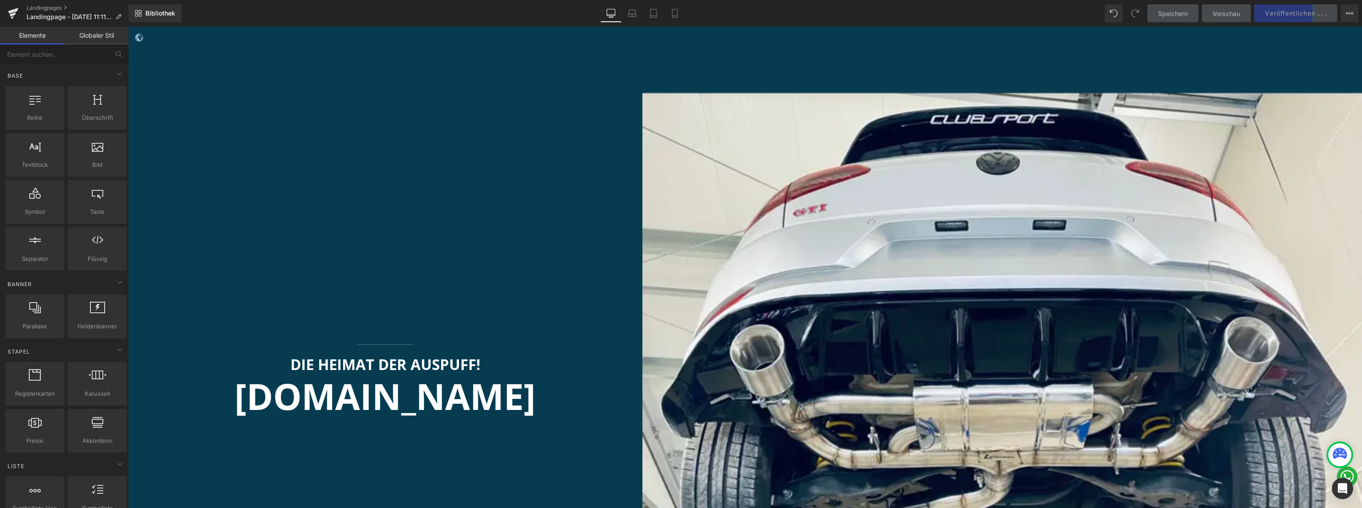
scroll to position [24, 0]
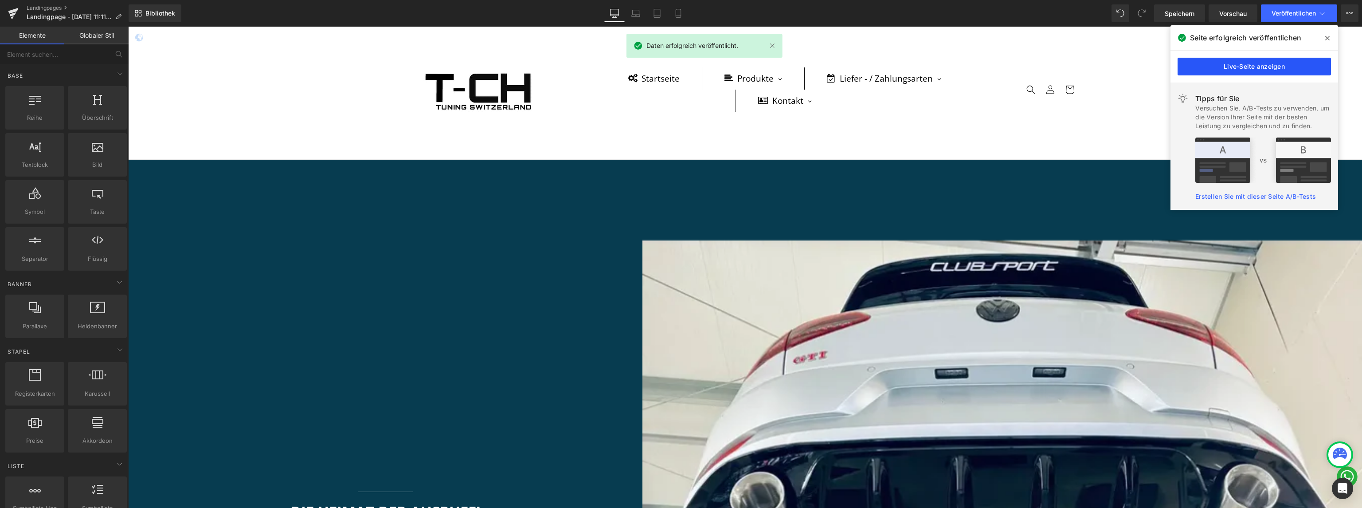
click at [1284, 64] on font "Live-Seite anzeigen" at bounding box center [1254, 67] width 61 height 8
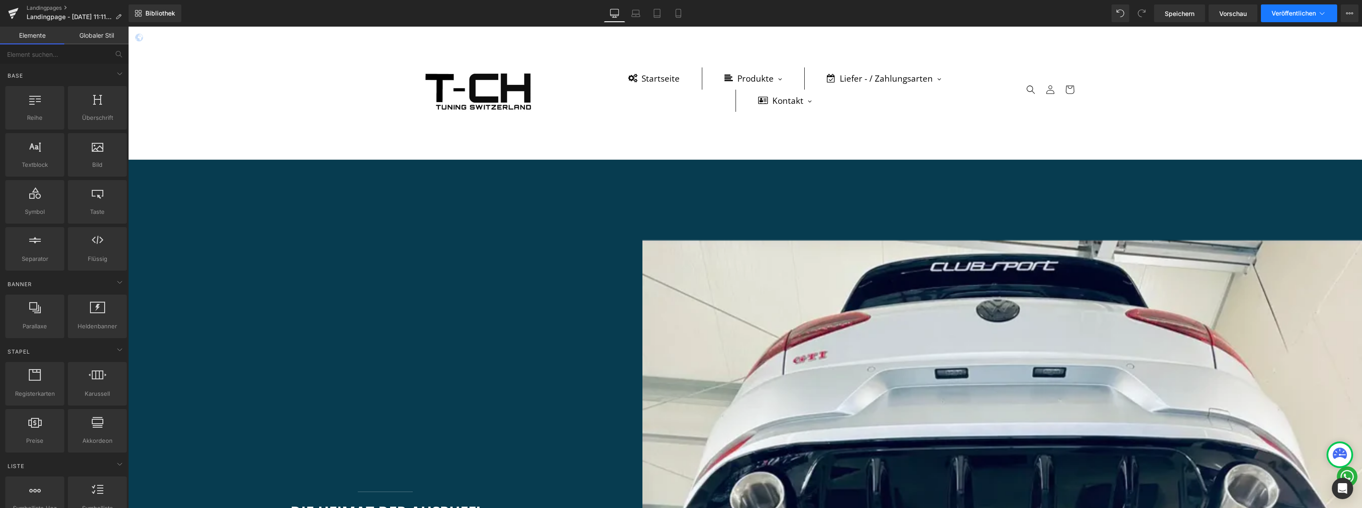
click at [1314, 10] on font "Veröffentlichen" at bounding box center [1294, 13] width 44 height 8
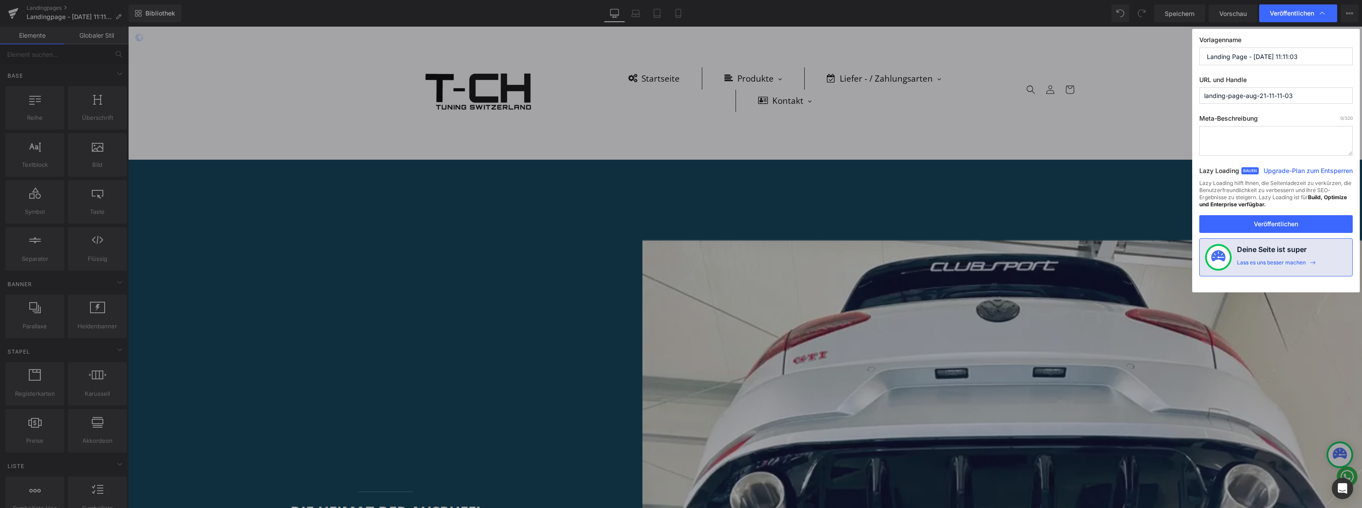
click at [1288, 94] on input "landing-page-aug-21-11-11-03" at bounding box center [1275, 95] width 153 height 16
drag, startPoint x: 1318, startPoint y: 52, endPoint x: 1311, endPoint y: 51, distance: 6.7
click at [1317, 52] on input "Landing Page - [DATE] 11:11:03" at bounding box center [1275, 56] width 153 height 18
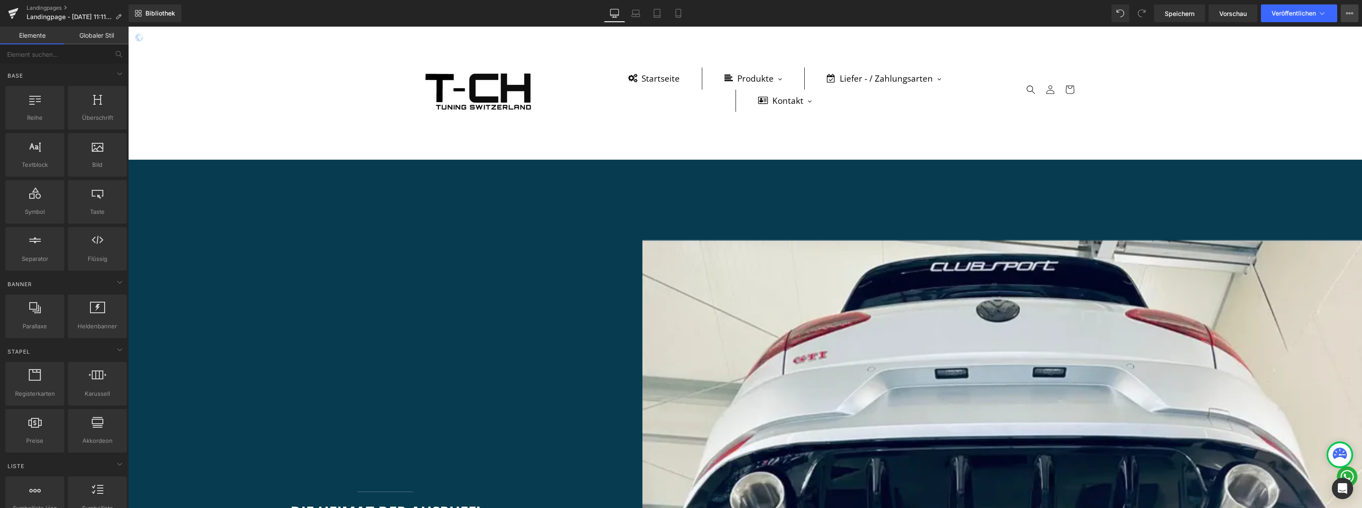
click at [1352, 8] on button "Upgrade-Plan Live-Seite anzeigen Mit aktueller Vorlage anzeigen Vorlage in Bibl…" at bounding box center [1350, 13] width 18 height 18
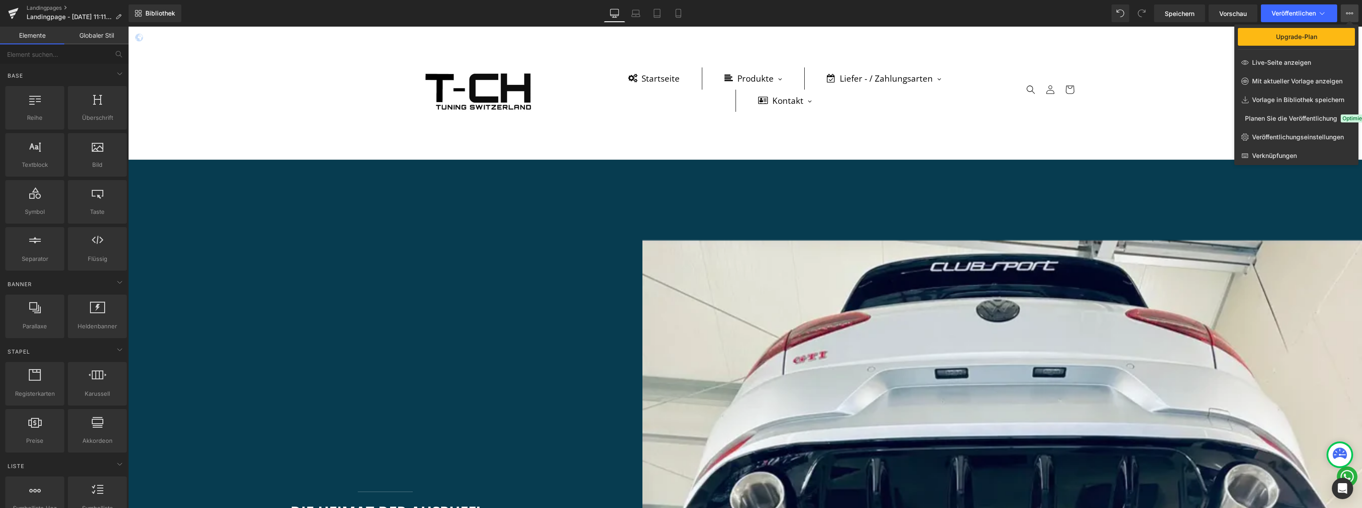
click at [1173, 82] on div at bounding box center [745, 267] width 1234 height 481
